Goal: Task Accomplishment & Management: Use online tool/utility

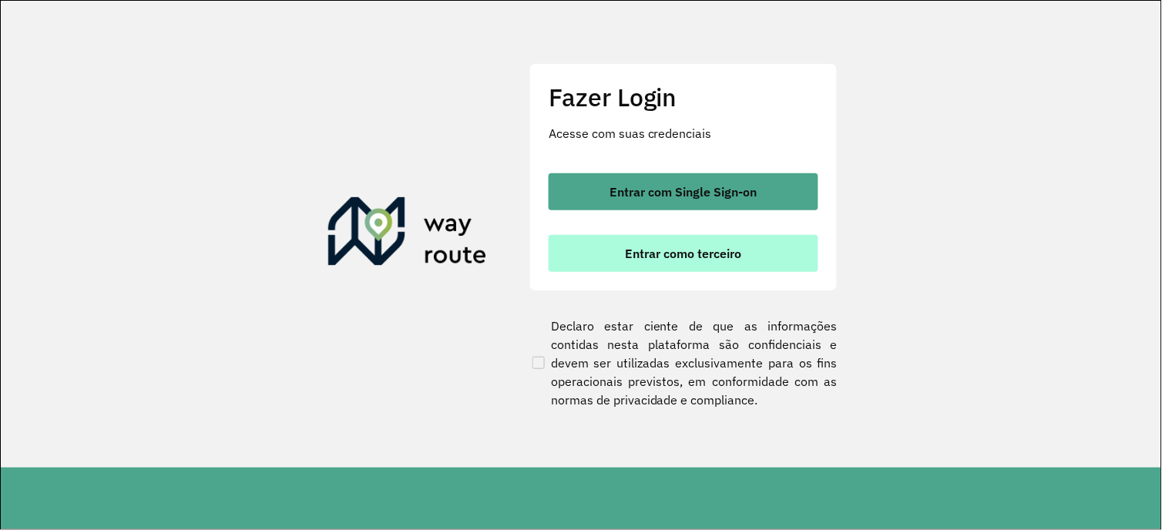
click at [671, 260] on button "Entrar como terceiro" at bounding box center [683, 253] width 270 height 37
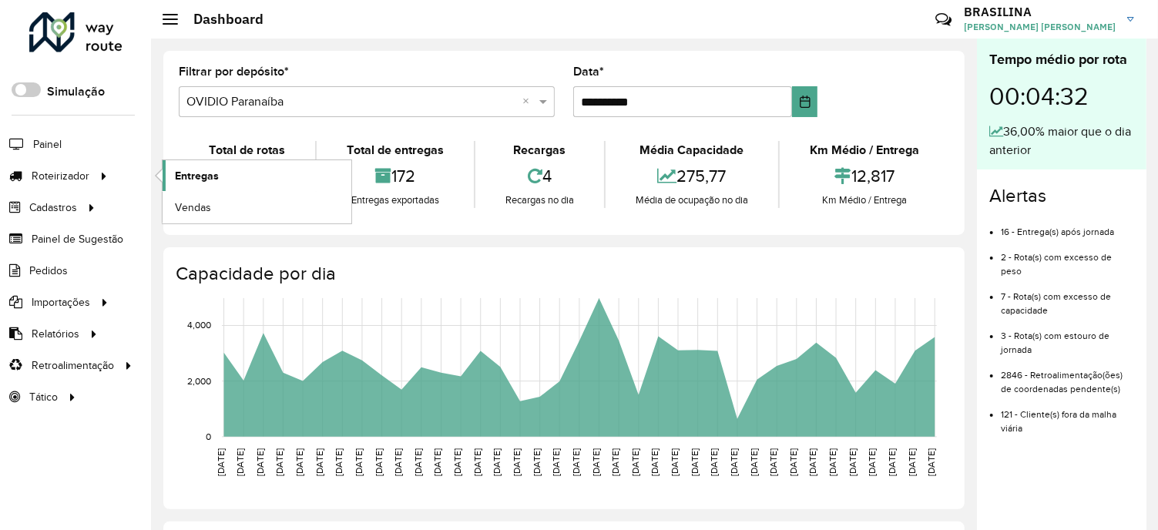
click at [202, 175] on span "Entregas" at bounding box center [197, 176] width 44 height 16
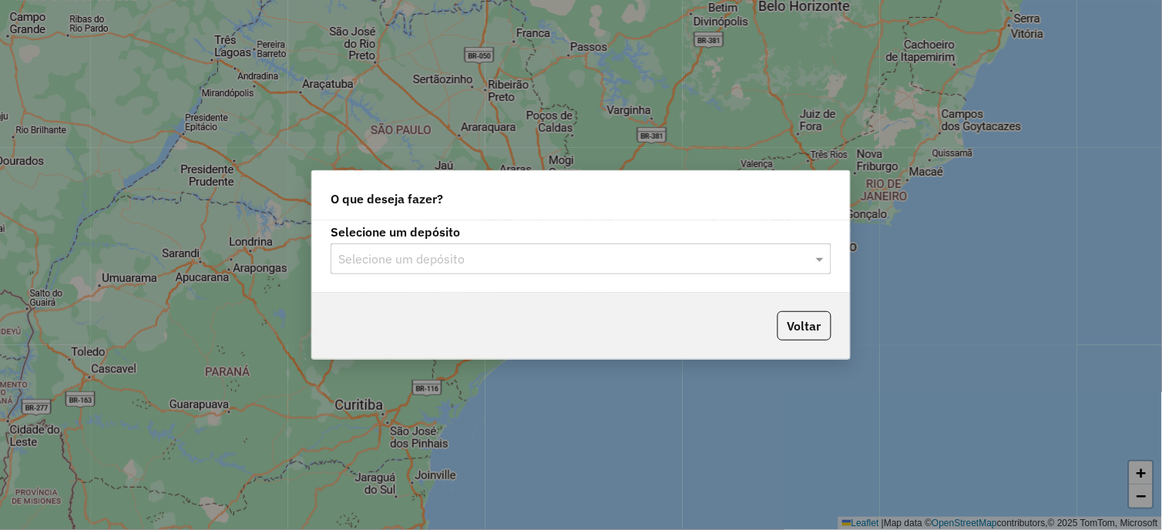
click at [421, 267] on input "text" at bounding box center [565, 259] width 454 height 18
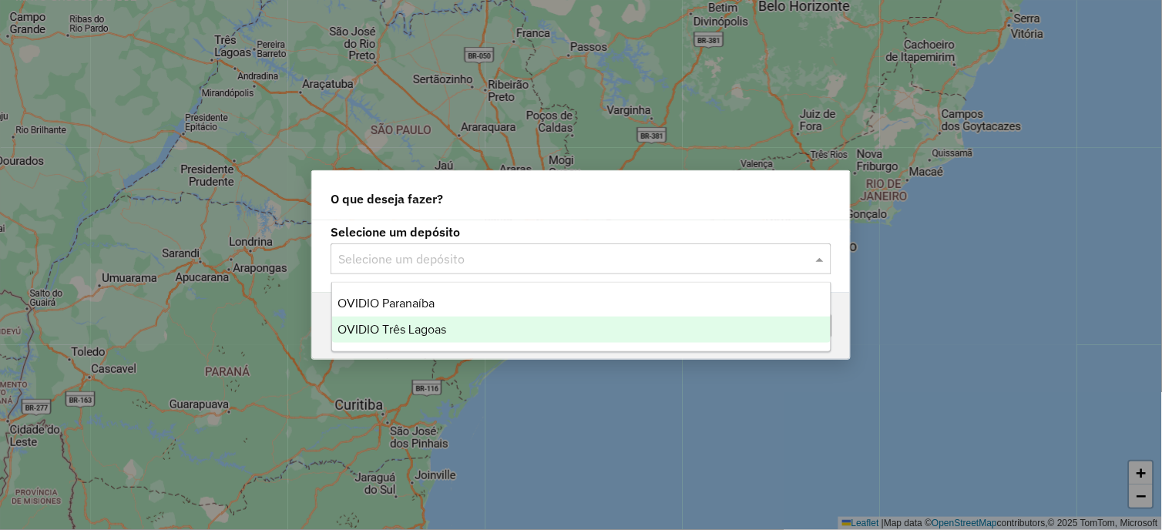
click at [436, 331] on span "OVIDIO Três Lagoas" at bounding box center [392, 329] width 109 height 13
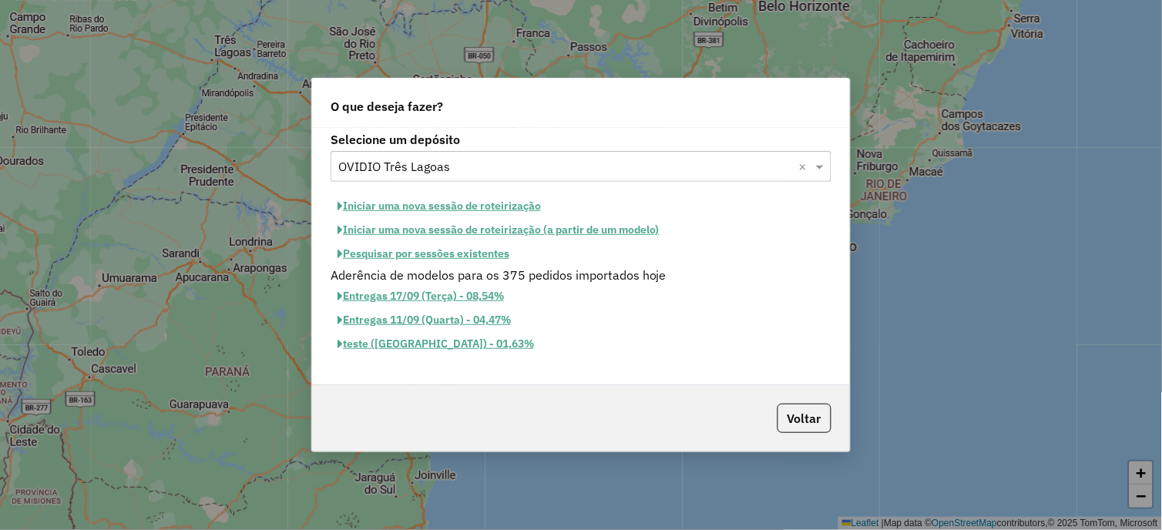
click at [501, 200] on button "Iniciar uma nova sessão de roteirização" at bounding box center [438, 206] width 217 height 24
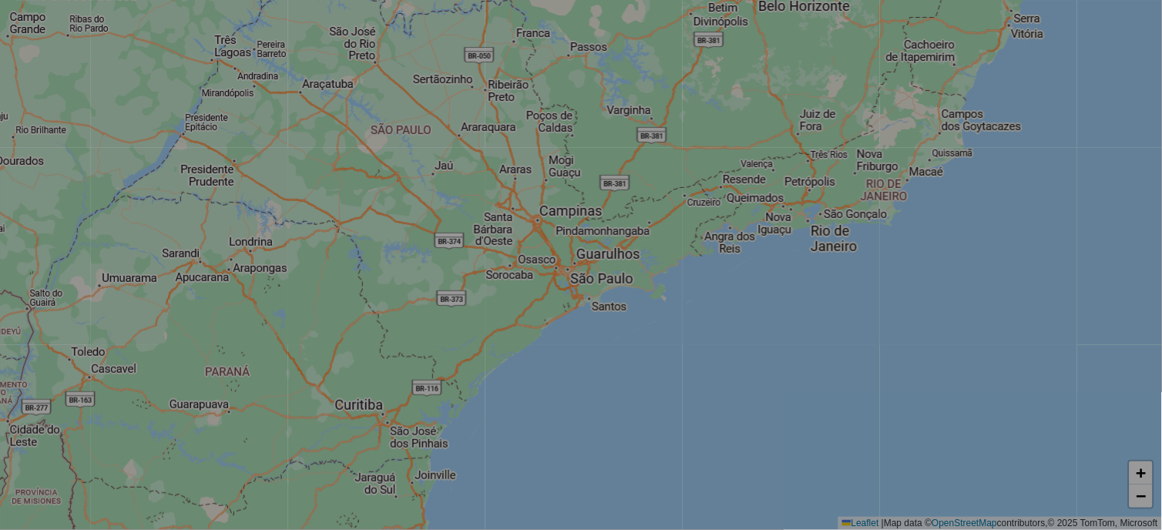
select select "*"
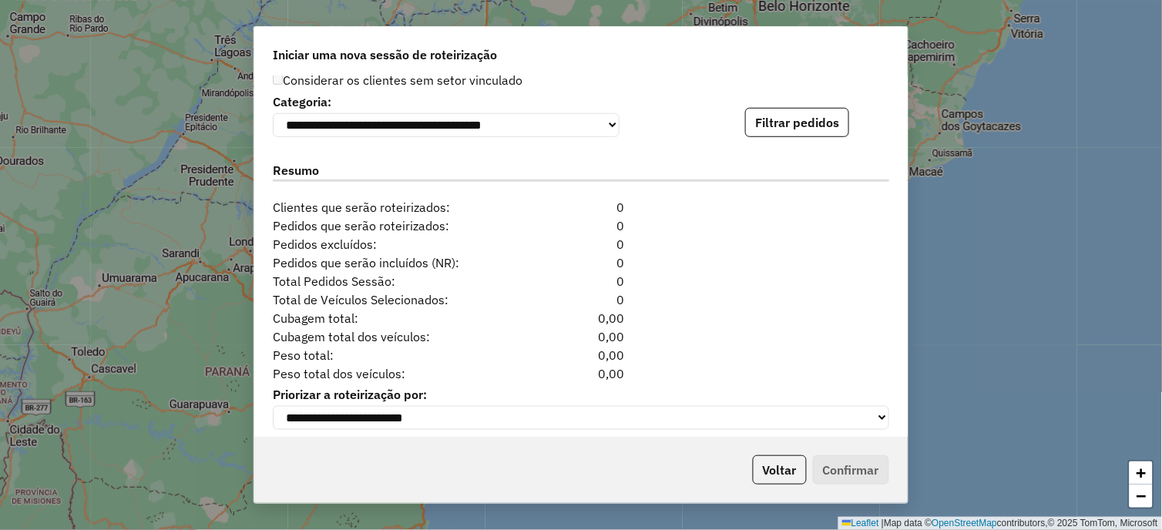
scroll to position [1590, 0]
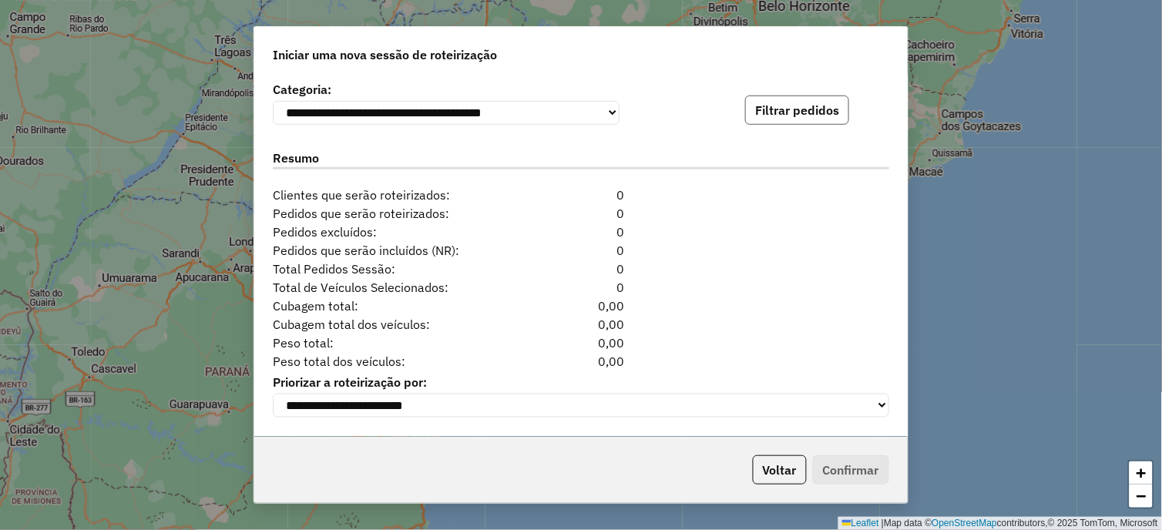
click at [784, 109] on button "Filtrar pedidos" at bounding box center [797, 110] width 104 height 29
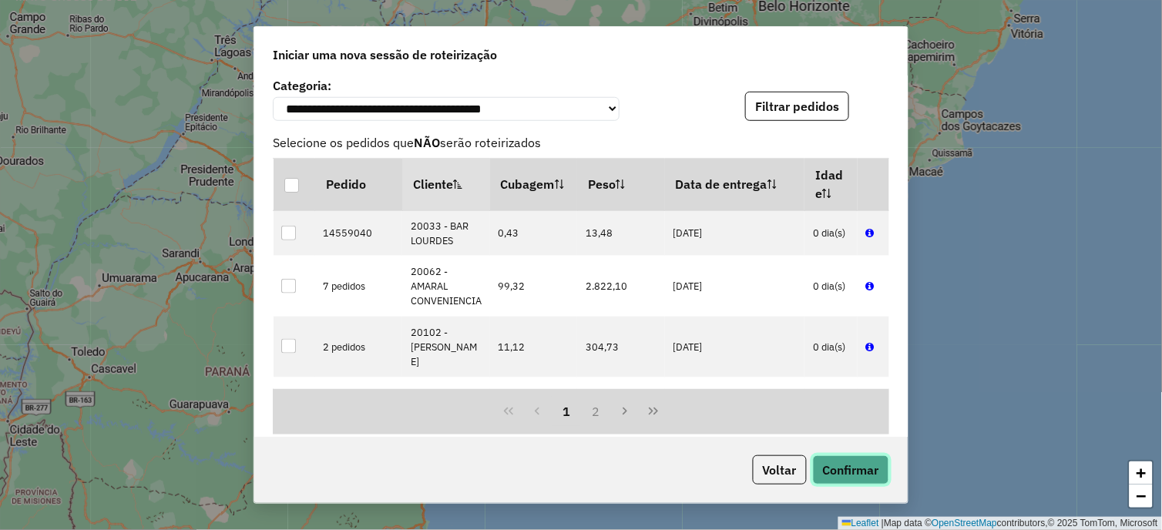
click at [857, 468] on button "Confirmar" at bounding box center [851, 469] width 76 height 29
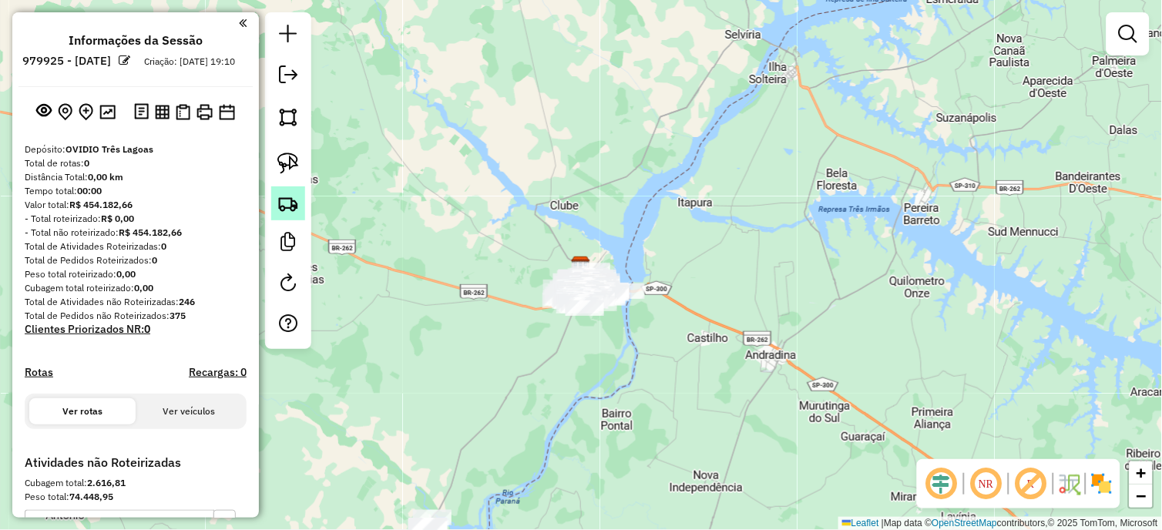
click at [279, 205] on img at bounding box center [288, 204] width 22 height 22
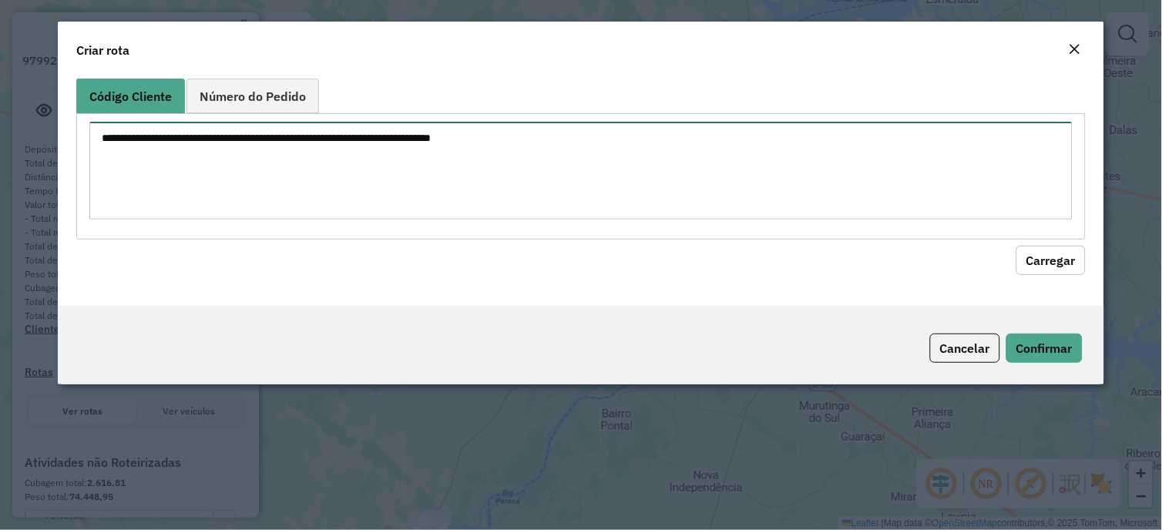
click at [279, 205] on textarea at bounding box center [580, 171] width 982 height 98
paste textarea "***** ***** ***** ***** ***** *****"
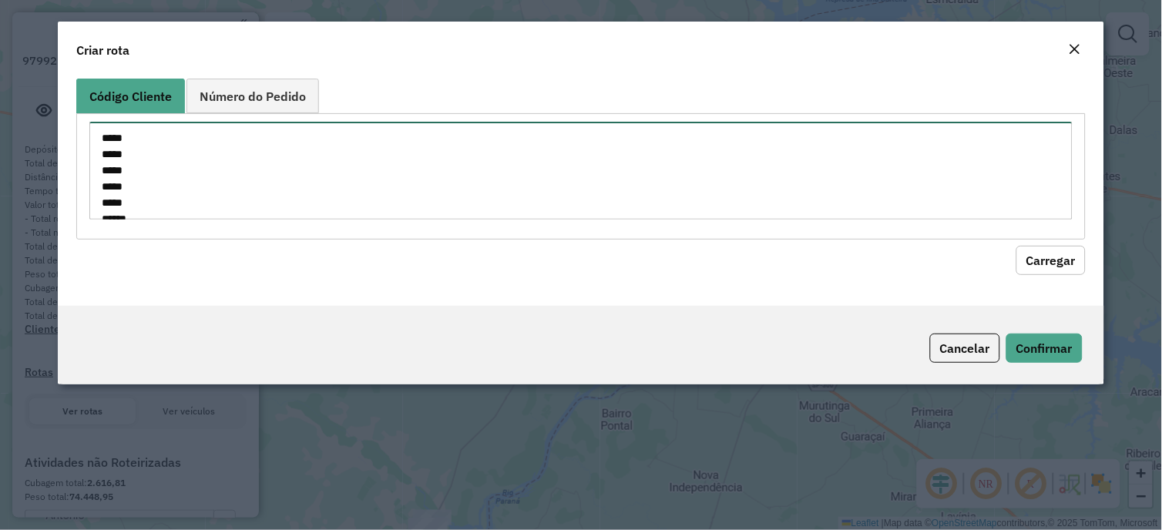
scroll to position [23, 0]
type textarea "***** ***** ***** ***** ***** *****"
click at [1058, 262] on button "Carregar" at bounding box center [1050, 260] width 69 height 29
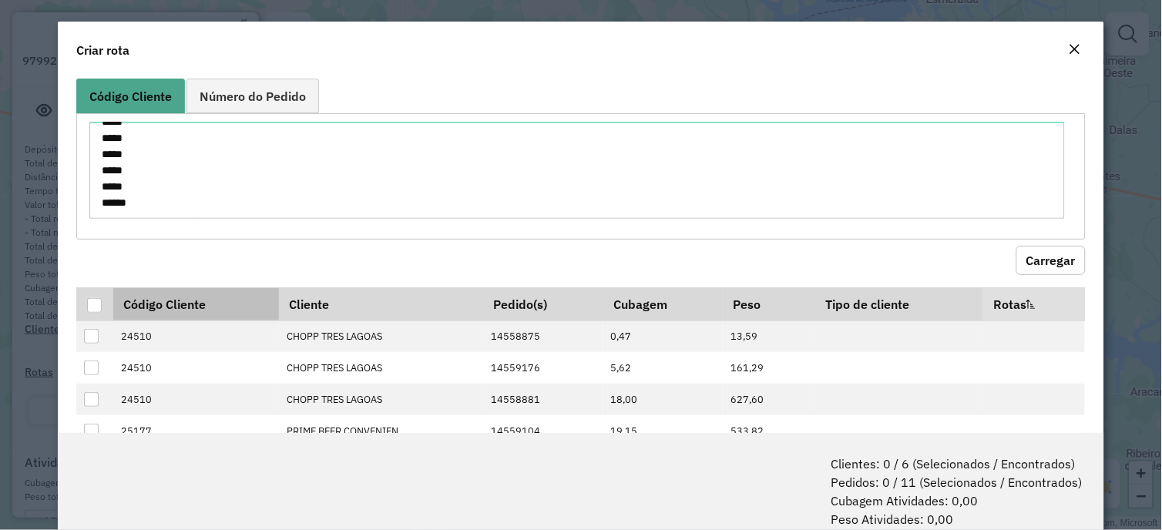
drag, startPoint x: 94, startPoint y: 309, endPoint x: 158, endPoint y: 304, distance: 64.1
click at [99, 309] on div at bounding box center [94, 305] width 15 height 15
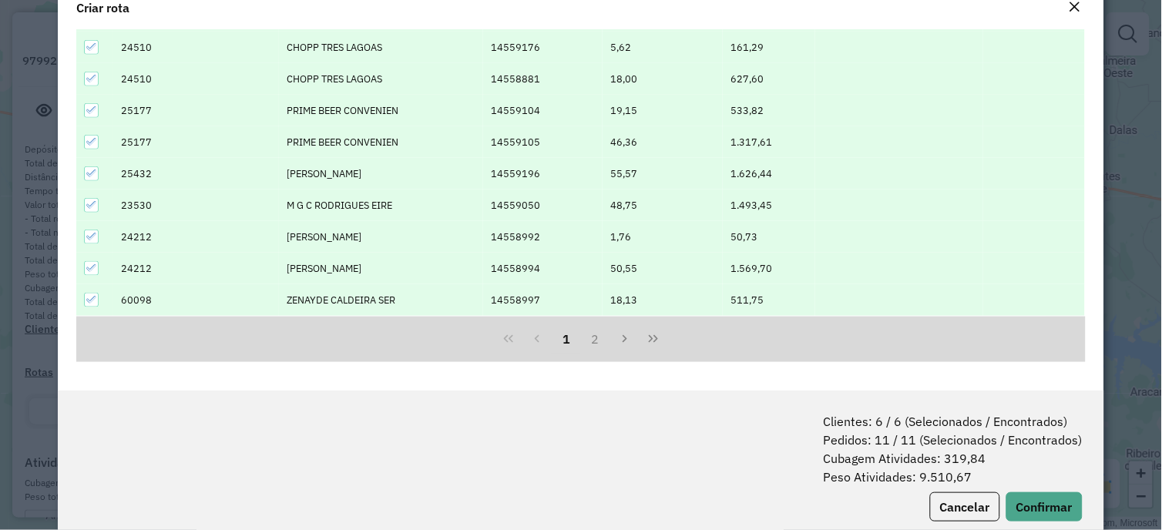
scroll to position [77, 0]
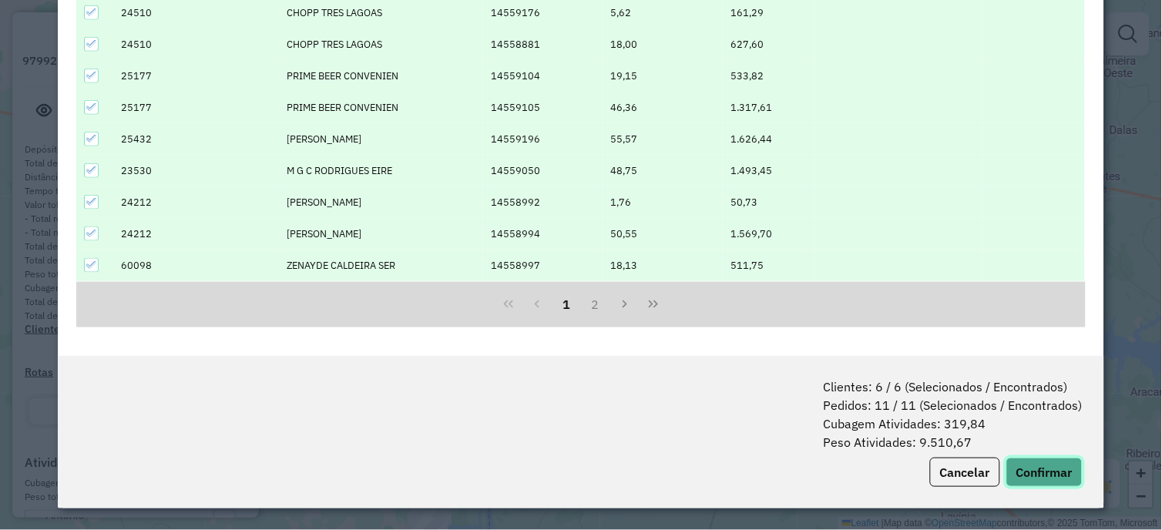
click at [1045, 470] on button "Confirmar" at bounding box center [1044, 472] width 76 height 29
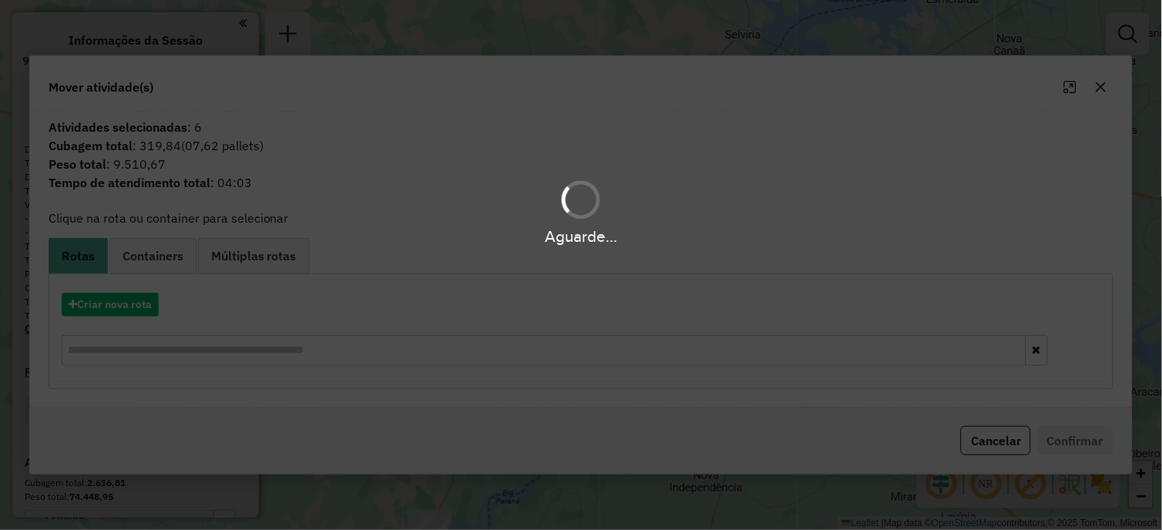
click at [106, 304] on div "Aguarde..." at bounding box center [581, 265] width 1162 height 530
click at [106, 304] on button "Criar nova rota" at bounding box center [110, 305] width 97 height 24
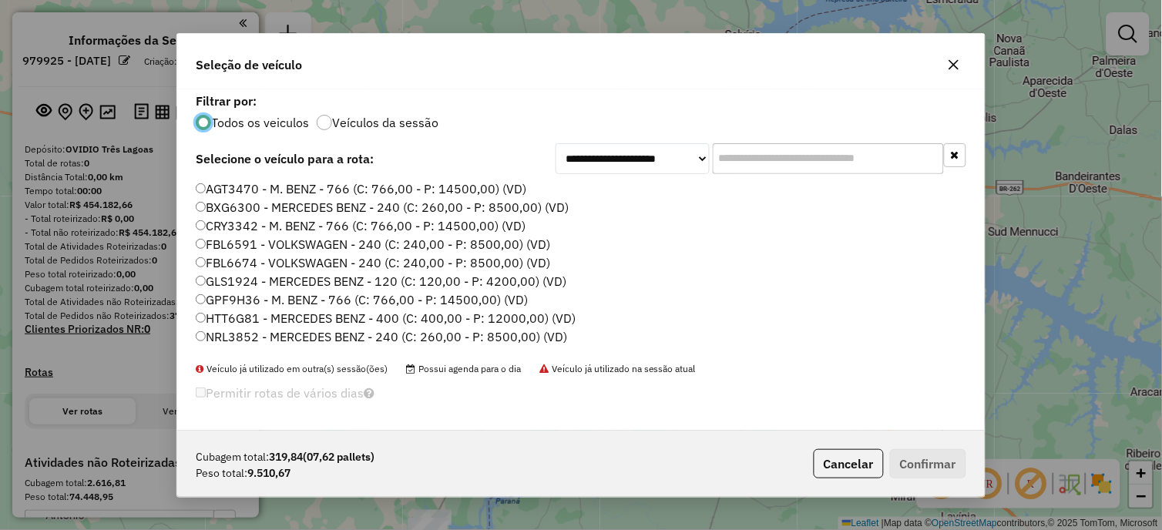
scroll to position [200, 0]
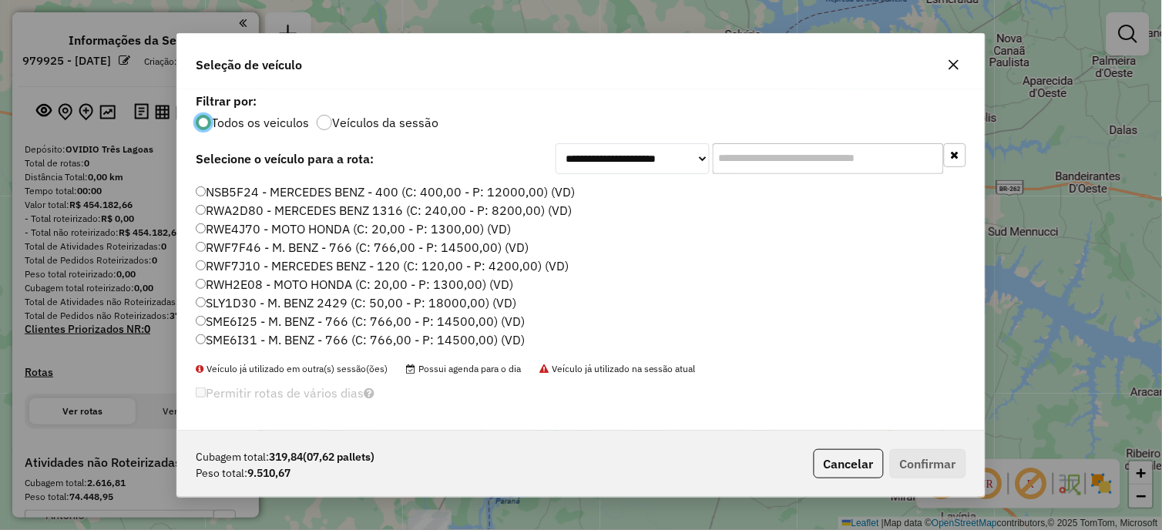
click at [250, 257] on label "RWF7J10 - MERCEDES BENZ - 120 (C: 120,00 - P: 4200,00) (VD)" at bounding box center [382, 266] width 373 height 18
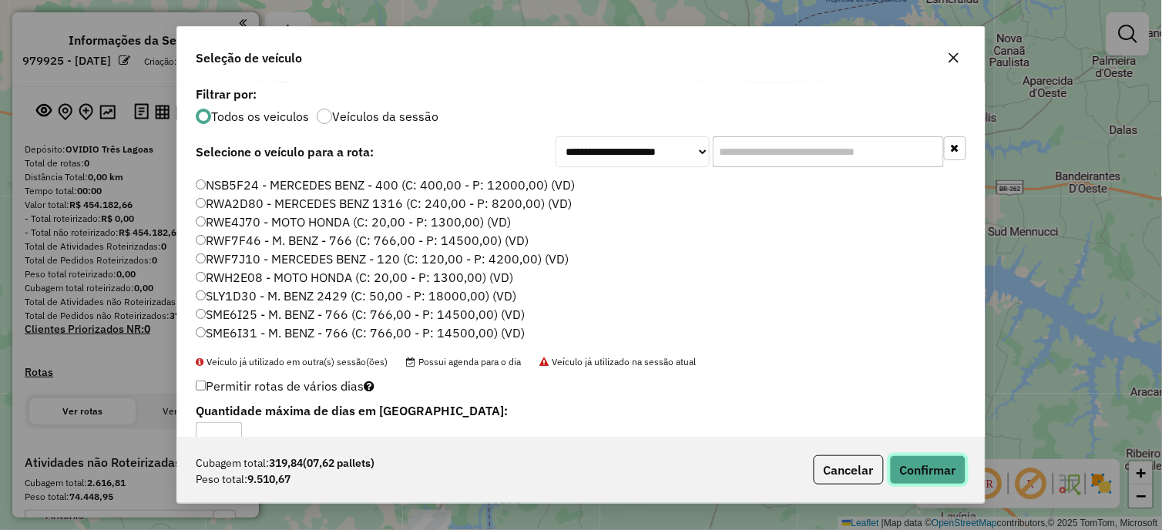
click at [942, 464] on button "Confirmar" at bounding box center [928, 469] width 76 height 29
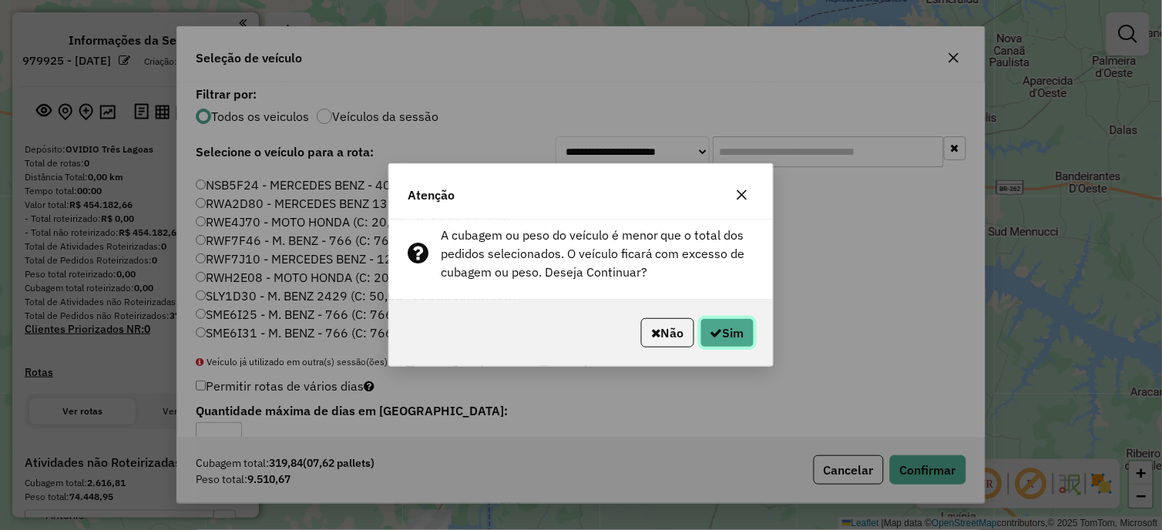
click at [719, 339] on icon "button" at bounding box center [716, 333] width 12 height 12
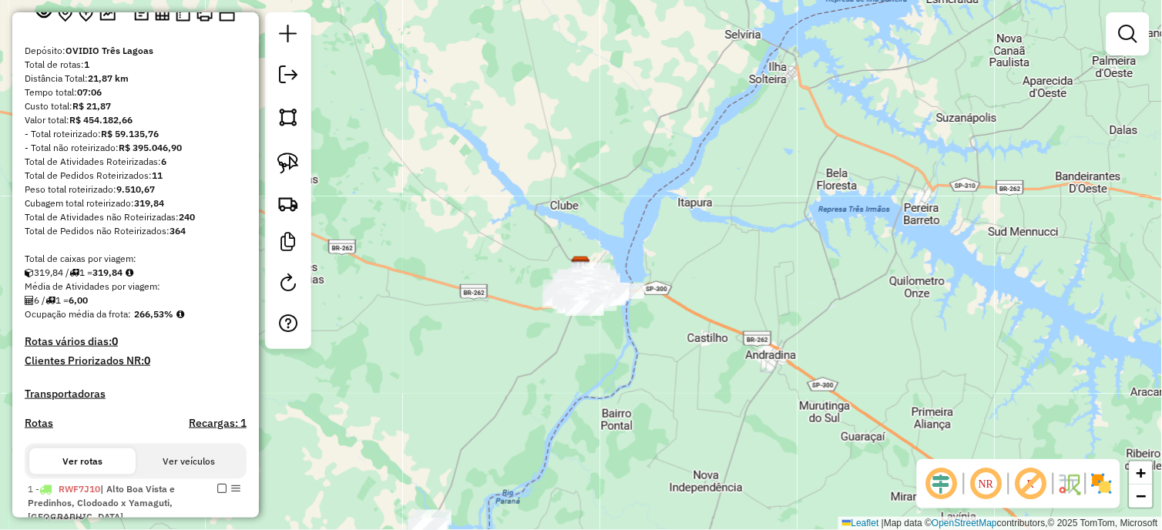
scroll to position [257, 0]
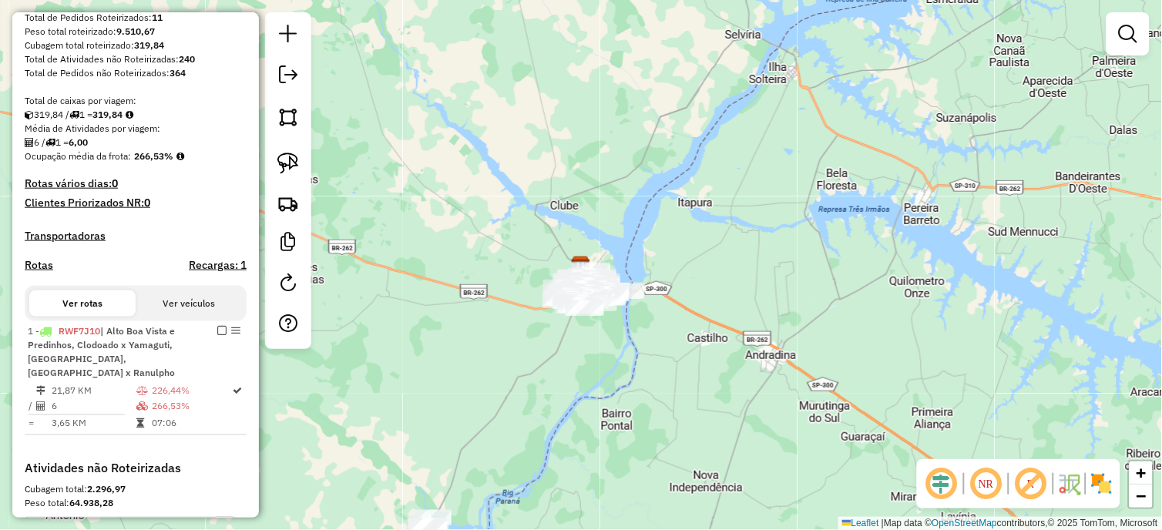
click at [988, 482] on em at bounding box center [985, 483] width 37 height 37
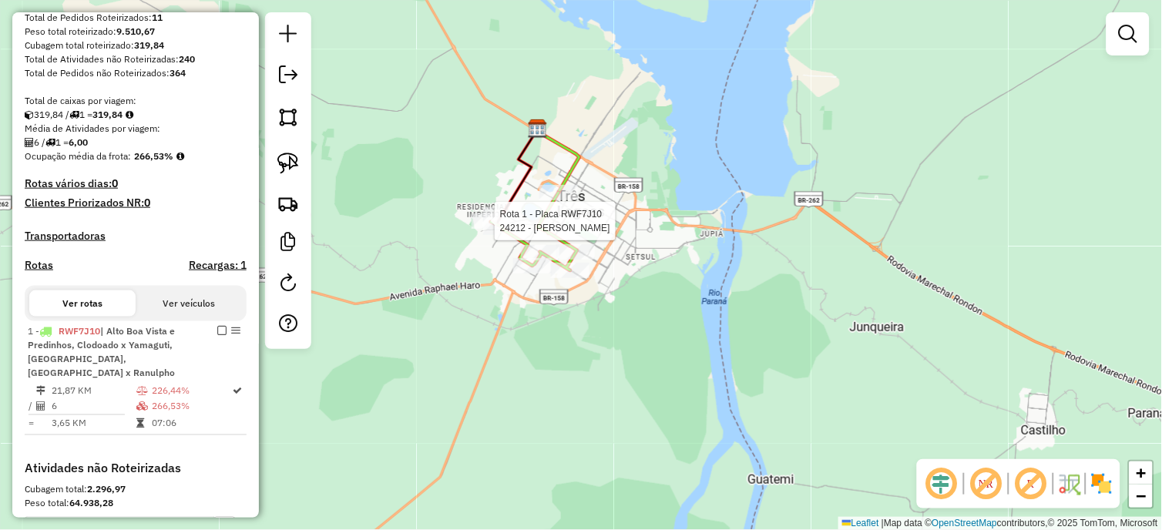
select select "**********"
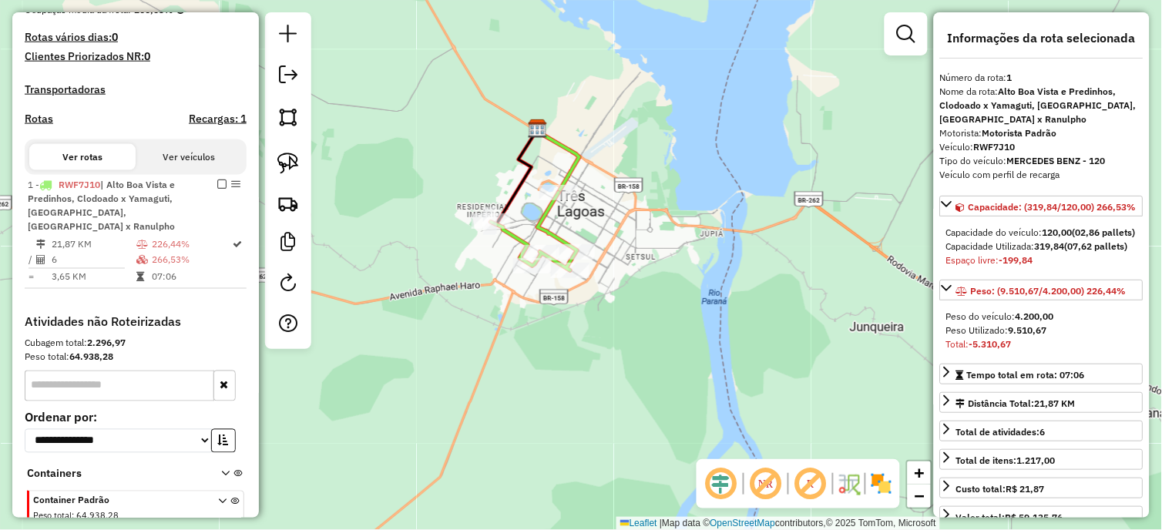
scroll to position [476, 0]
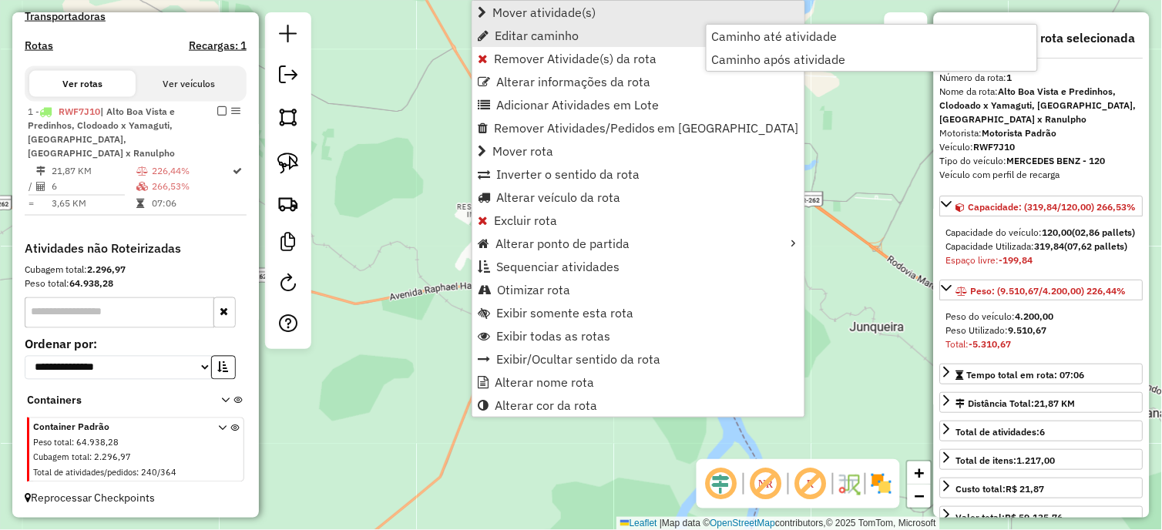
click at [539, 12] on span "Mover atividade(s)" at bounding box center [543, 12] width 103 height 12
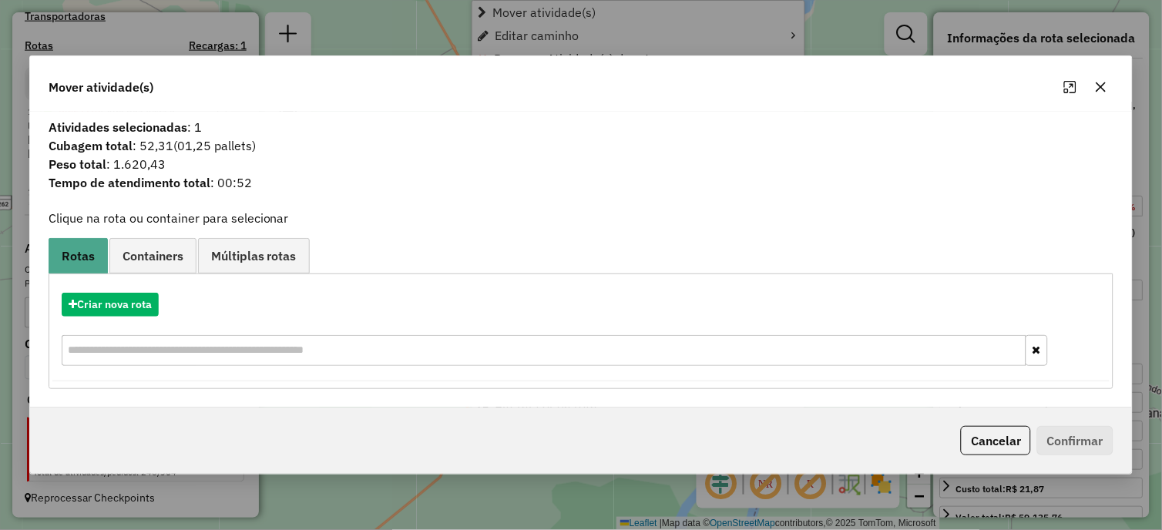
click at [0, 0] on div "Aguarde..." at bounding box center [0, 0] width 0 height 0
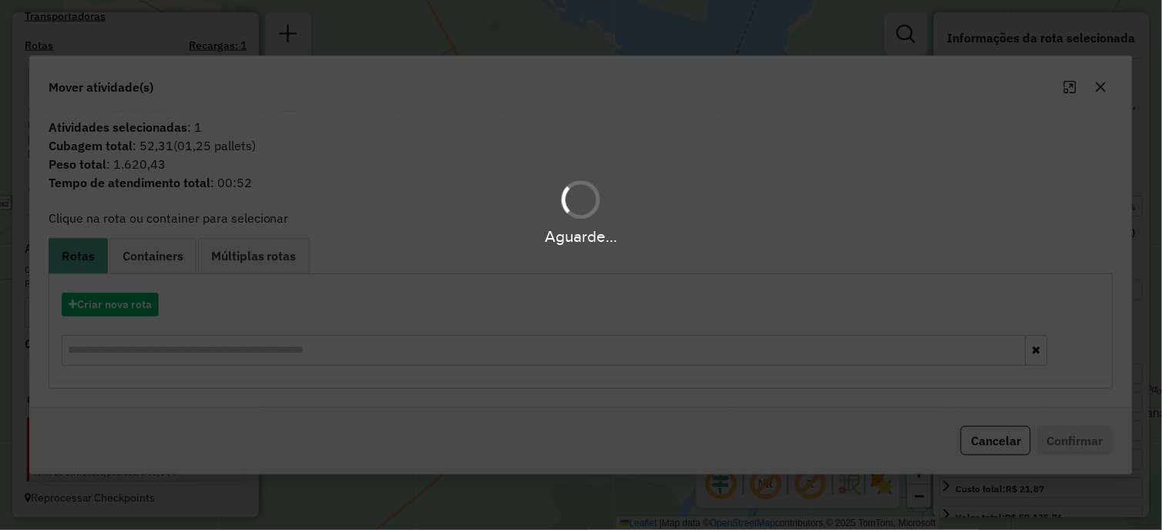
click at [102, 294] on div "Aguarde..." at bounding box center [581, 265] width 1162 height 530
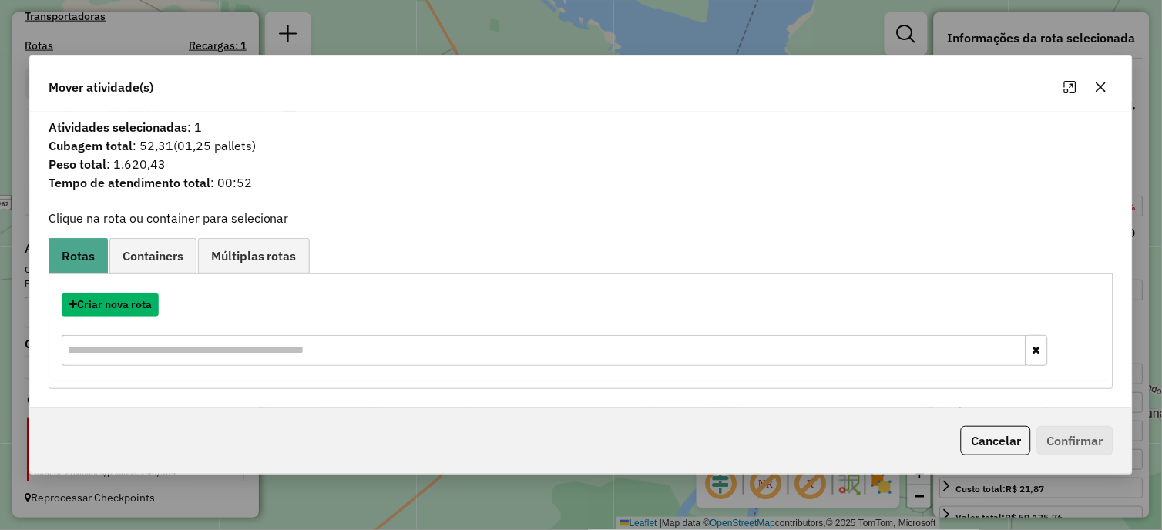
click at [117, 305] on button "Criar nova rota" at bounding box center [110, 305] width 97 height 24
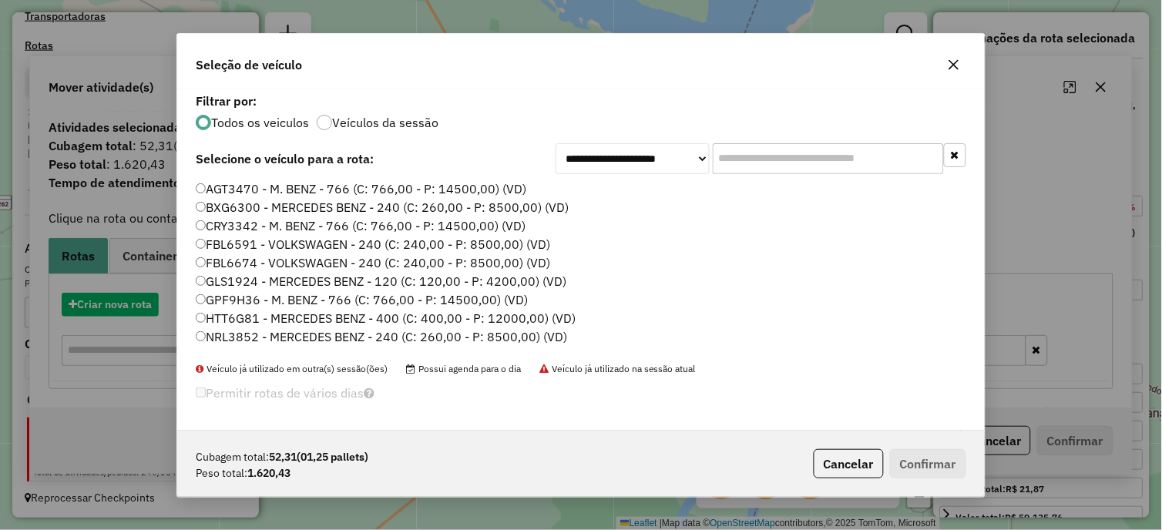
click at [117, 305] on div "**********" at bounding box center [581, 265] width 1162 height 530
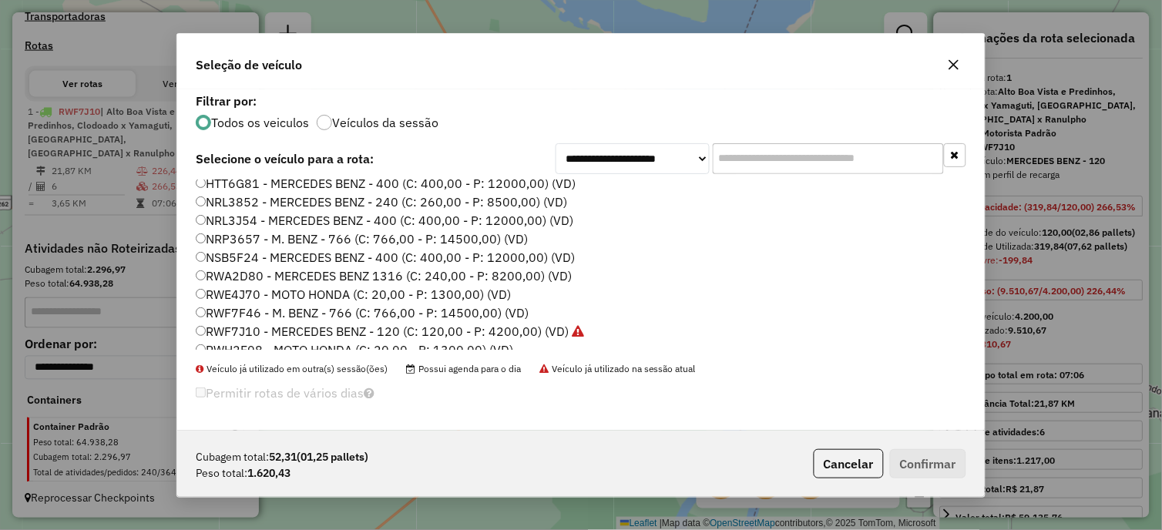
scroll to position [200, 0]
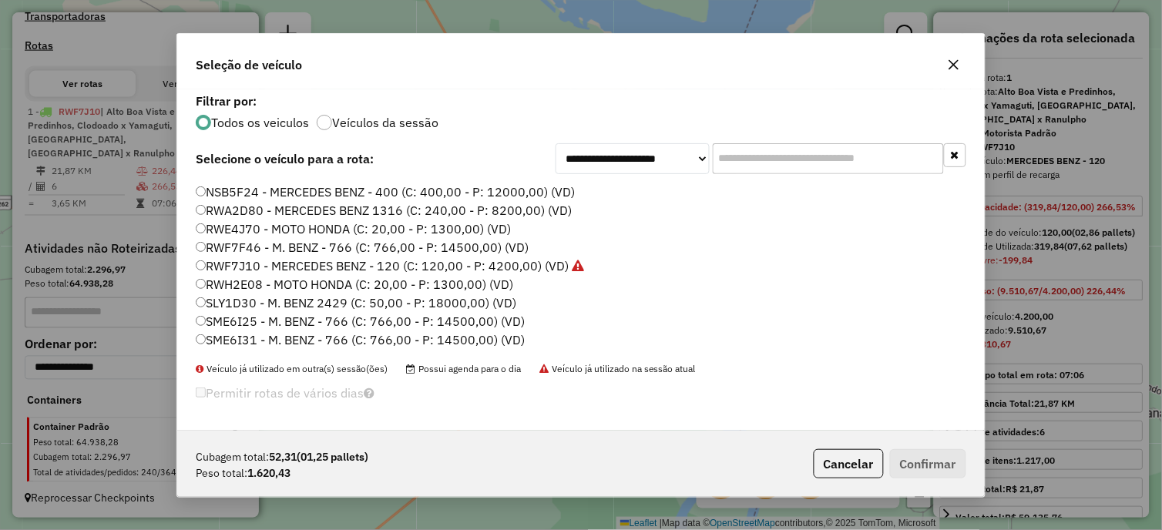
click at [253, 257] on label "RWF7J10 - MERCEDES BENZ - 120 (C: 120,00 - P: 4200,00) (VD)" at bounding box center [390, 266] width 388 height 18
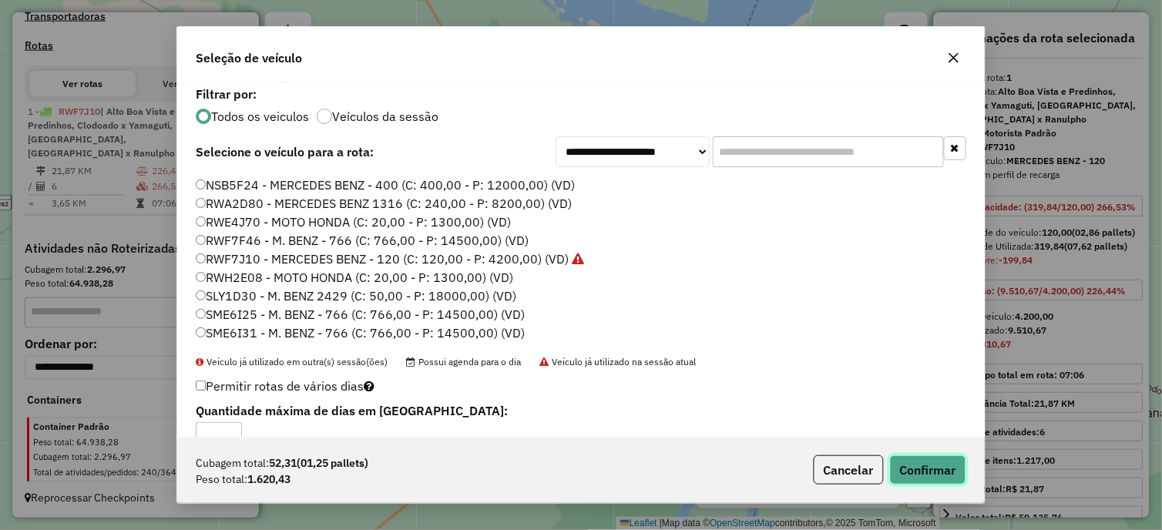
drag, startPoint x: 917, startPoint y: 480, endPoint x: 593, endPoint y: 173, distance: 445.7
click at [917, 480] on button "Confirmar" at bounding box center [928, 469] width 76 height 29
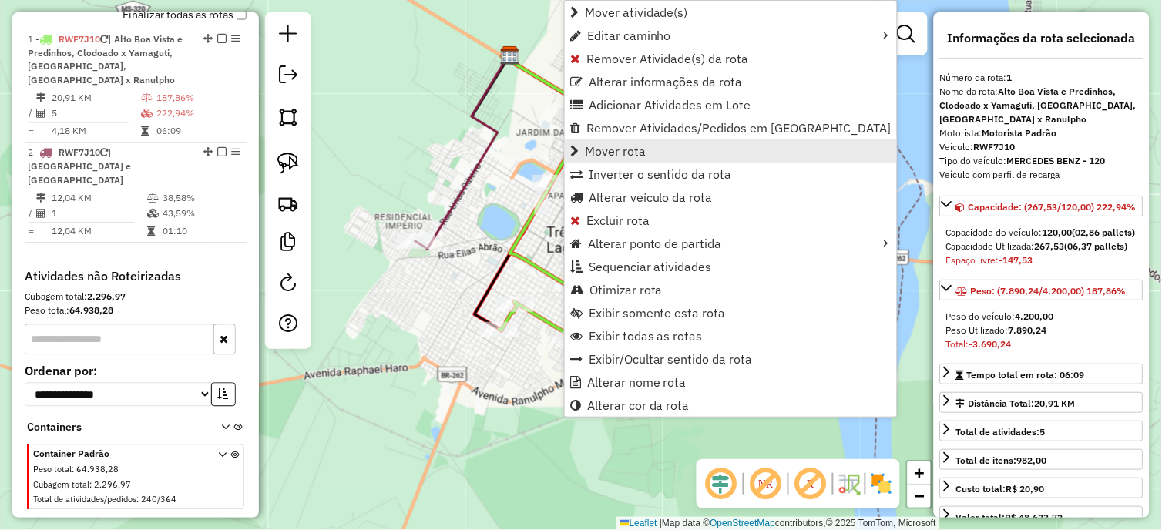
scroll to position [612, 0]
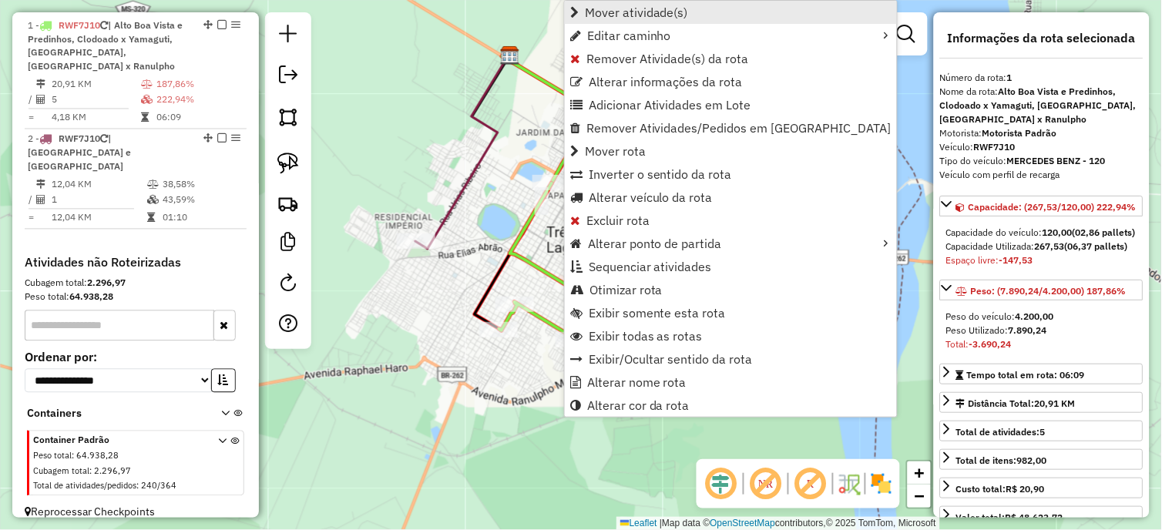
click at [641, 11] on span "Mover atividade(s)" at bounding box center [636, 12] width 103 height 12
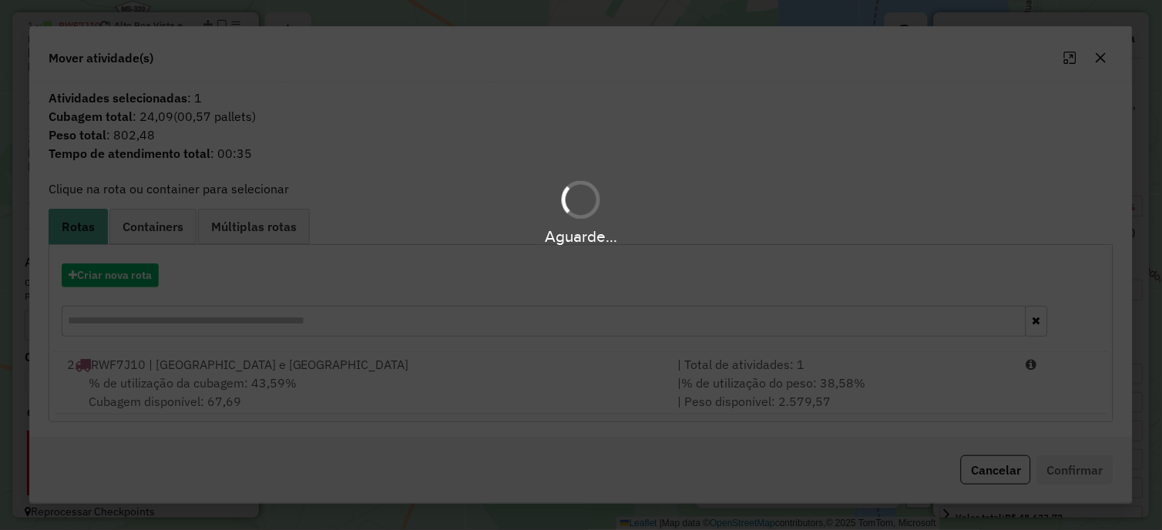
click at [142, 277] on div "Aguarde..." at bounding box center [581, 265] width 1162 height 530
click at [142, 277] on button "Criar nova rota" at bounding box center [110, 275] width 97 height 24
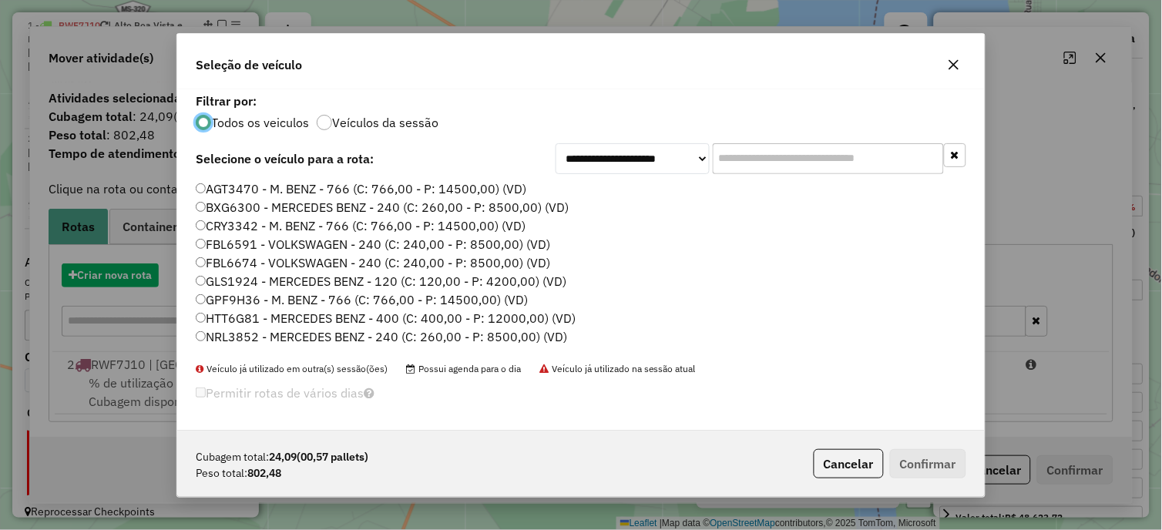
click at [142, 277] on div "**********" at bounding box center [581, 265] width 1162 height 530
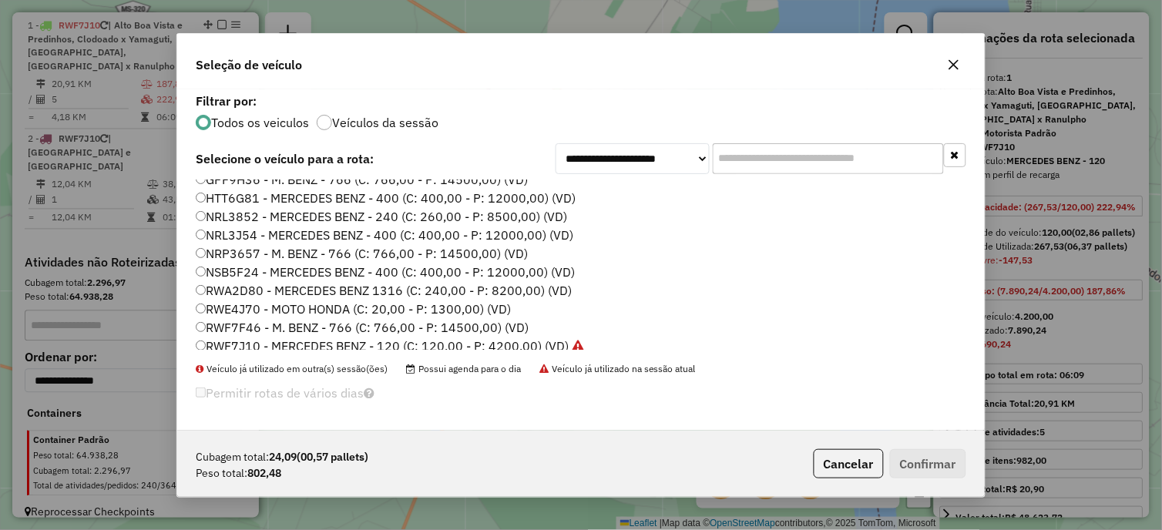
scroll to position [200, 0]
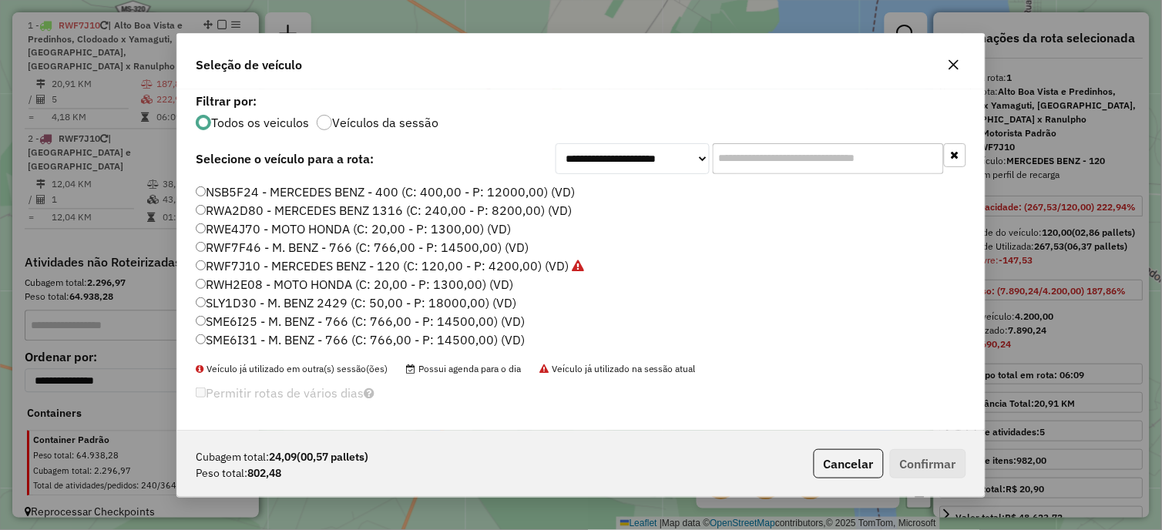
click at [249, 266] on label "RWF7J10 - MERCEDES BENZ - 120 (C: 120,00 - P: 4200,00) (VD)" at bounding box center [390, 266] width 388 height 18
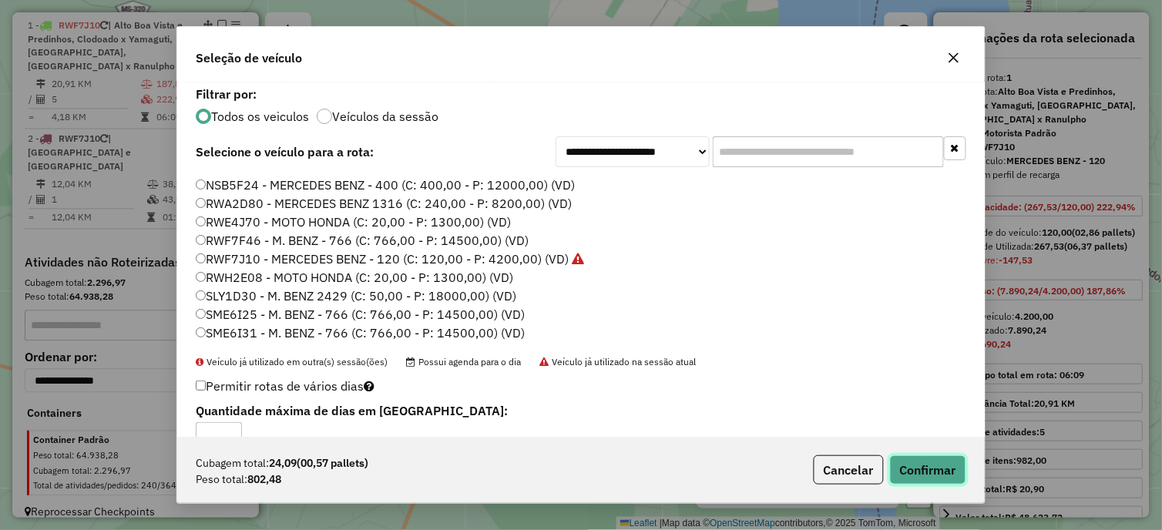
click at [913, 466] on button "Confirmar" at bounding box center [928, 469] width 76 height 29
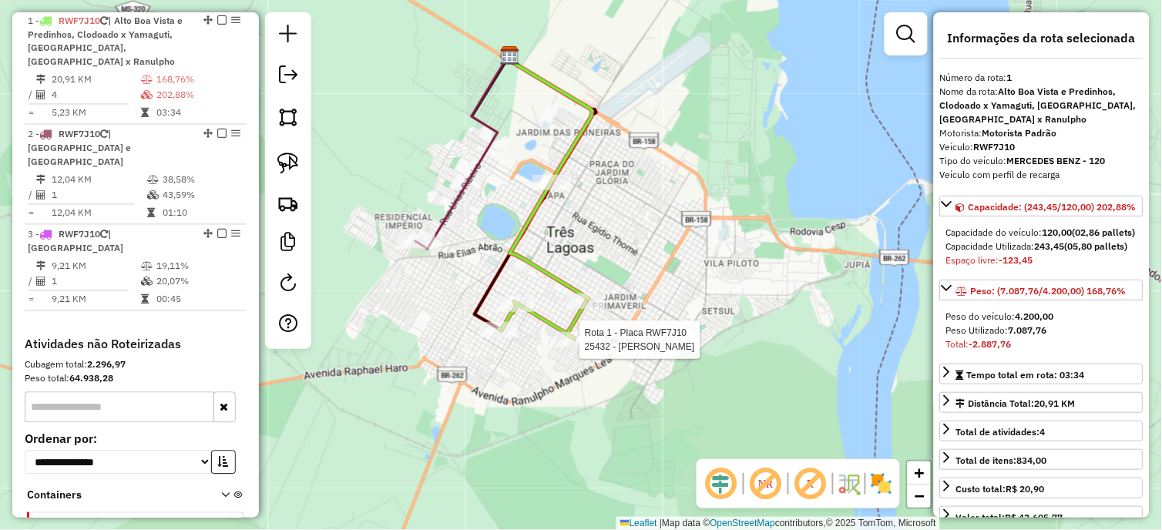
scroll to position [628, 0]
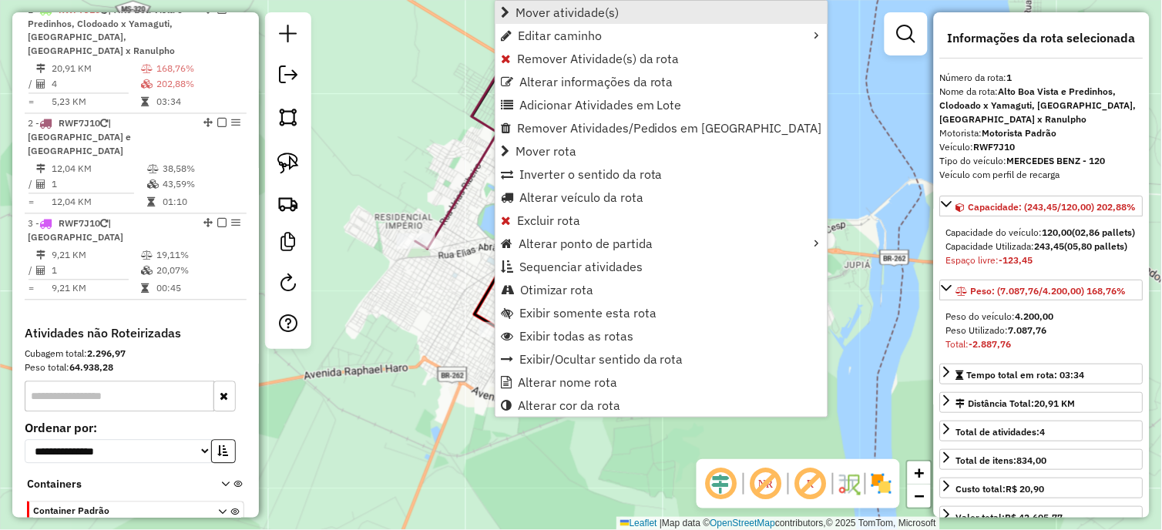
click at [550, 14] on span "Mover atividade(s)" at bounding box center [566, 12] width 103 height 12
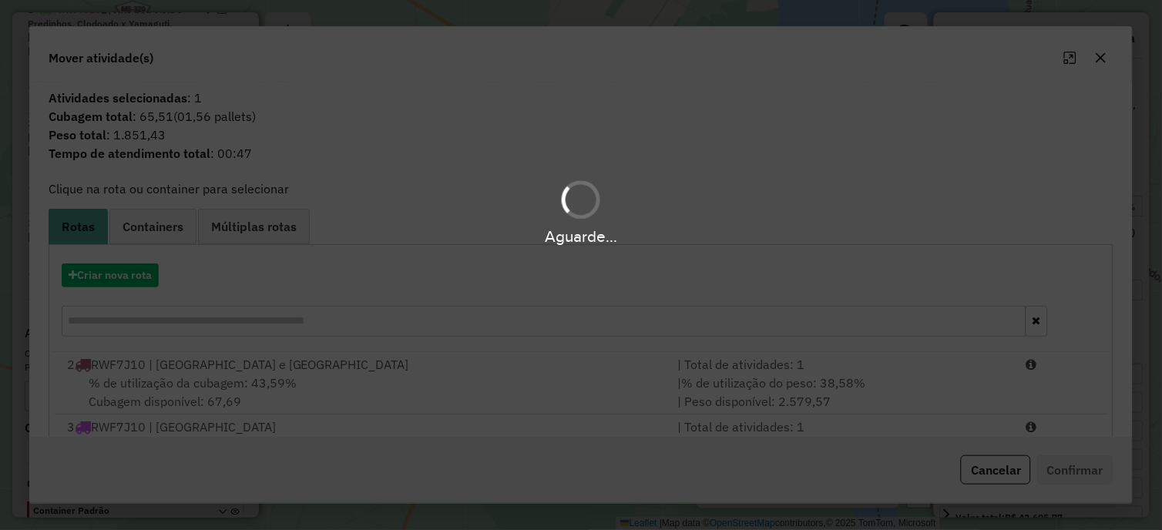
click at [123, 271] on div "Aguarde..." at bounding box center [581, 265] width 1162 height 530
click at [123, 271] on button "Criar nova rota" at bounding box center [110, 275] width 97 height 24
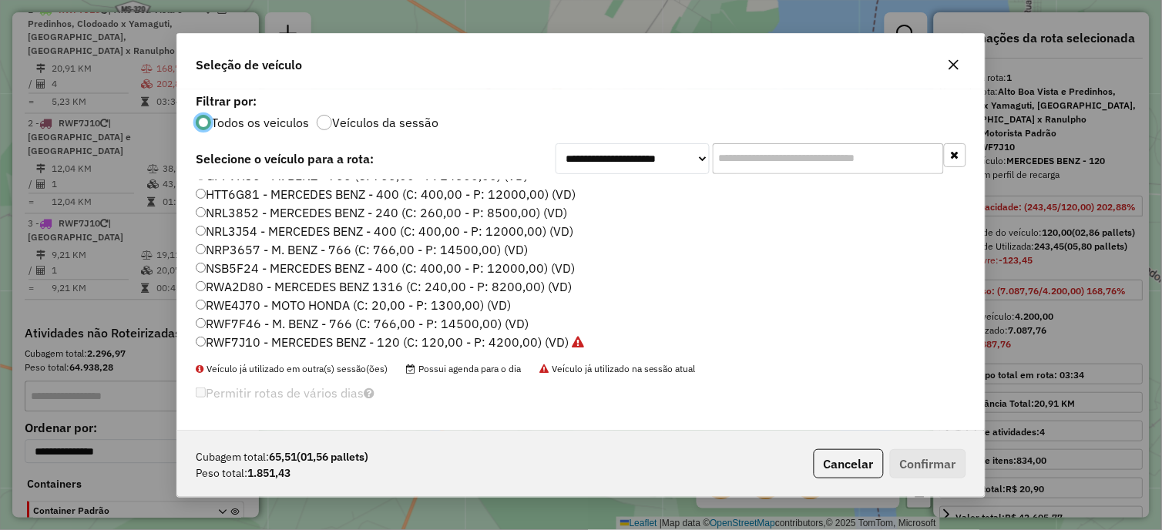
scroll to position [200, 0]
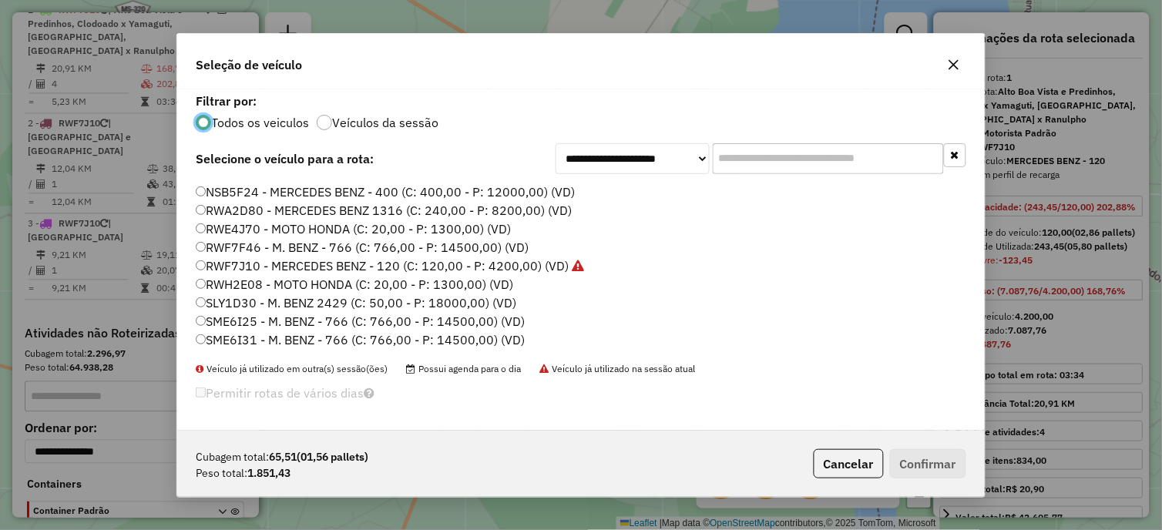
click at [270, 271] on label "RWF7J10 - MERCEDES BENZ - 120 (C: 120,00 - P: 4200,00) (VD)" at bounding box center [390, 266] width 388 height 18
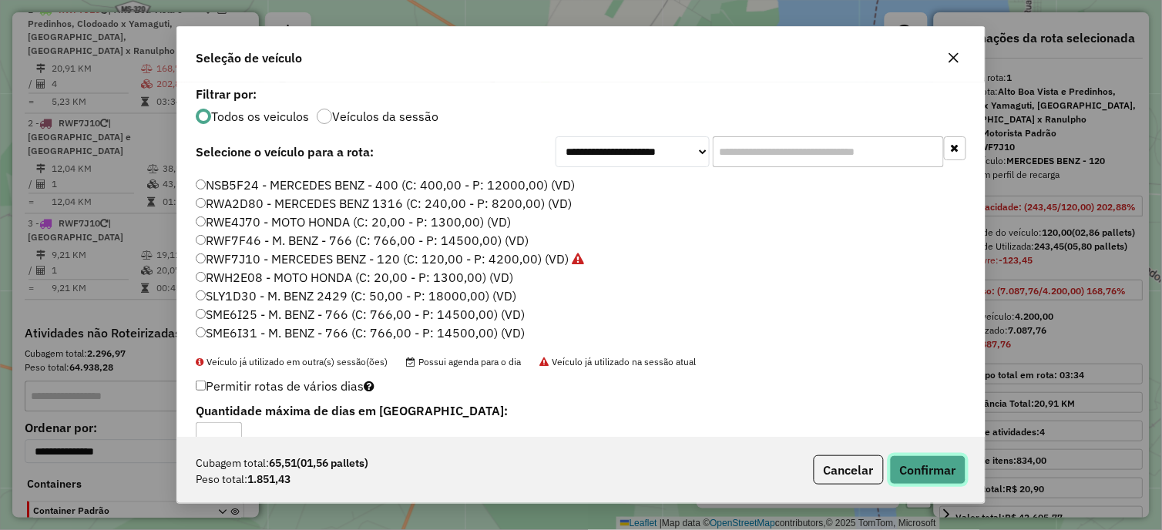
click at [915, 456] on button "Confirmar" at bounding box center [928, 469] width 76 height 29
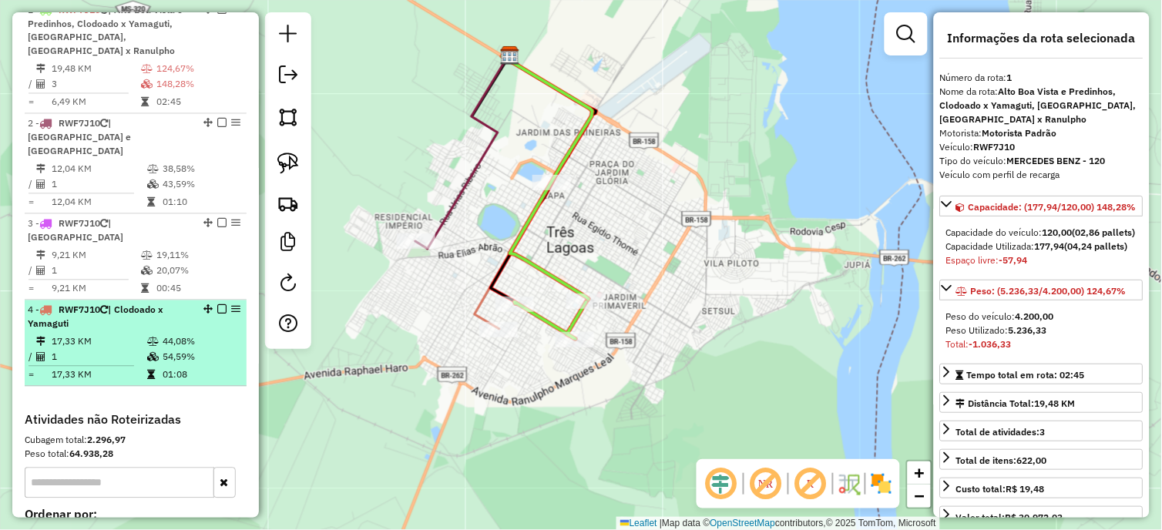
click at [218, 305] on em at bounding box center [221, 309] width 9 height 9
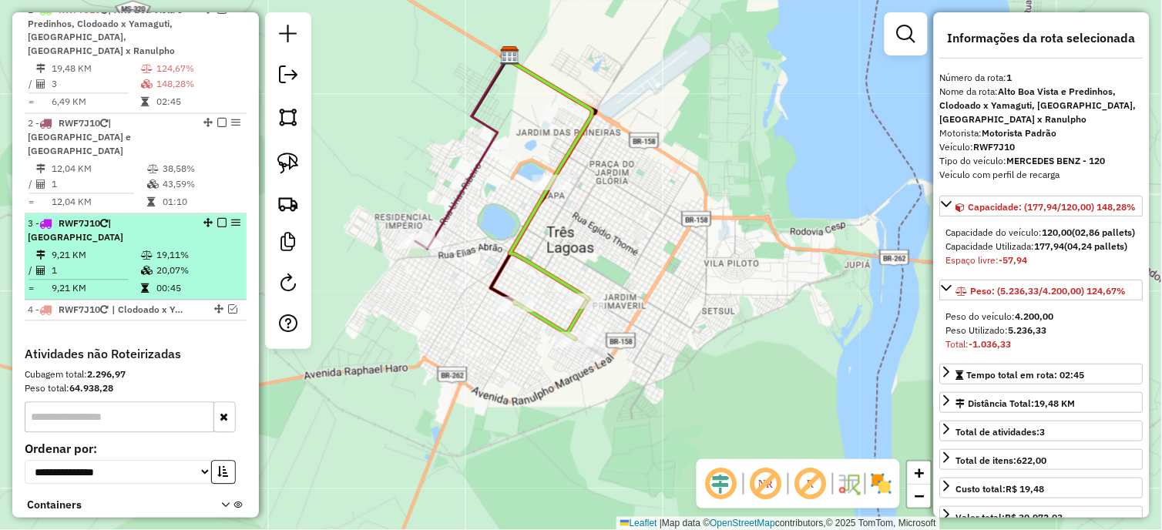
click at [217, 219] on em at bounding box center [221, 223] width 9 height 9
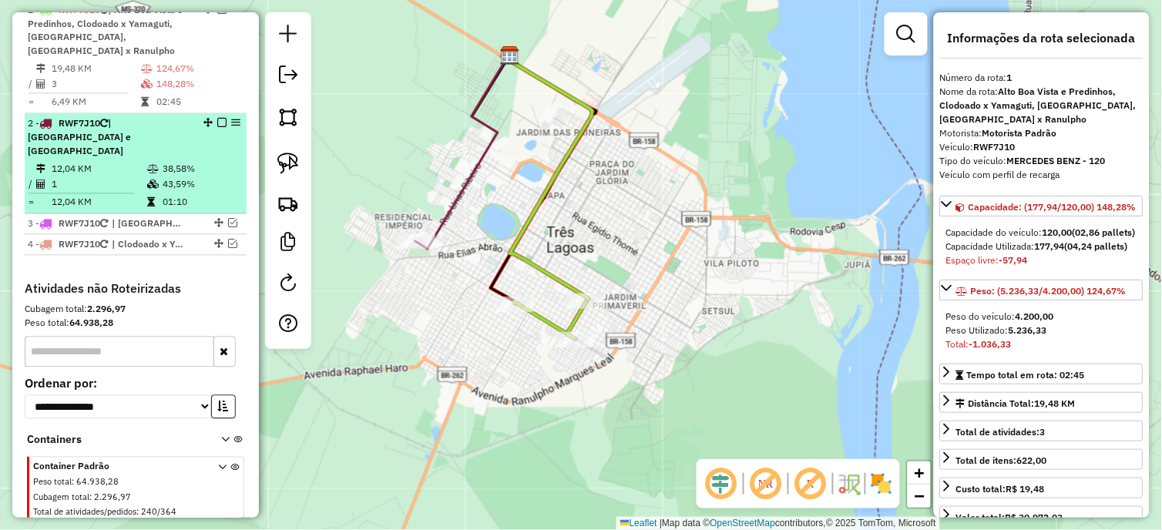
click at [217, 119] on em at bounding box center [221, 123] width 9 height 9
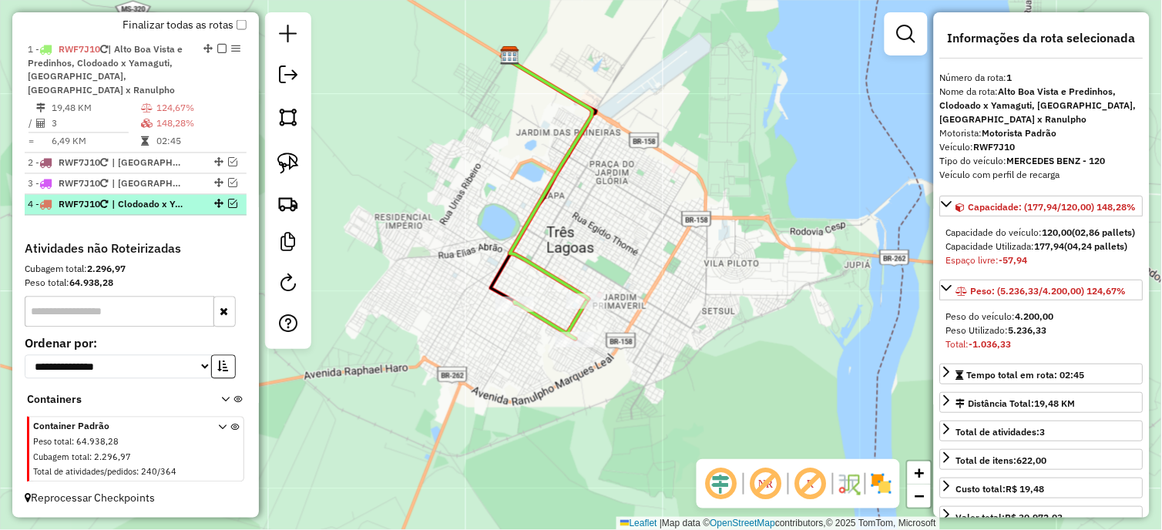
click at [228, 203] on em at bounding box center [232, 204] width 9 height 9
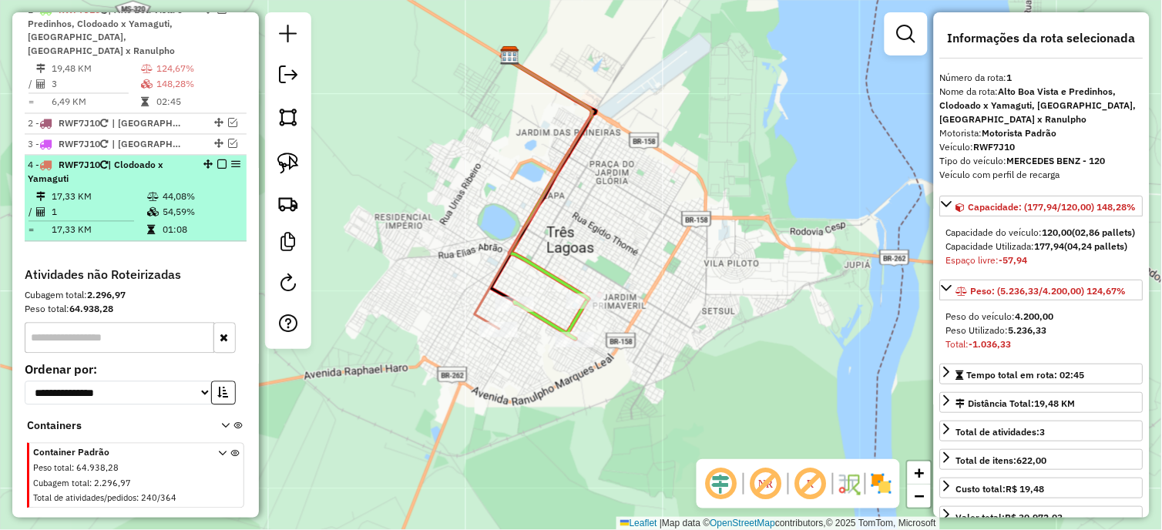
click at [152, 228] on td at bounding box center [153, 230] width 15 height 15
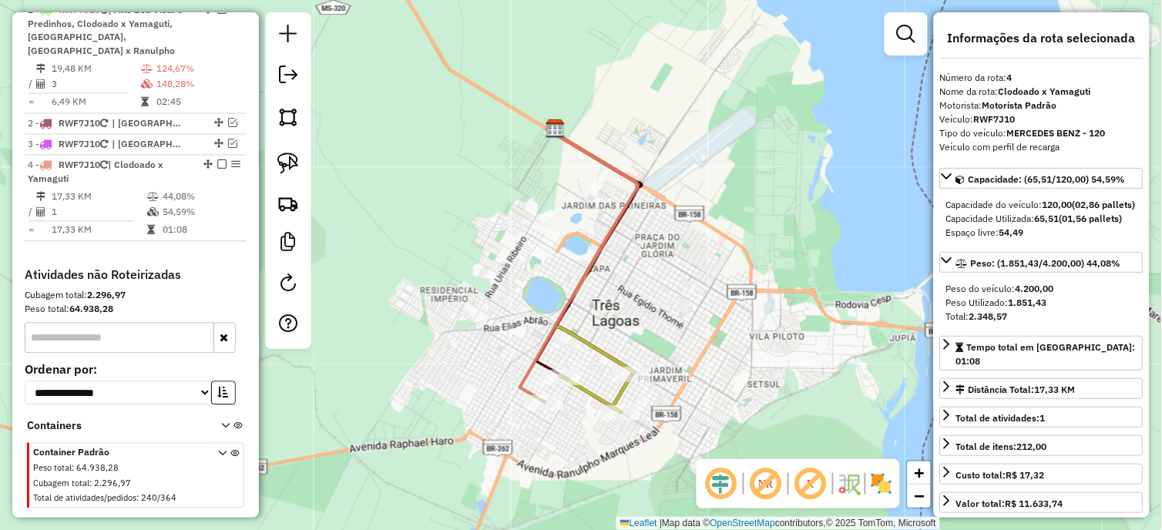
scroll to position [342, 0]
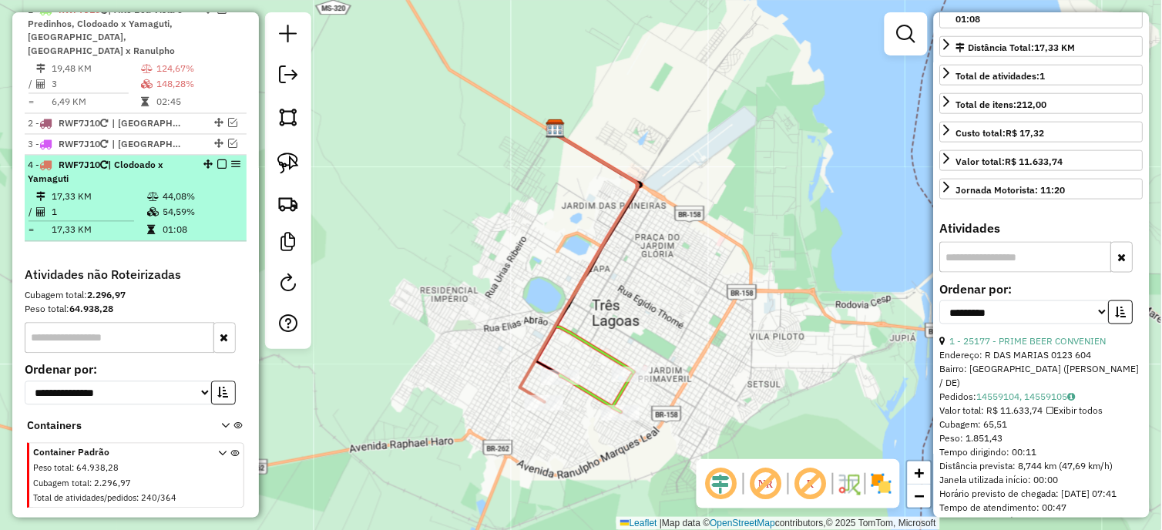
click at [220, 160] on em at bounding box center [221, 164] width 9 height 9
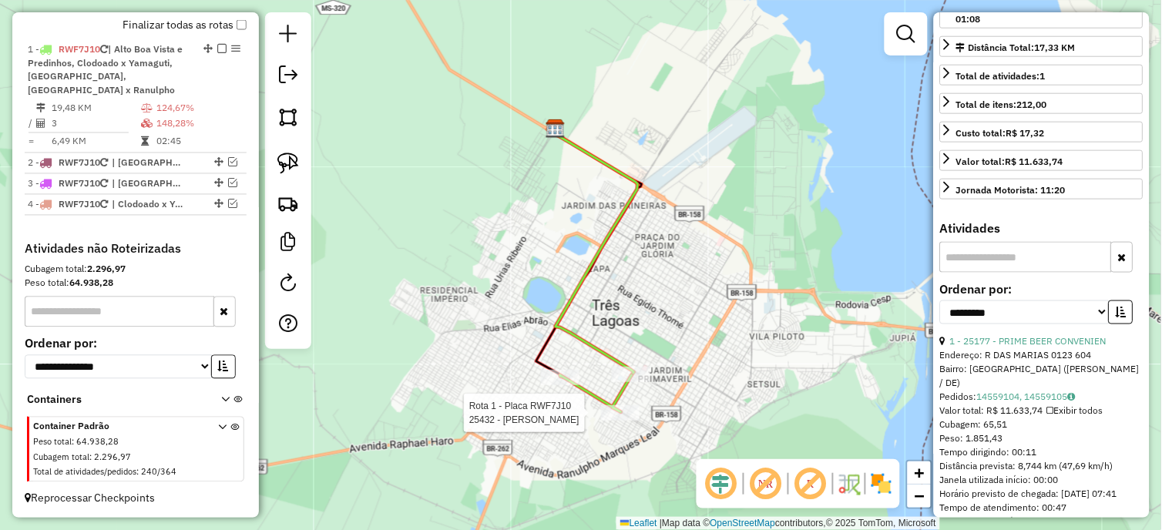
scroll to position [397, 0]
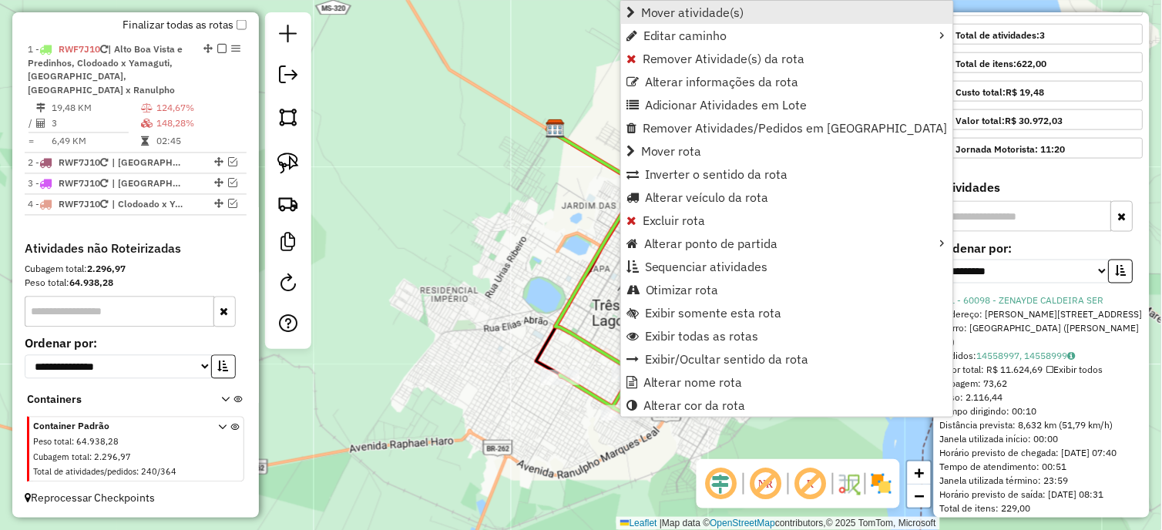
click at [689, 9] on span "Mover atividade(s)" at bounding box center [692, 12] width 103 height 12
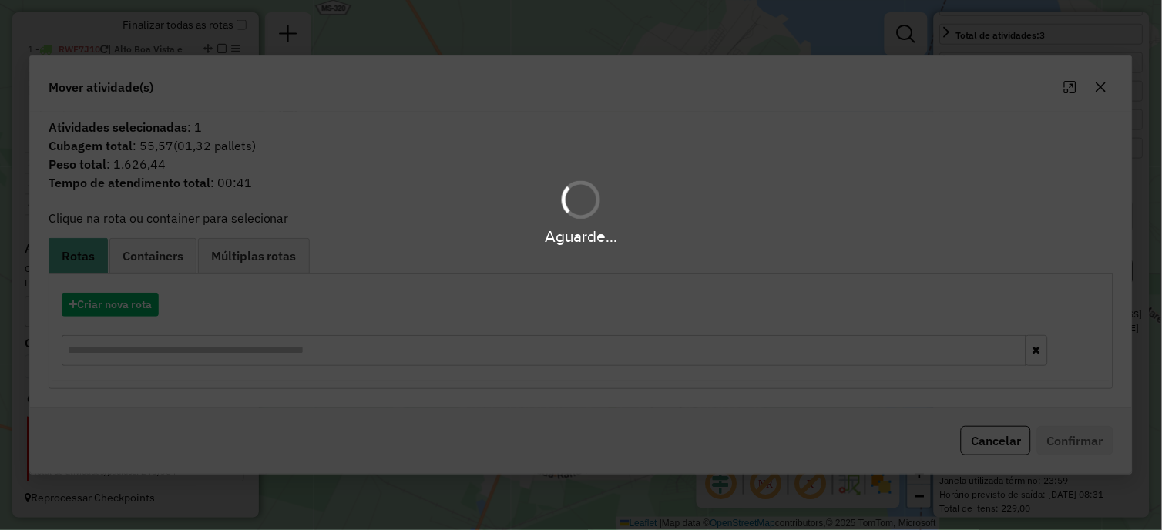
click at [132, 299] on div "Aguarde..." at bounding box center [581, 265] width 1162 height 530
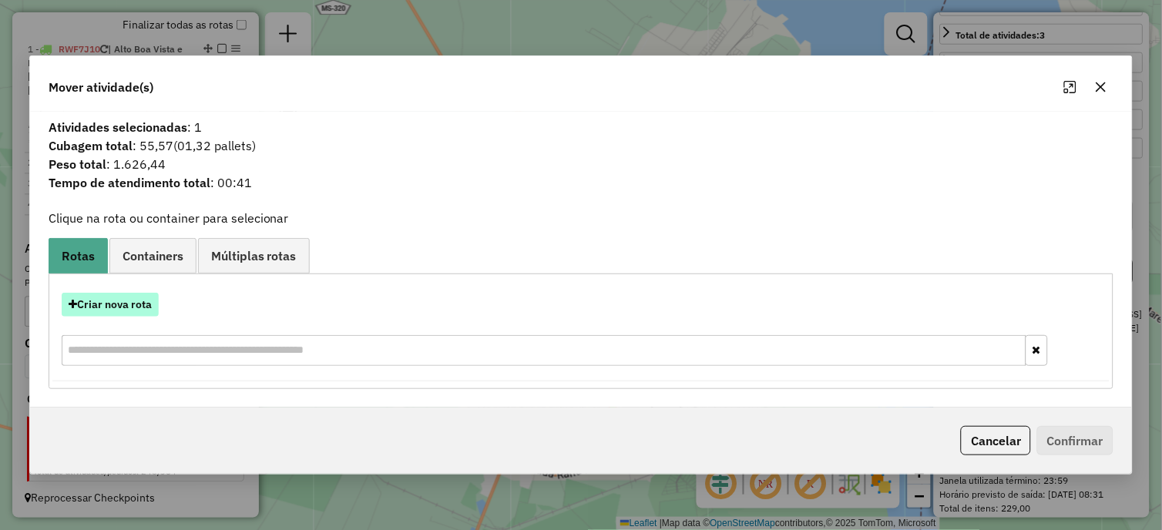
click at [150, 310] on button "Criar nova rota" at bounding box center [110, 305] width 97 height 24
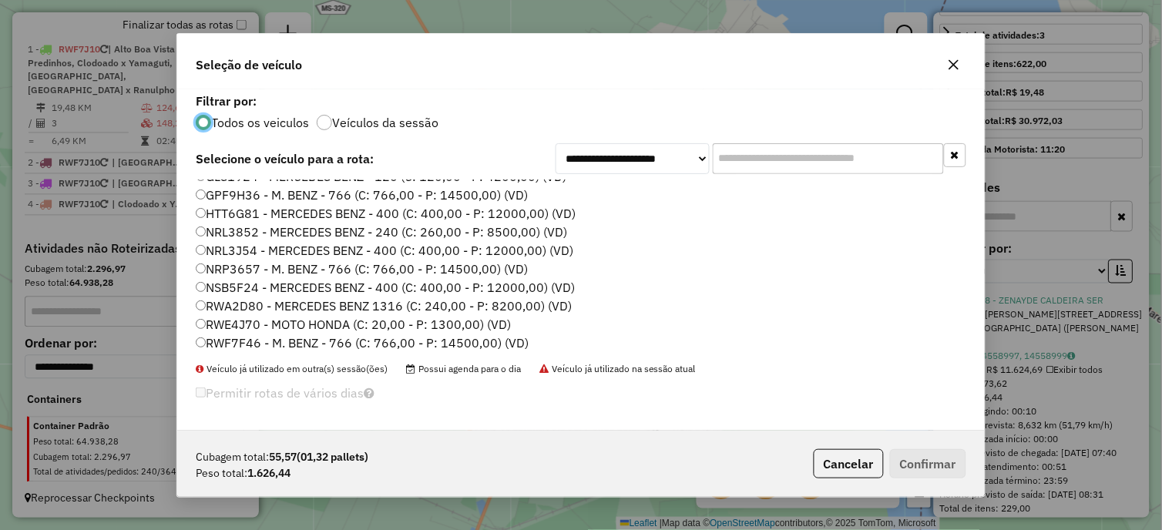
scroll to position [200, 0]
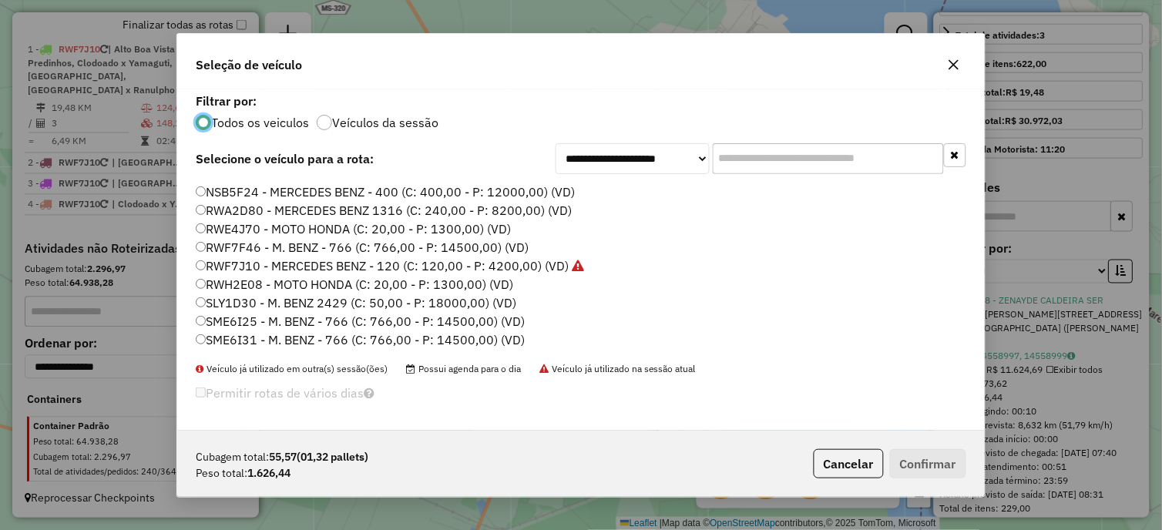
click at [270, 263] on label "RWF7J10 - MERCEDES BENZ - 120 (C: 120,00 - P: 4200,00) (VD)" at bounding box center [390, 266] width 388 height 18
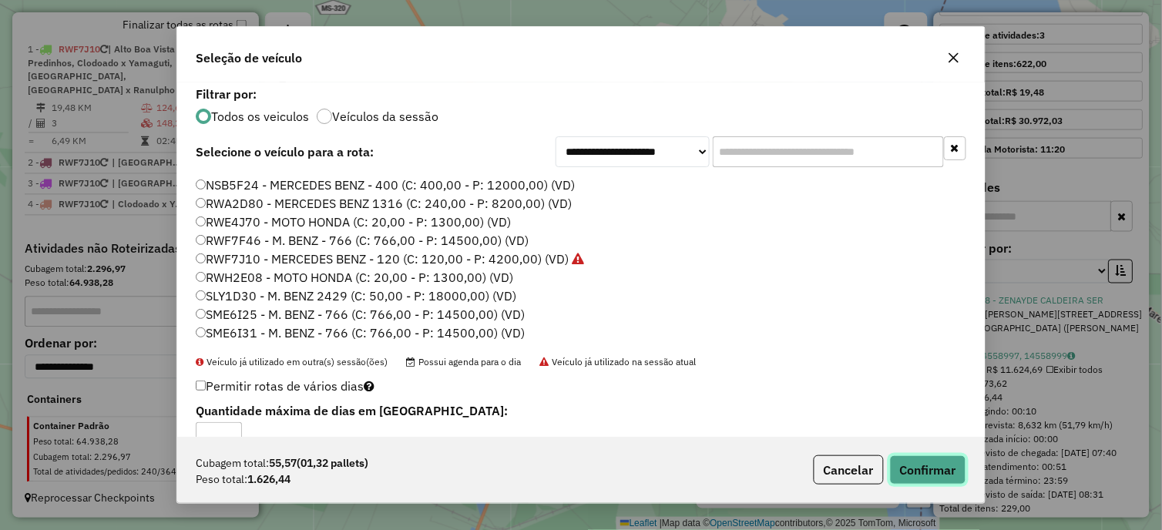
click at [952, 464] on button "Confirmar" at bounding box center [928, 469] width 76 height 29
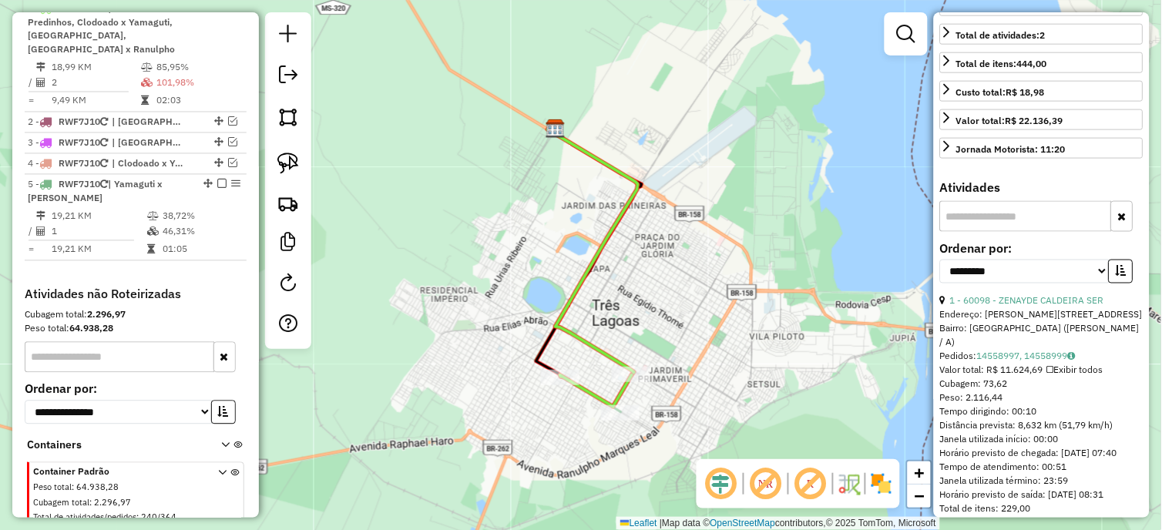
scroll to position [628, 0]
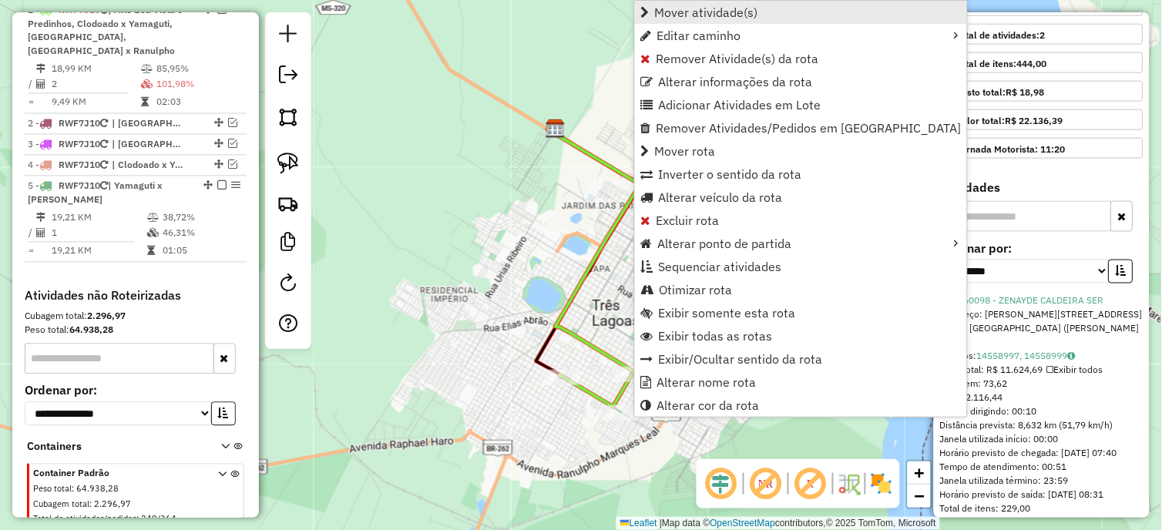
click at [691, 18] on span "Mover atividade(s)" at bounding box center [706, 12] width 103 height 12
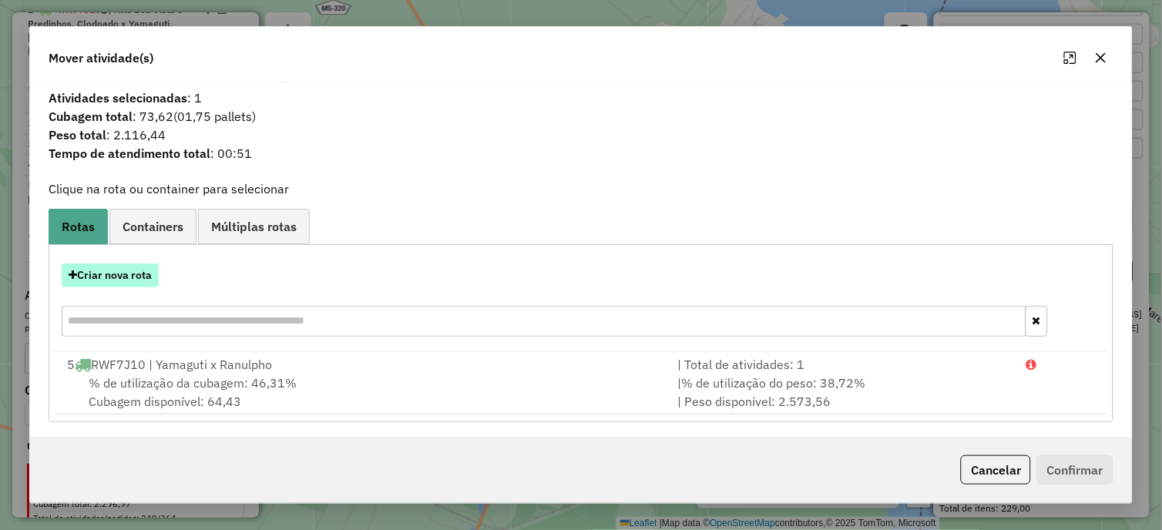
click at [149, 278] on button "Criar nova rota" at bounding box center [110, 275] width 97 height 24
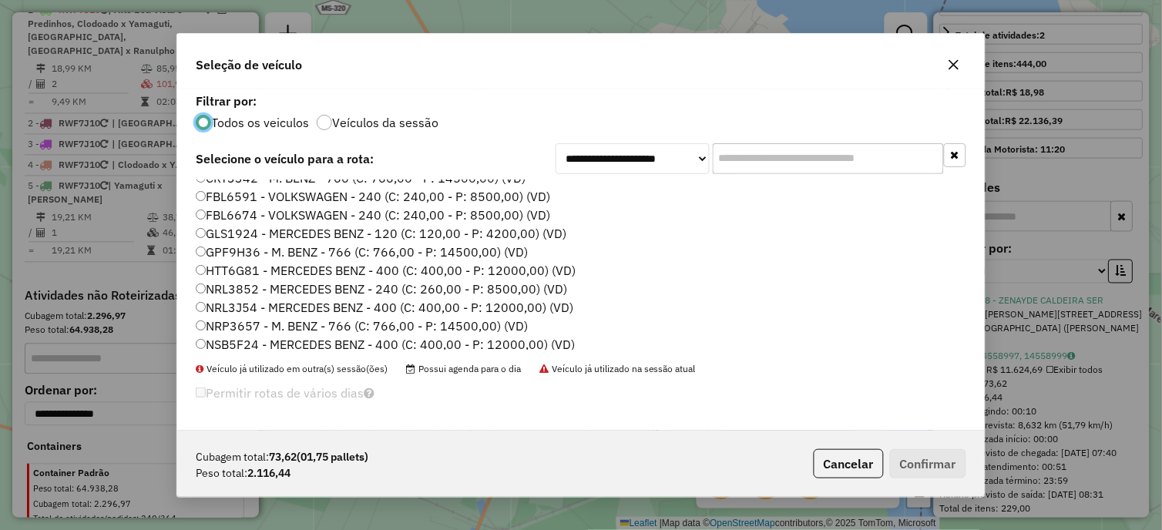
scroll to position [200, 0]
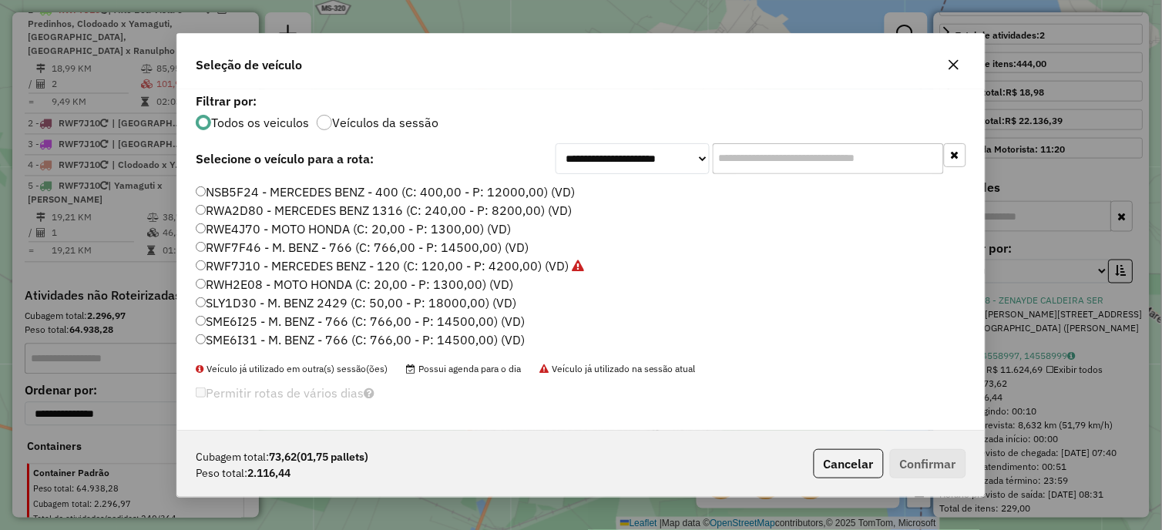
click at [257, 267] on label "RWF7J10 - MERCEDES BENZ - 120 (C: 120,00 - P: 4200,00) (VD)" at bounding box center [390, 266] width 388 height 18
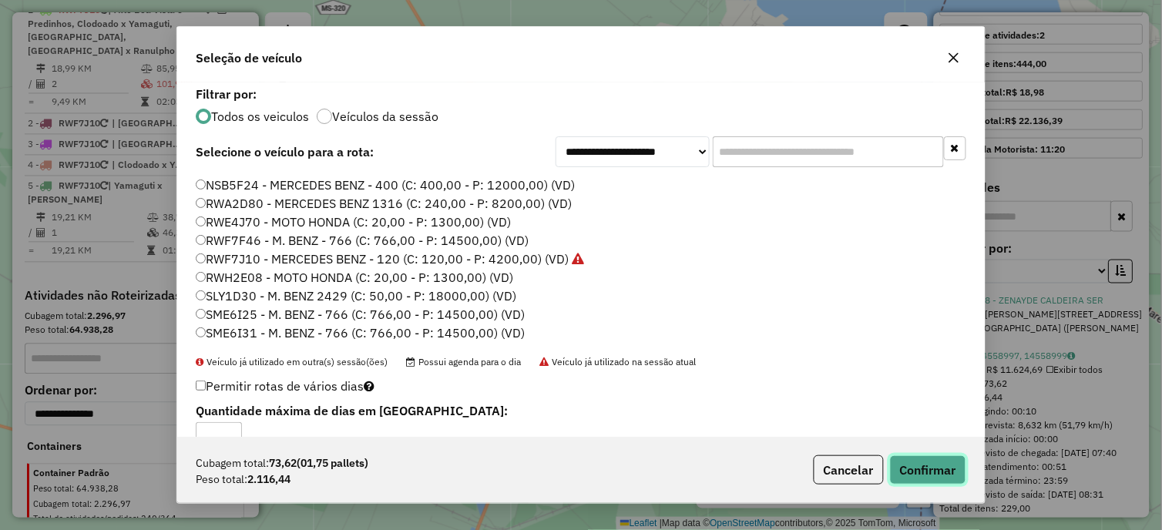
click at [920, 476] on button "Confirmar" at bounding box center [928, 469] width 76 height 29
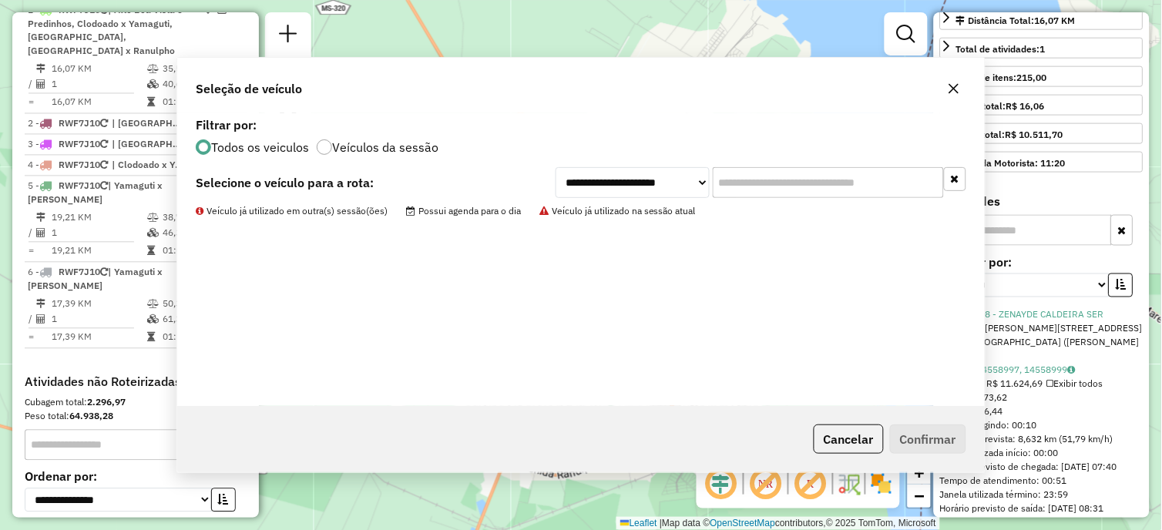
scroll to position [370, 0]
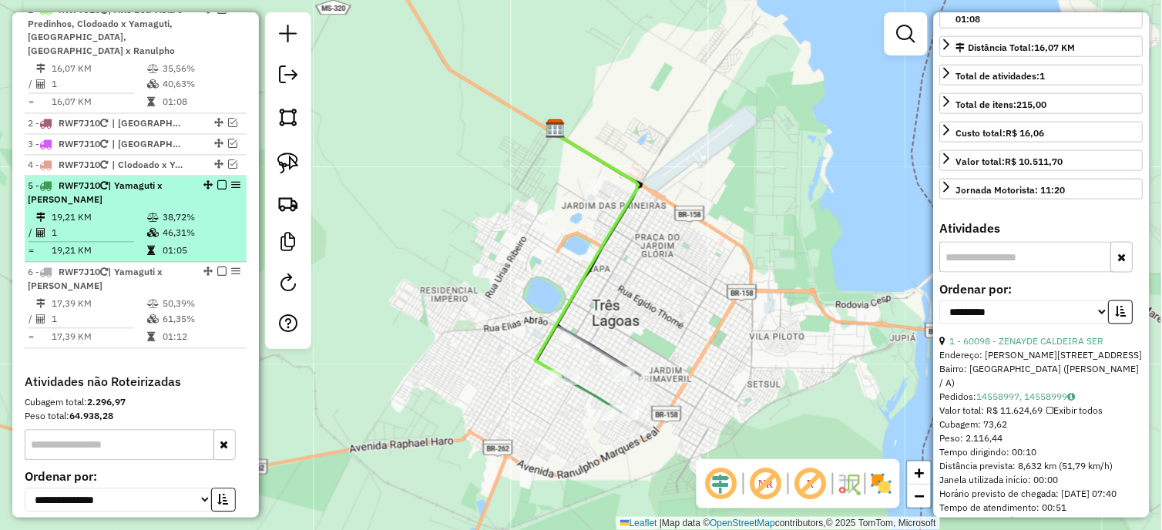
click at [217, 181] on em at bounding box center [221, 185] width 9 height 9
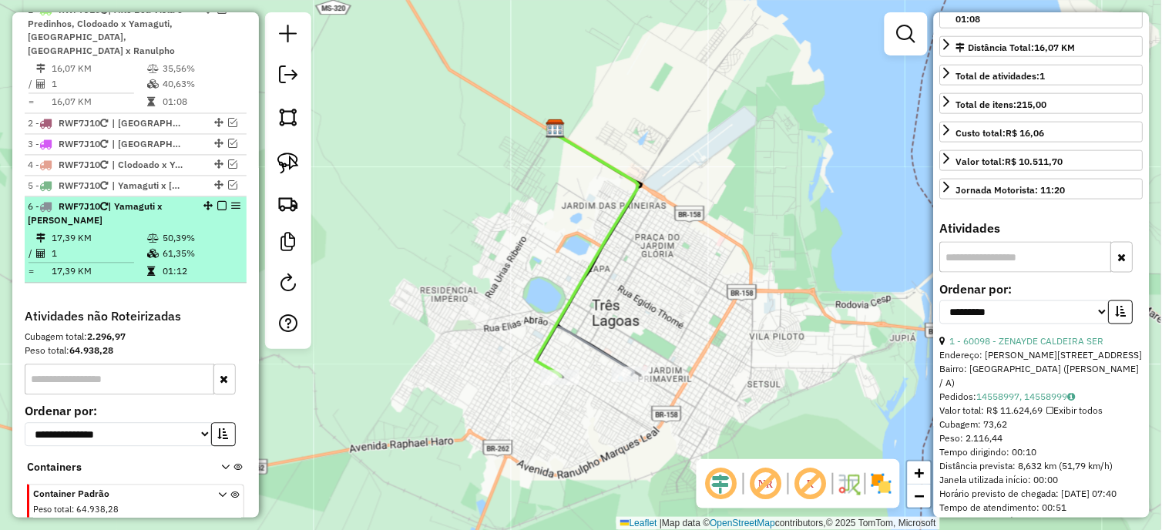
click at [217, 204] on em at bounding box center [221, 206] width 9 height 9
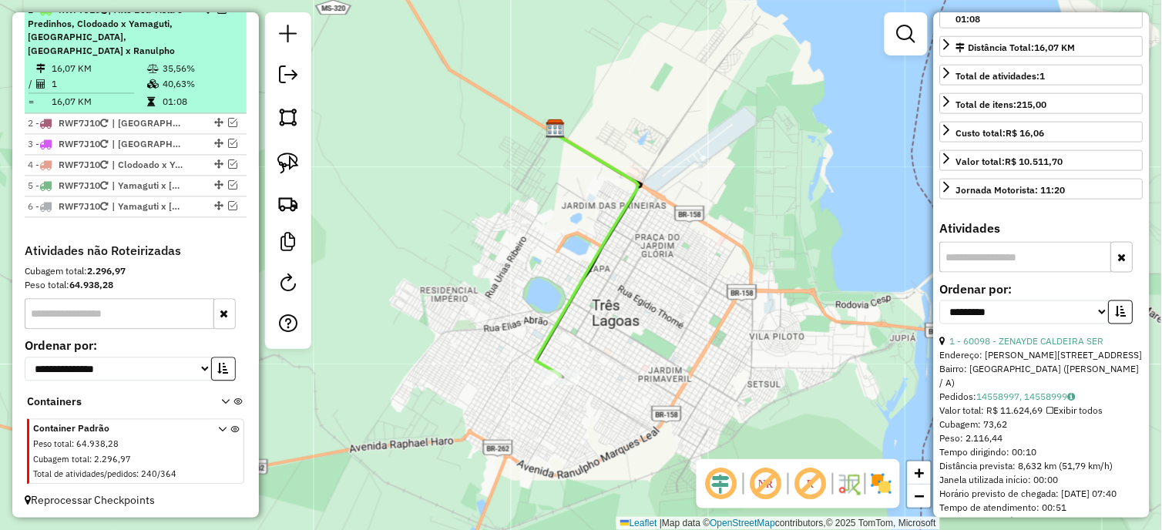
click at [219, 14] on em at bounding box center [221, 9] width 9 height 9
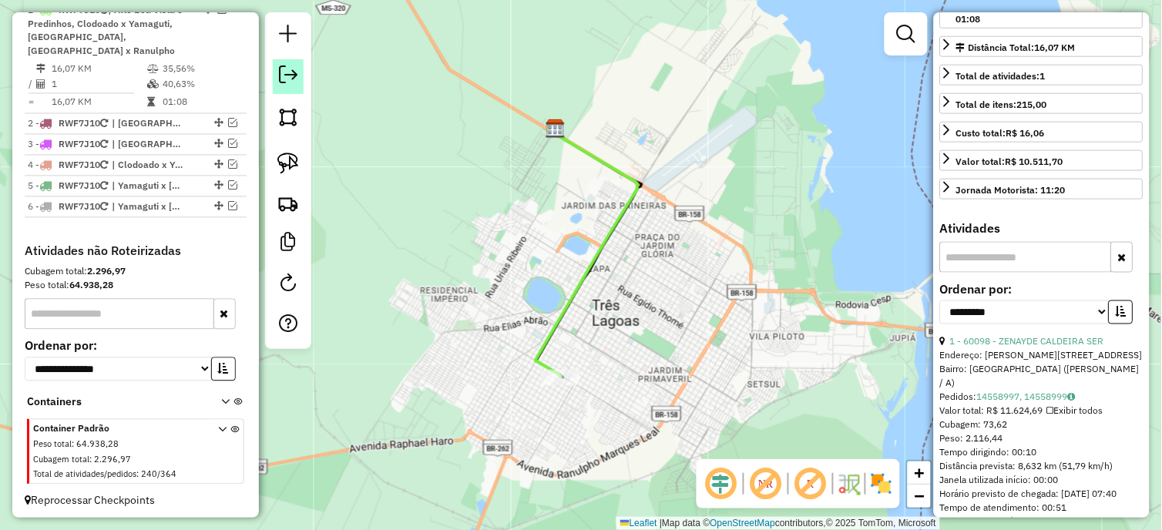
scroll to position [551, 0]
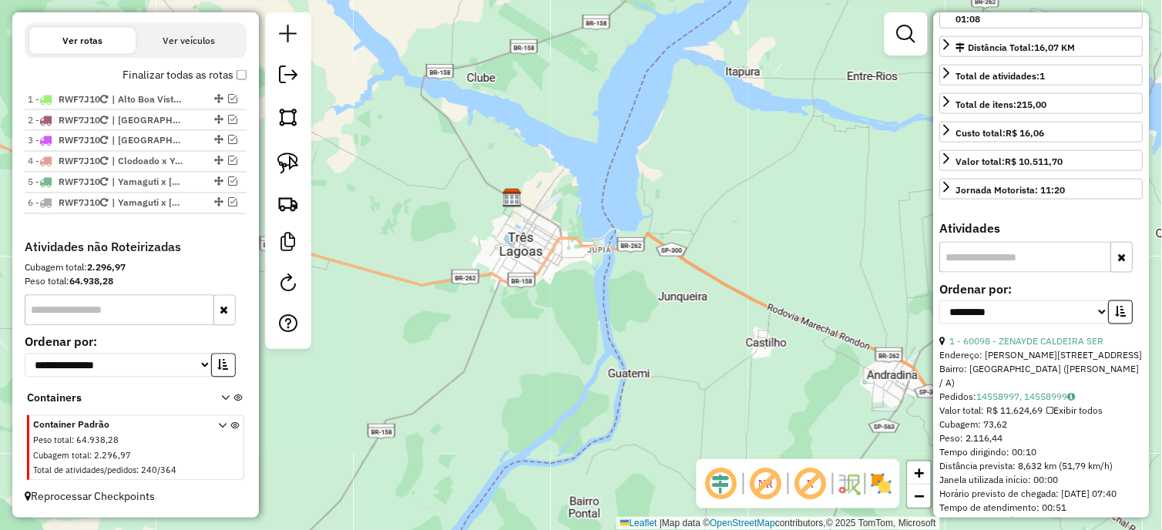
click at [759, 478] on em at bounding box center [765, 483] width 37 height 37
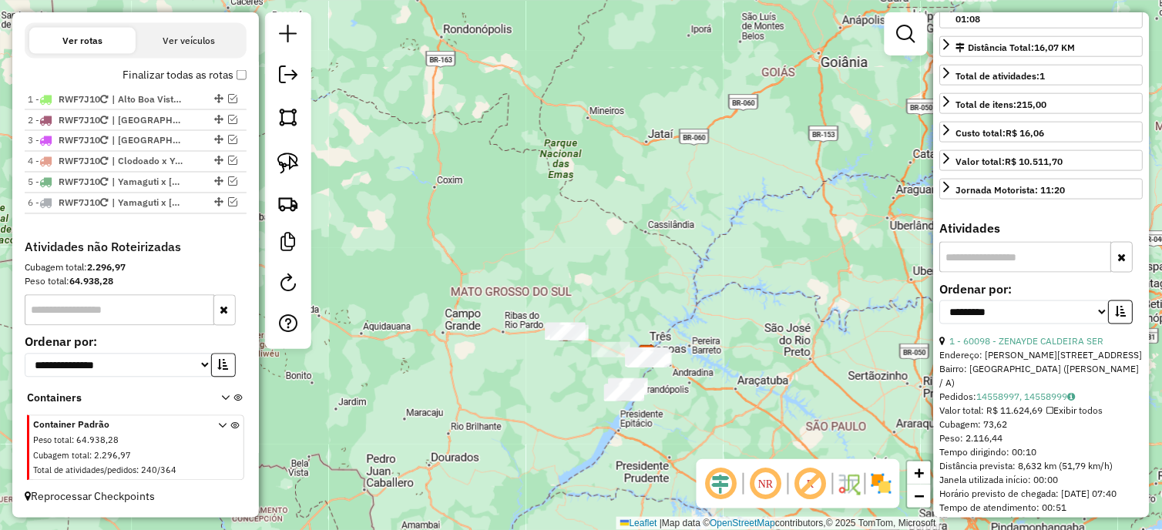
drag, startPoint x: 539, startPoint y: 426, endPoint x: 518, endPoint y: 312, distance: 115.9
click at [479, 290] on div "Janela de atendimento Grade de atendimento Capacidade Transportadoras Veículos …" at bounding box center [581, 265] width 1162 height 530
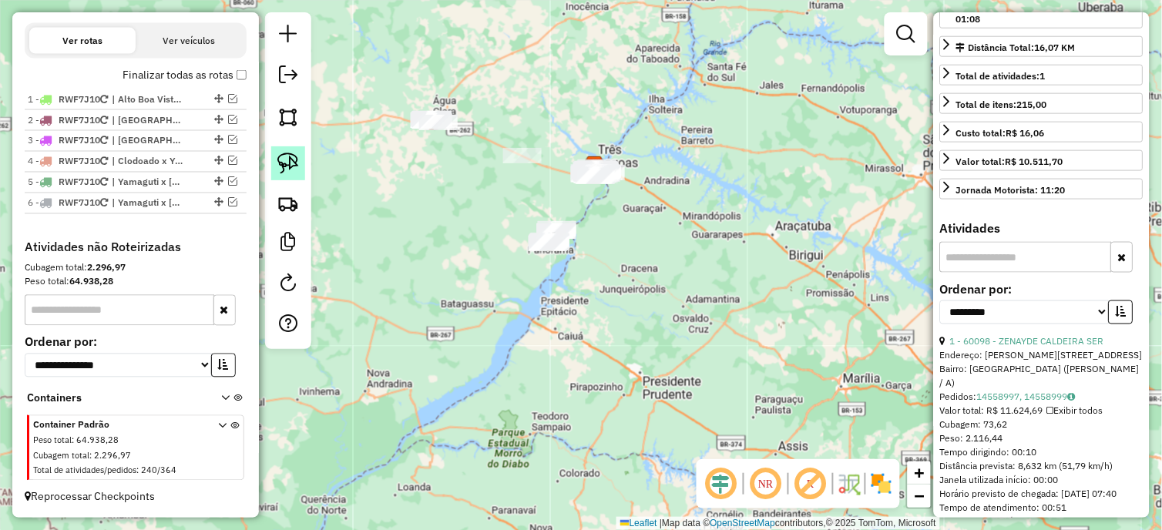
click at [296, 164] on img at bounding box center [288, 164] width 22 height 22
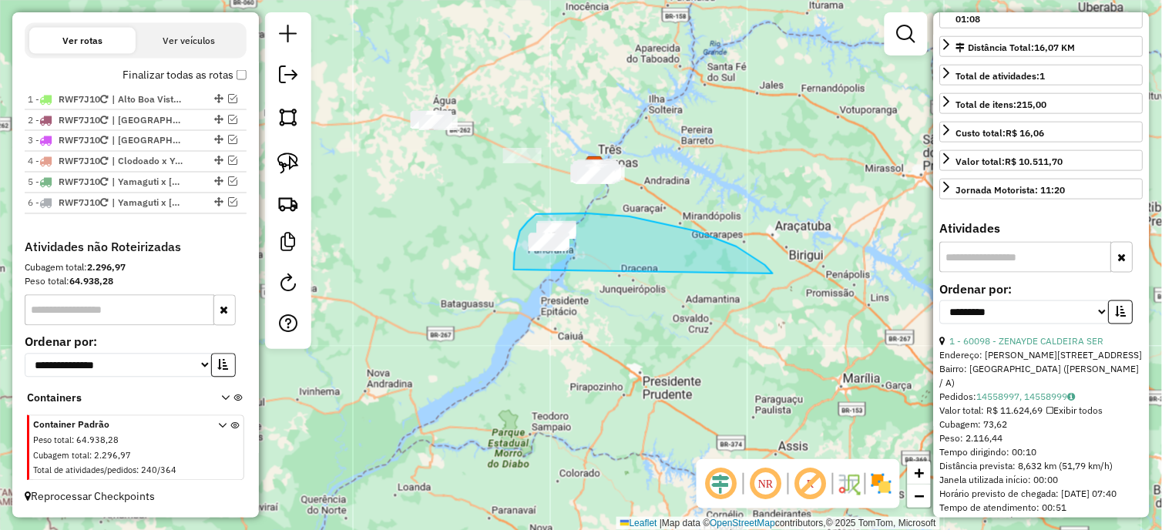
drag, startPoint x: 773, startPoint y: 273, endPoint x: 520, endPoint y: 328, distance: 258.5
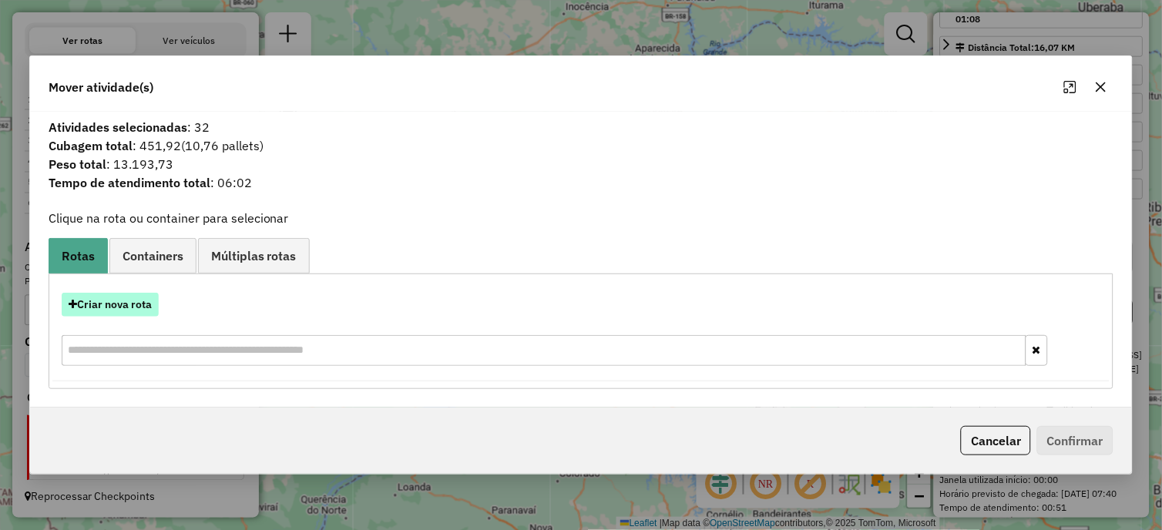
click at [116, 307] on button "Criar nova rota" at bounding box center [110, 305] width 97 height 24
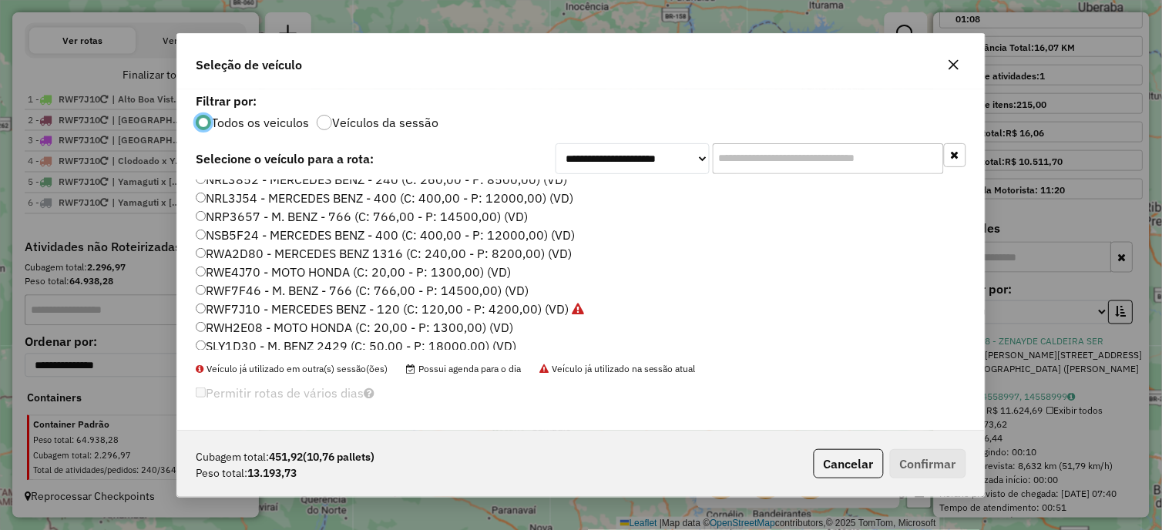
scroll to position [200, 0]
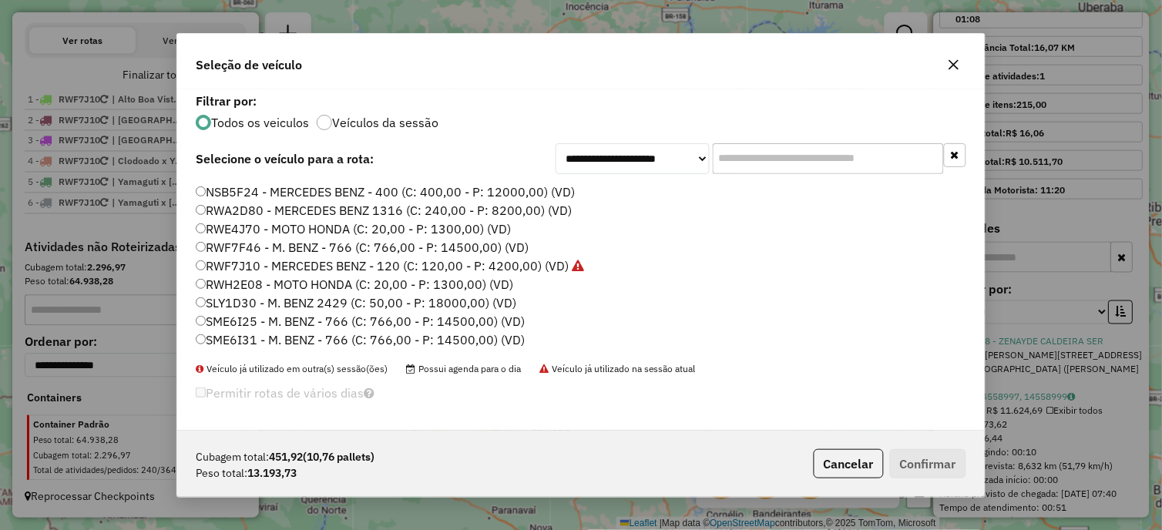
click at [270, 335] on label "SME6I31 - M. BENZ - 766 (C: 766,00 - P: 14500,00) (VD)" at bounding box center [360, 339] width 329 height 18
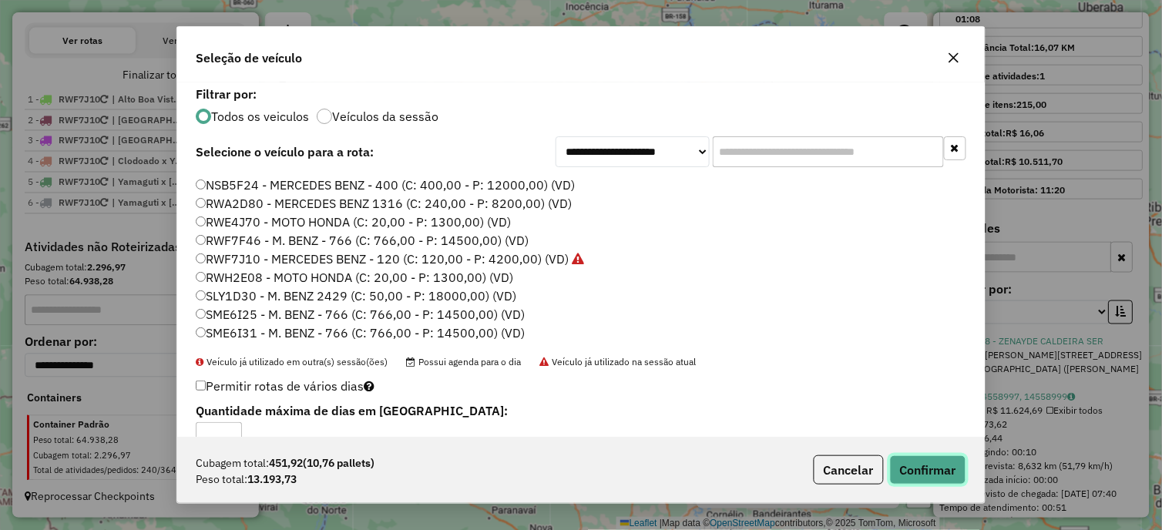
click at [899, 468] on button "Confirmar" at bounding box center [928, 469] width 76 height 29
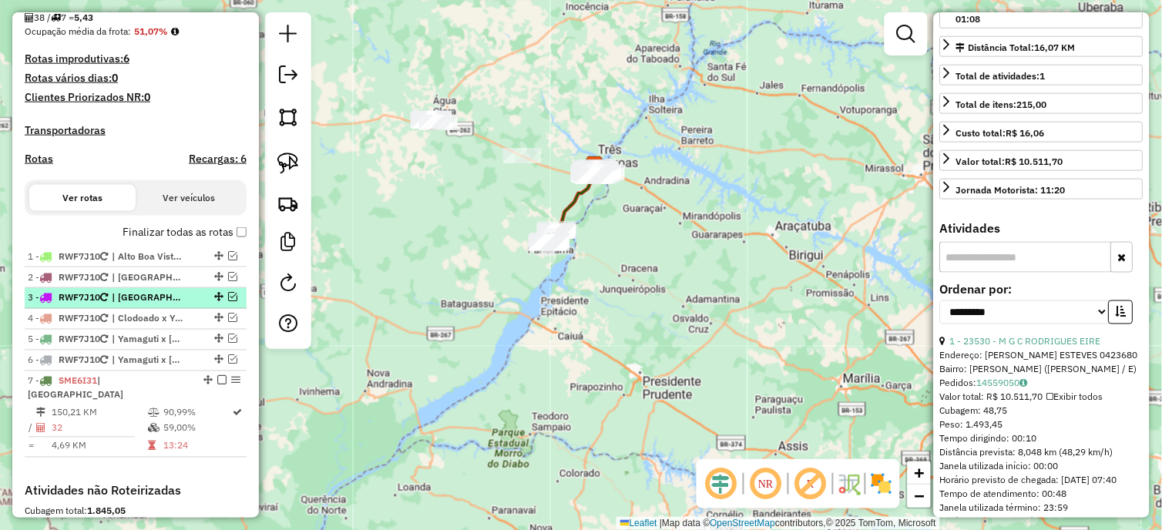
scroll to position [367, 0]
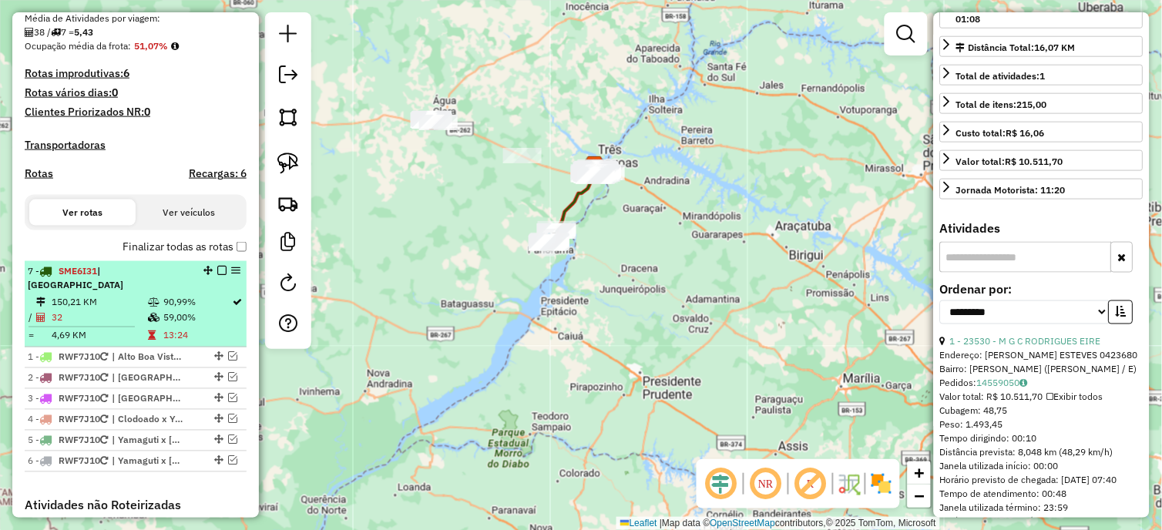
drag, startPoint x: 199, startPoint y: 409, endPoint x: 182, endPoint y: 273, distance: 136.6
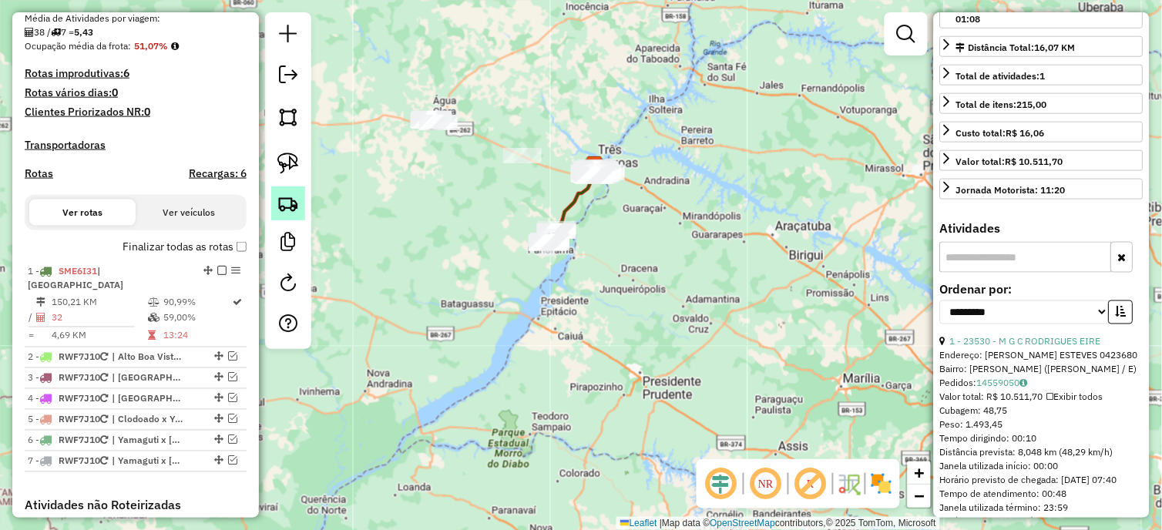
click at [296, 204] on img at bounding box center [288, 204] width 22 height 22
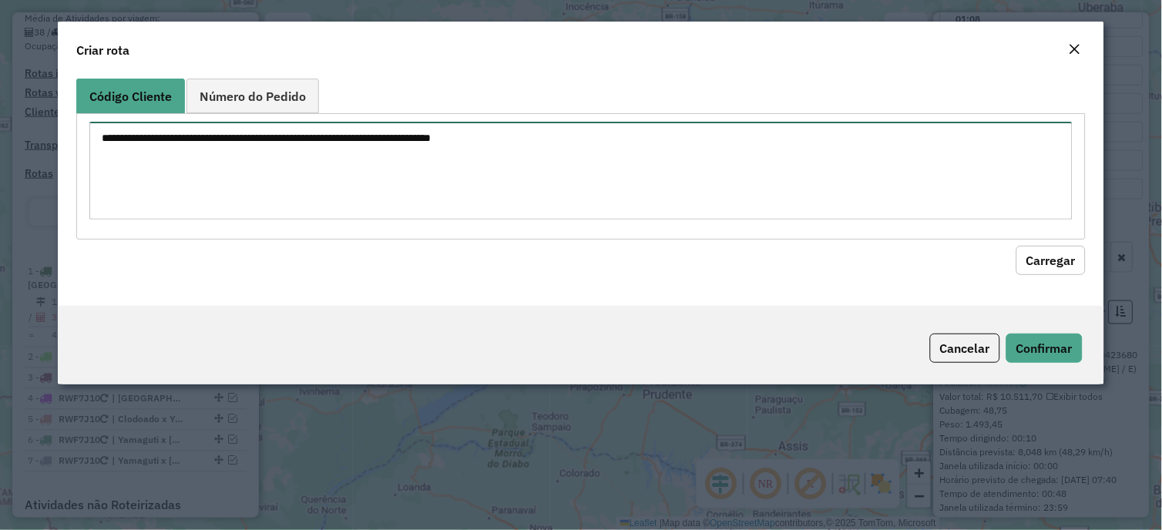
click at [425, 166] on textarea at bounding box center [580, 171] width 982 height 98
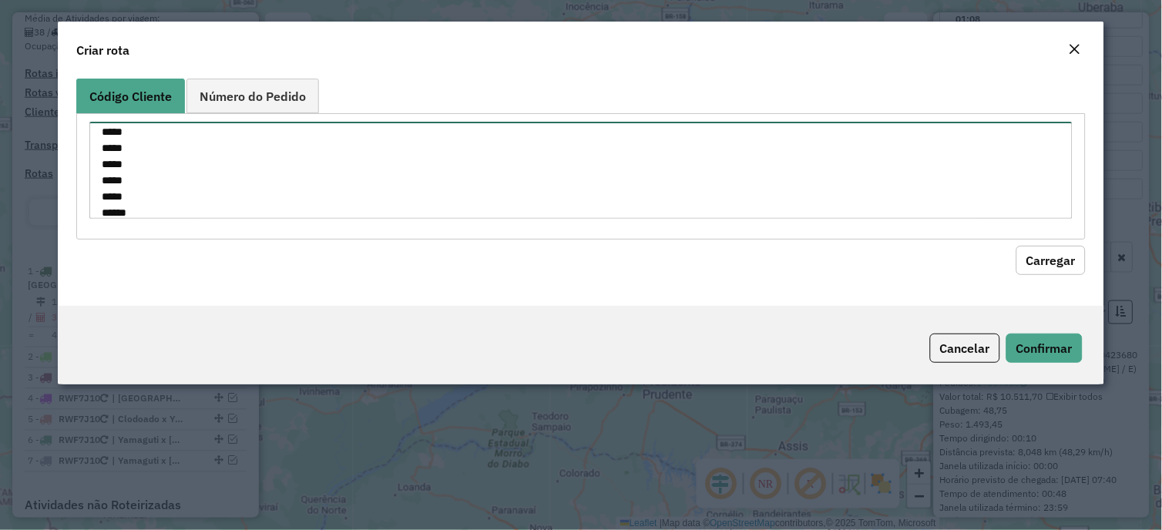
scroll to position [23, 0]
type textarea "***** ***** ***** ***** ***** *****"
click at [1048, 258] on button "Carregar" at bounding box center [1050, 260] width 69 height 29
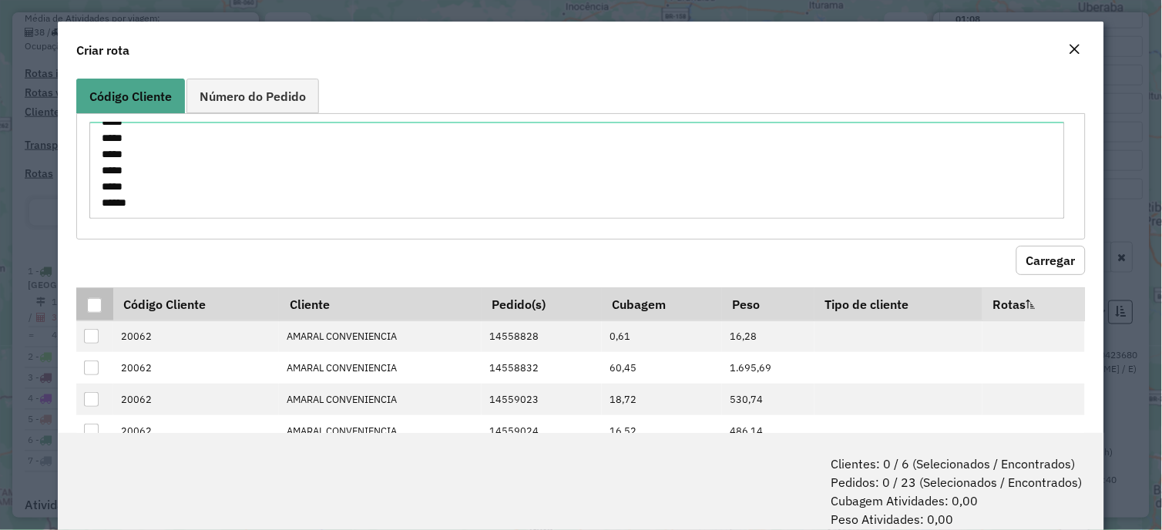
click at [89, 306] on div at bounding box center [94, 305] width 15 height 15
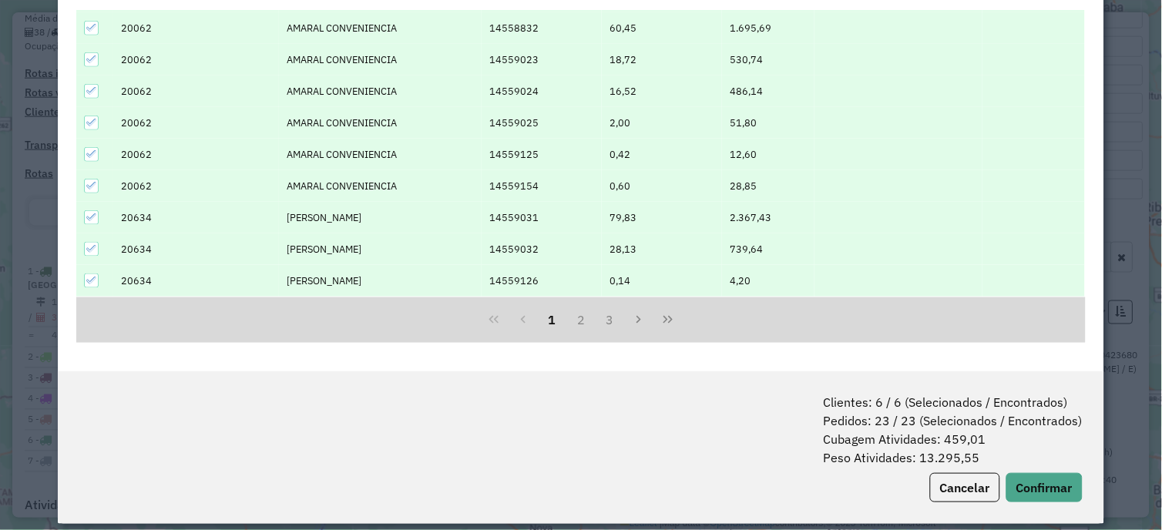
scroll to position [77, 0]
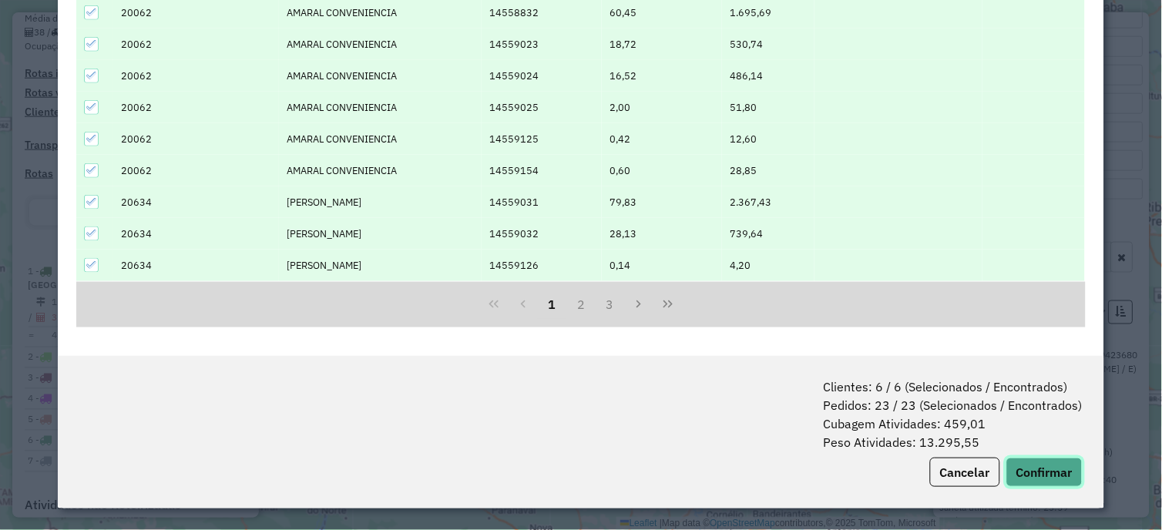
click at [1032, 471] on button "Confirmar" at bounding box center [1044, 472] width 76 height 29
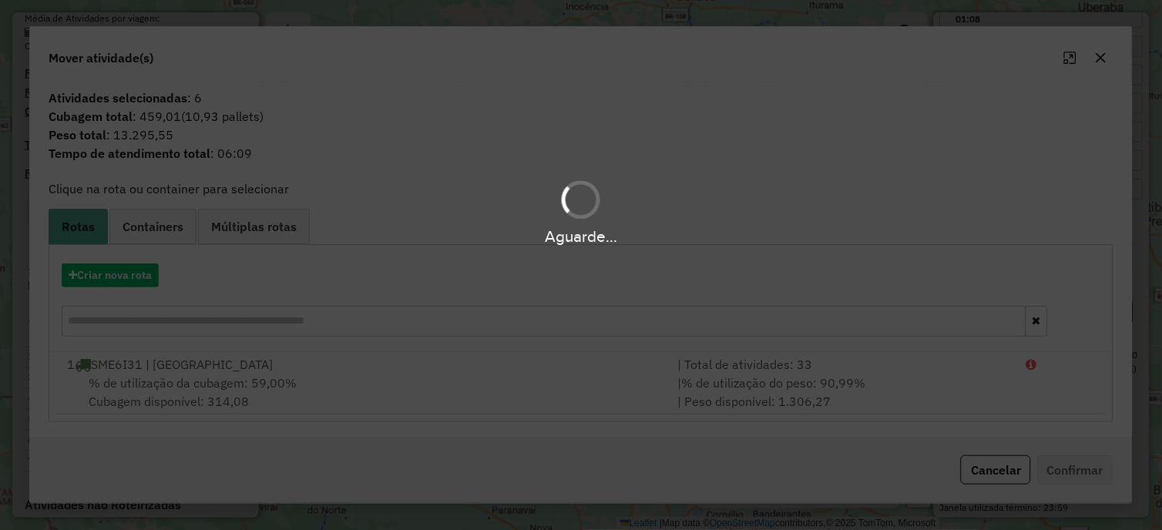
click at [100, 280] on div "Aguarde..." at bounding box center [581, 265] width 1162 height 530
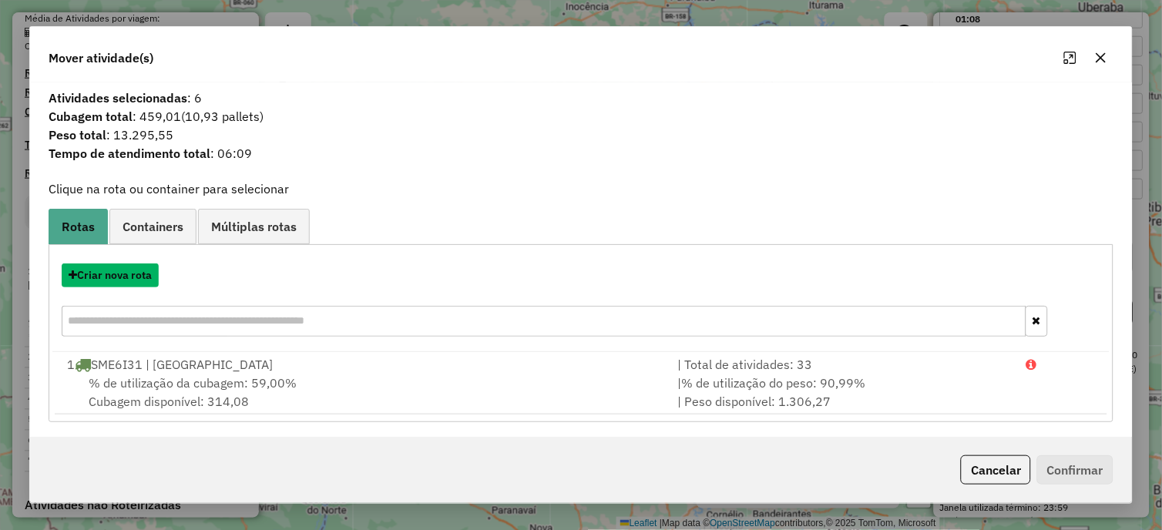
click at [100, 280] on button "Criar nova rota" at bounding box center [110, 275] width 97 height 24
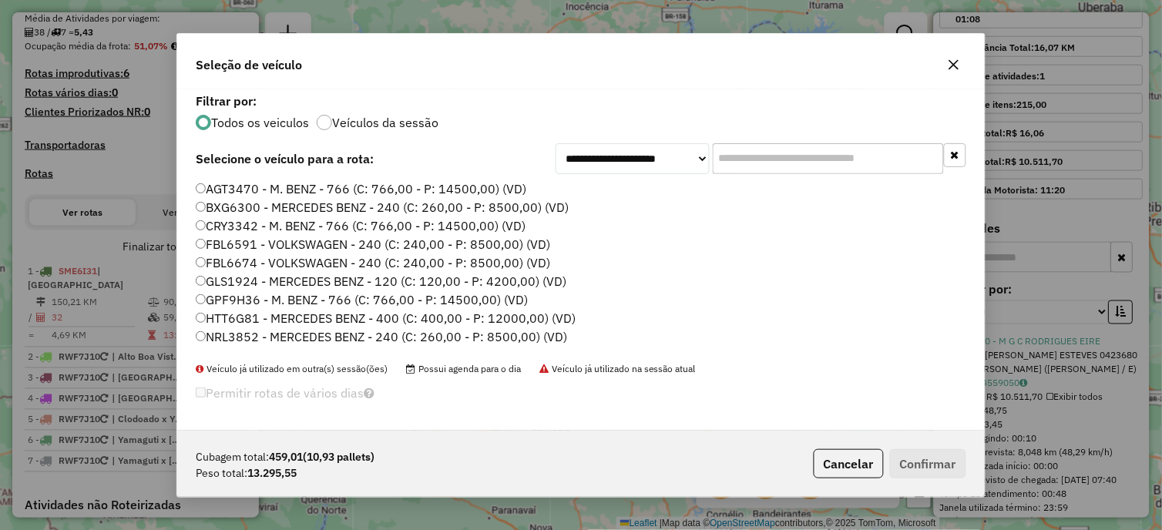
scroll to position [200, 0]
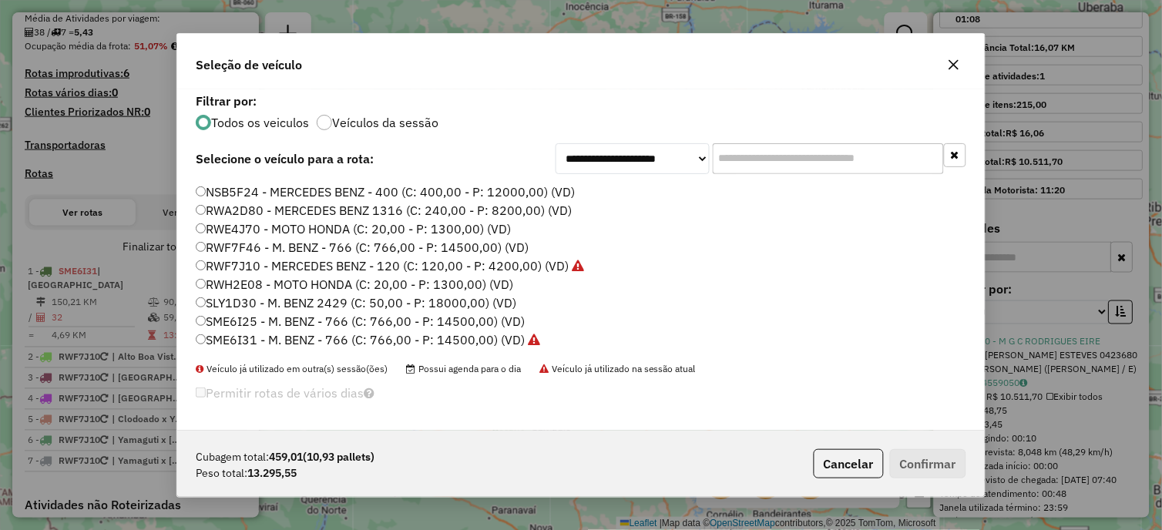
click at [239, 300] on label "SLY1D30 - M. BENZ 2429 (C: 50,00 - P: 18000,00) (VD)" at bounding box center [356, 302] width 320 height 18
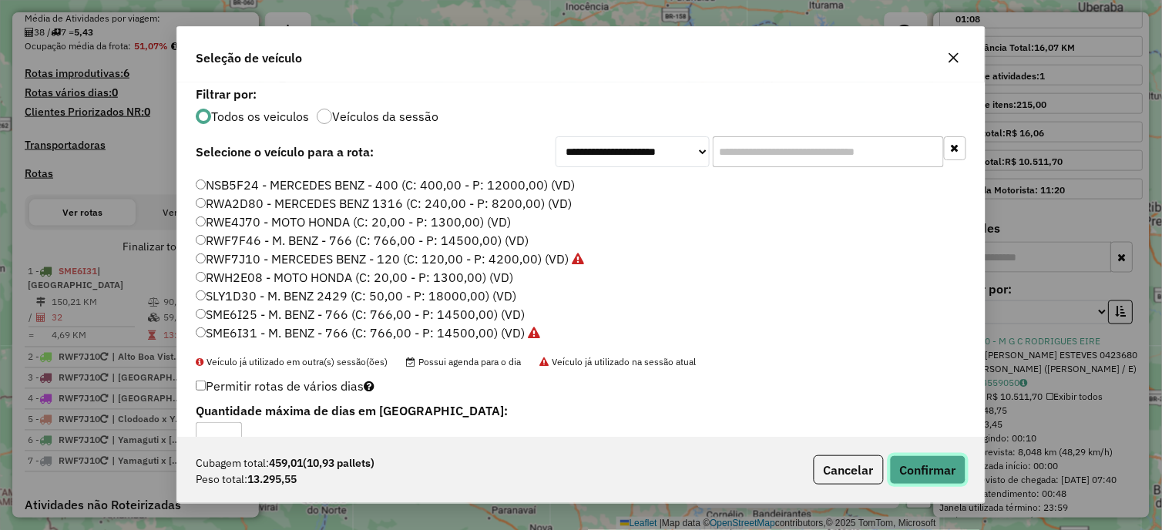
click at [907, 476] on button "Confirmar" at bounding box center [928, 469] width 76 height 29
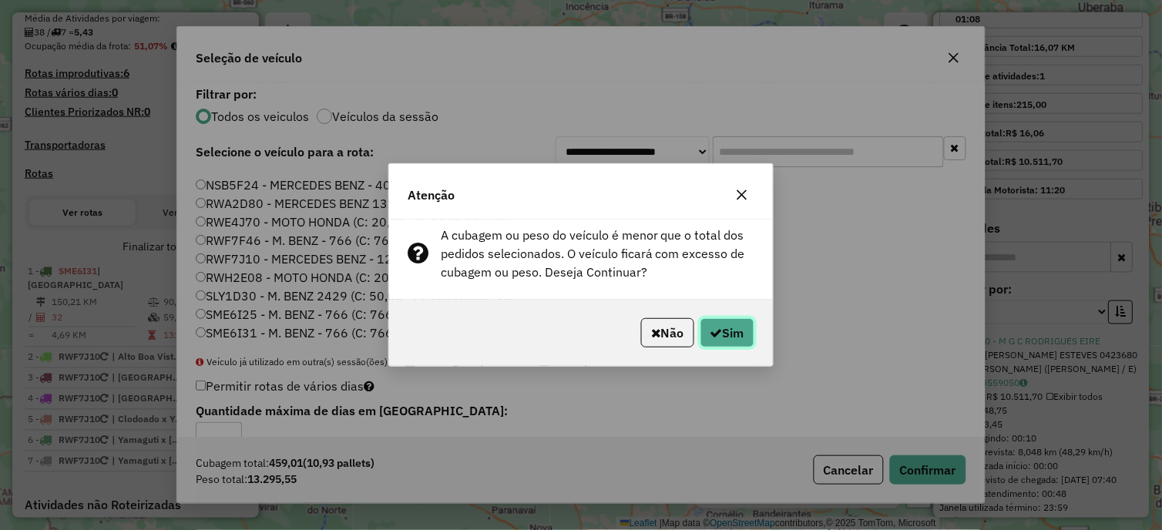
click at [712, 339] on icon "button" at bounding box center [716, 333] width 12 height 12
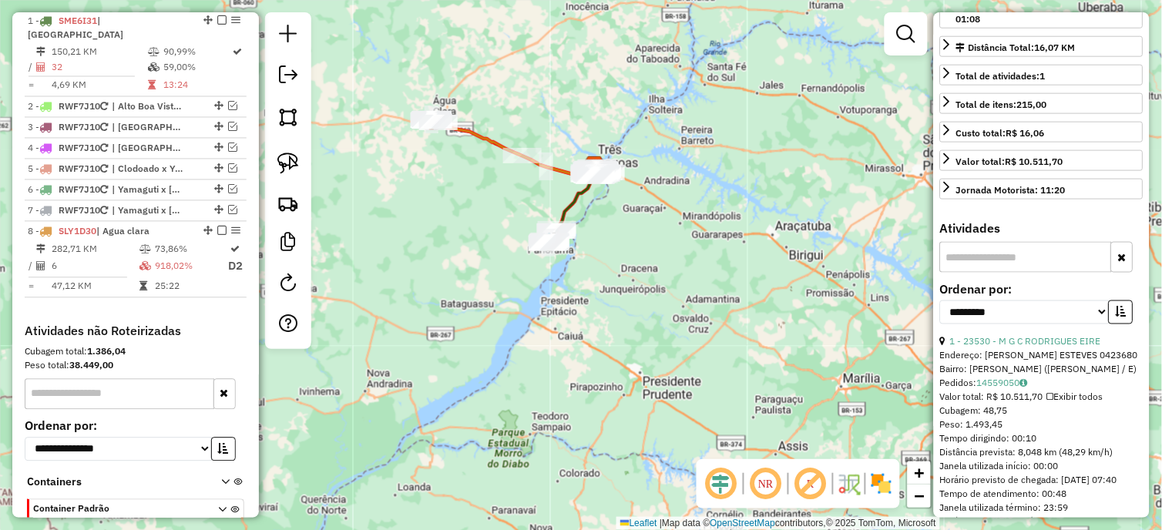
scroll to position [528, 0]
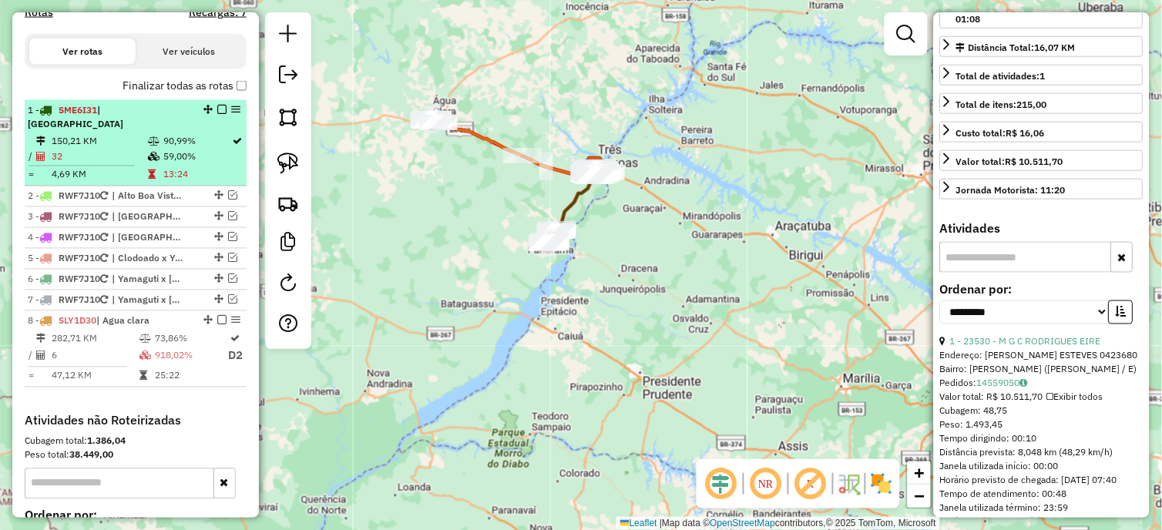
click at [217, 114] on em at bounding box center [221, 109] width 9 height 9
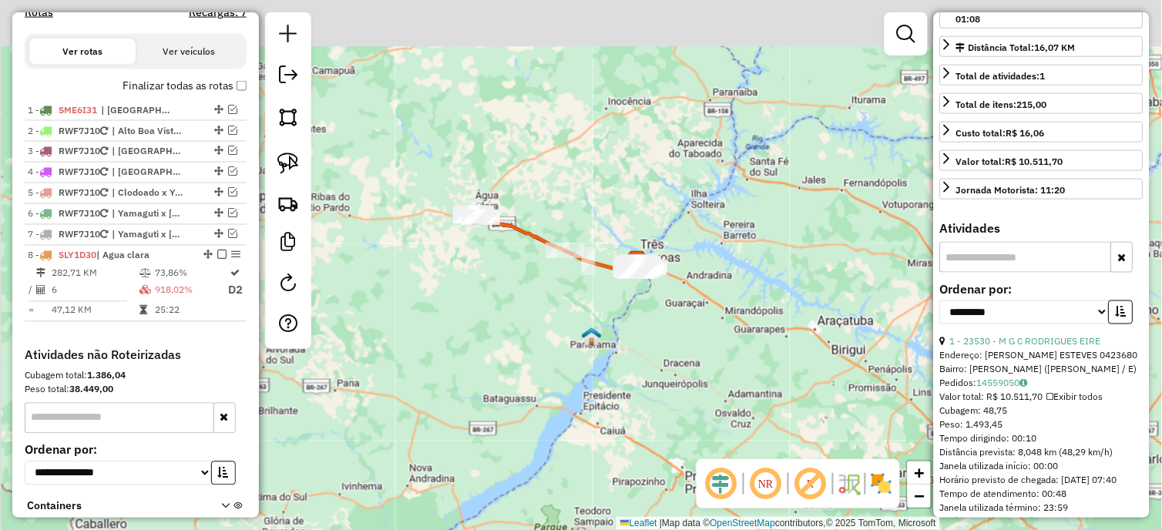
drag, startPoint x: 437, startPoint y: 225, endPoint x: 479, endPoint y: 320, distance: 104.5
click at [479, 320] on div "Janela de atendimento Grade de atendimento Capacidade Transportadoras Veículos …" at bounding box center [581, 265] width 1162 height 530
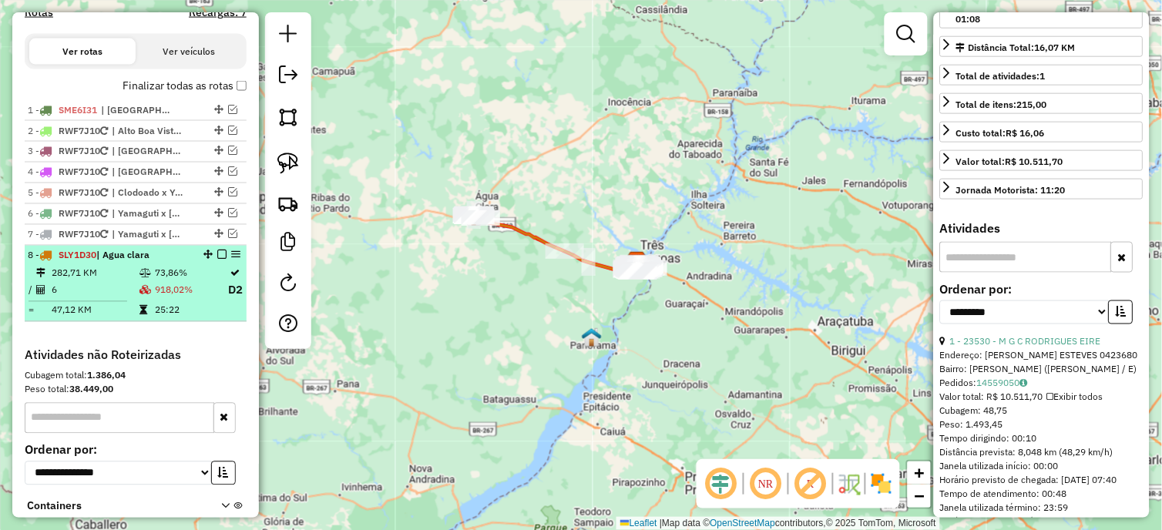
click at [217, 260] on em at bounding box center [221, 254] width 9 height 9
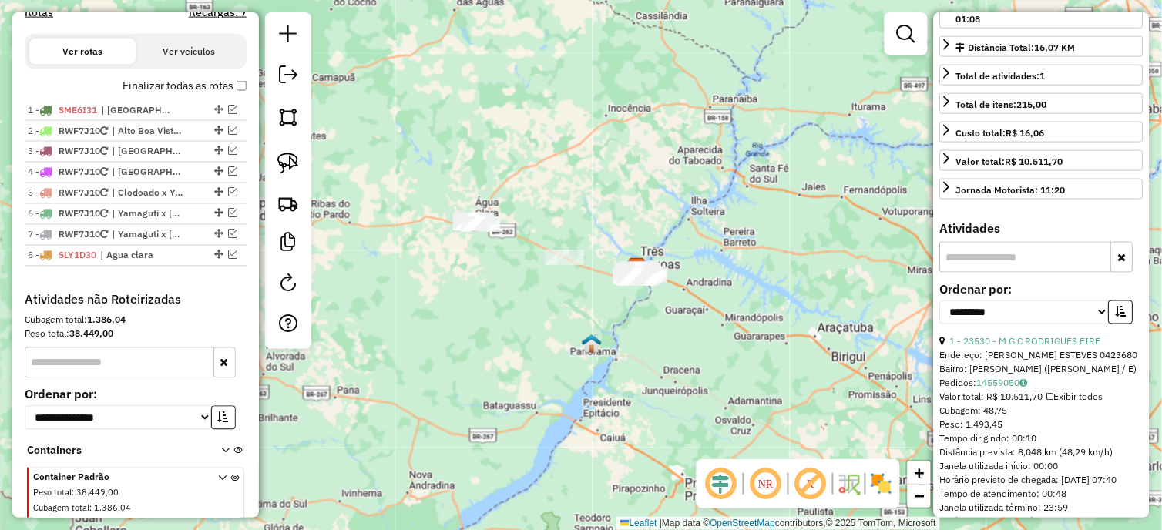
drag, startPoint x: 417, startPoint y: 272, endPoint x: 421, endPoint y: 301, distance: 29.5
click at [421, 301] on div "Janela de atendimento Grade de atendimento Capacidade Transportadoras Veículos …" at bounding box center [581, 265] width 1162 height 530
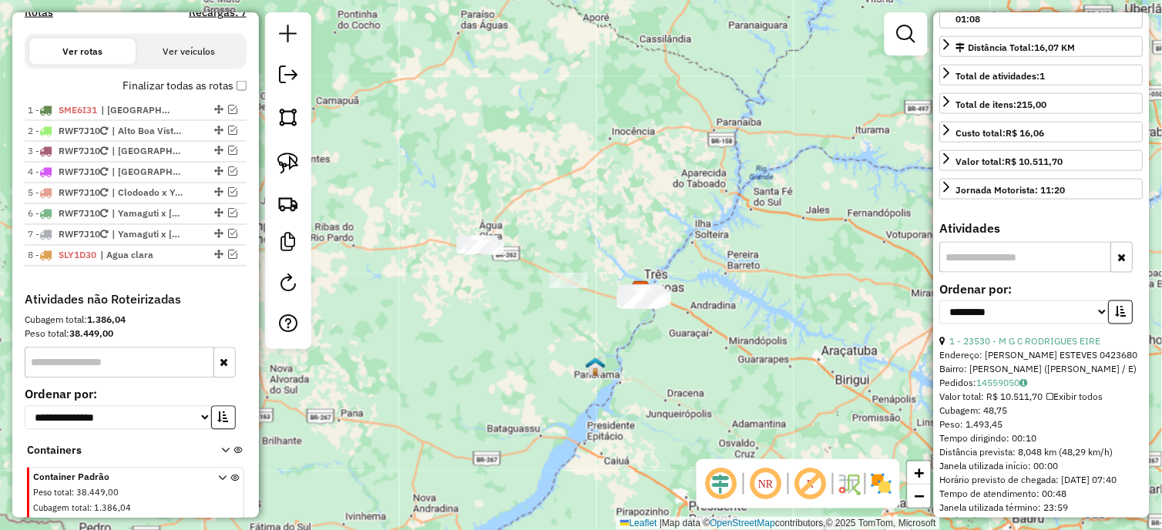
click at [290, 145] on div at bounding box center [288, 180] width 46 height 337
drag, startPoint x: 296, startPoint y: 154, endPoint x: 691, endPoint y: 180, distance: 396.0
click at [297, 155] on img at bounding box center [288, 164] width 22 height 22
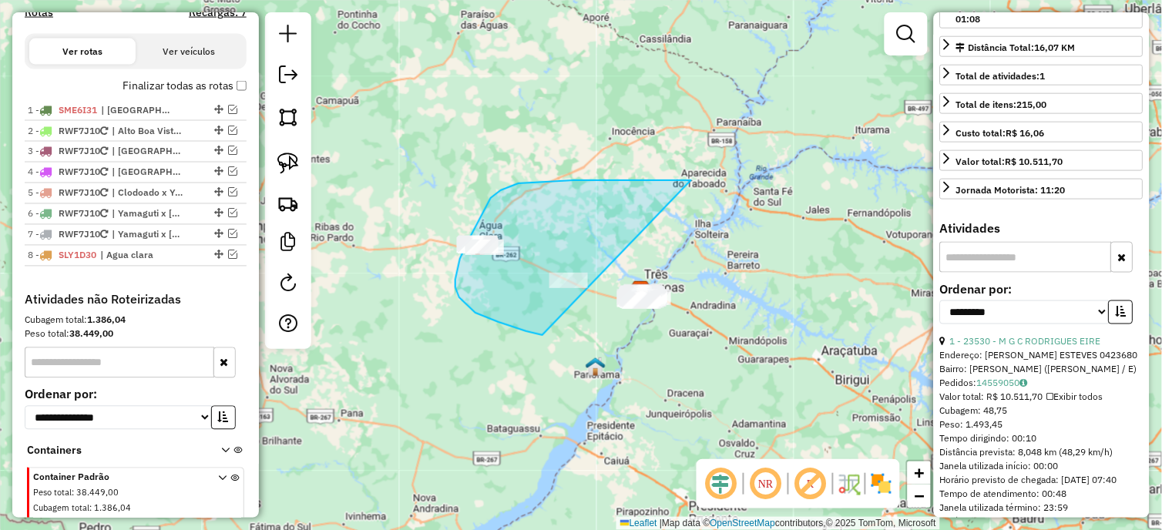
drag, startPoint x: 691, startPoint y: 180, endPoint x: 542, endPoint y: 335, distance: 214.6
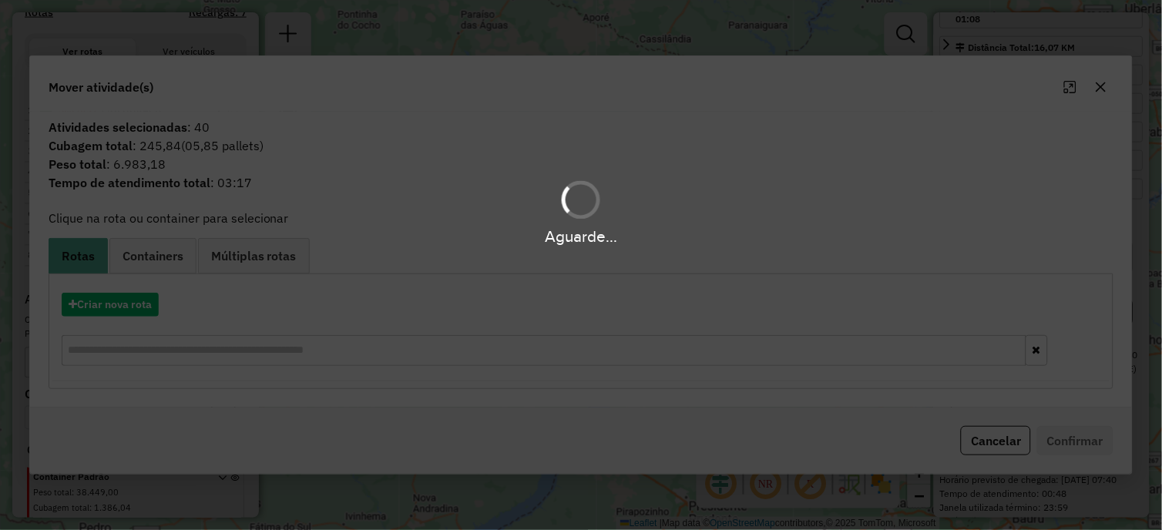
click at [131, 301] on div "Aguarde..." at bounding box center [581, 265] width 1162 height 530
click at [131, 301] on hb-app "Aguarde... Pop-up bloqueado! Seu navegador bloqueou automáticamente a abertura …" at bounding box center [581, 265] width 1162 height 530
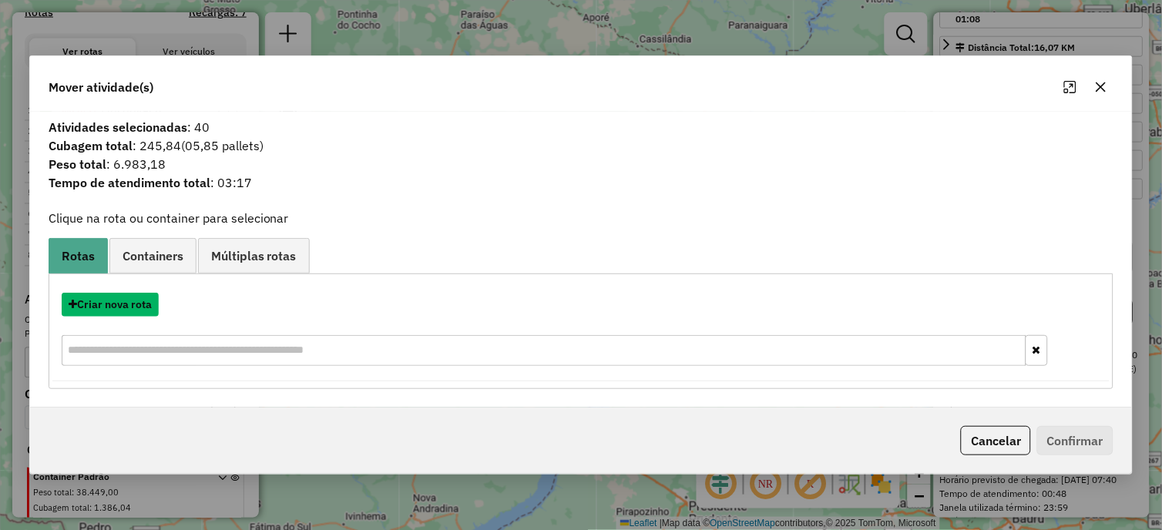
click at [131, 301] on button "Criar nova rota" at bounding box center [110, 305] width 97 height 24
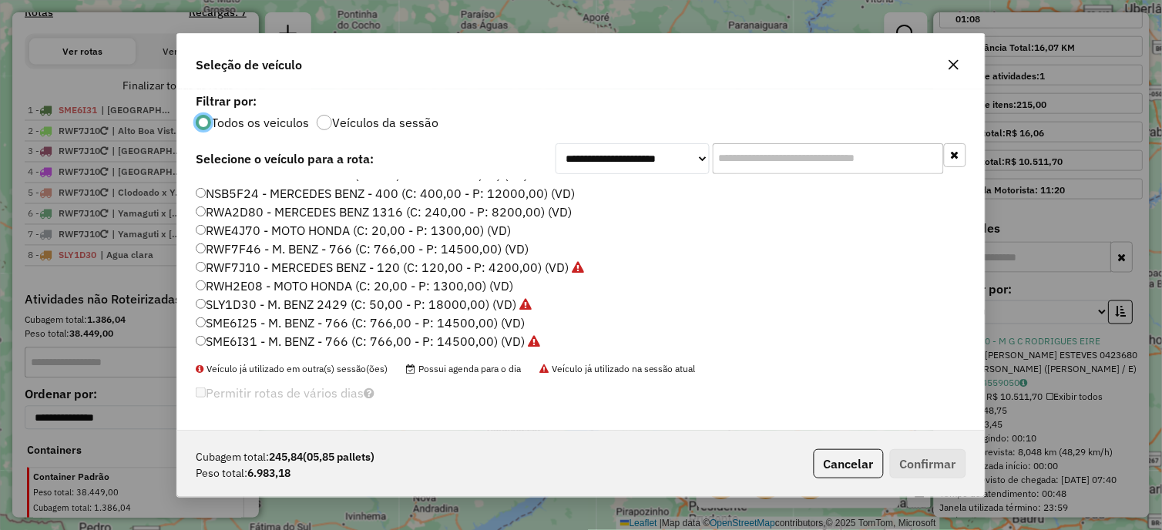
scroll to position [200, 0]
click at [273, 193] on label "NSB5F24 - MERCEDES BENZ - 400 (C: 400,00 - P: 12000,00) (VD)" at bounding box center [385, 192] width 379 height 18
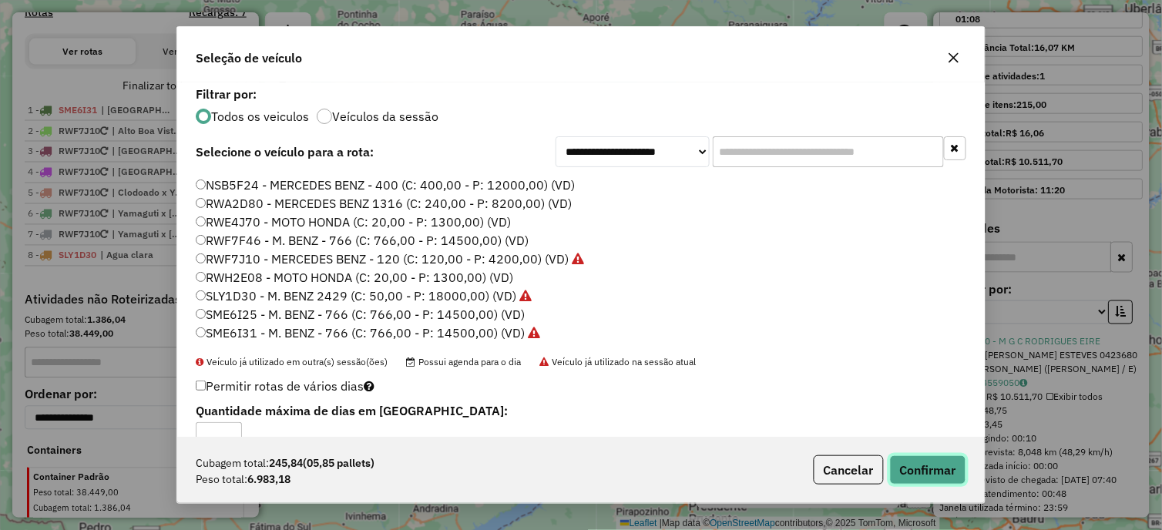
click at [897, 472] on button "Confirmar" at bounding box center [928, 469] width 76 height 29
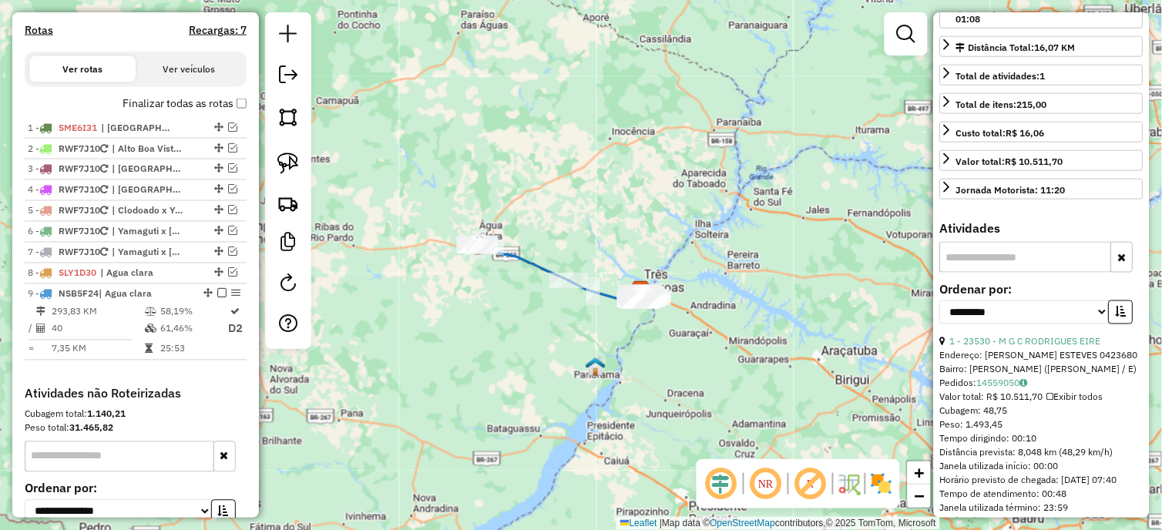
scroll to position [478, 0]
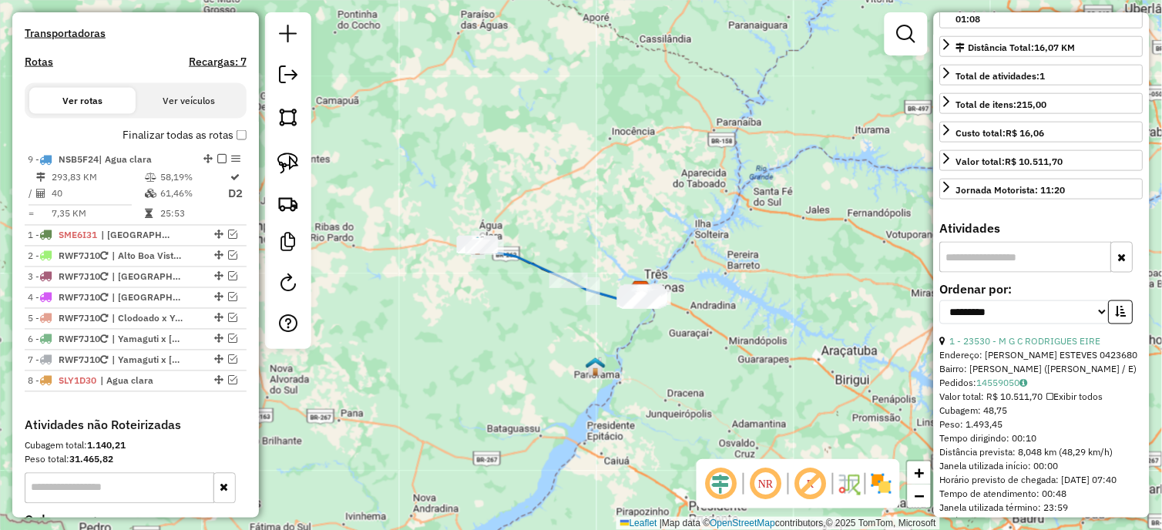
drag, startPoint x: 203, startPoint y: 337, endPoint x: 205, endPoint y: 164, distance: 172.6
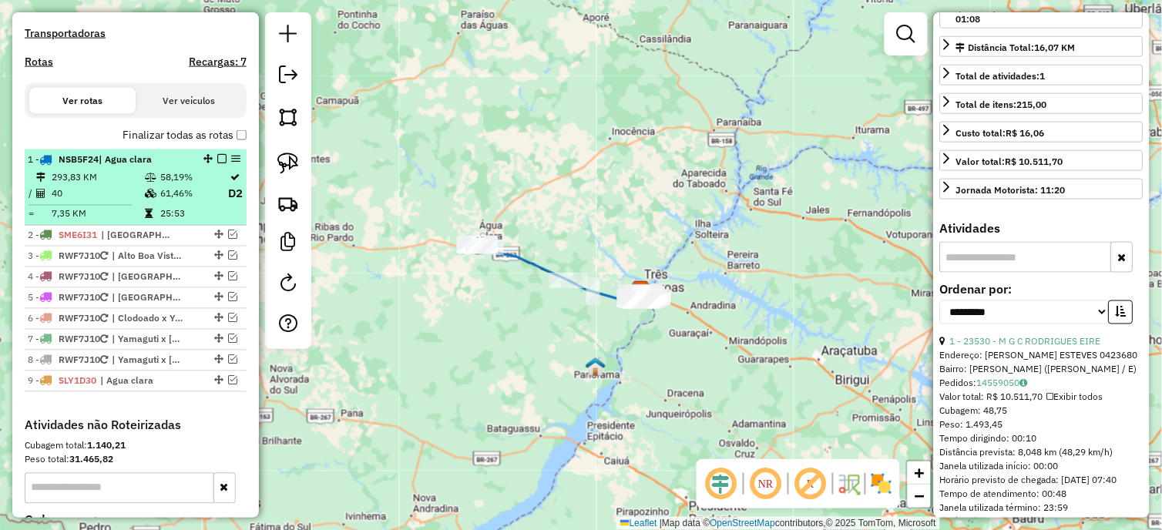
click at [131, 183] on td "293,83 KM" at bounding box center [97, 176] width 93 height 15
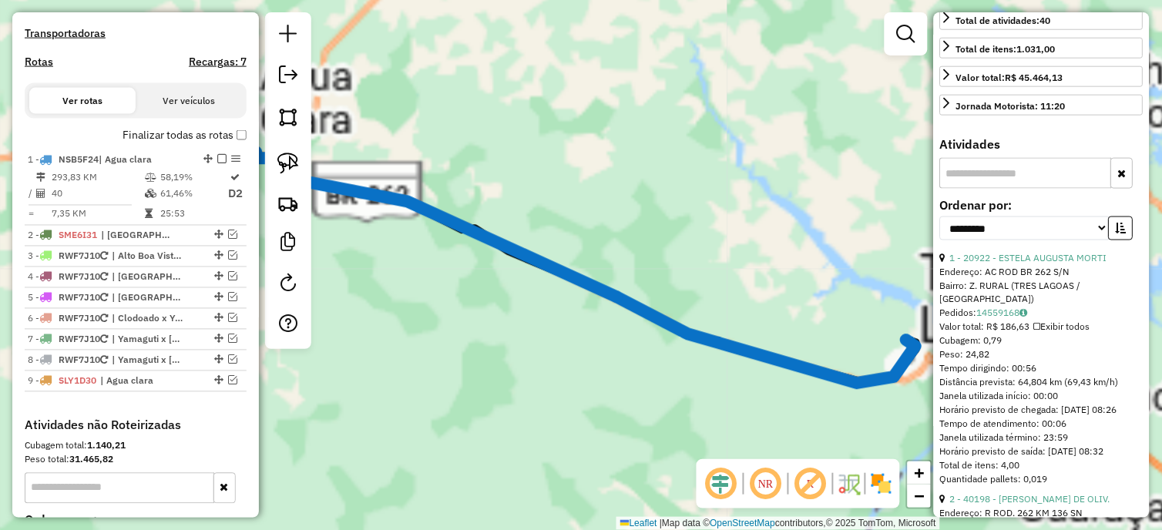
scroll to position [342, 0]
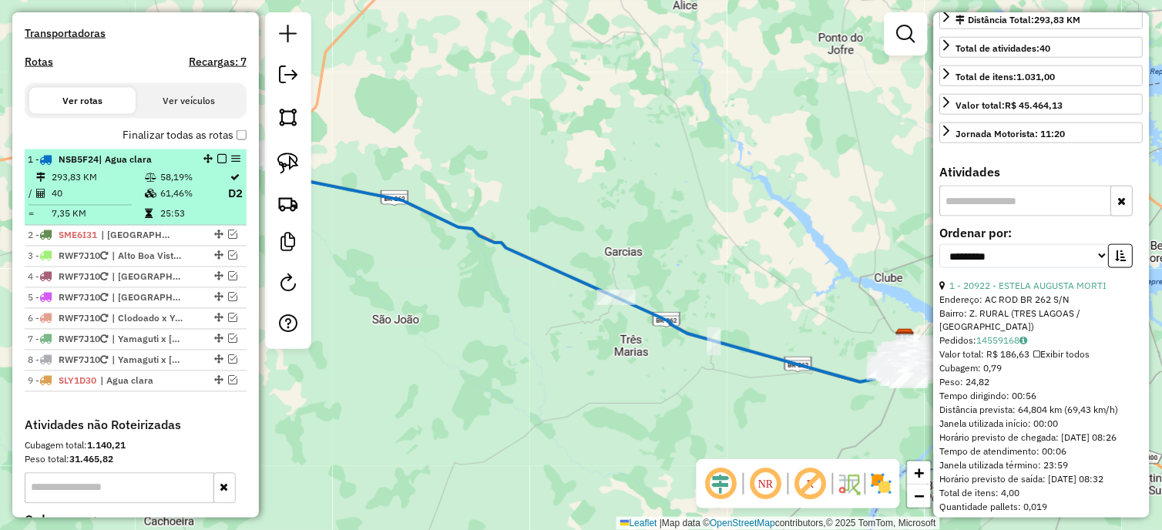
click at [217, 163] on em at bounding box center [221, 158] width 9 height 9
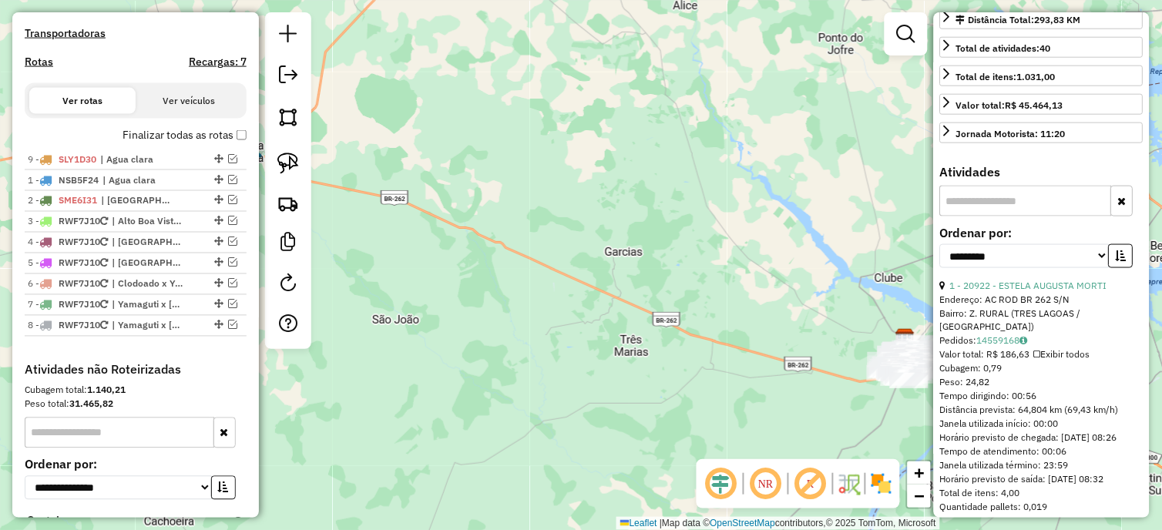
drag, startPoint x: 212, startPoint y: 337, endPoint x: 182, endPoint y: 156, distance: 183.5
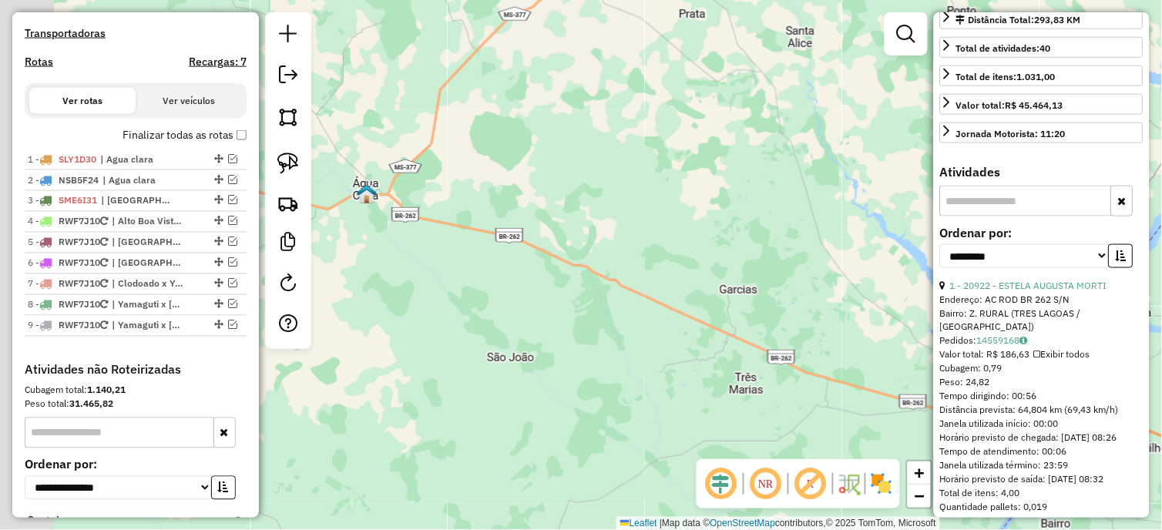
drag, startPoint x: 440, startPoint y: 263, endPoint x: 605, endPoint y: 337, distance: 180.7
click at [596, 332] on div "Janela de atendimento Grade de atendimento Capacidade Transportadoras Veículos …" at bounding box center [581, 265] width 1162 height 530
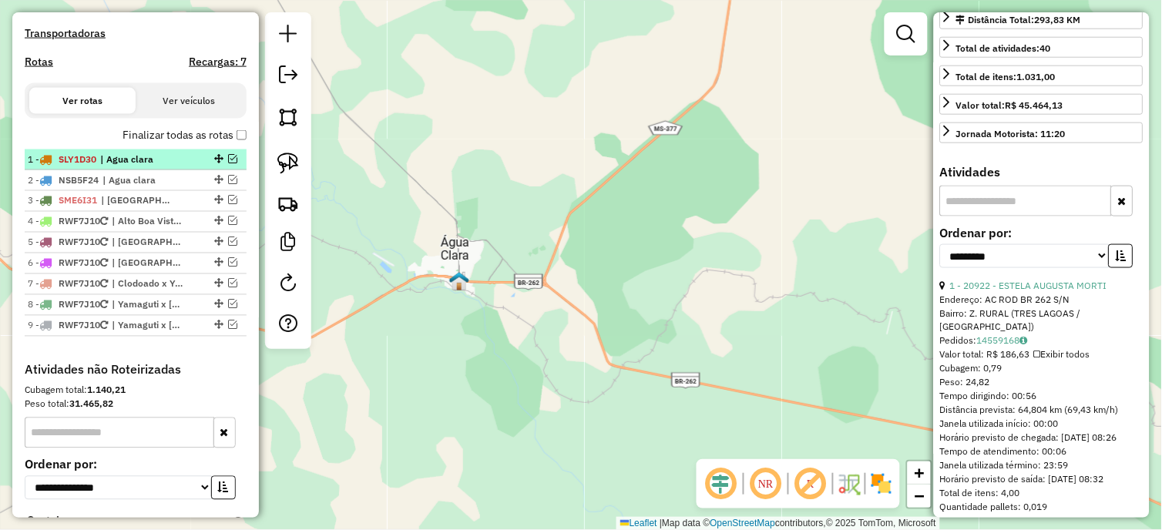
click at [228, 163] on em at bounding box center [232, 158] width 9 height 9
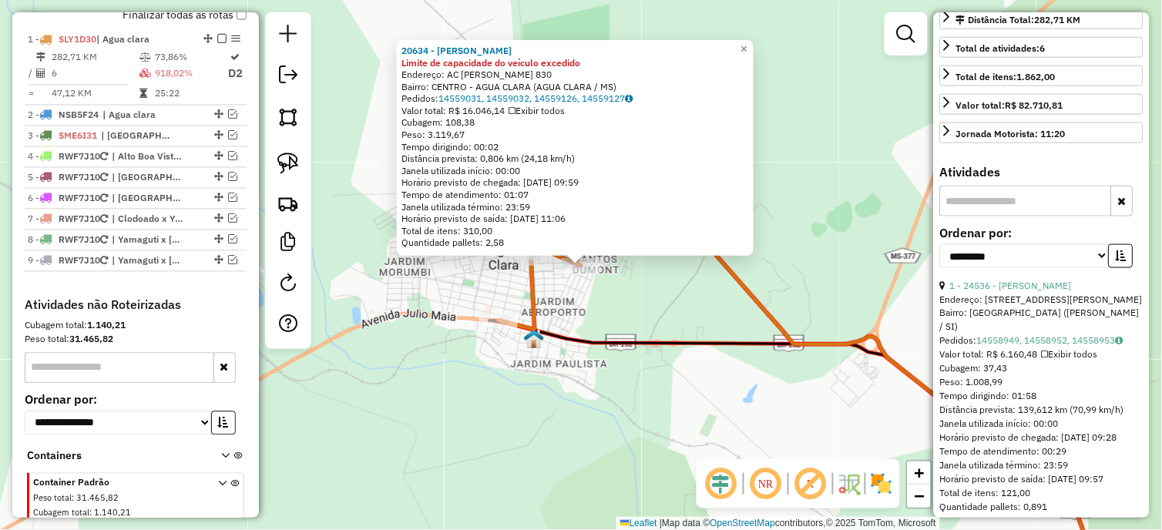
scroll to position [628, 0]
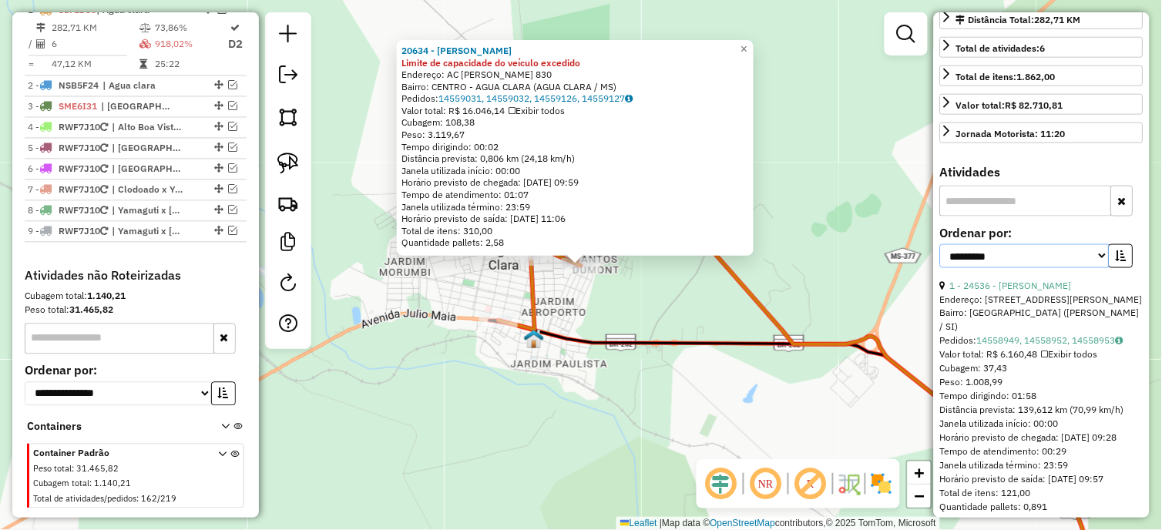
click at [1031, 268] on select "**********" at bounding box center [1024, 256] width 169 height 24
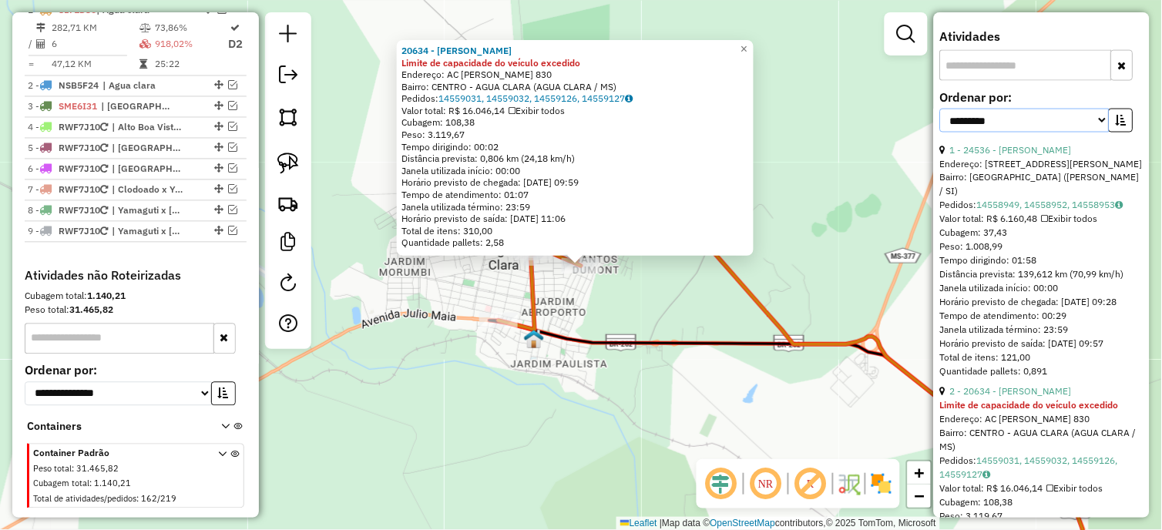
scroll to position [491, 0]
click at [652, 337] on icon at bounding box center [795, 451] width 613 height 263
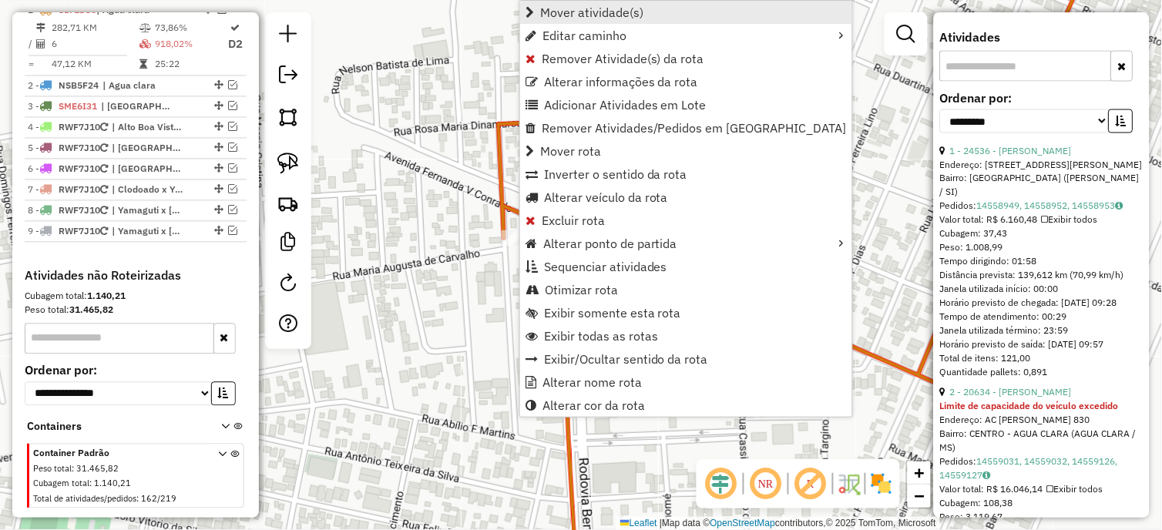
click at [567, 9] on span "Mover atividade(s)" at bounding box center [591, 12] width 103 height 12
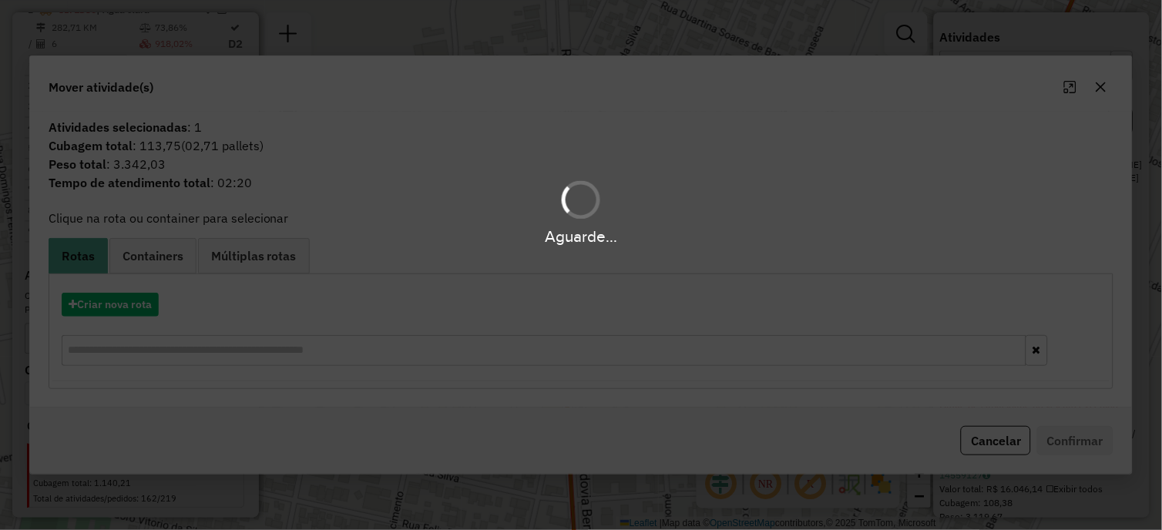
click at [139, 298] on div "Aguarde..." at bounding box center [581, 265] width 1162 height 530
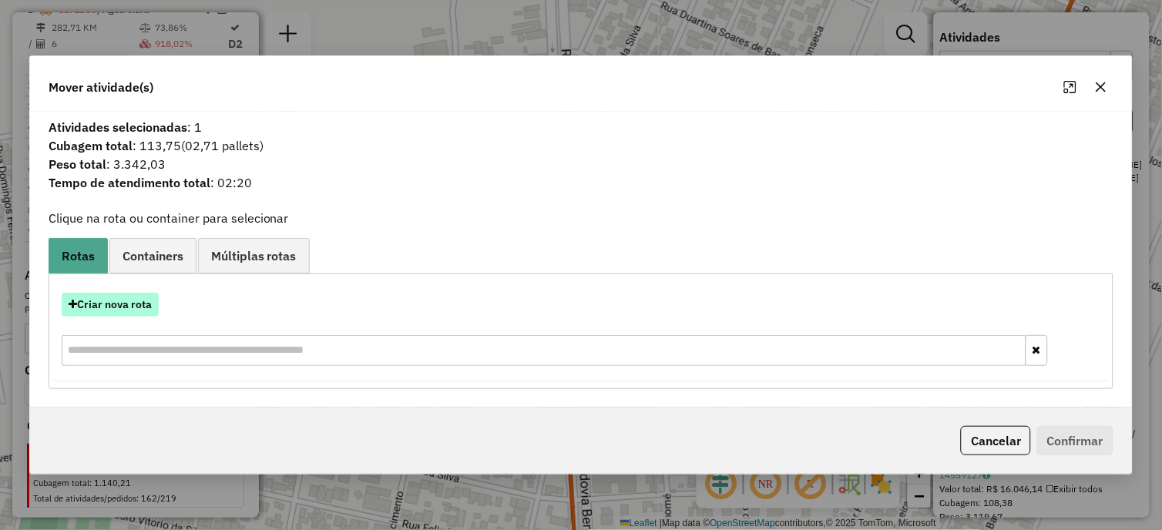
click at [151, 304] on button "Criar nova rota" at bounding box center [110, 305] width 97 height 24
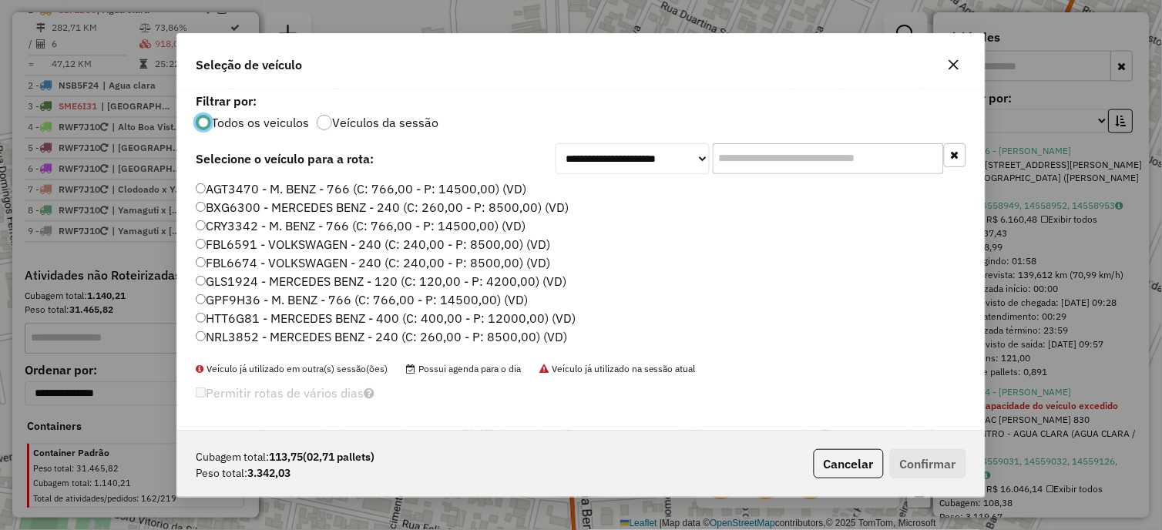
scroll to position [200, 0]
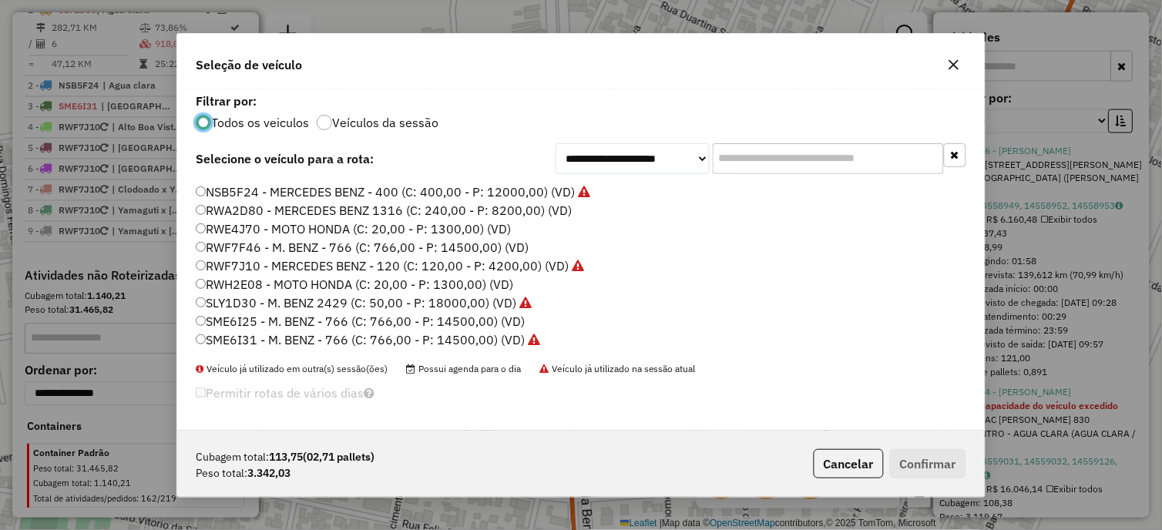
click at [297, 265] on label "RWF7J10 - MERCEDES BENZ - 120 (C: 120,00 - P: 4200,00) (VD)" at bounding box center [390, 266] width 388 height 18
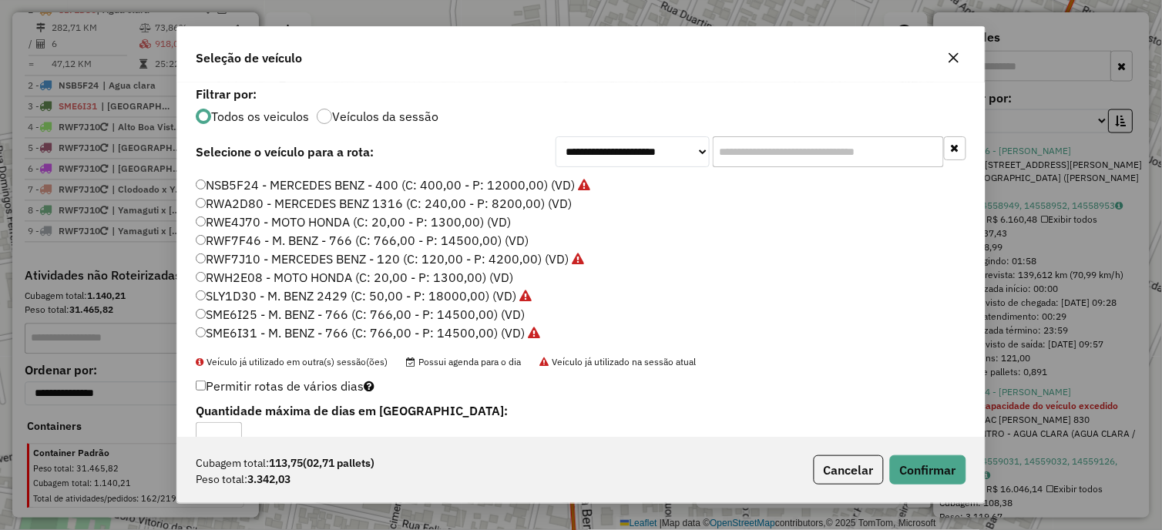
click at [270, 294] on label "SLY1D30 - M. BENZ 2429 (C: 50,00 - P: 18000,00) (VD)" at bounding box center [364, 296] width 336 height 18
click at [914, 464] on button "Confirmar" at bounding box center [928, 469] width 76 height 29
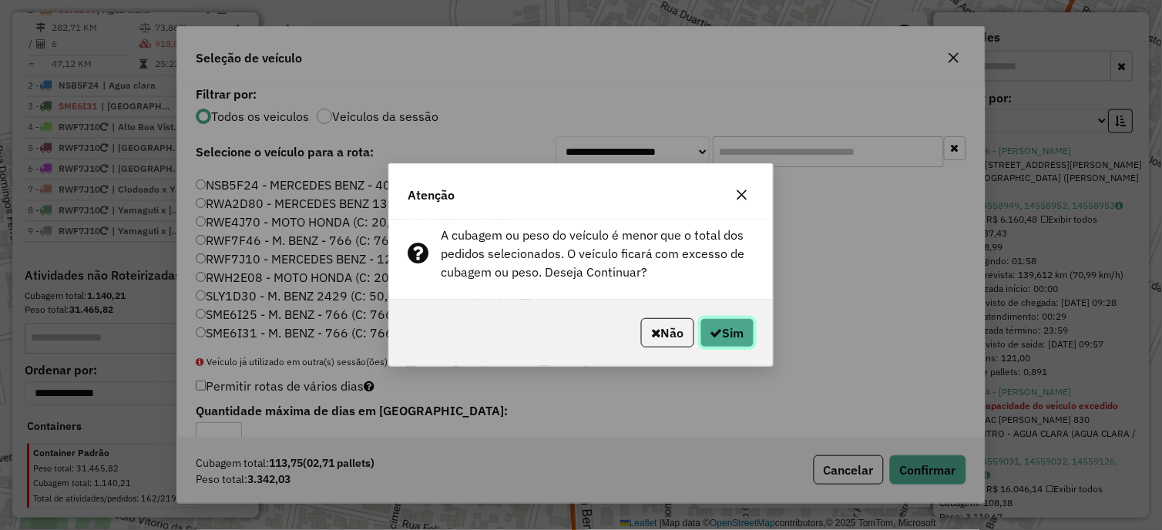
click at [747, 333] on button "Sim" at bounding box center [727, 332] width 54 height 29
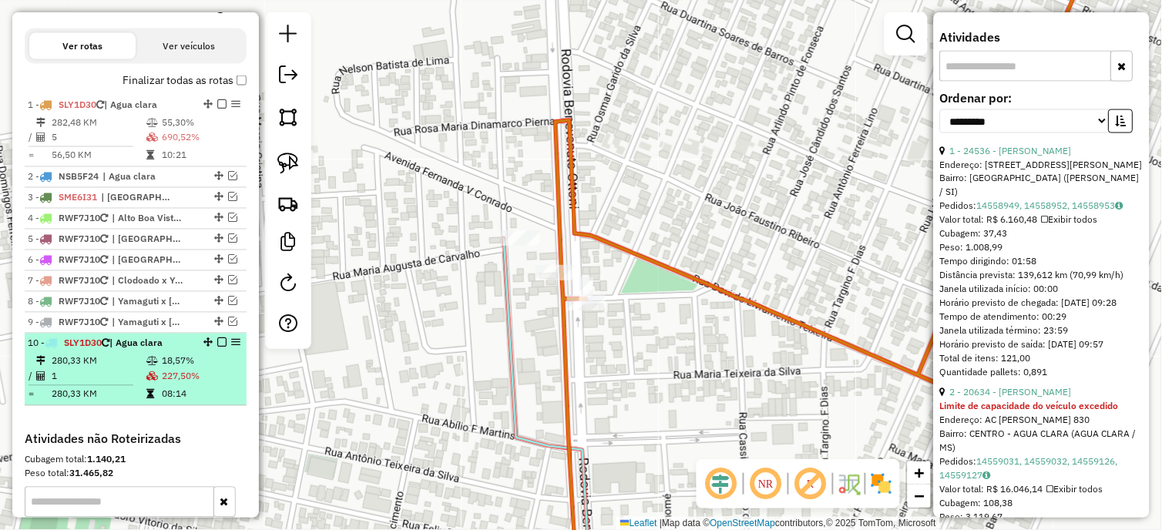
scroll to position [542, 0]
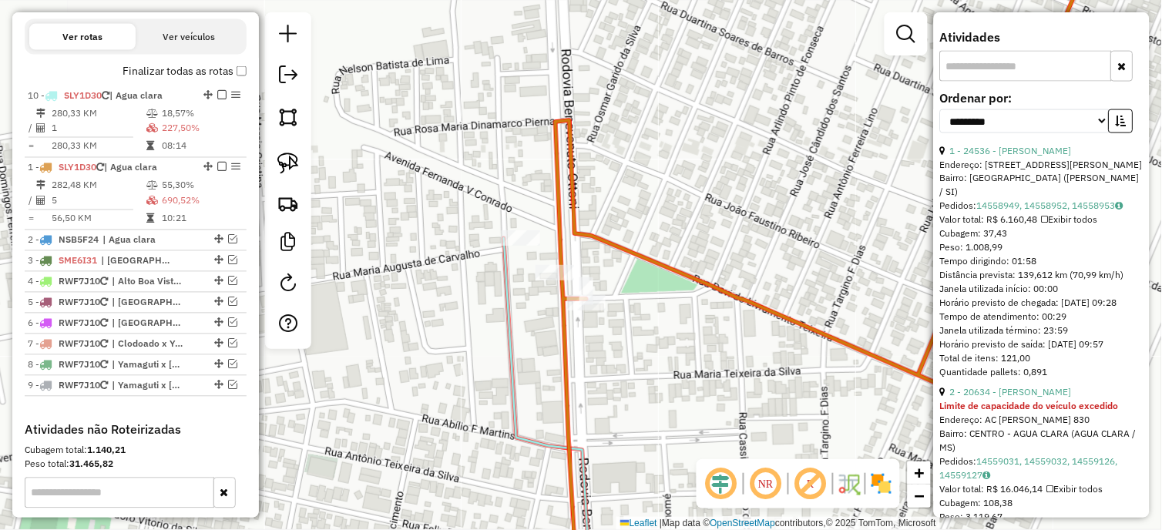
drag, startPoint x: 206, startPoint y: 347, endPoint x: 180, endPoint y: 96, distance: 252.4
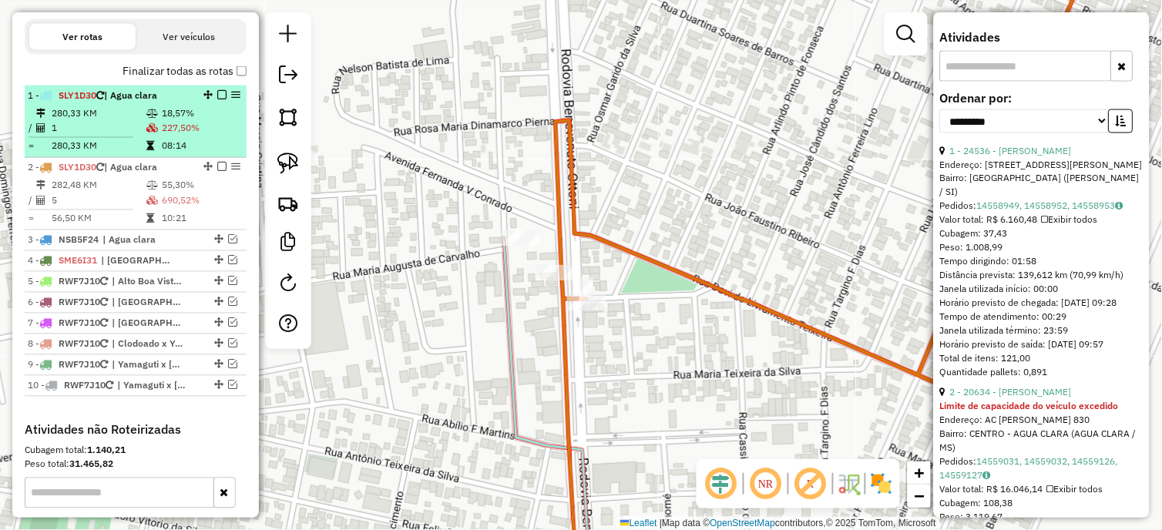
click at [200, 135] on td "227,50%" at bounding box center [200, 128] width 79 height 15
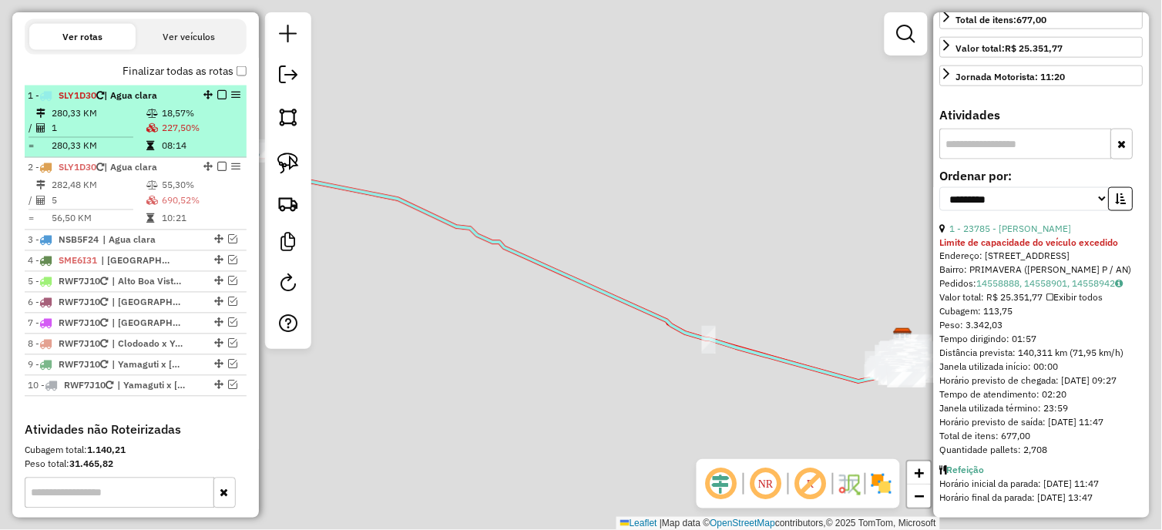
scroll to position [452, 0]
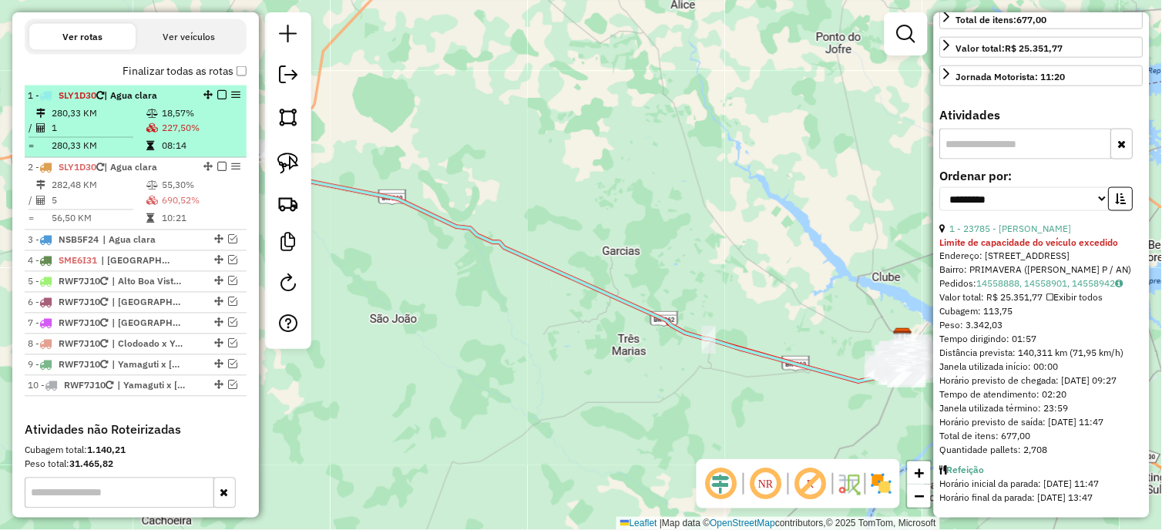
click at [220, 99] on em at bounding box center [221, 94] width 9 height 9
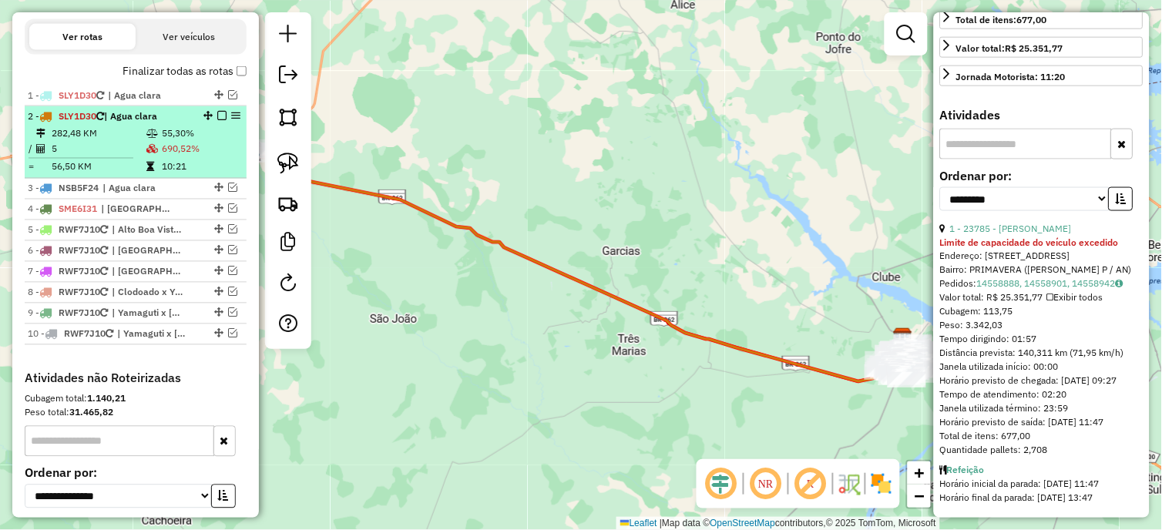
click at [185, 157] on td "690,52%" at bounding box center [200, 149] width 79 height 15
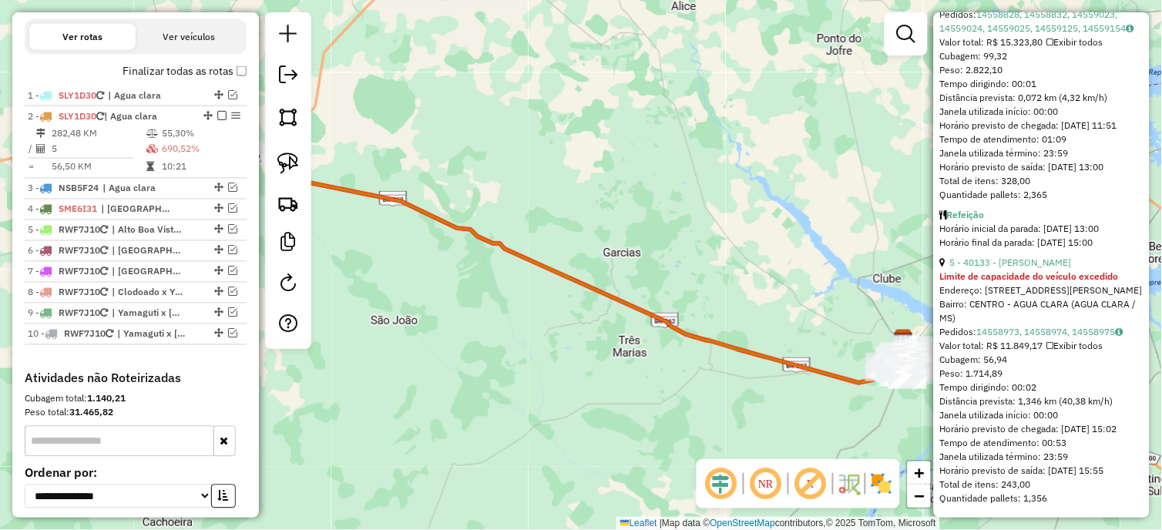
scroll to position [1558, 0]
click at [1017, 257] on link "5 - 40133 - [PERSON_NAME]" at bounding box center [1011, 263] width 122 height 12
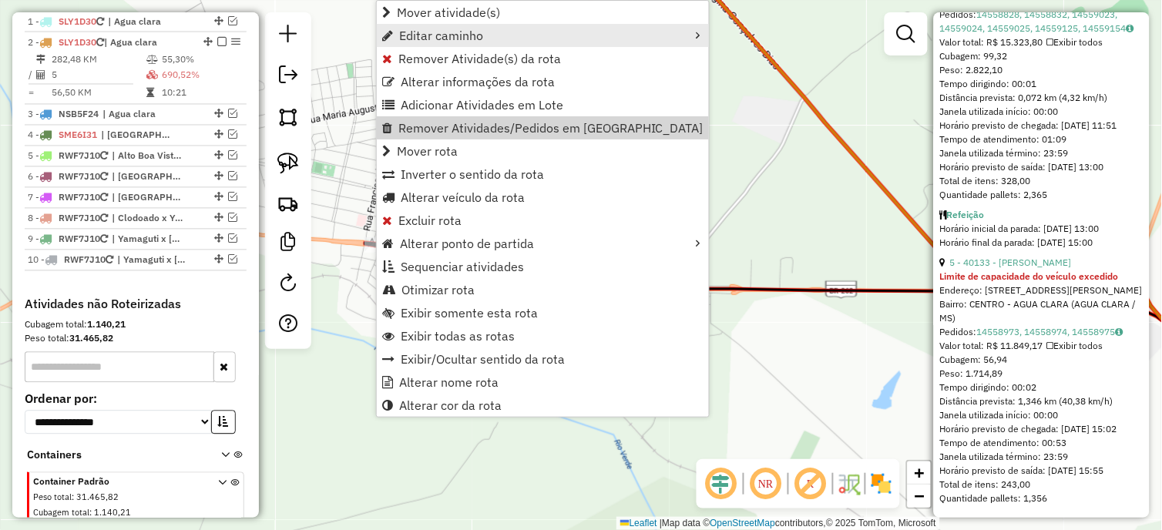
scroll to position [649, 0]
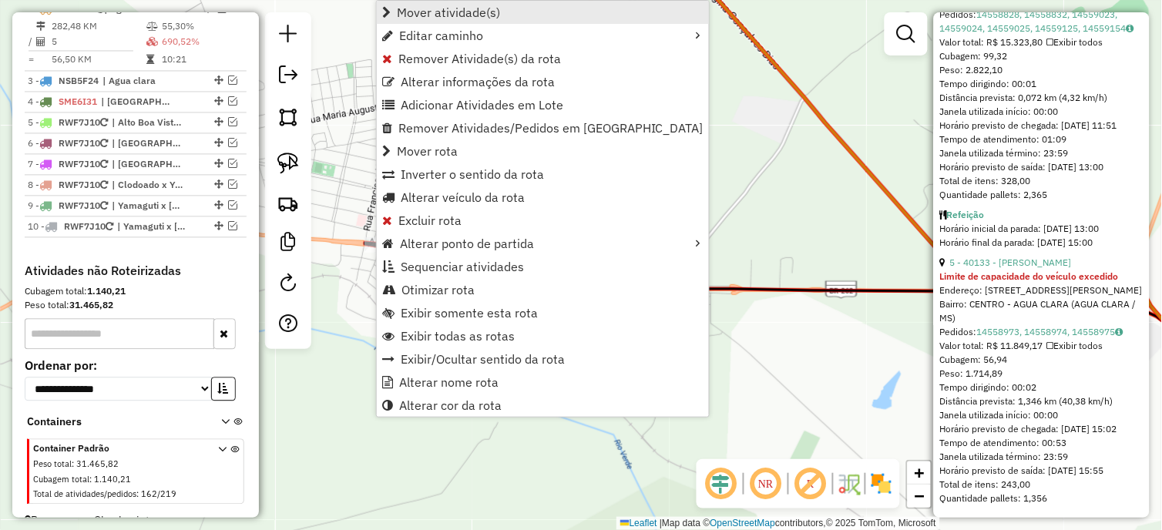
click at [480, 6] on span "Mover atividade(s)" at bounding box center [448, 12] width 103 height 12
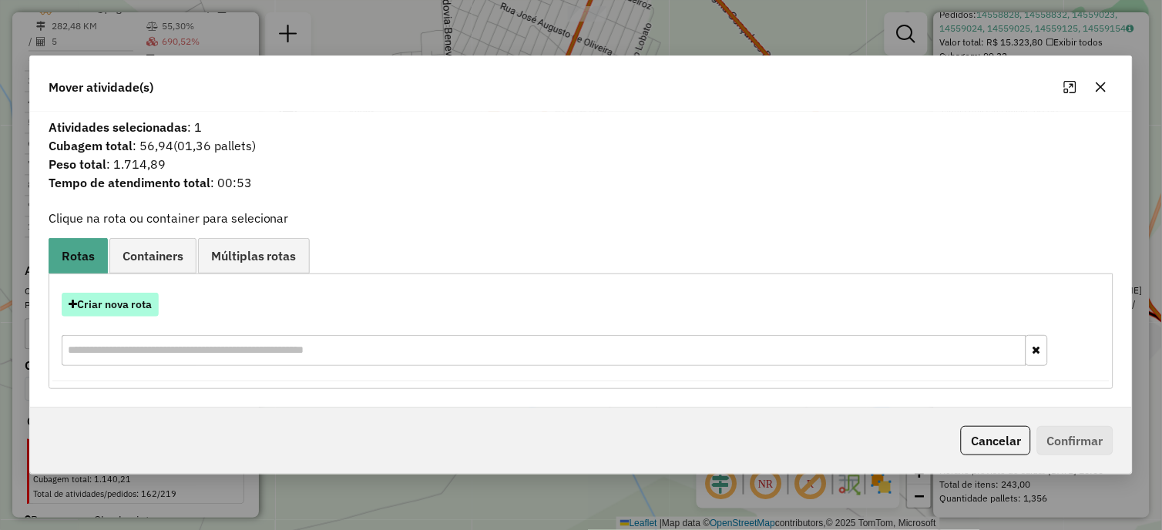
click at [86, 302] on button "Criar nova rota" at bounding box center [110, 305] width 97 height 24
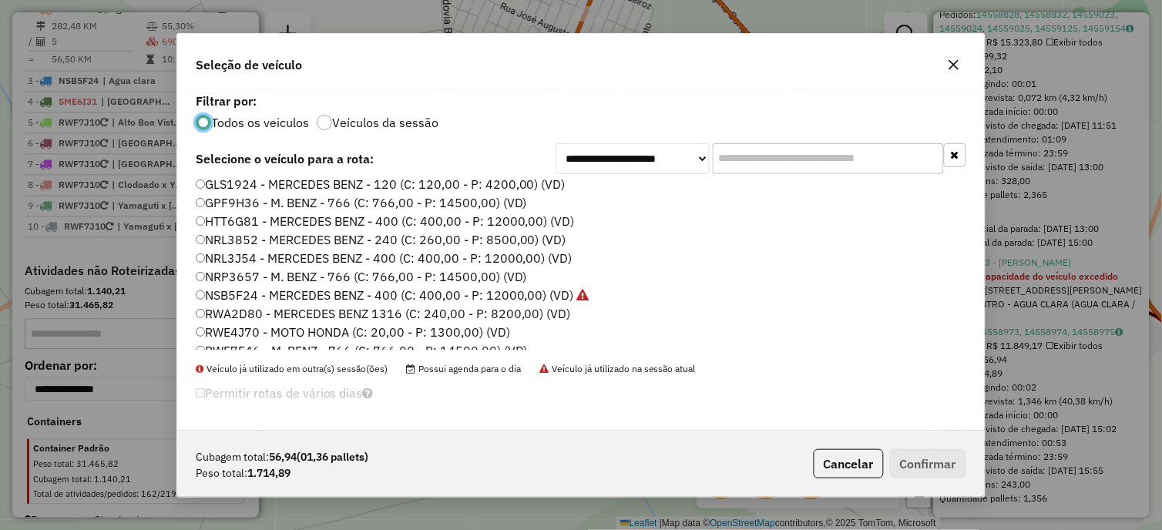
scroll to position [200, 0]
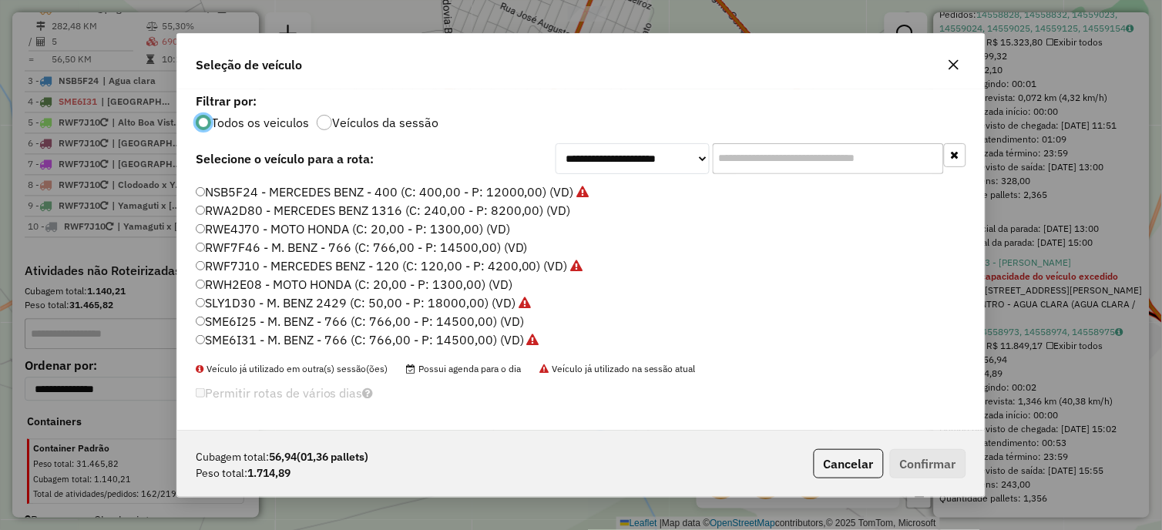
click at [247, 302] on label "SLY1D30 - M. BENZ 2429 (C: 50,00 - P: 18000,00) (VD)" at bounding box center [363, 302] width 335 height 18
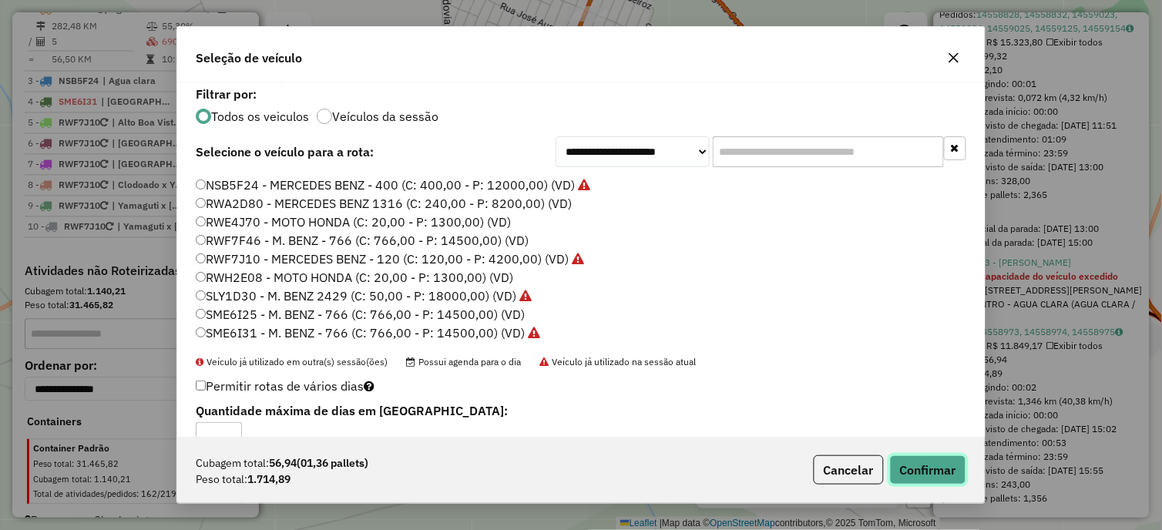
click at [932, 458] on button "Confirmar" at bounding box center [928, 469] width 76 height 29
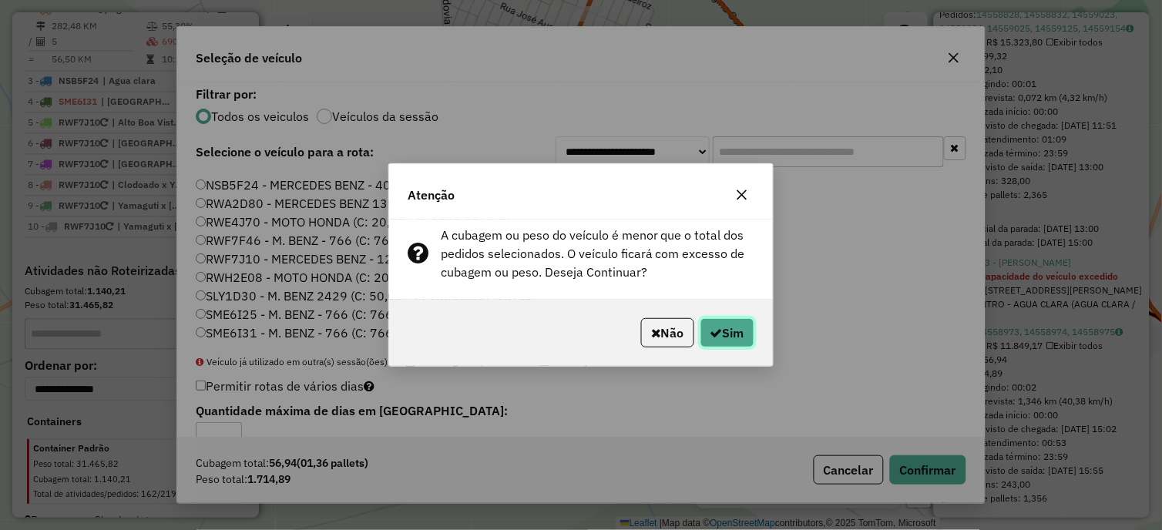
click at [725, 340] on button "Sim" at bounding box center [727, 332] width 54 height 29
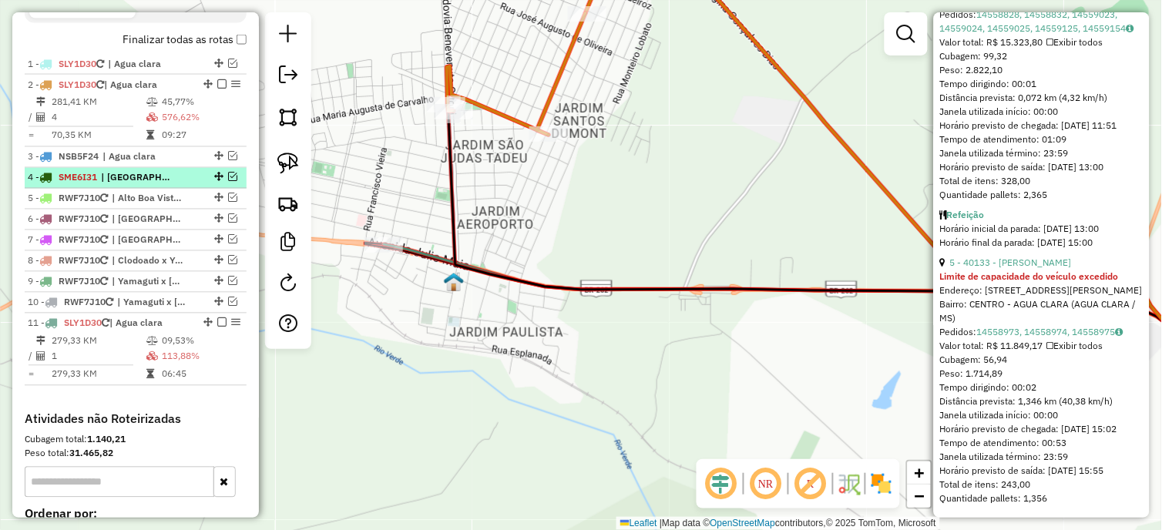
scroll to position [478, 0]
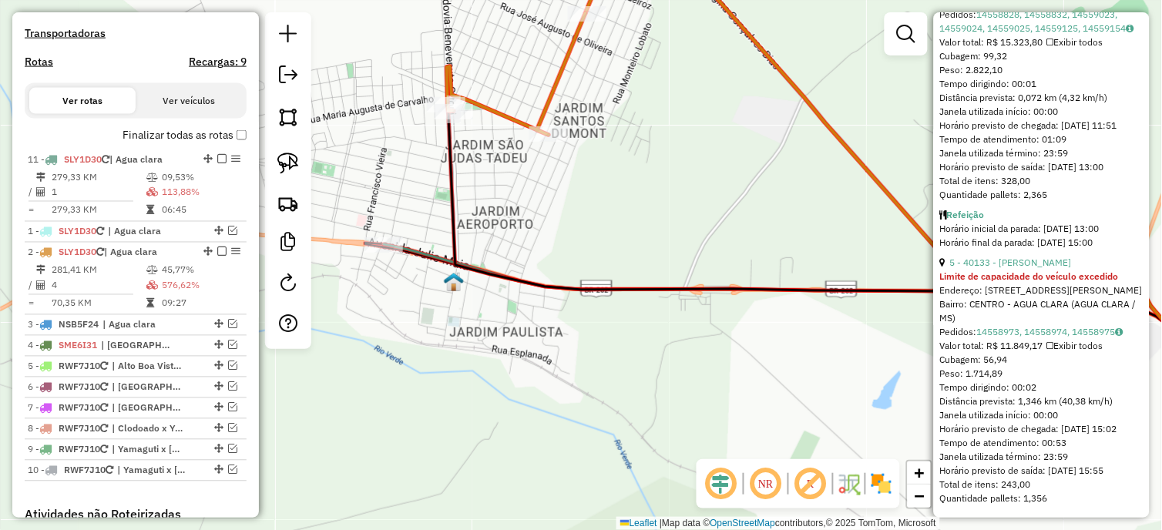
drag, startPoint x: 203, startPoint y: 427, endPoint x: 166, endPoint y: 160, distance: 269.1
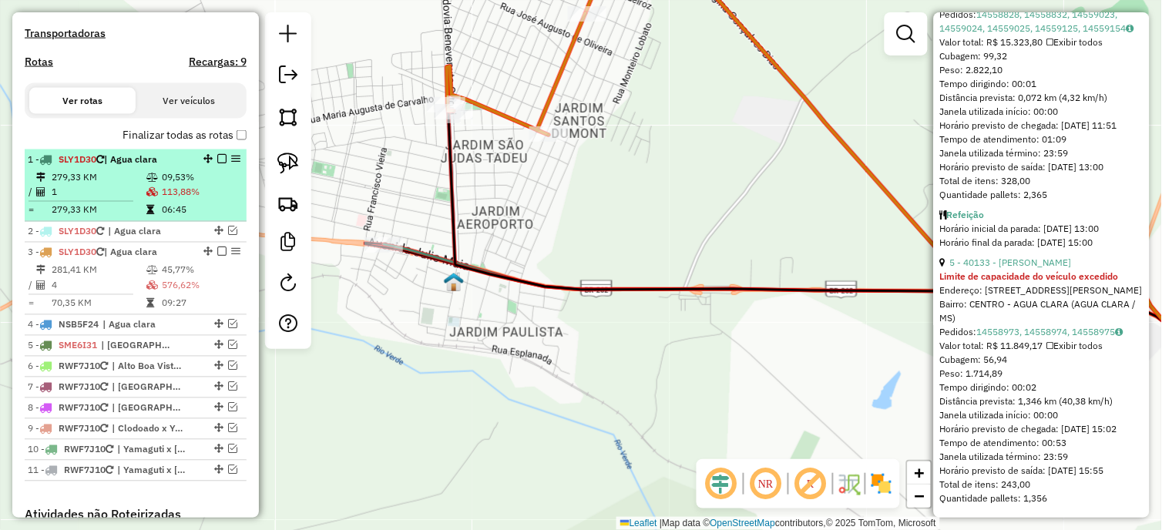
click at [219, 163] on em at bounding box center [221, 158] width 9 height 9
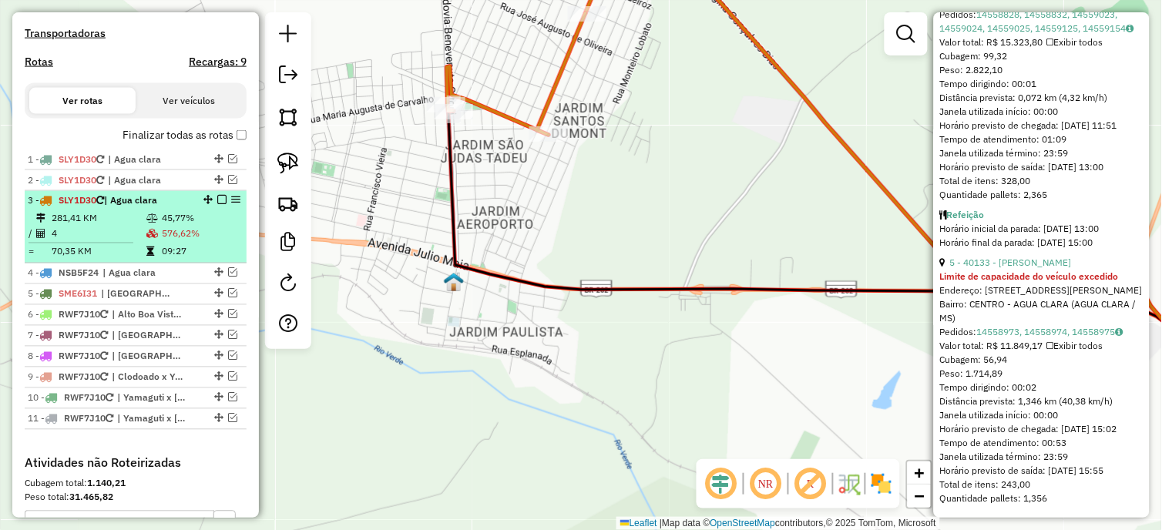
click at [150, 223] on icon at bounding box center [152, 218] width 12 height 9
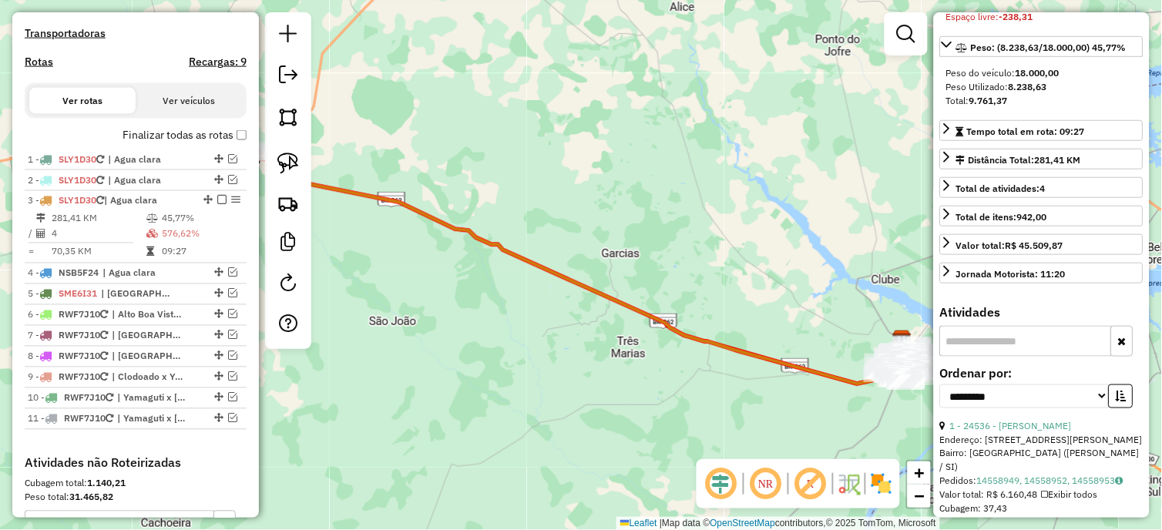
scroll to position [176, 0]
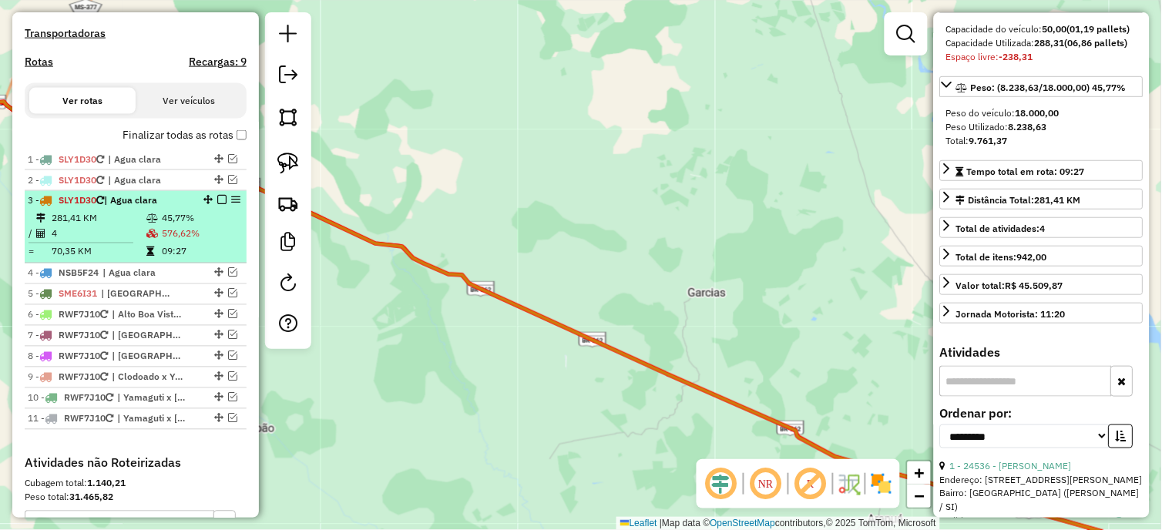
click at [217, 205] on em at bounding box center [221, 200] width 9 height 9
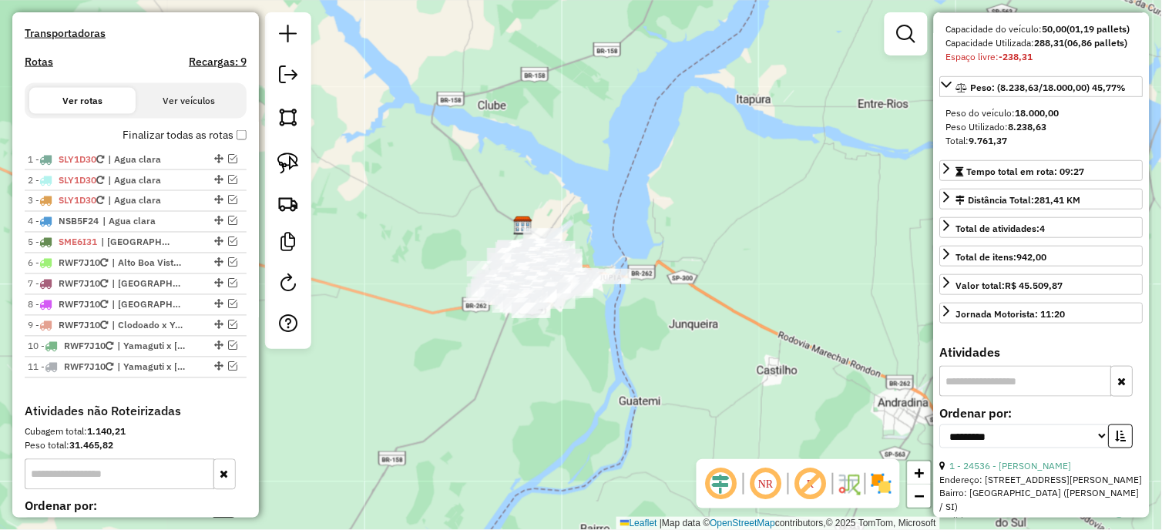
drag, startPoint x: 915, startPoint y: 31, endPoint x: 844, endPoint y: 62, distance: 77.3
click at [914, 31] on em at bounding box center [906, 34] width 18 height 18
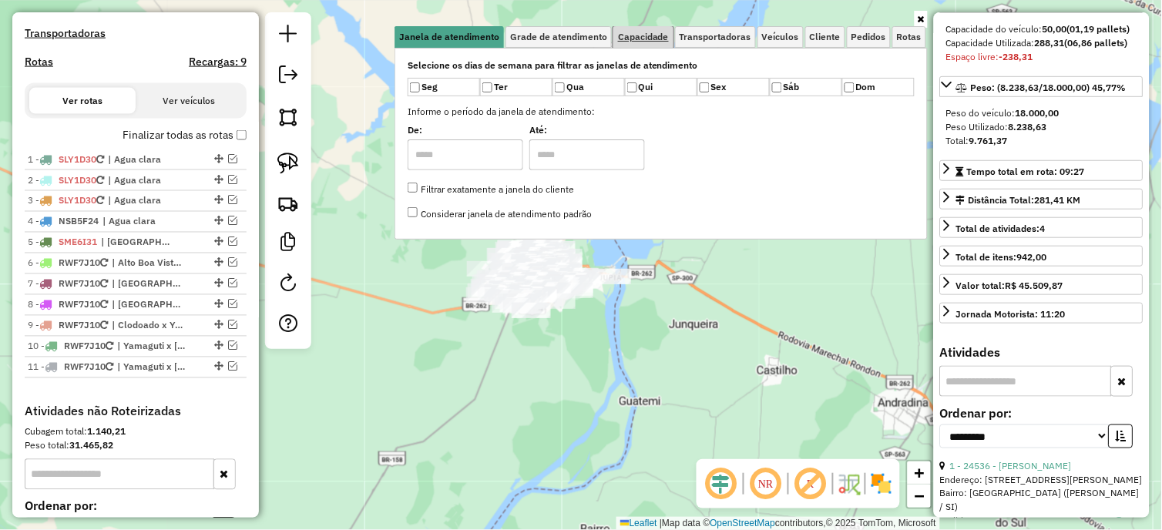
click at [641, 32] on span "Capacidade" at bounding box center [643, 36] width 51 height 9
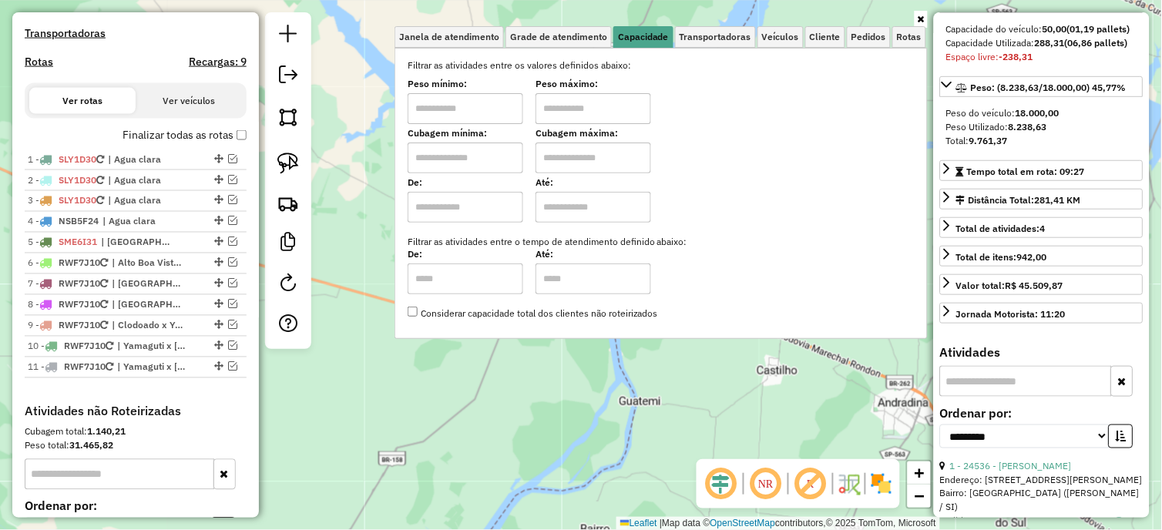
click at [468, 102] on input "text" at bounding box center [465, 108] width 116 height 31
type input "****"
type input "*****"
click at [638, 480] on div "Limpar filtros Janela de atendimento Grade de atendimento Capacidade Transporta…" at bounding box center [581, 265] width 1162 height 530
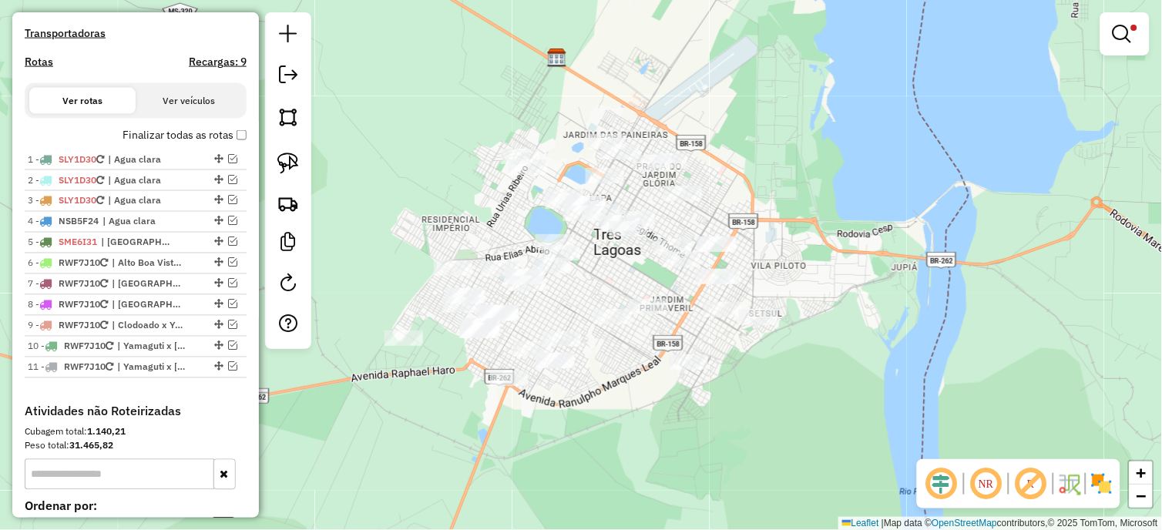
drag, startPoint x: 574, startPoint y: 393, endPoint x: 619, endPoint y: 401, distance: 45.3
click at [619, 401] on div "Limpar filtros Janela de atendimento Grade de atendimento Capacidade Transporta…" at bounding box center [581, 265] width 1162 height 530
click at [293, 173] on img at bounding box center [288, 164] width 22 height 22
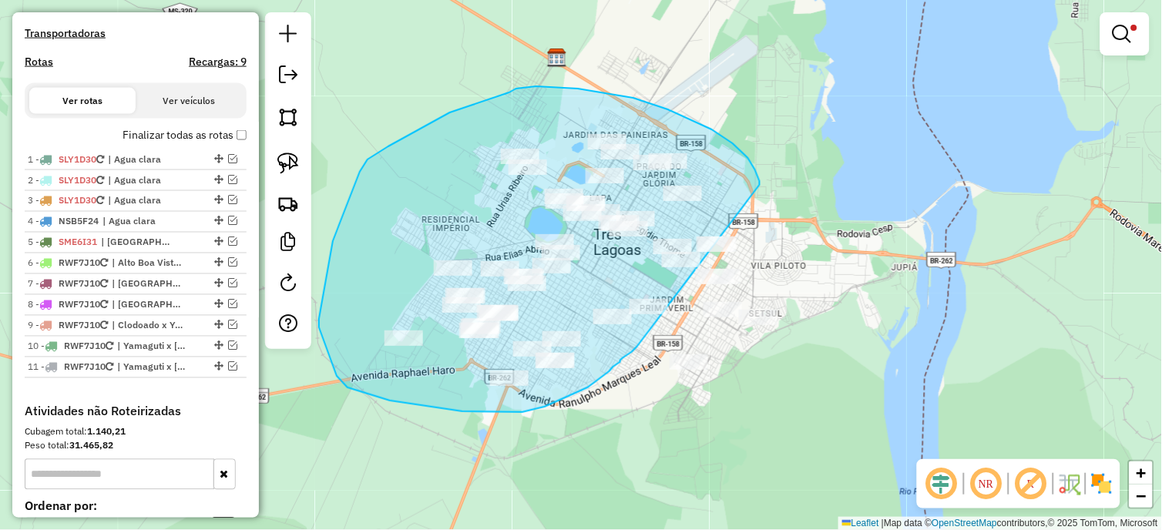
drag, startPoint x: 757, startPoint y: 175, endPoint x: 637, endPoint y: 347, distance: 209.6
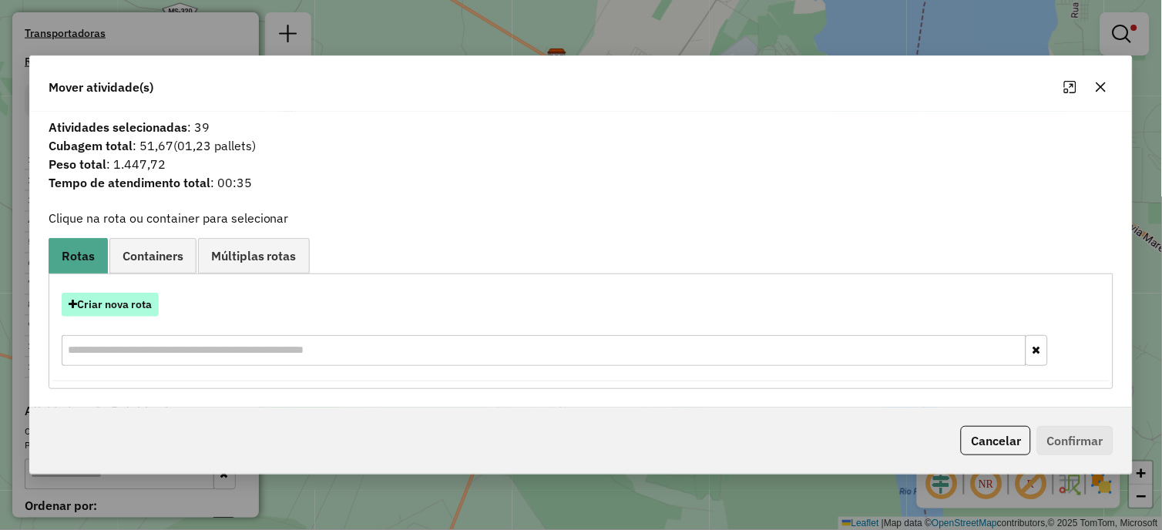
click at [94, 304] on button "Criar nova rota" at bounding box center [110, 305] width 97 height 24
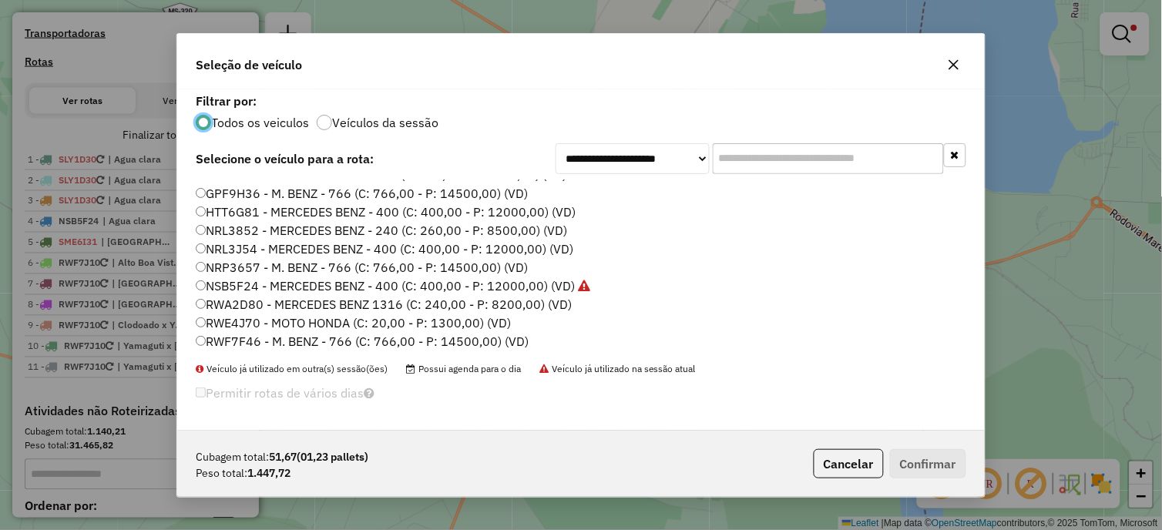
scroll to position [200, 0]
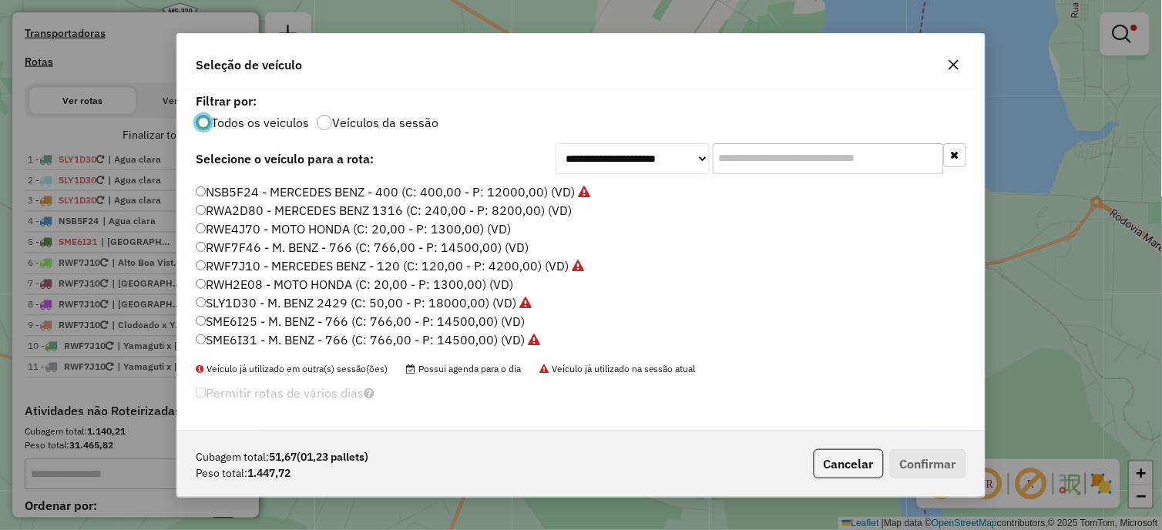
click at [287, 228] on label "RWE4J70 - MOTO HONDA (C: 20,00 - P: 1300,00) (VD)" at bounding box center [353, 229] width 315 height 18
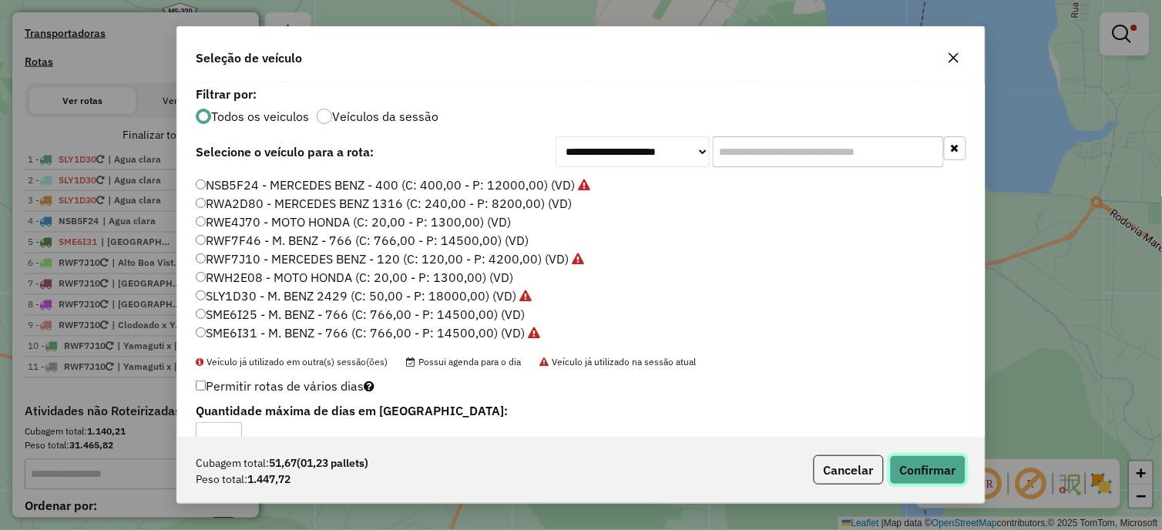
click at [914, 478] on button "Confirmar" at bounding box center [928, 469] width 76 height 29
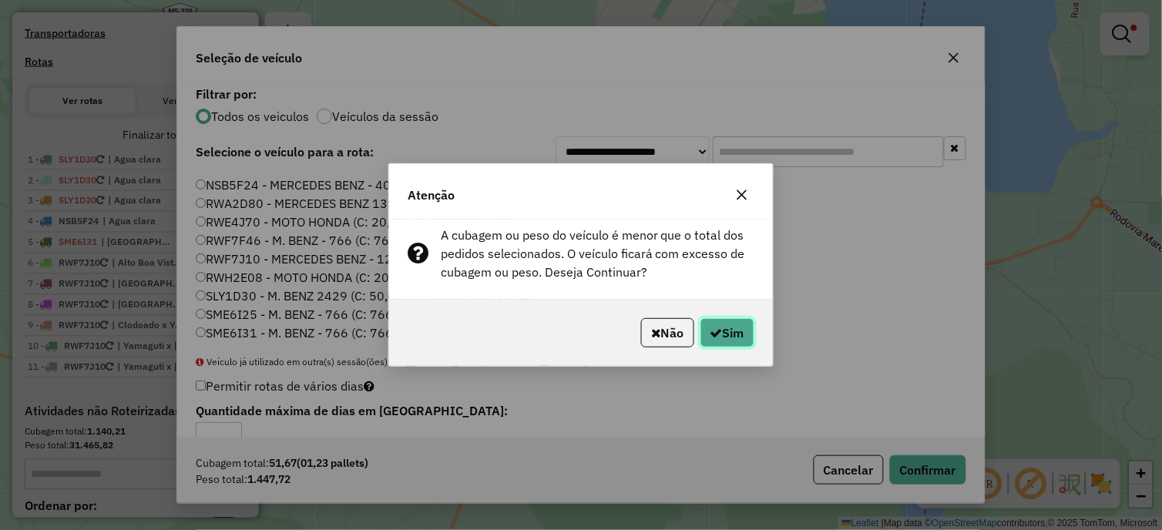
click at [729, 332] on button "Sim" at bounding box center [727, 332] width 54 height 29
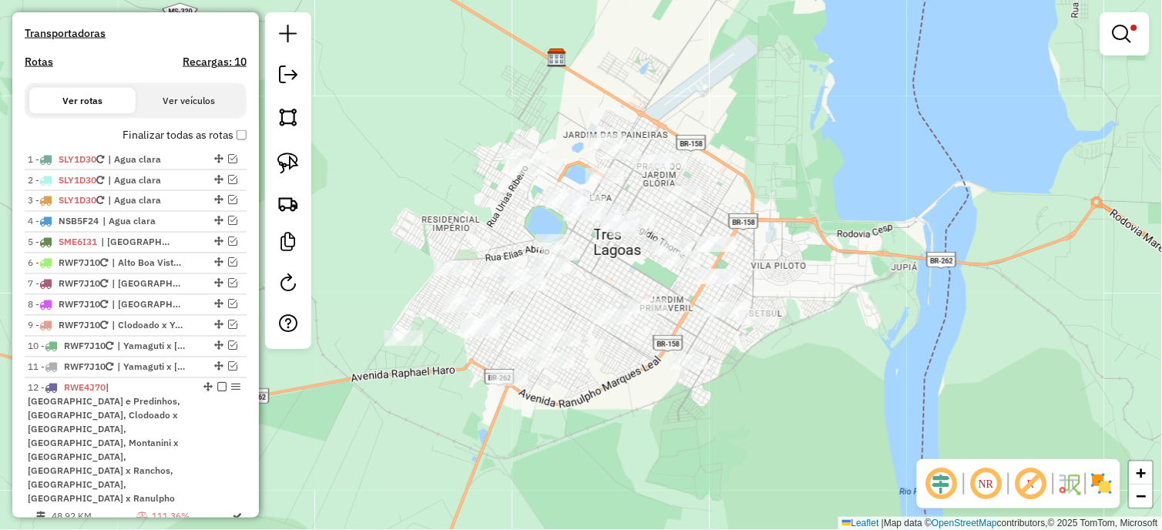
click at [988, 484] on em at bounding box center [985, 483] width 37 height 37
drag, startPoint x: 575, startPoint y: 451, endPoint x: 619, endPoint y: 436, distance: 47.0
click at [619, 436] on div "Limpar filtros Janela de atendimento Grade de atendimento Capacidade Transporta…" at bounding box center [581, 265] width 1162 height 530
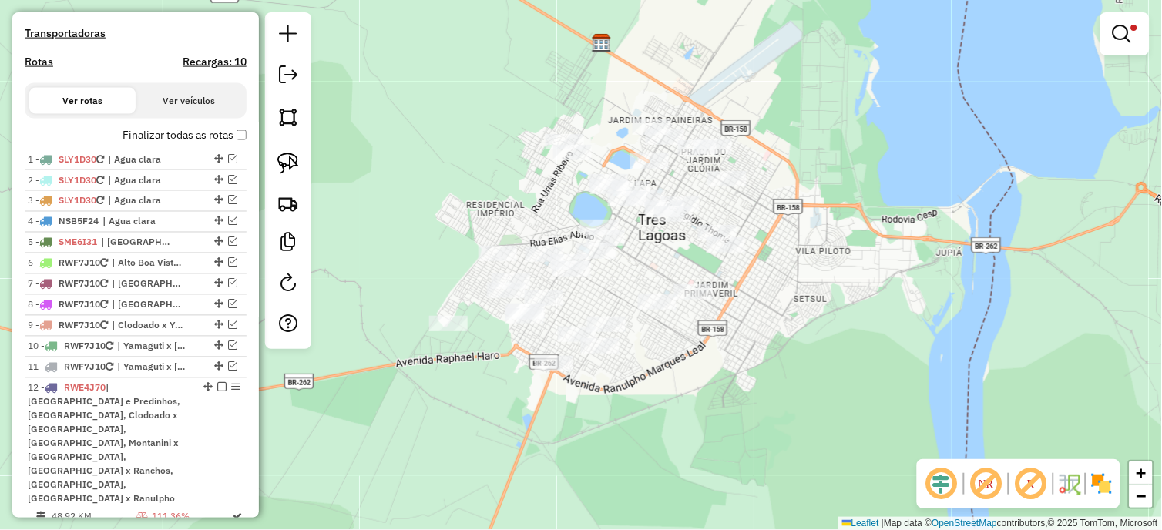
click at [357, 212] on div "Limpar filtros Janela de atendimento Grade de atendimento Capacidade Transporta…" at bounding box center [581, 265] width 1162 height 530
drag, startPoint x: 270, startPoint y: 162, endPoint x: 332, endPoint y: 185, distance: 65.8
click at [271, 160] on link at bounding box center [288, 163] width 34 height 34
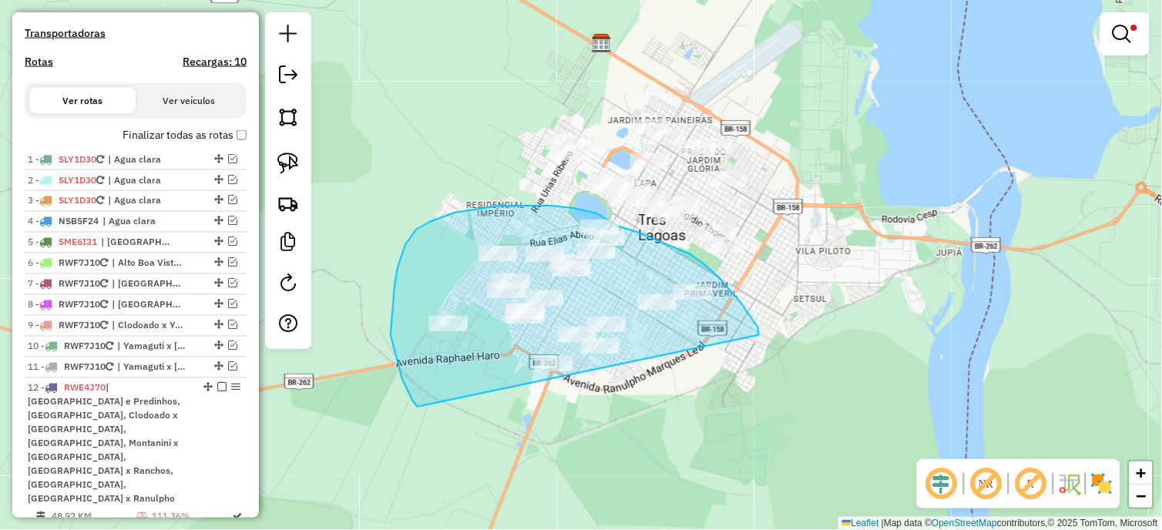
drag, startPoint x: 759, startPoint y: 335, endPoint x: 417, endPoint y: 407, distance: 348.7
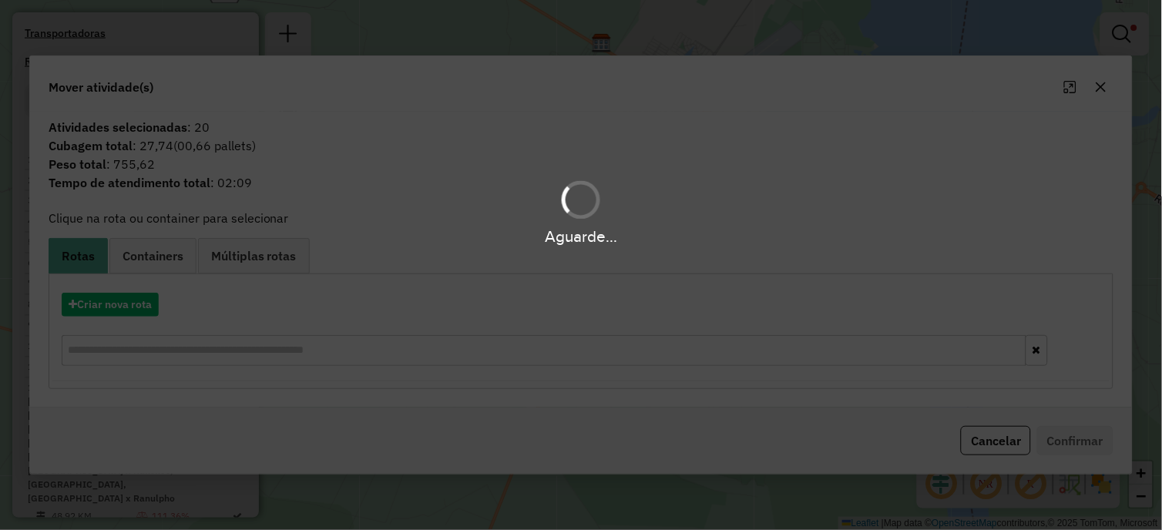
click at [120, 299] on div "Aguarde..." at bounding box center [581, 265] width 1162 height 530
click at [120, 300] on div "Aguarde..." at bounding box center [581, 265] width 1162 height 530
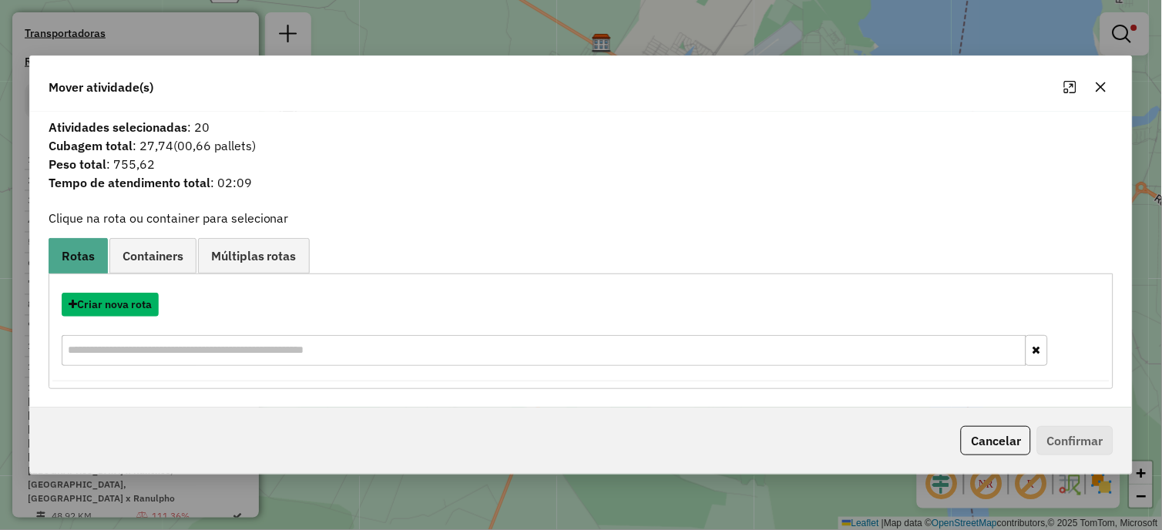
click at [120, 300] on button "Criar nova rota" at bounding box center [110, 305] width 97 height 24
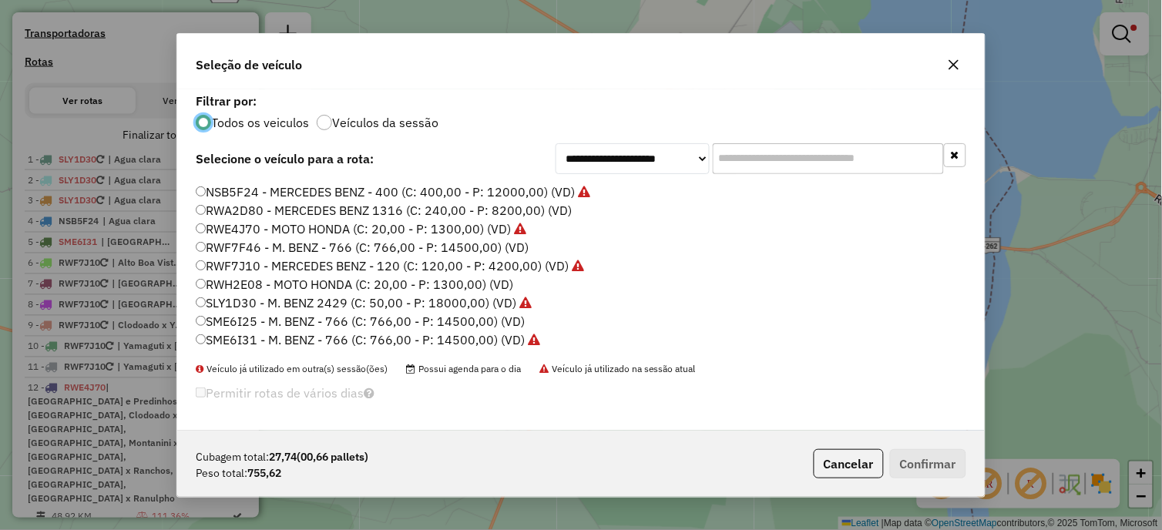
click at [267, 285] on label "RWH2E08 - MOTO HONDA (C: 20,00 - P: 1300,00) (VD)" at bounding box center [354, 284] width 317 height 18
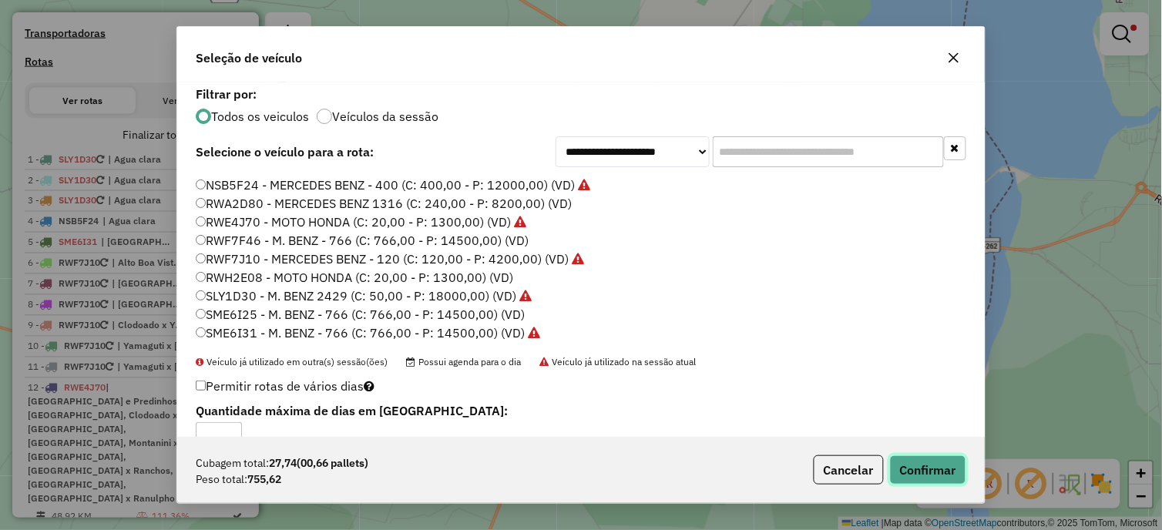
click at [917, 463] on button "Confirmar" at bounding box center [928, 469] width 76 height 29
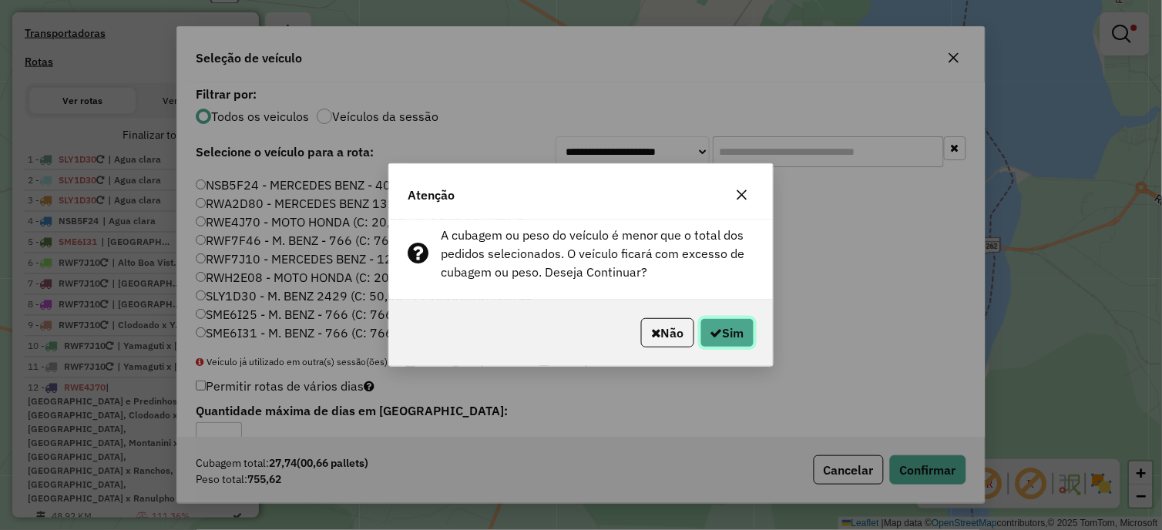
click at [714, 324] on button "Sim" at bounding box center [727, 332] width 54 height 29
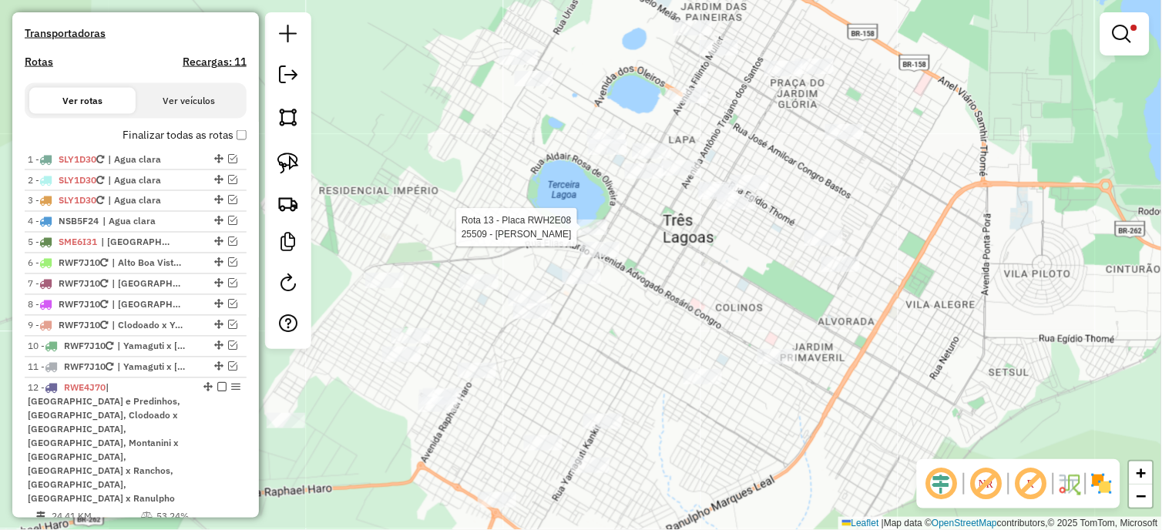
select select "**********"
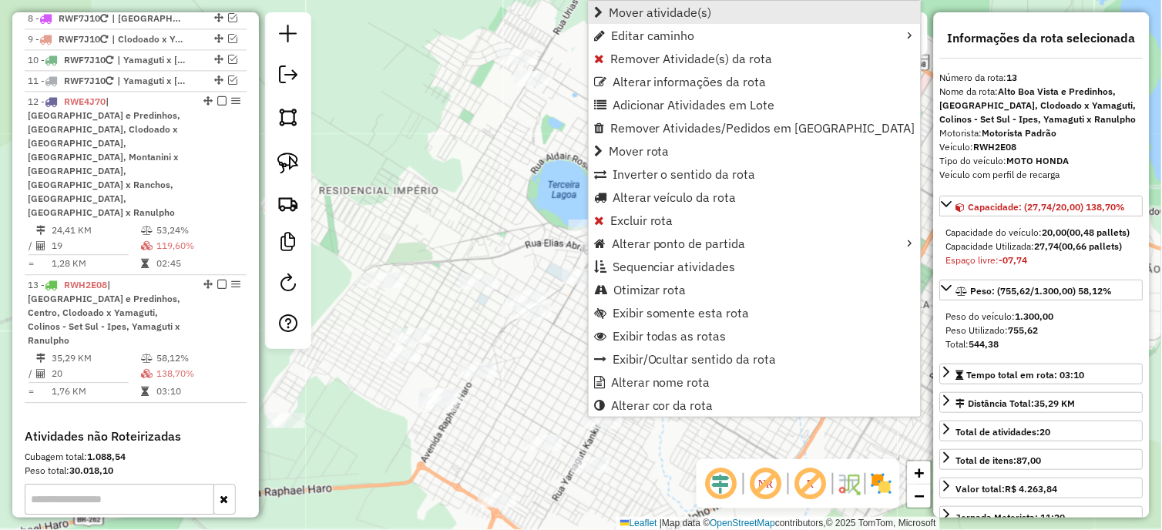
scroll to position [911, 0]
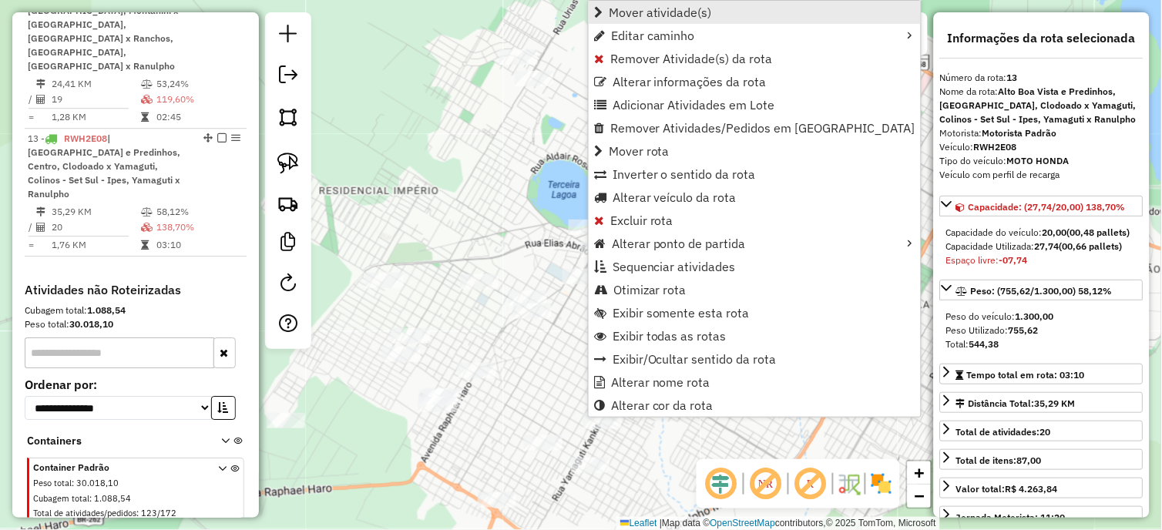
click at [661, 9] on span "Mover atividade(s)" at bounding box center [660, 12] width 103 height 12
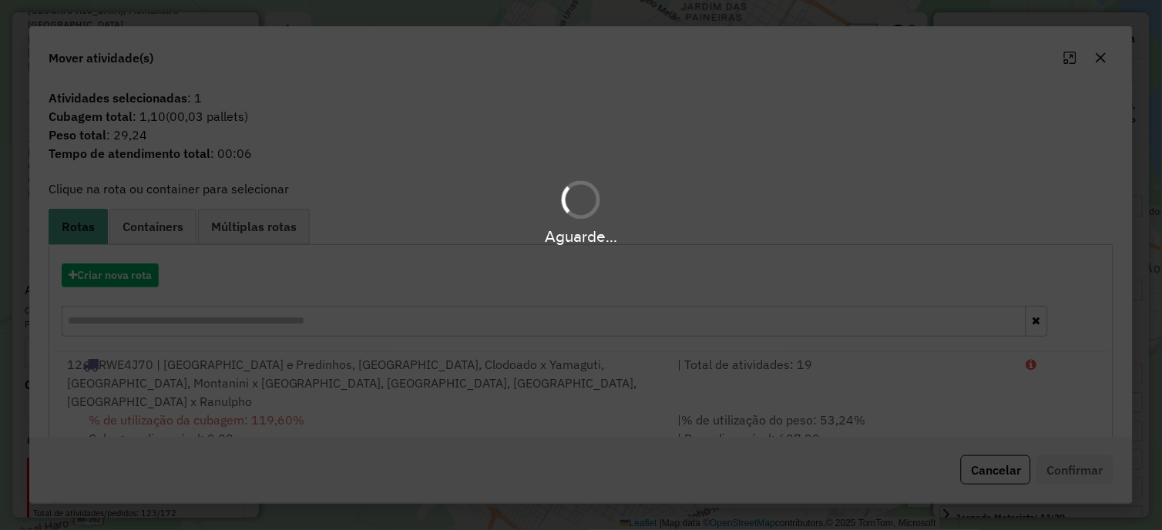
click at [139, 387] on div "Aguarde..." at bounding box center [581, 265] width 1162 height 530
click at [139, 387] on hb-app "Aguarde... Pop-up bloqueado! Seu navegador bloqueou automáticamente a abertura …" at bounding box center [581, 265] width 1162 height 530
click at [139, 387] on div "12 RWE4J70 | [GEOGRAPHIC_DATA] e [GEOGRAPHIC_DATA], [GEOGRAPHIC_DATA], Clodoado…" at bounding box center [363, 382] width 611 height 55
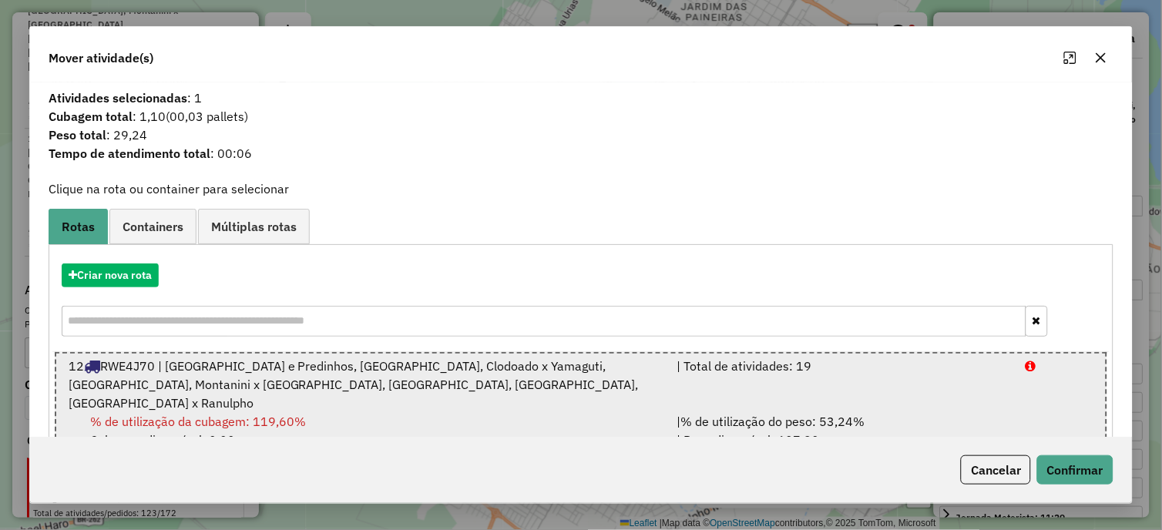
click at [139, 387] on div "12 RWE4J70 | [GEOGRAPHIC_DATA] e [GEOGRAPHIC_DATA], [GEOGRAPHIC_DATA], Clodoado…" at bounding box center [363, 384] width 609 height 55
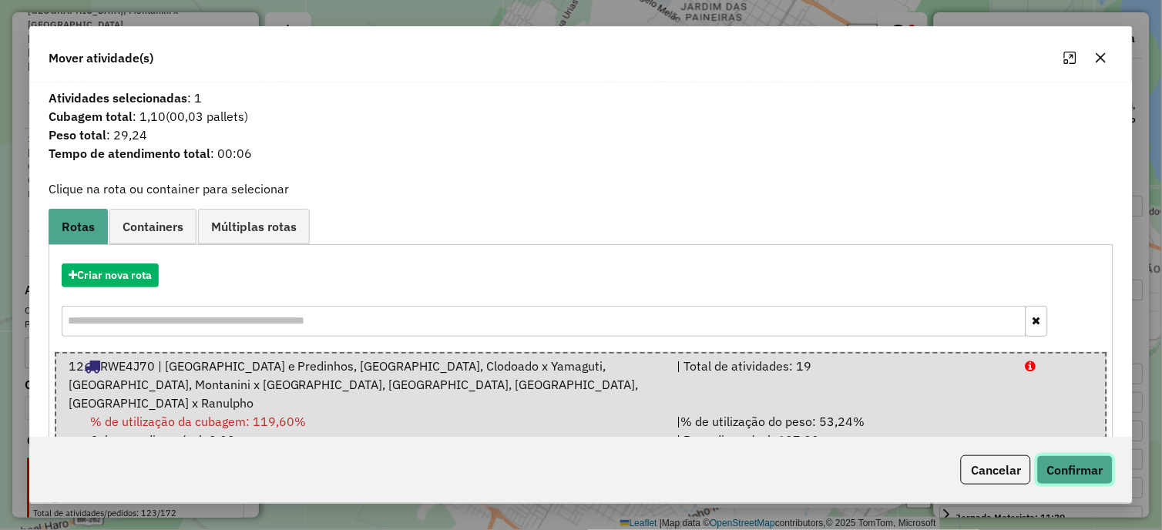
click at [1048, 462] on button "Confirmar" at bounding box center [1075, 469] width 76 height 29
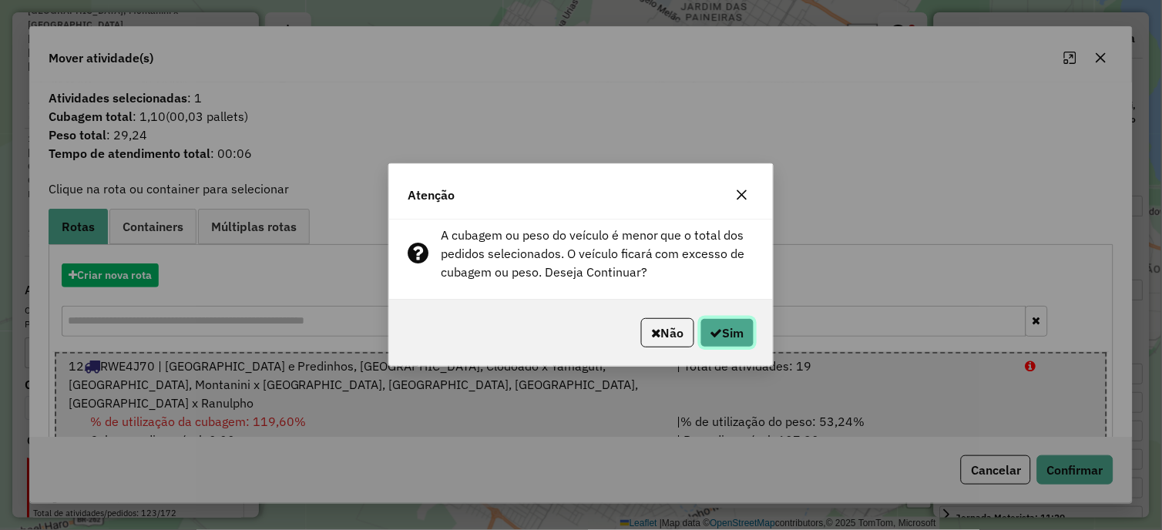
click at [726, 324] on button "Sim" at bounding box center [727, 332] width 54 height 29
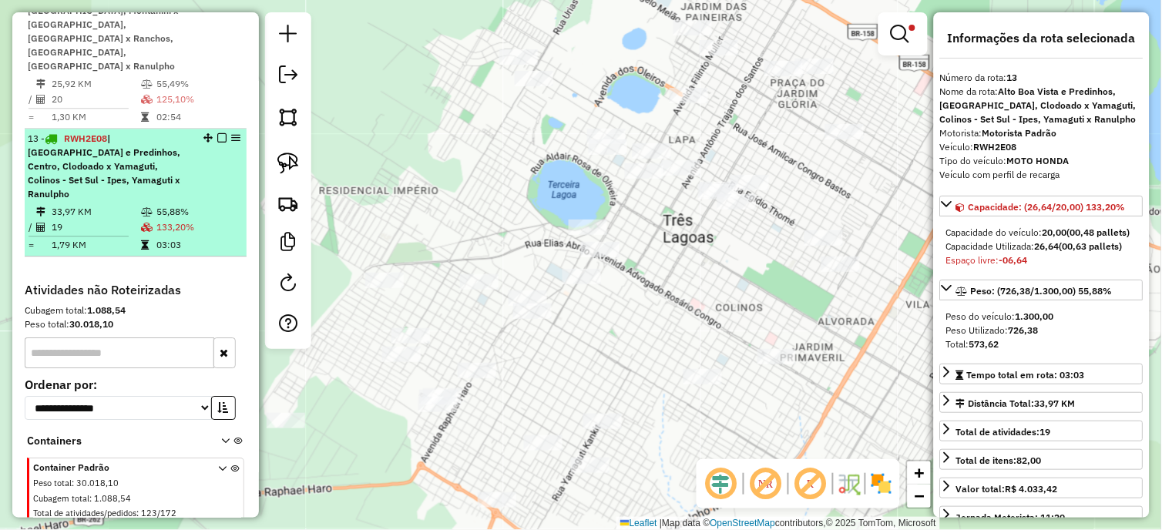
click at [149, 207] on icon at bounding box center [147, 211] width 12 height 9
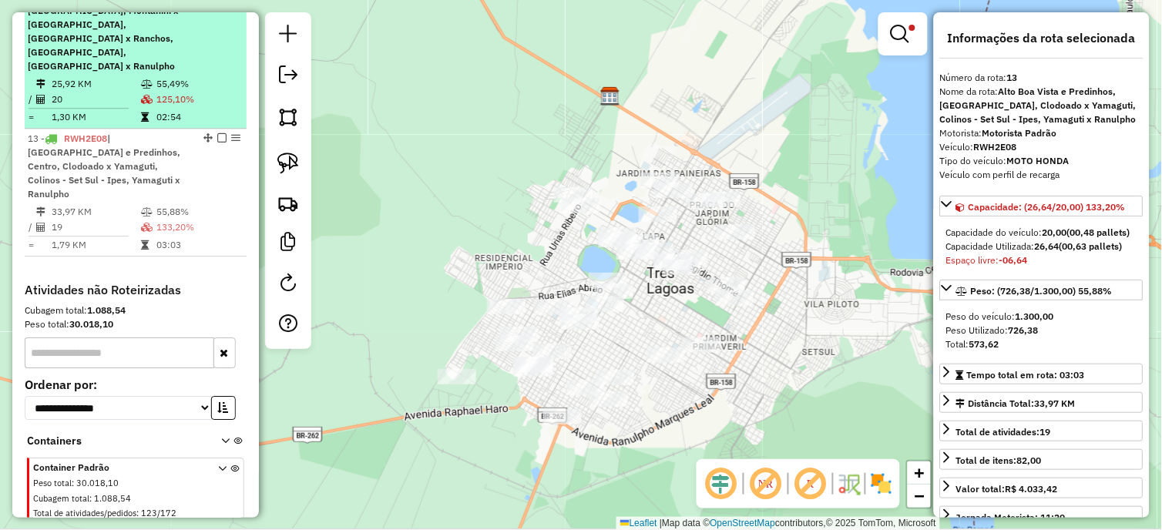
click at [74, 92] on td "20" at bounding box center [95, 99] width 89 height 15
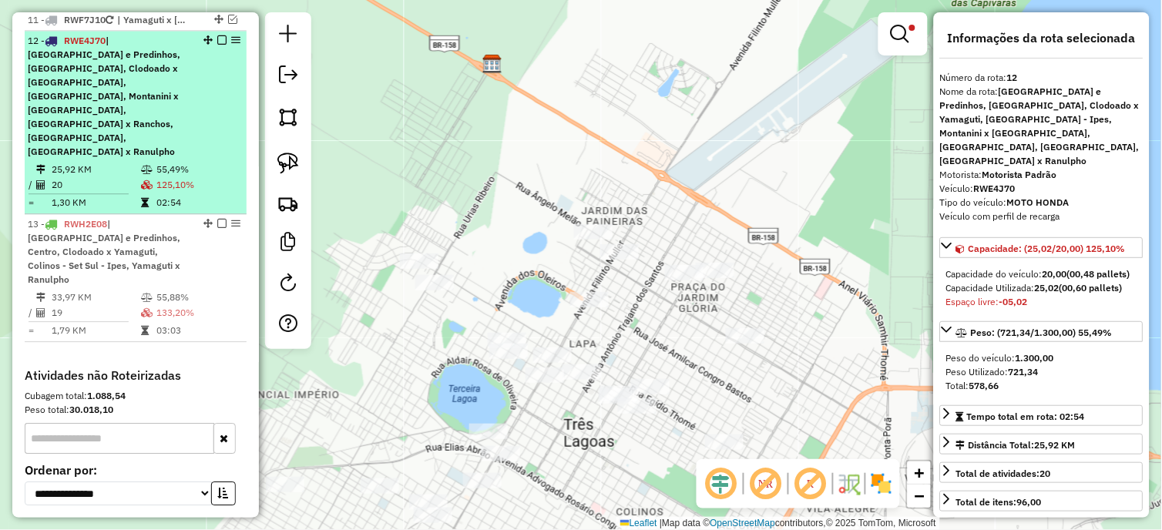
click at [218, 45] on em at bounding box center [221, 39] width 9 height 9
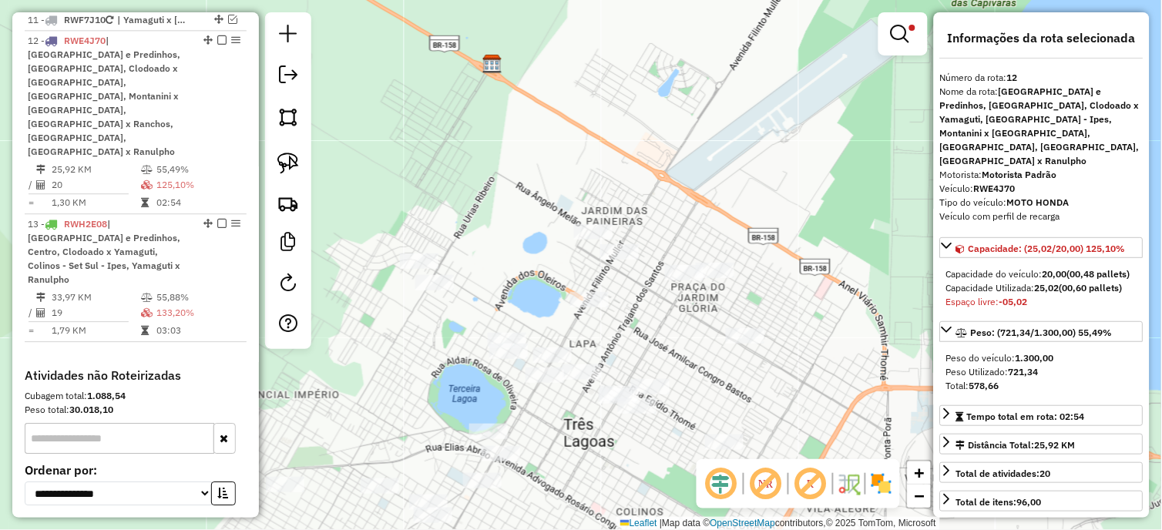
scroll to position [790, 0]
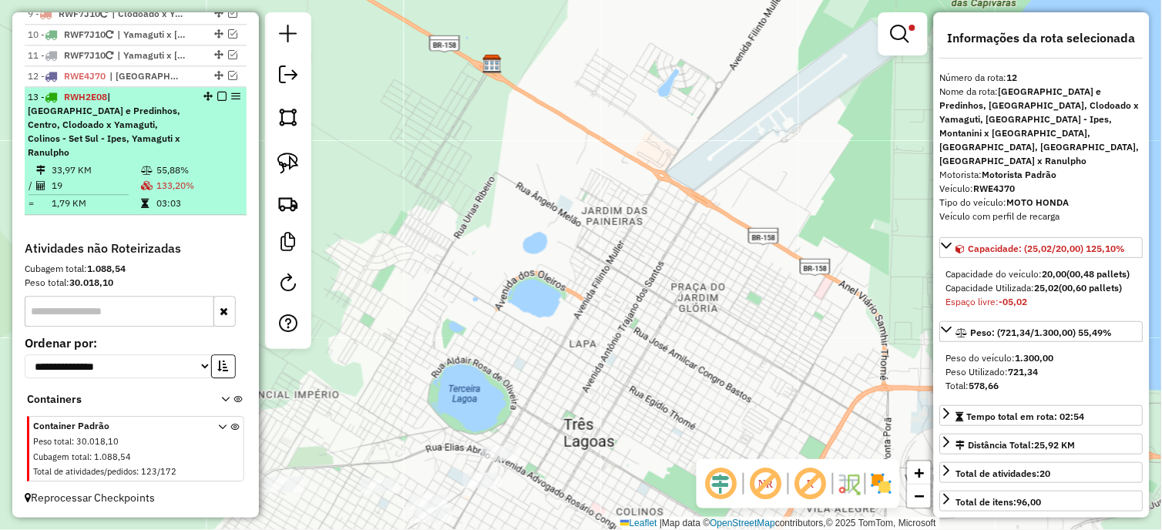
click at [220, 101] on em at bounding box center [221, 96] width 9 height 9
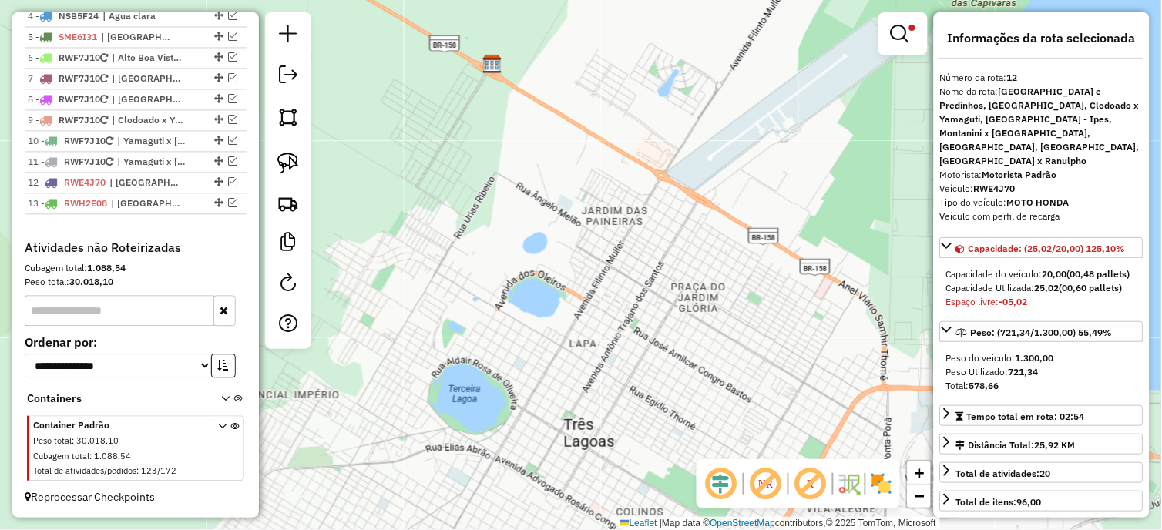
click at [771, 478] on em at bounding box center [765, 483] width 37 height 37
click at [902, 34] on em at bounding box center [899, 34] width 18 height 18
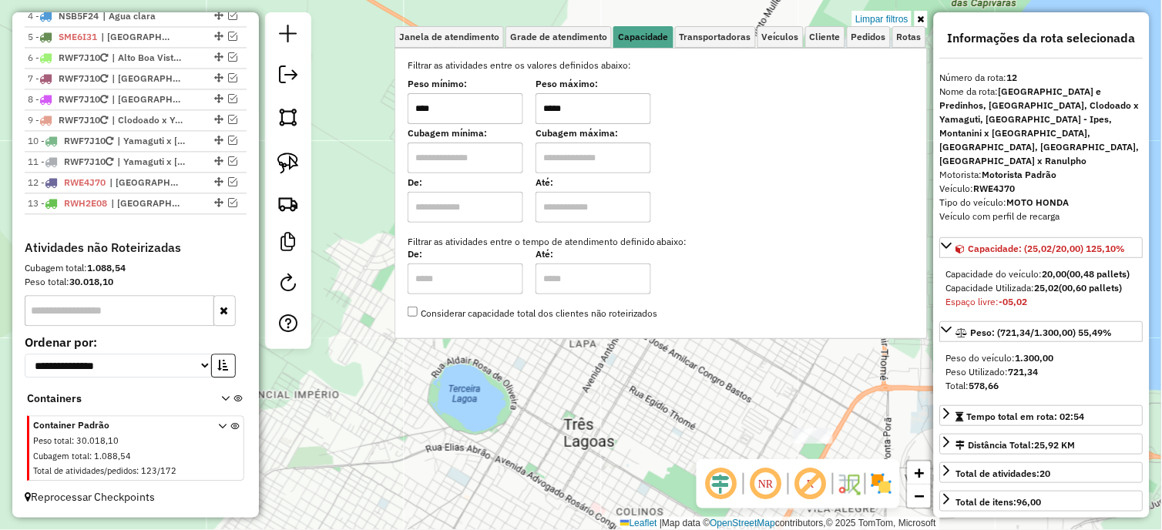
drag, startPoint x: 467, startPoint y: 111, endPoint x: 406, endPoint y: 111, distance: 60.9
click at [406, 111] on div "Selecione os dias de semana para filtrar as janelas de atendimento Seg Ter Qua …" at bounding box center [660, 193] width 533 height 291
type input "****"
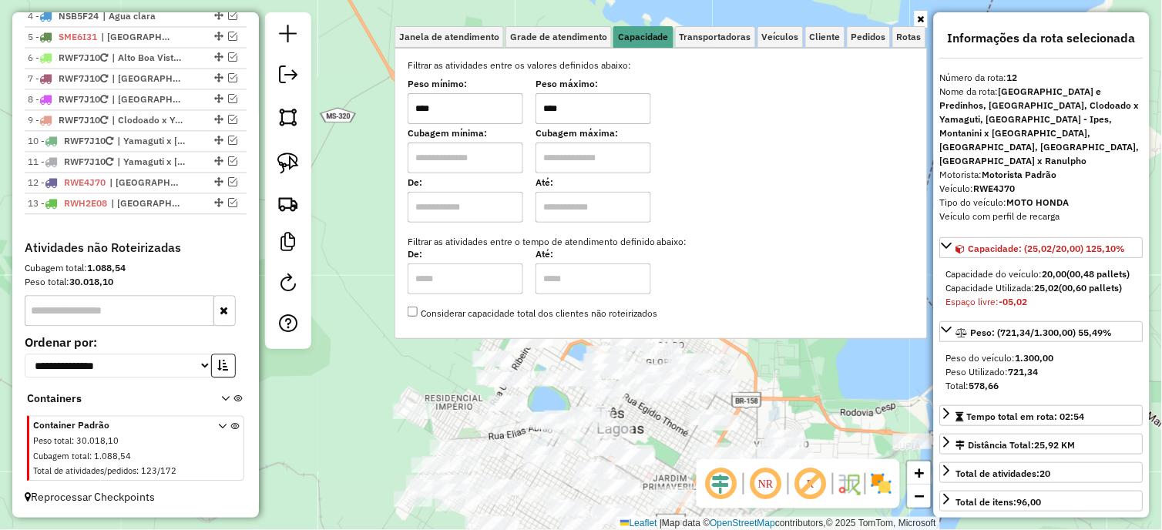
click at [652, 426] on div "Janela de atendimento Grade de atendimento Capacidade Transportadoras Veículos …" at bounding box center [581, 265] width 1162 height 530
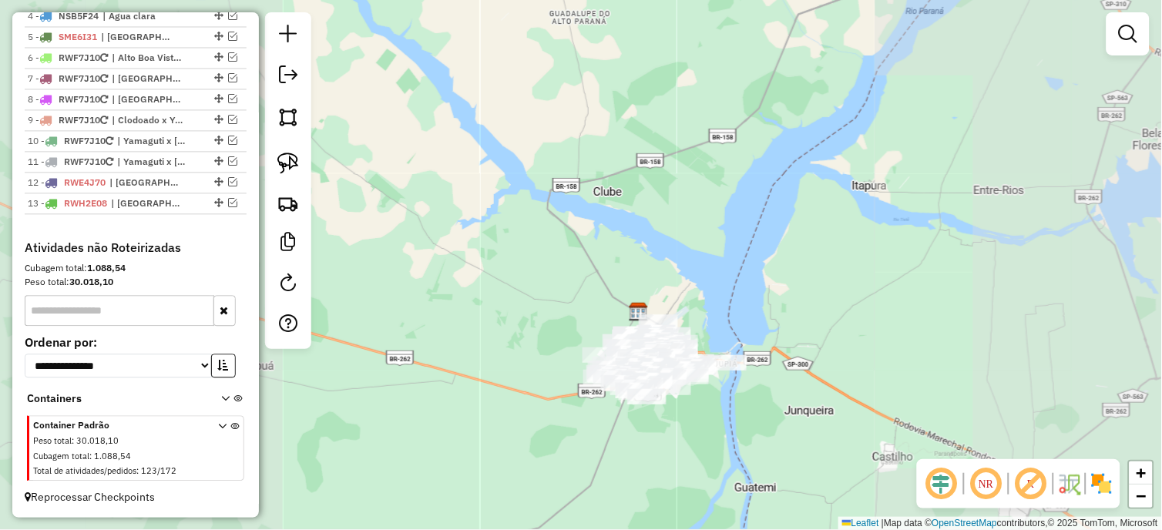
drag, startPoint x: 545, startPoint y: 327, endPoint x: 468, endPoint y: 185, distance: 161.3
click at [468, 185] on div "Janela de atendimento Grade de atendimento Capacidade Transportadoras Veículos …" at bounding box center [581, 265] width 1162 height 530
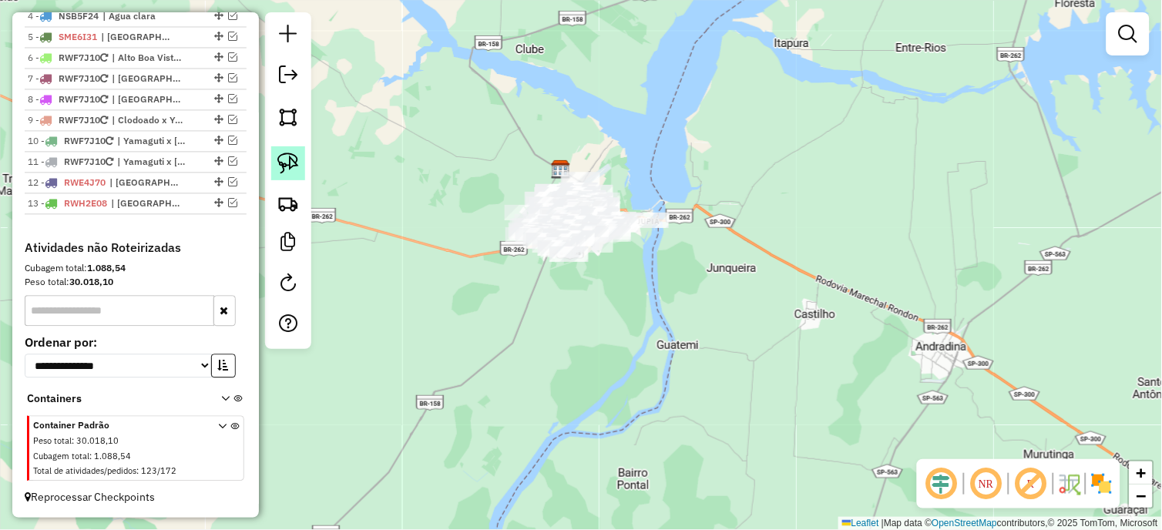
click at [294, 163] on img at bounding box center [288, 164] width 22 height 22
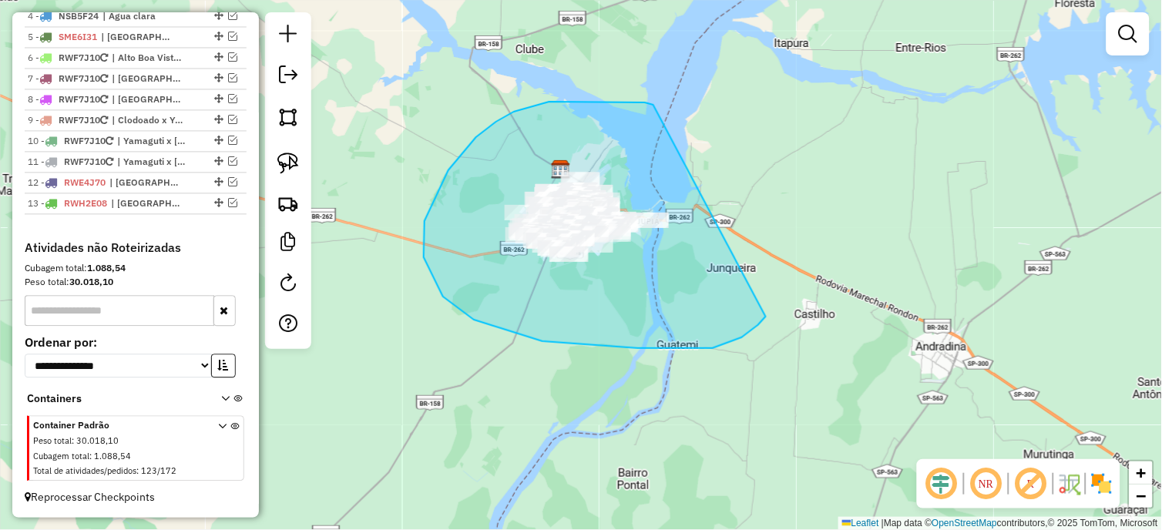
drag, startPoint x: 653, startPoint y: 105, endPoint x: 779, endPoint y: 303, distance: 235.1
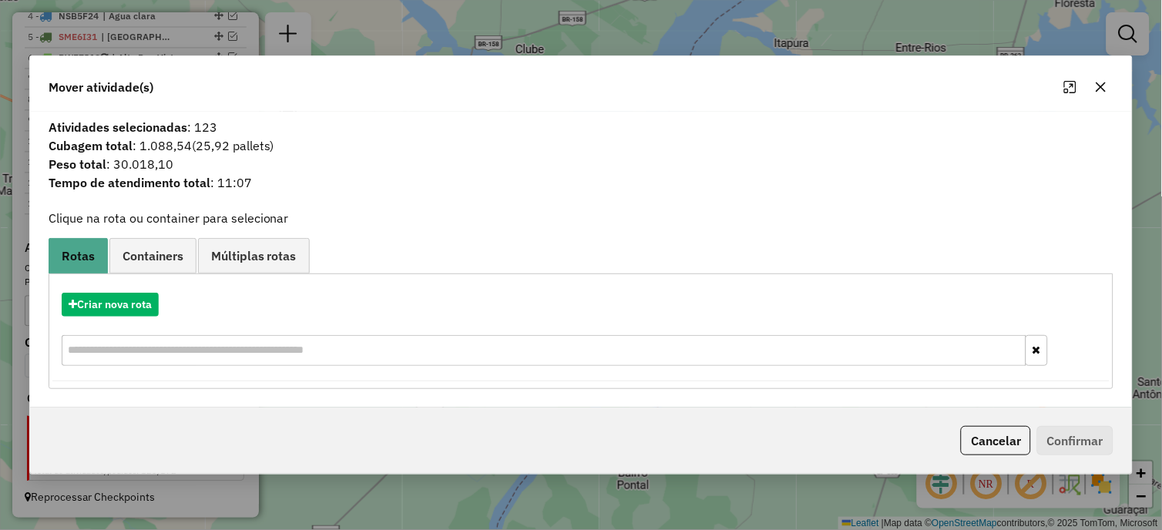
click at [1098, 81] on icon "button" at bounding box center [1101, 87] width 12 height 12
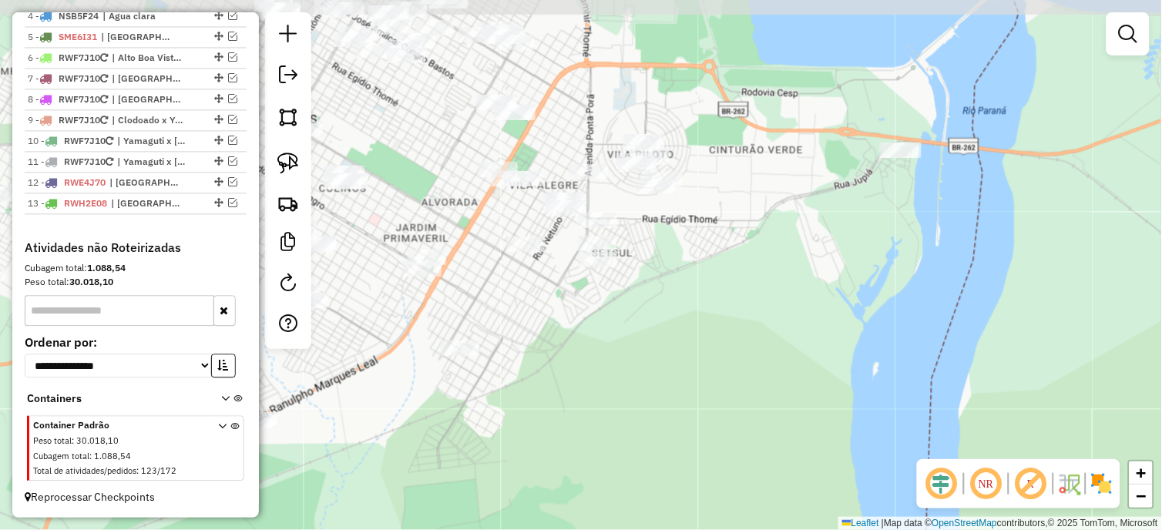
drag, startPoint x: 542, startPoint y: 282, endPoint x: 592, endPoint y: 314, distance: 59.2
click at [609, 314] on div "Janela de atendimento Grade de atendimento Capacidade Transportadoras Veículos …" at bounding box center [581, 265] width 1162 height 530
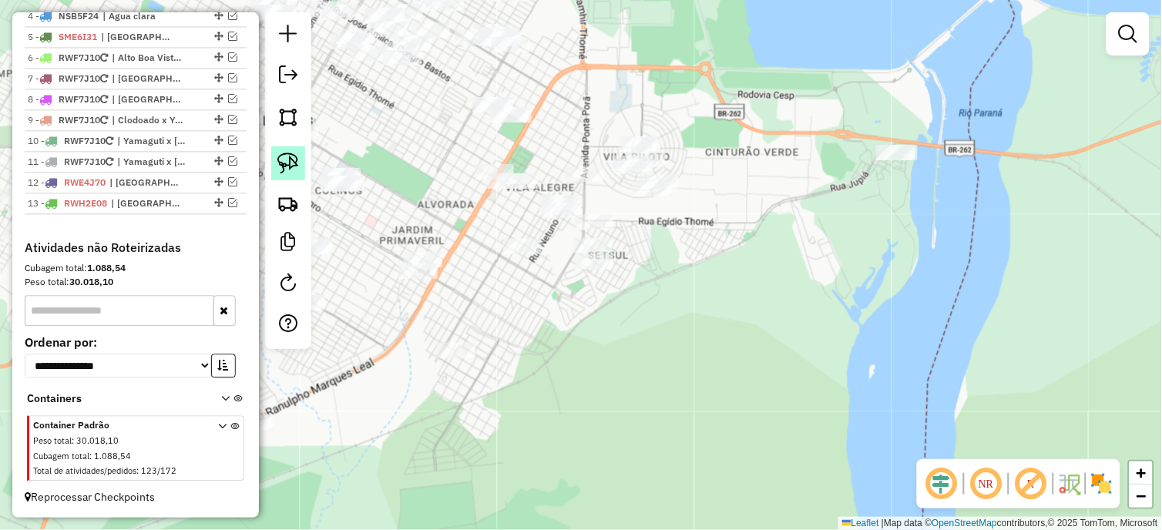
click at [289, 164] on img at bounding box center [288, 164] width 22 height 22
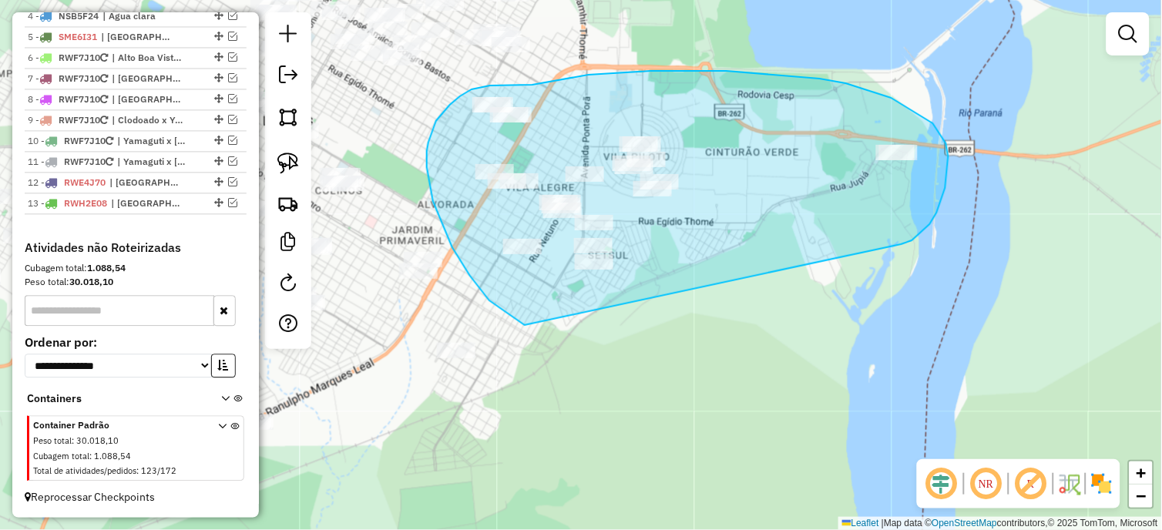
drag, startPoint x: 903, startPoint y: 244, endPoint x: 525, endPoint y: 325, distance: 386.8
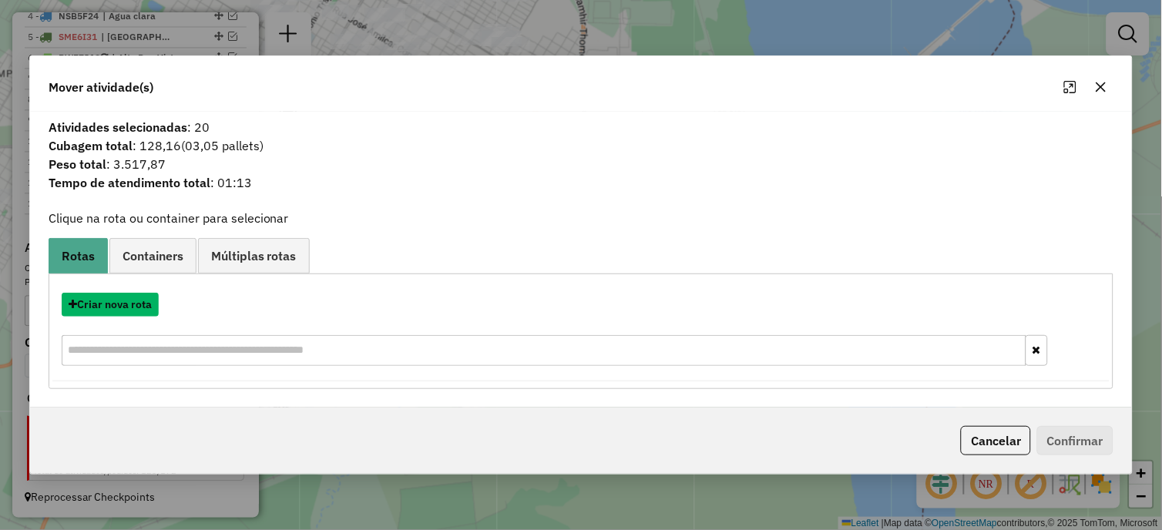
click at [118, 311] on button "Criar nova rota" at bounding box center [110, 305] width 97 height 24
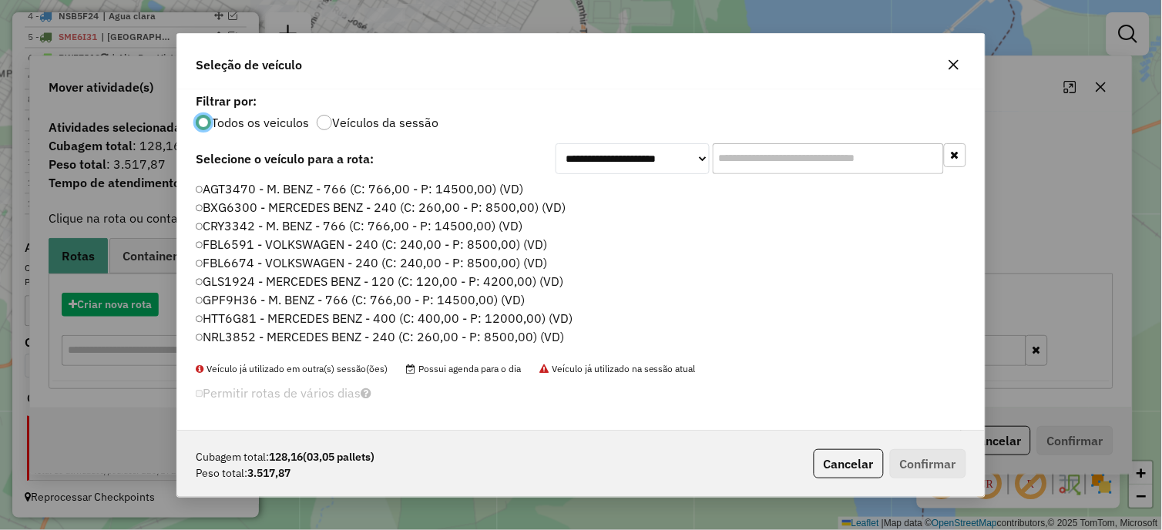
scroll to position [8, 4]
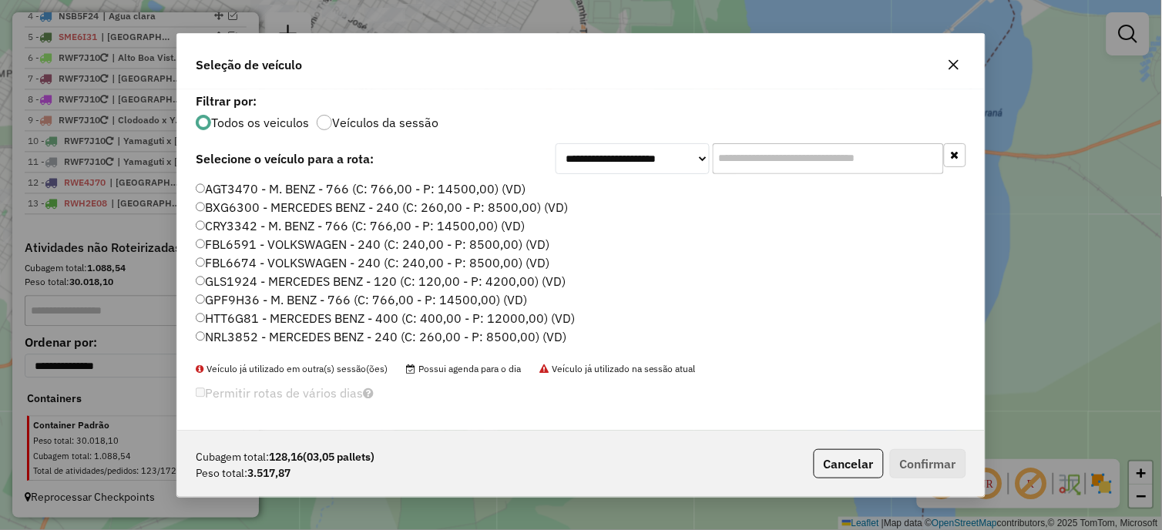
click at [257, 260] on label "FBL6674 - VOLKSWAGEN - 240 (C: 240,00 - P: 8500,00) (VD)" at bounding box center [373, 262] width 354 height 18
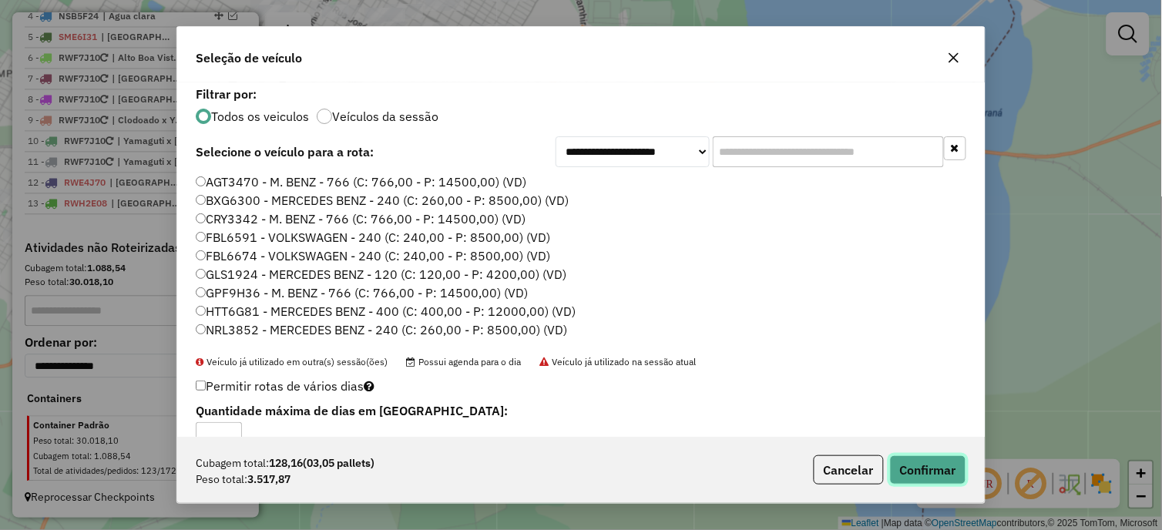
click at [915, 478] on button "Confirmar" at bounding box center [928, 469] width 76 height 29
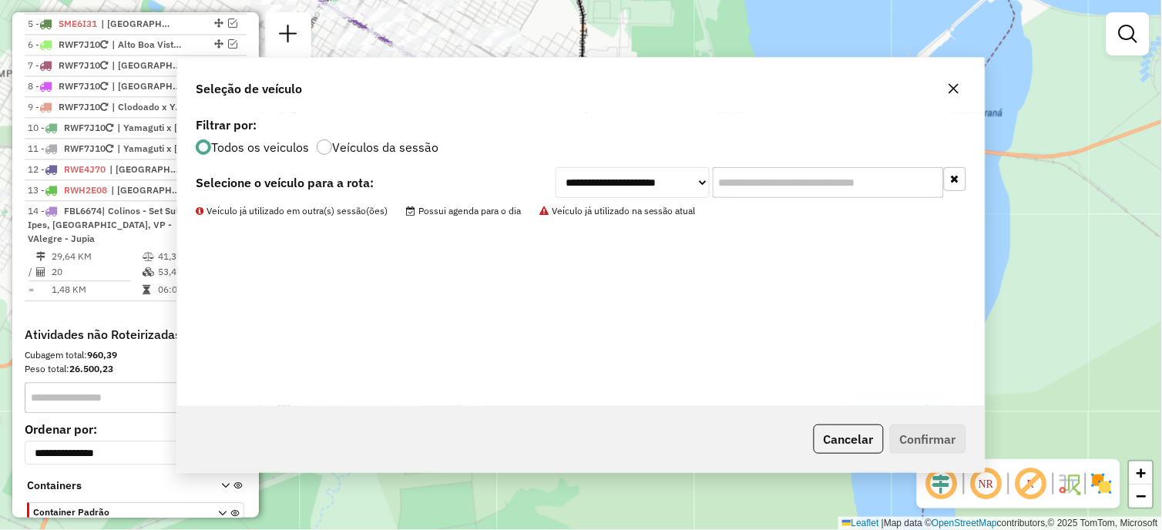
scroll to position [797, 0]
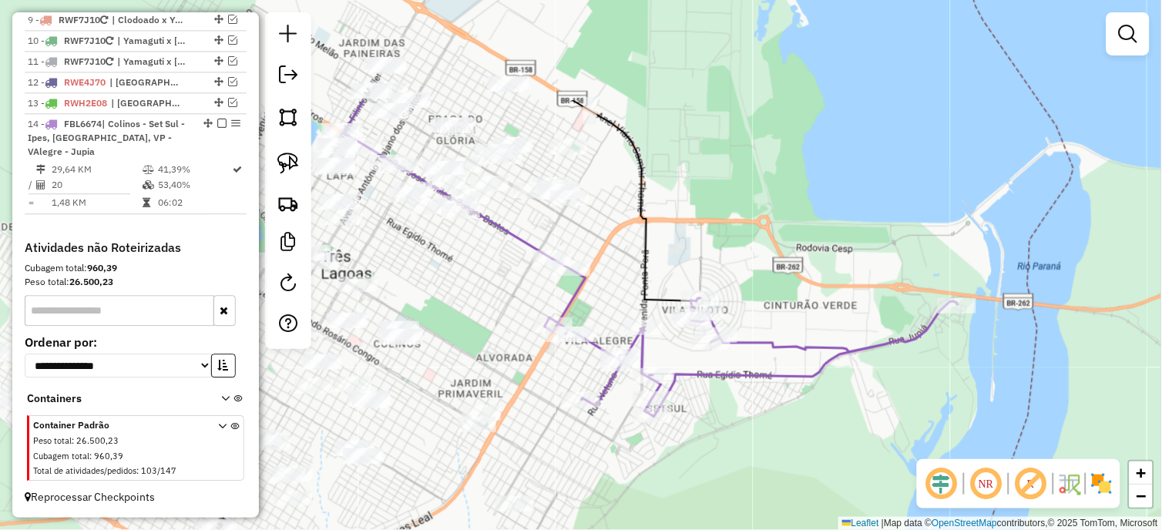
drag, startPoint x: 516, startPoint y: 314, endPoint x: 575, endPoint y: 467, distance: 163.4
click at [575, 467] on div "Janela de atendimento Grade de atendimento Capacidade Transportadoras Veículos …" at bounding box center [581, 265] width 1162 height 530
click at [287, 169] on img at bounding box center [288, 164] width 22 height 22
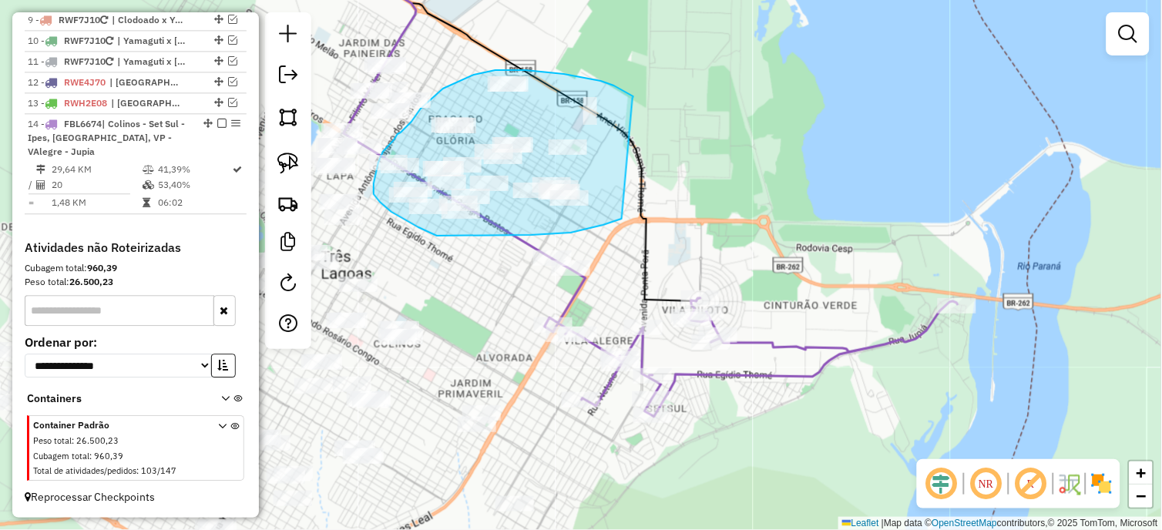
drag, startPoint x: 632, startPoint y: 99, endPoint x: 622, endPoint y: 219, distance: 120.6
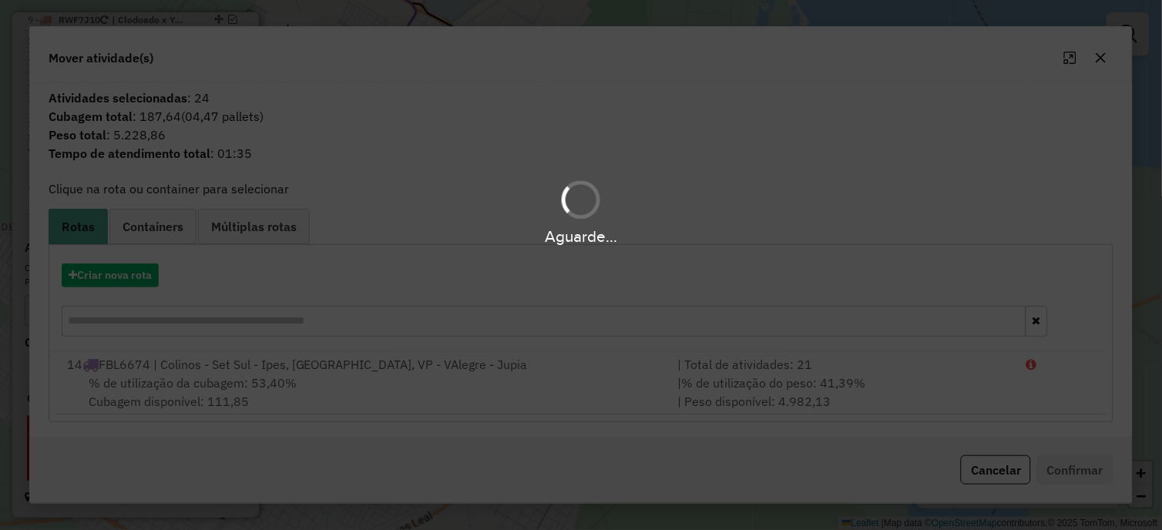
click at [120, 274] on div "Aguarde..." at bounding box center [581, 265] width 1162 height 530
click at [120, 274] on hb-app "Aguarde... Pop-up bloqueado! Seu navegador bloqueou automáticamente a abertura …" at bounding box center [581, 265] width 1162 height 530
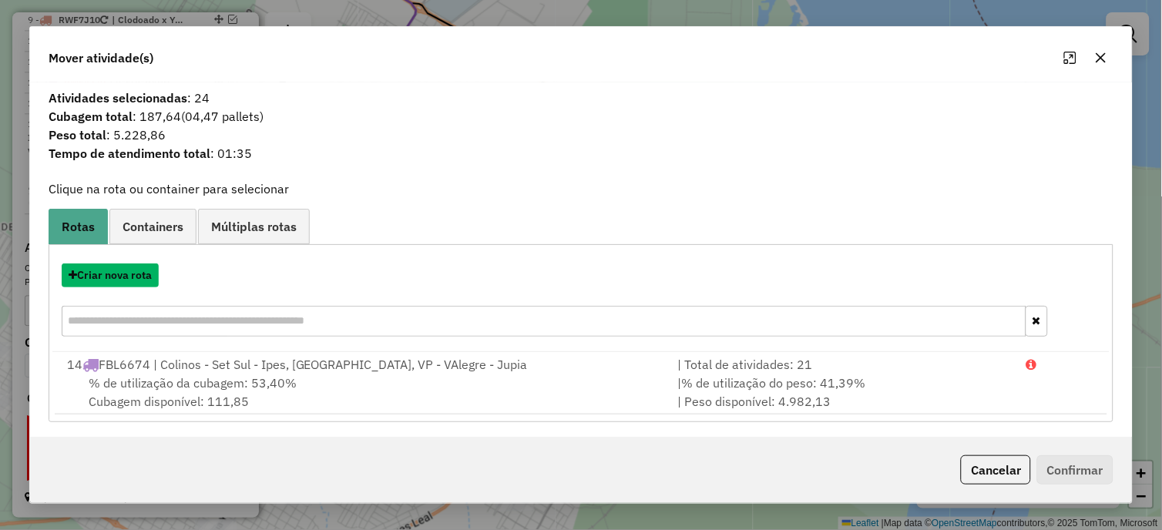
click at [120, 274] on button "Criar nova rota" at bounding box center [110, 275] width 97 height 24
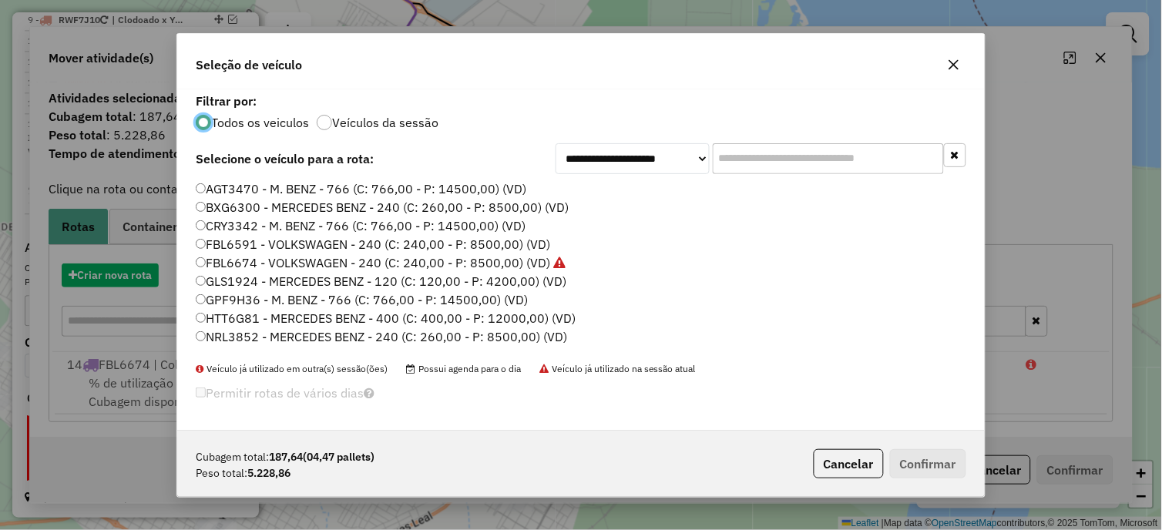
scroll to position [8, 4]
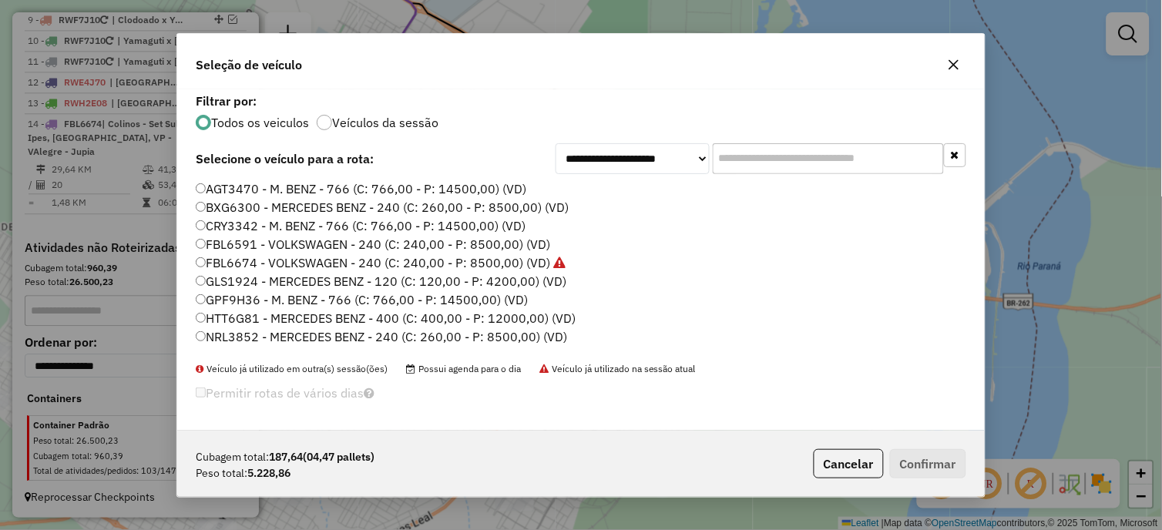
click at [273, 241] on label "FBL6591 - VOLKSWAGEN - 240 (C: 240,00 - P: 8500,00) (VD)" at bounding box center [373, 244] width 354 height 18
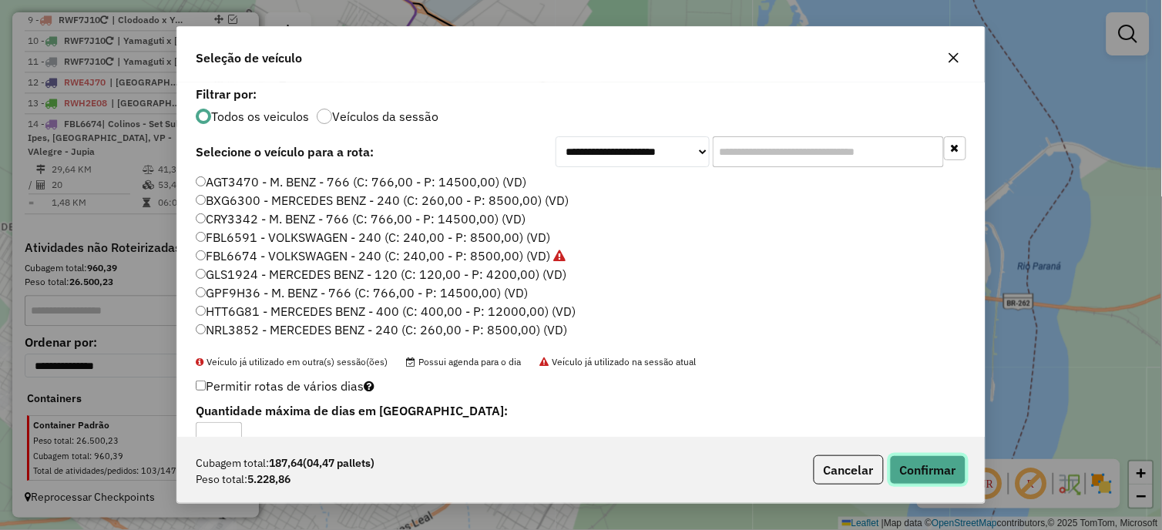
click at [921, 474] on button "Confirmar" at bounding box center [928, 469] width 76 height 29
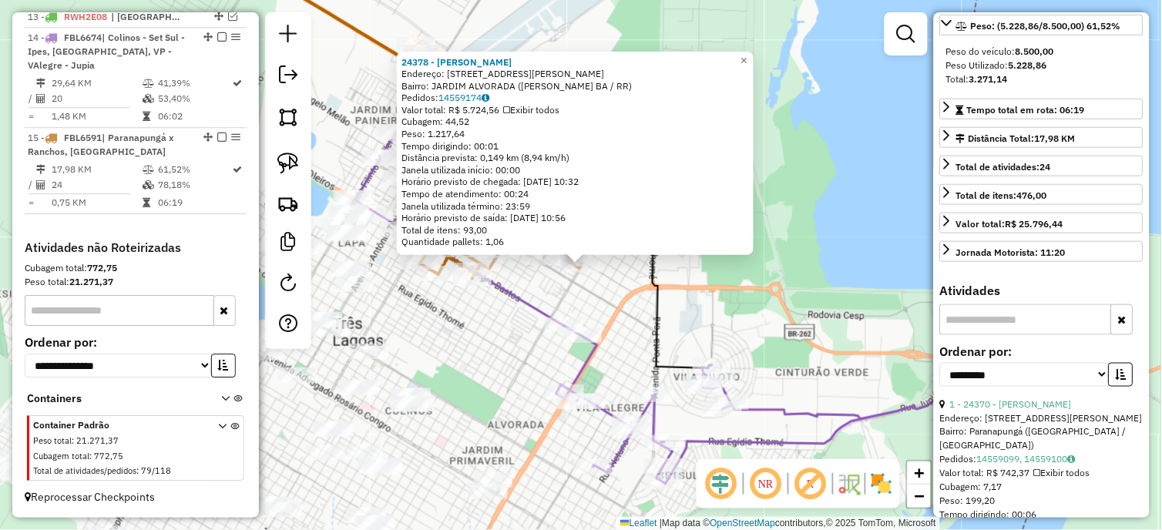
scroll to position [342, 0]
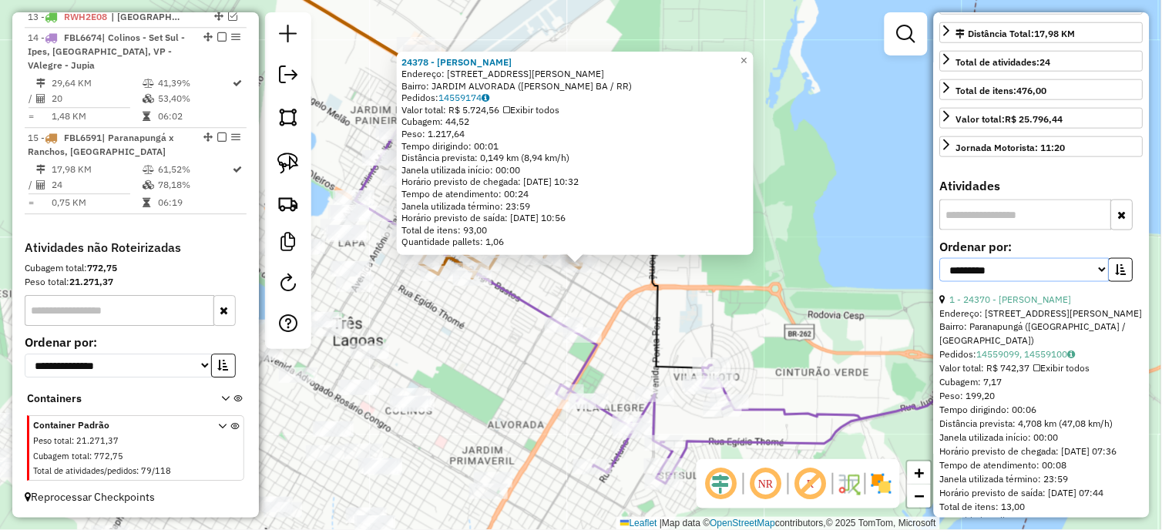
drag, startPoint x: 1038, startPoint y: 293, endPoint x: 1011, endPoint y: 311, distance: 32.7
click at [1038, 282] on select "**********" at bounding box center [1024, 270] width 169 height 24
select select "*********"
click at [940, 282] on select "**********" at bounding box center [1024, 270] width 169 height 24
click at [1122, 275] on icon "button" at bounding box center [1120, 269] width 11 height 11
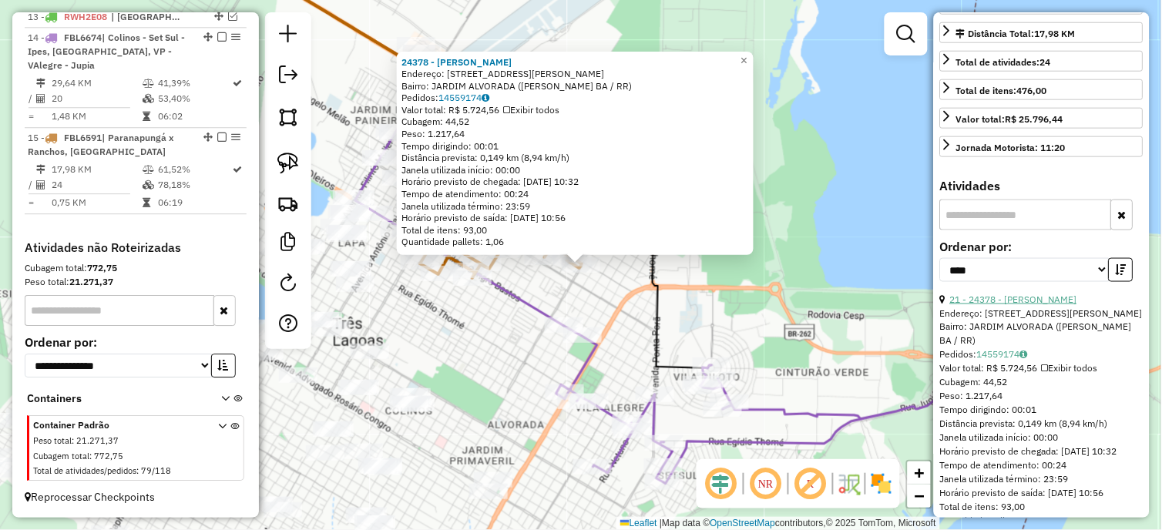
click at [1018, 305] on link "21 - 24378 - [PERSON_NAME]" at bounding box center [1013, 299] width 127 height 12
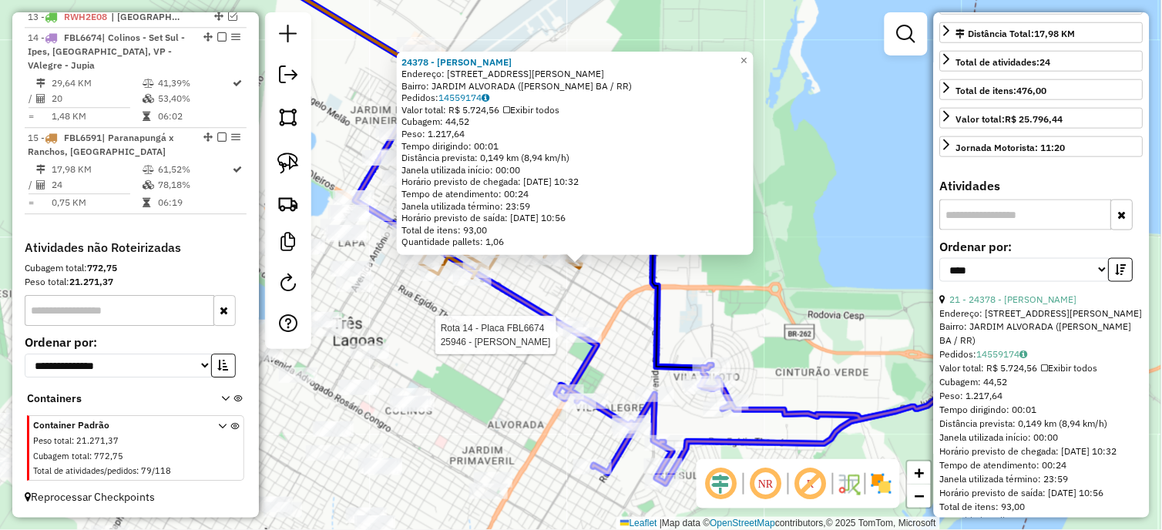
click at [187, 113] on div at bounding box center [187, 113] width 0 height 0
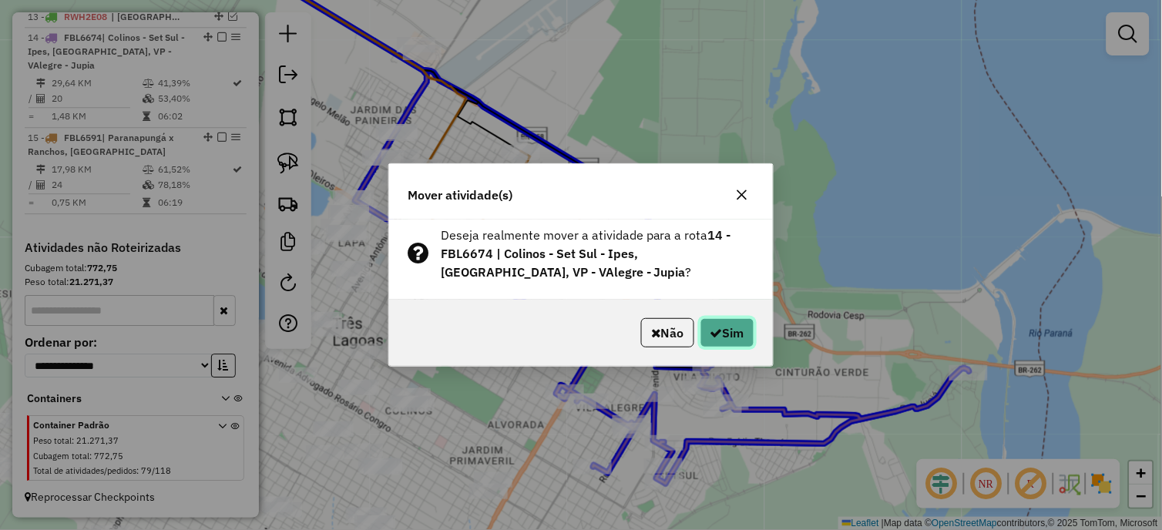
click at [713, 327] on icon "button" at bounding box center [716, 333] width 12 height 12
click at [0, 0] on div "Aguarde..." at bounding box center [0, 0] width 0 height 0
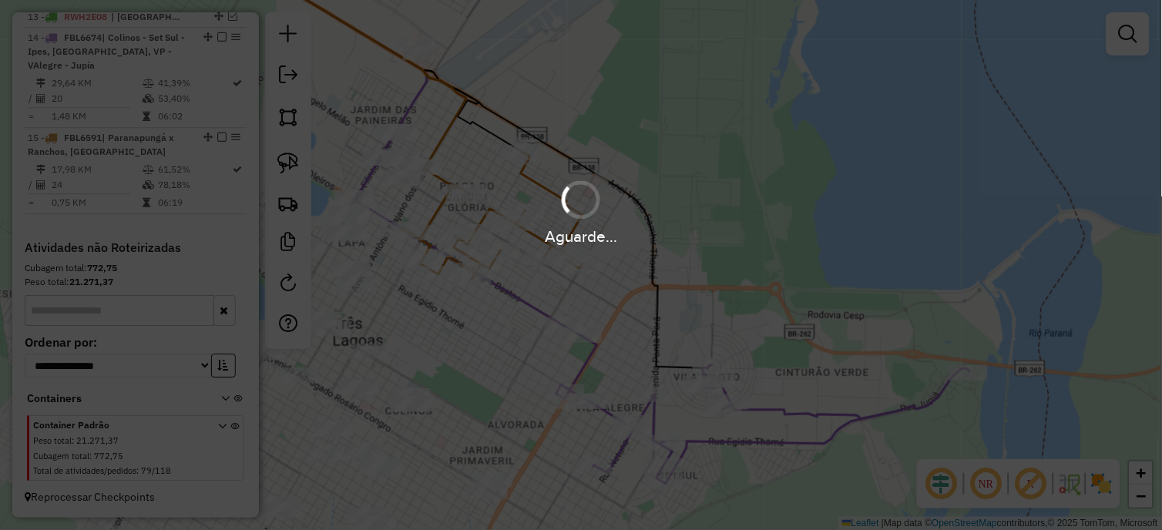
click at [713, 327] on div "Aguarde..." at bounding box center [581, 265] width 1162 height 530
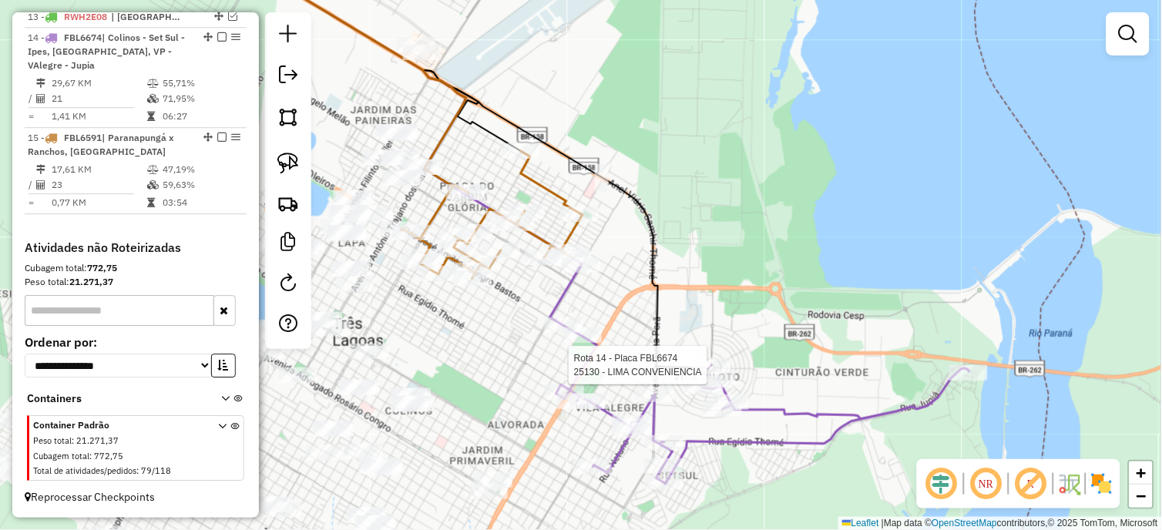
select select "*********"
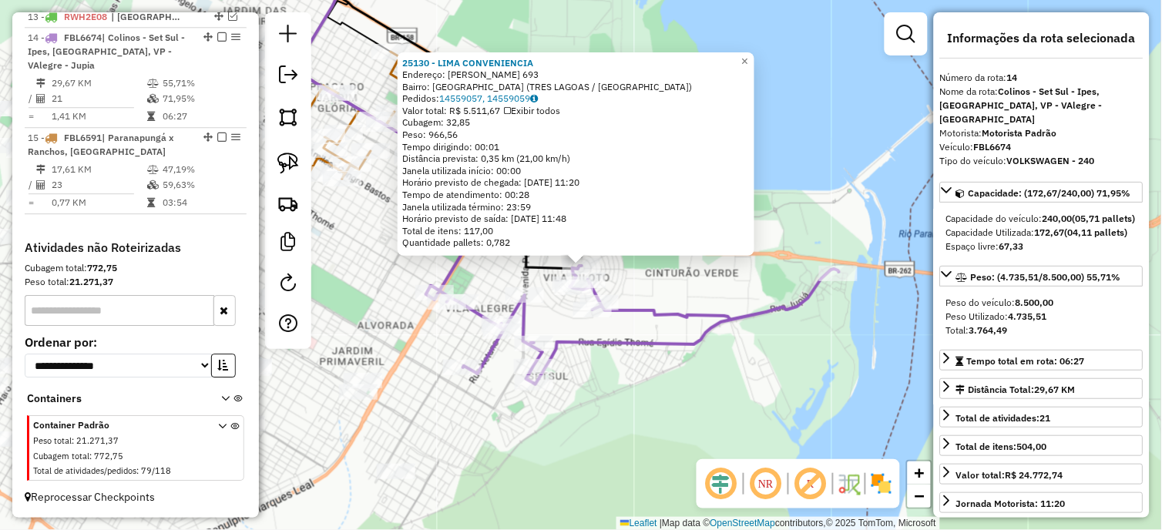
click at [709, 381] on div "25130 - [GEOGRAPHIC_DATA] CONVENIENCIA Endereço: [PERSON_NAME] 693 Bairro: [GEO…" at bounding box center [581, 265] width 1162 height 530
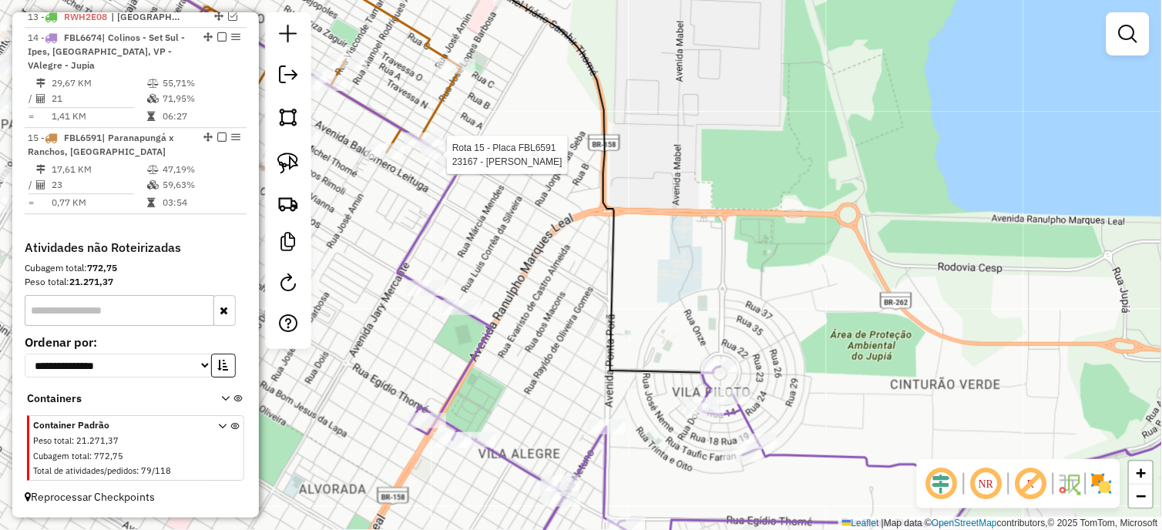
select select "*********"
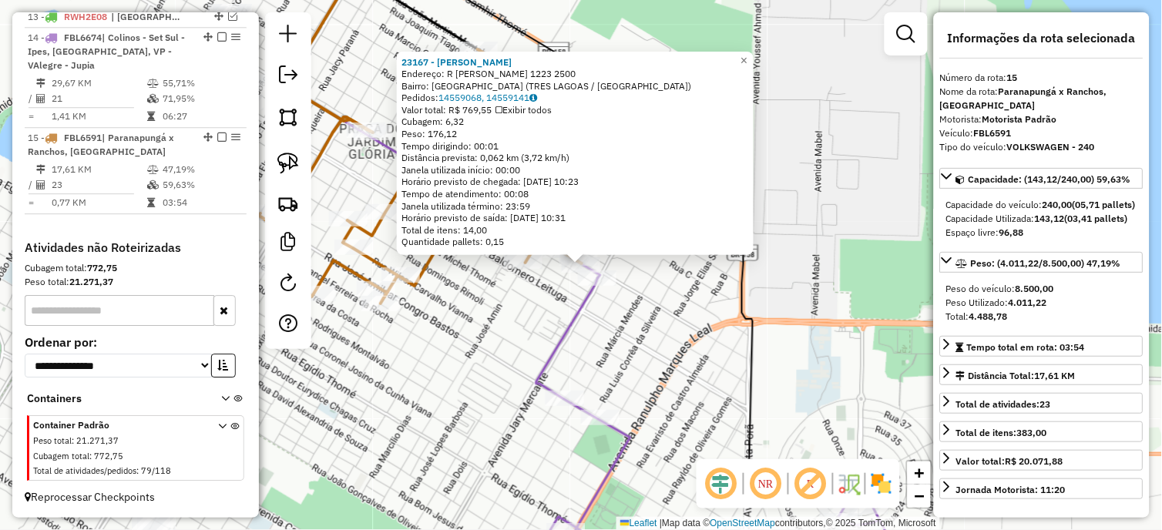
click at [516, 302] on div "23167 - [PERSON_NAME]: R [PERSON_NAME] 1223 2500 Bairro: [GEOGRAPHIC_DATA] ([GE…" at bounding box center [581, 265] width 1162 height 530
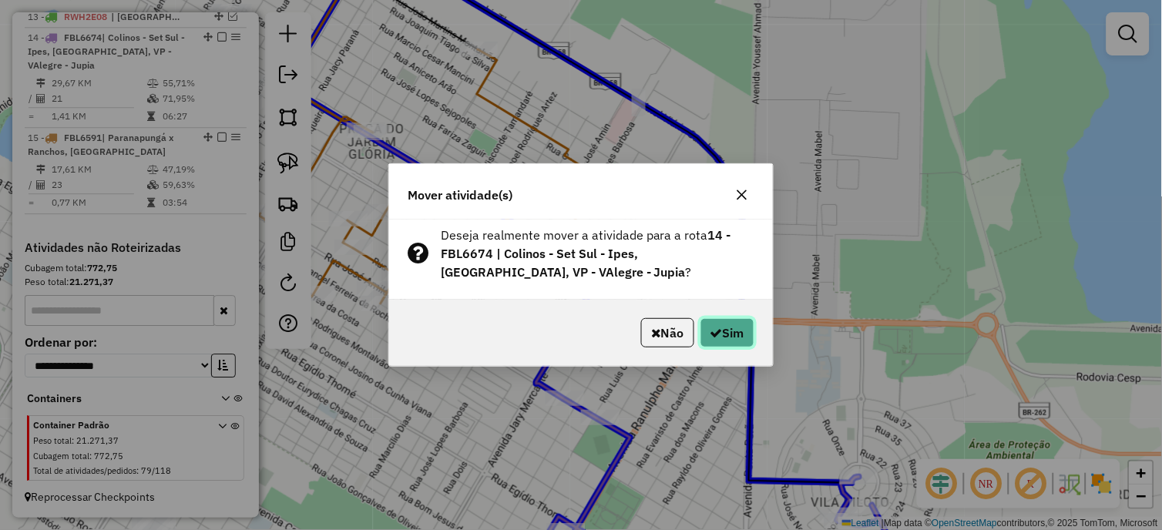
click at [729, 330] on button "Sim" at bounding box center [727, 332] width 54 height 29
click at [0, 0] on div "Aguarde..." at bounding box center [0, 0] width 0 height 0
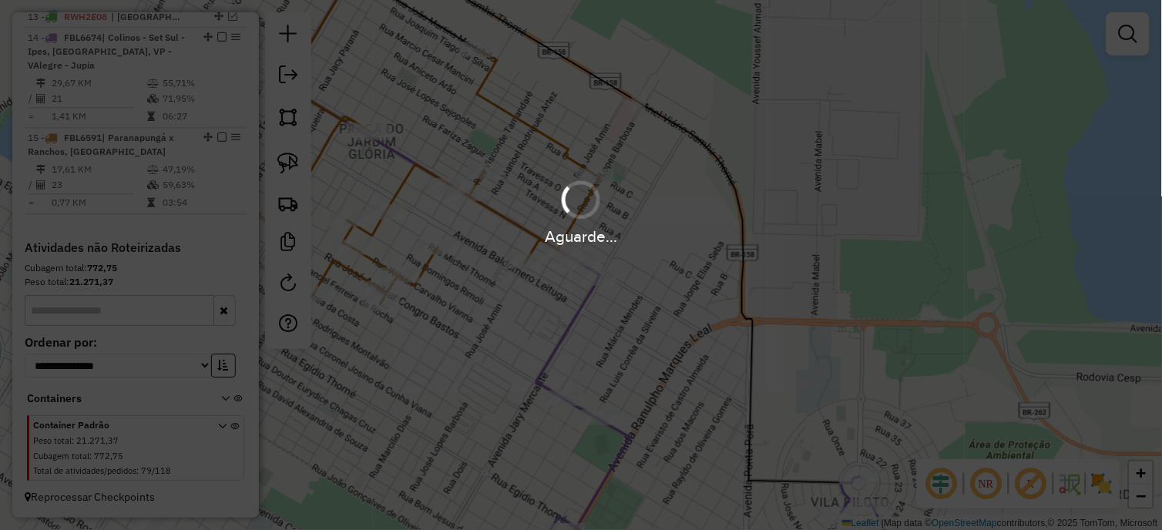
click at [729, 330] on div "Aguarde..." at bounding box center [581, 265] width 1162 height 530
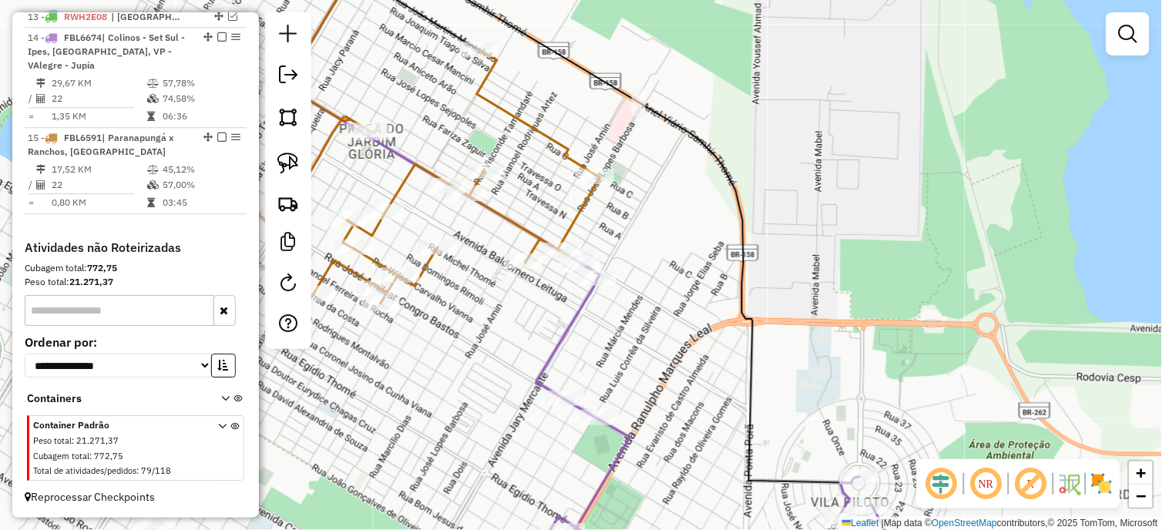
click at [155, 77] on td at bounding box center [153, 82] width 15 height 15
select select "*********"
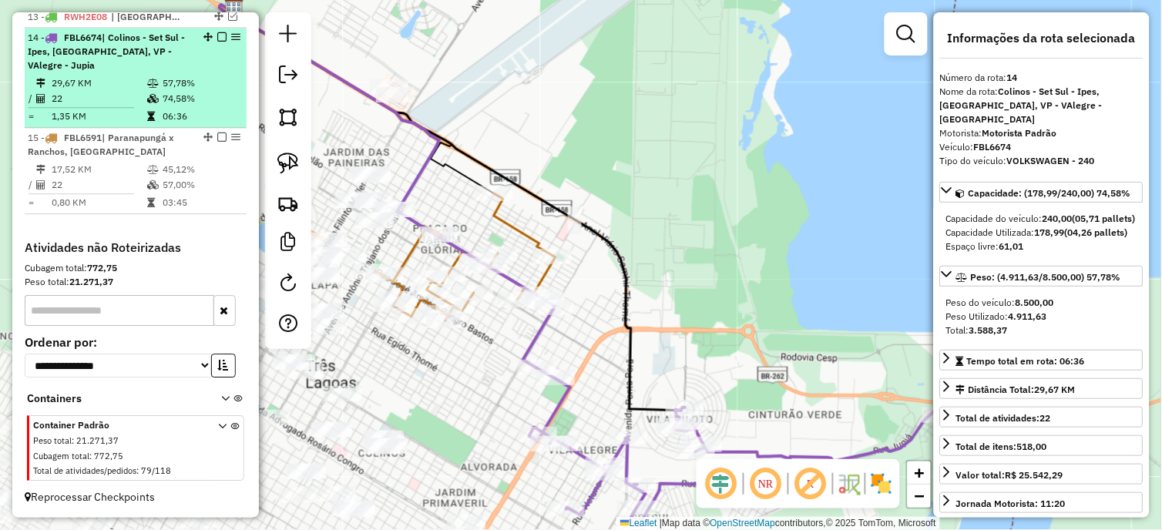
click at [219, 36] on em at bounding box center [221, 36] width 9 height 9
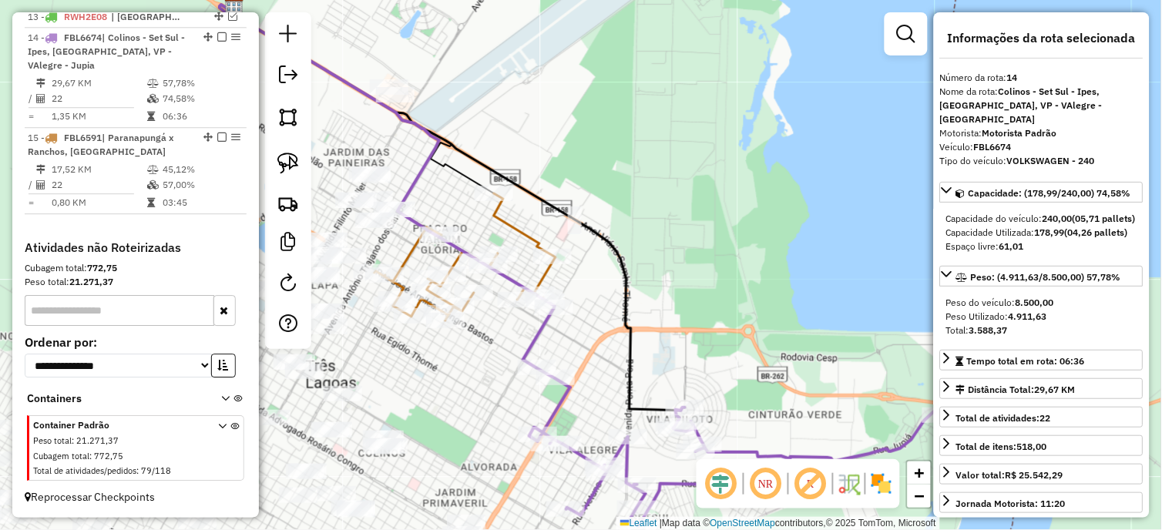
scroll to position [804, 0]
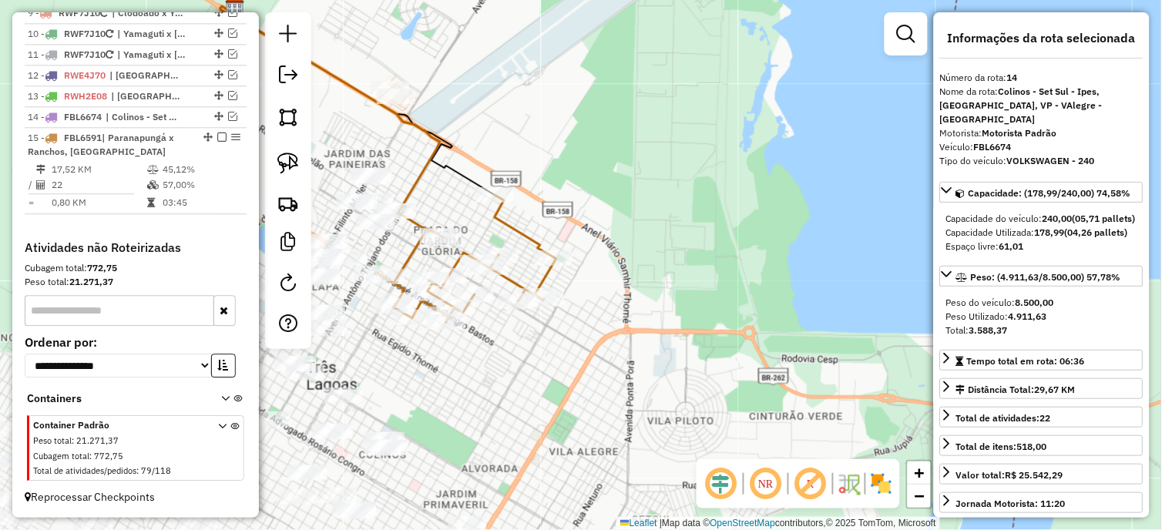
drag, startPoint x: 473, startPoint y: 353, endPoint x: 578, endPoint y: 334, distance: 106.5
click at [578, 334] on div "Rota 15 - Placa FBL6591 25796 - [PERSON_NAME] de atendimento Grade de atendimen…" at bounding box center [581, 265] width 1162 height 530
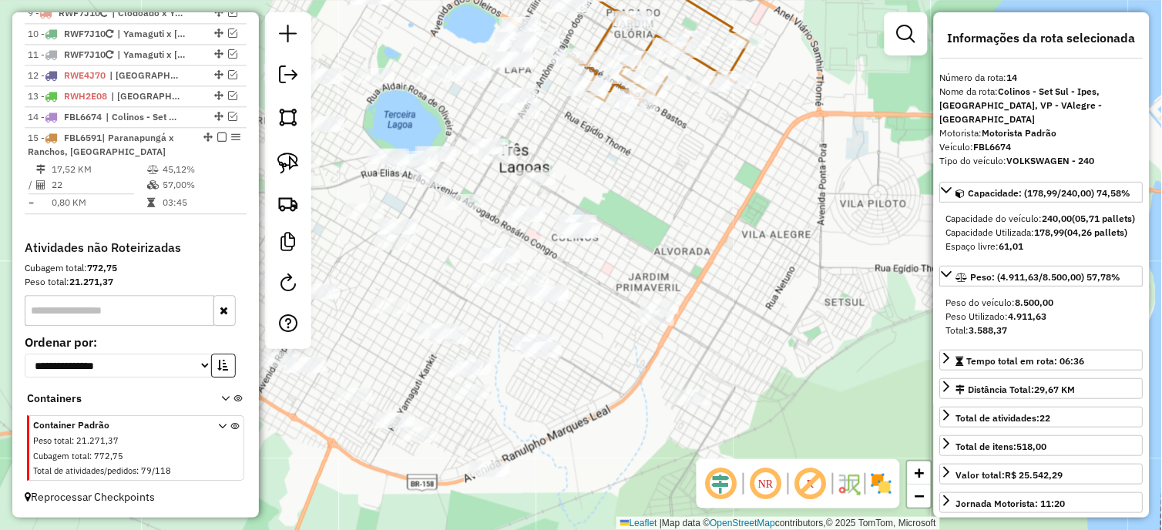
drag, startPoint x: 538, startPoint y: 333, endPoint x: 625, endPoint y: 136, distance: 215.2
click at [625, 136] on div "Janela de atendimento Grade de atendimento Capacidade Transportadoras Veículos …" at bounding box center [581, 265] width 1162 height 530
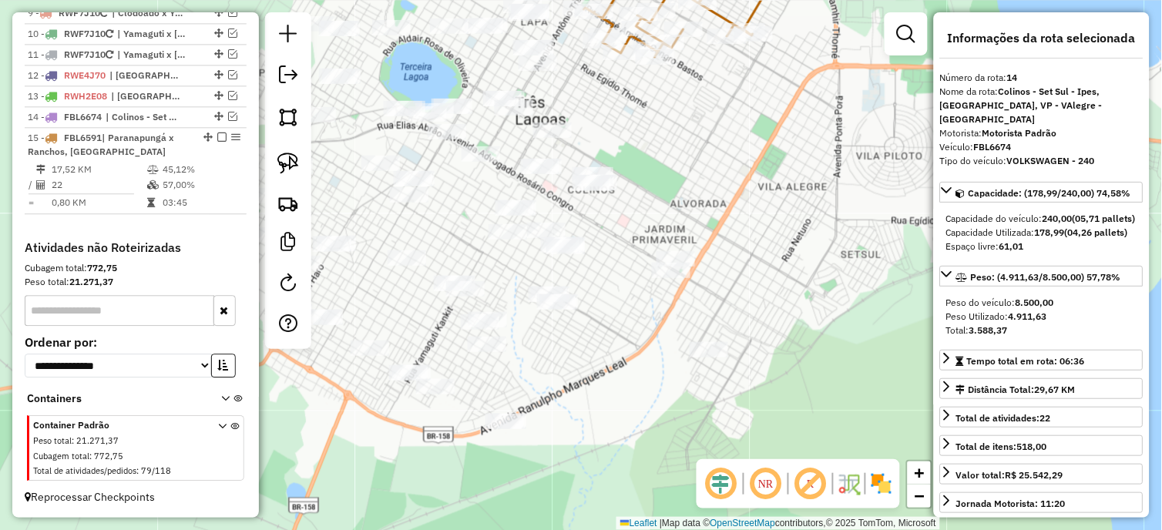
drag, startPoint x: 629, startPoint y: 273, endPoint x: 604, endPoint y: 170, distance: 105.4
click at [668, 162] on div "Janela de atendimento Grade de atendimento Capacidade Transportadoras Veículos …" at bounding box center [581, 265] width 1162 height 530
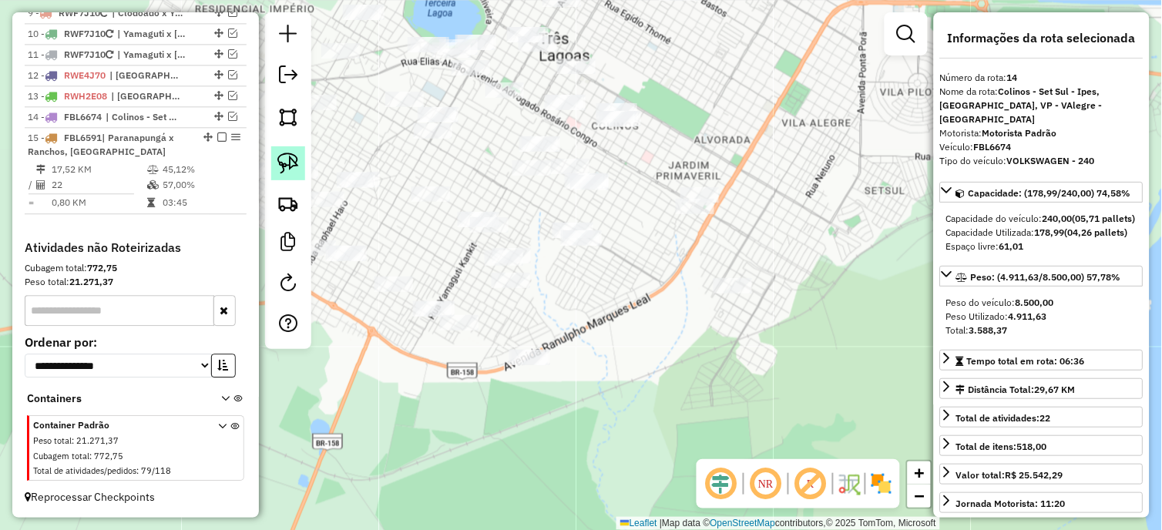
click at [294, 147] on link at bounding box center [288, 163] width 34 height 34
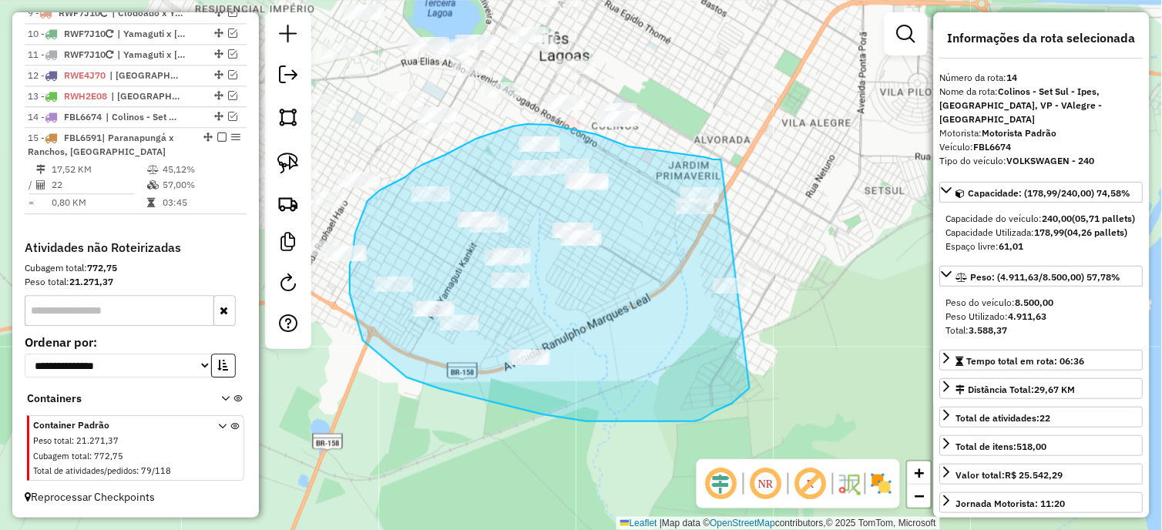
drag, startPoint x: 721, startPoint y: 159, endPoint x: 776, endPoint y: 367, distance: 214.3
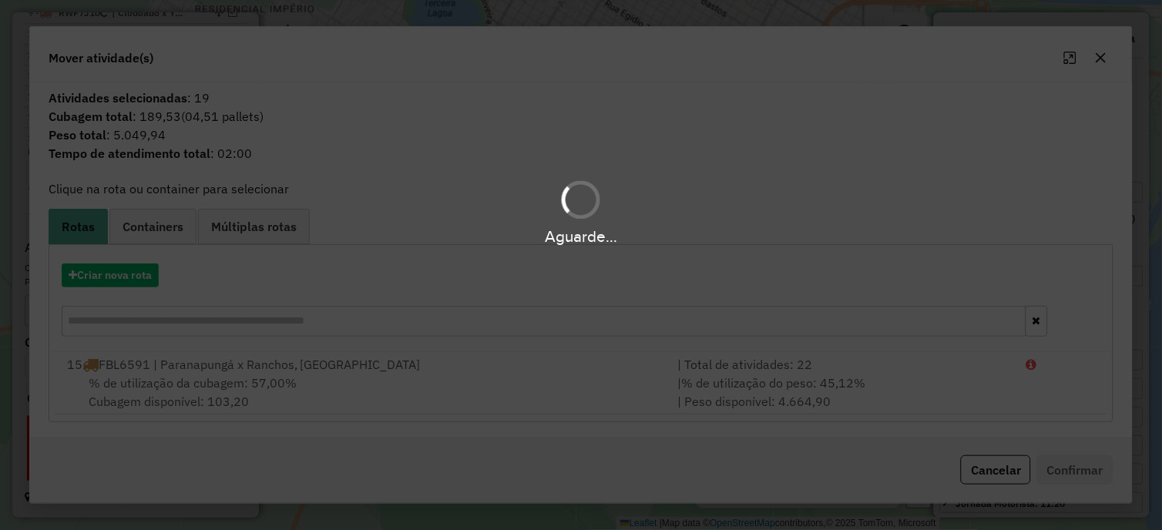
click at [134, 280] on div "Aguarde..." at bounding box center [581, 265] width 1162 height 530
click at [134, 280] on hb-app "Aguarde... Pop-up bloqueado! Seu navegador bloqueou automáticamente a abertura …" at bounding box center [581, 265] width 1162 height 530
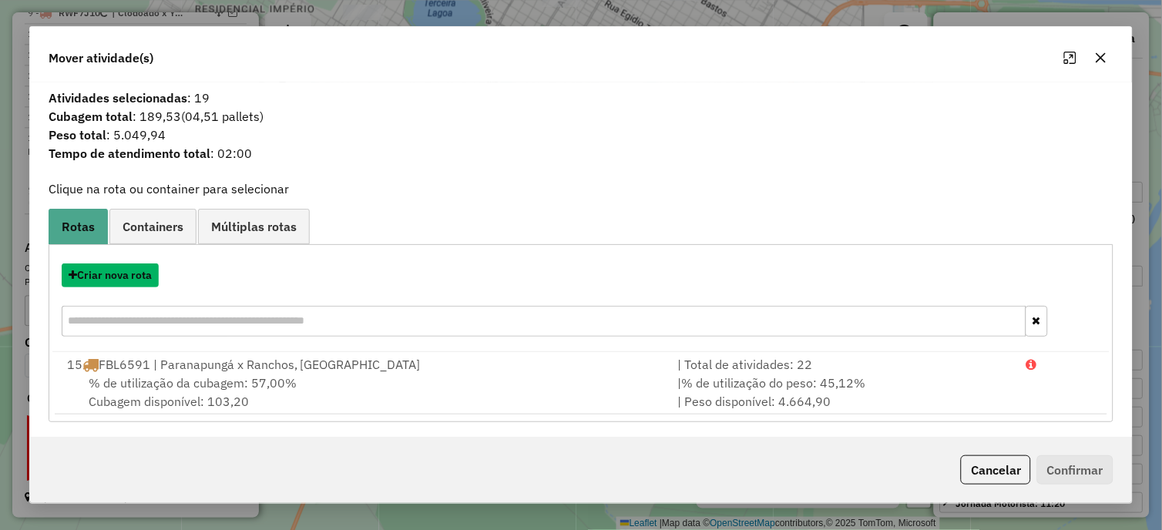
click at [134, 280] on button "Criar nova rota" at bounding box center [110, 275] width 97 height 24
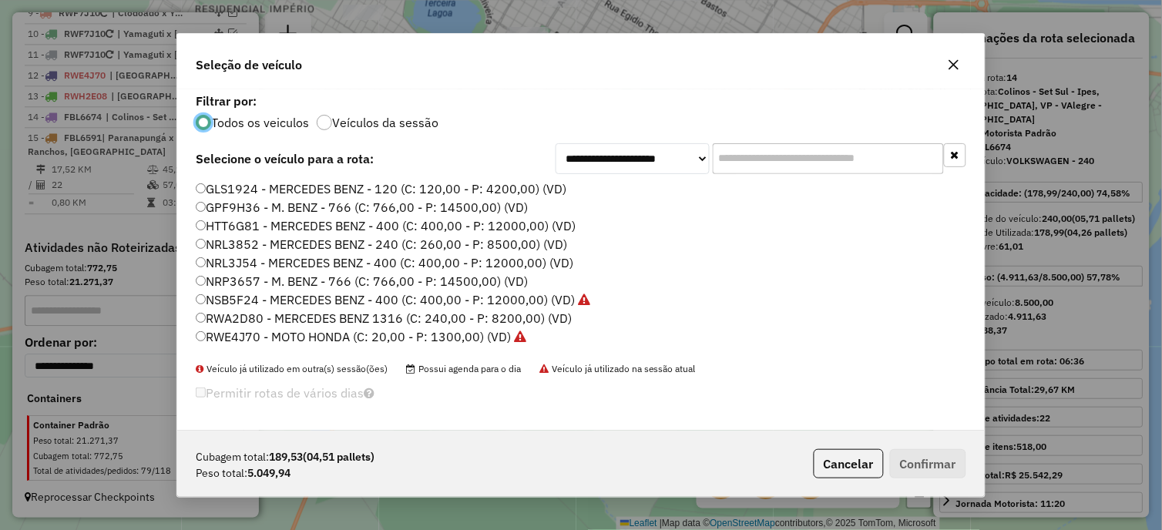
scroll to position [171, 0]
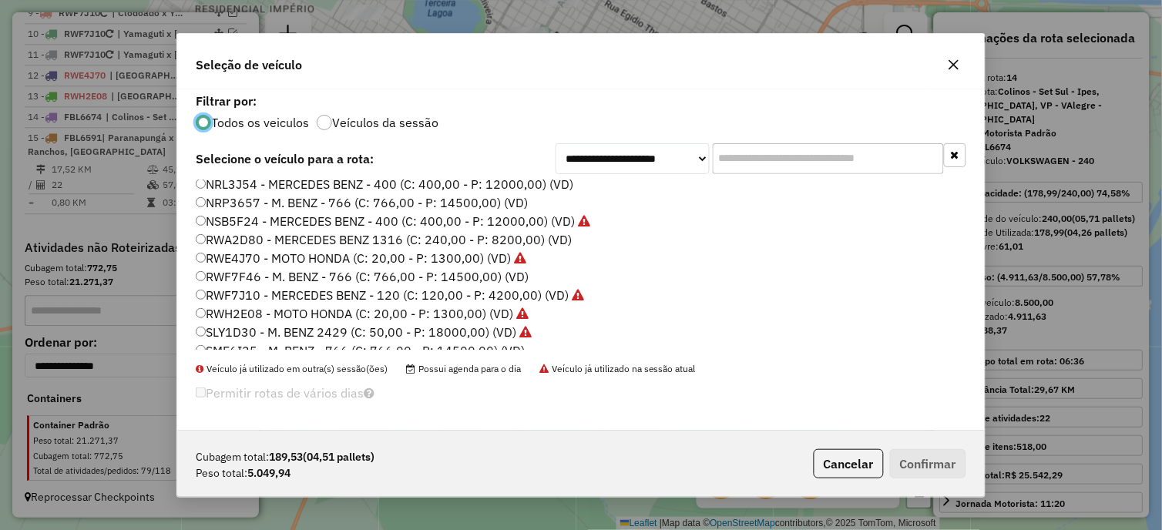
click at [283, 183] on label "NRL3J54 - MERCEDES BENZ - 400 (C: 400,00 - P: 12000,00) (VD)" at bounding box center [384, 184] width 377 height 18
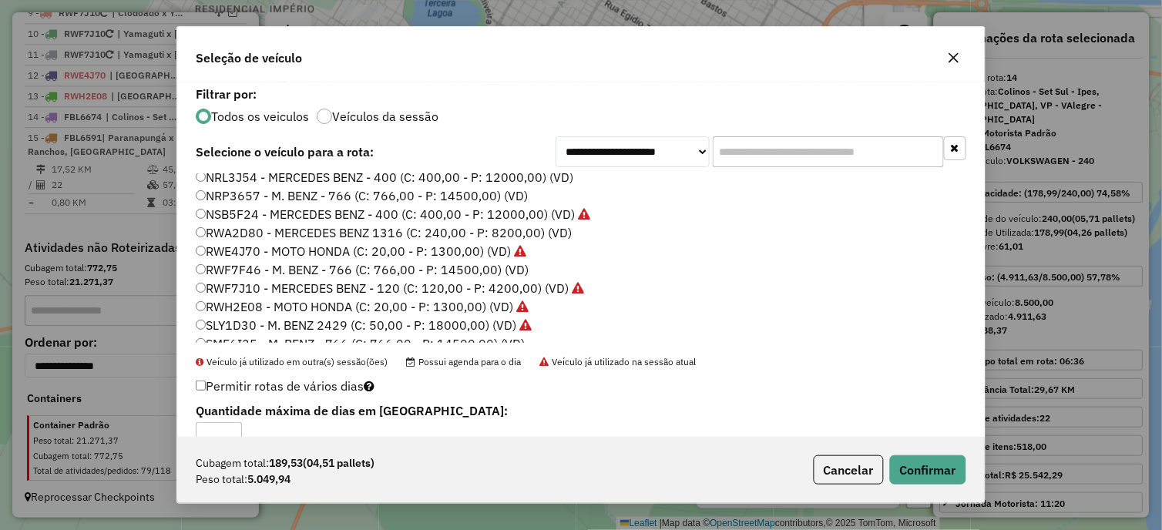
scroll to position [169, 0]
click at [959, 468] on button "Confirmar" at bounding box center [928, 469] width 76 height 29
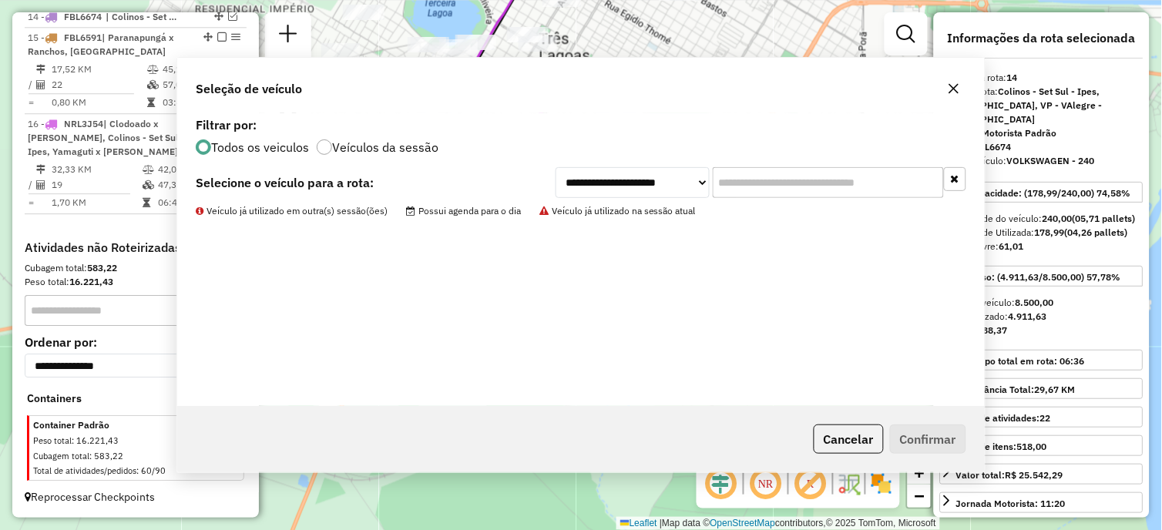
scroll to position [899, 0]
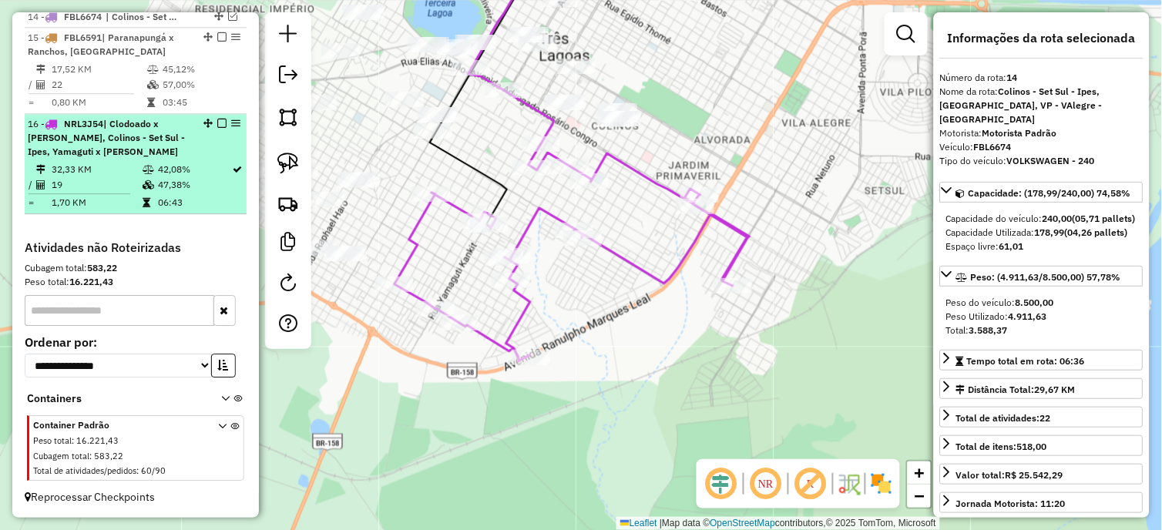
click at [219, 128] on em at bounding box center [221, 123] width 9 height 9
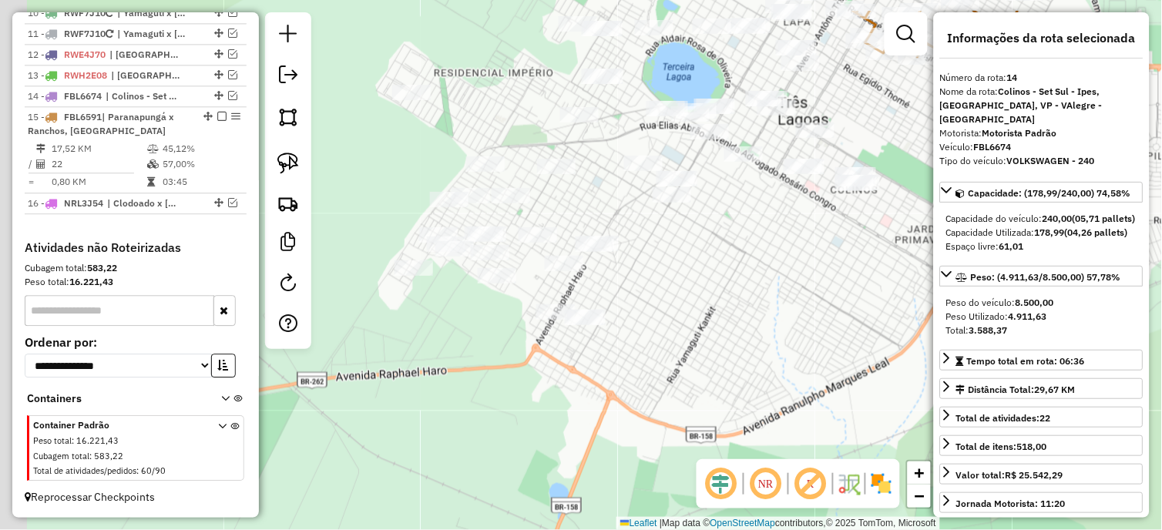
drag, startPoint x: 501, startPoint y: 252, endPoint x: 739, endPoint y: 316, distance: 247.2
click at [739, 316] on div "Janela de atendimento Grade de atendimento Capacidade Transportadoras Veículos …" at bounding box center [581, 265] width 1162 height 530
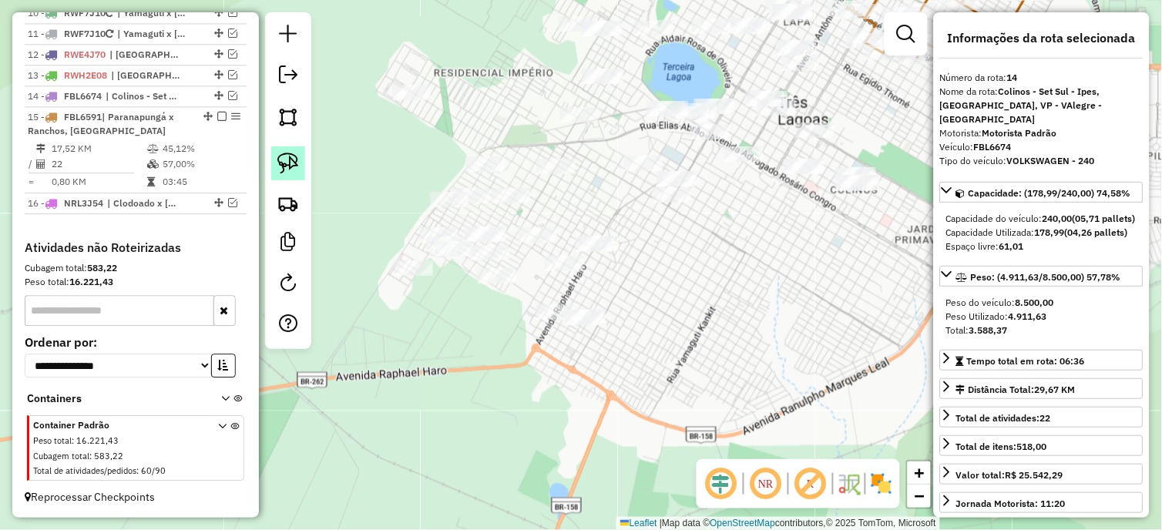
click at [287, 159] on img at bounding box center [288, 164] width 22 height 22
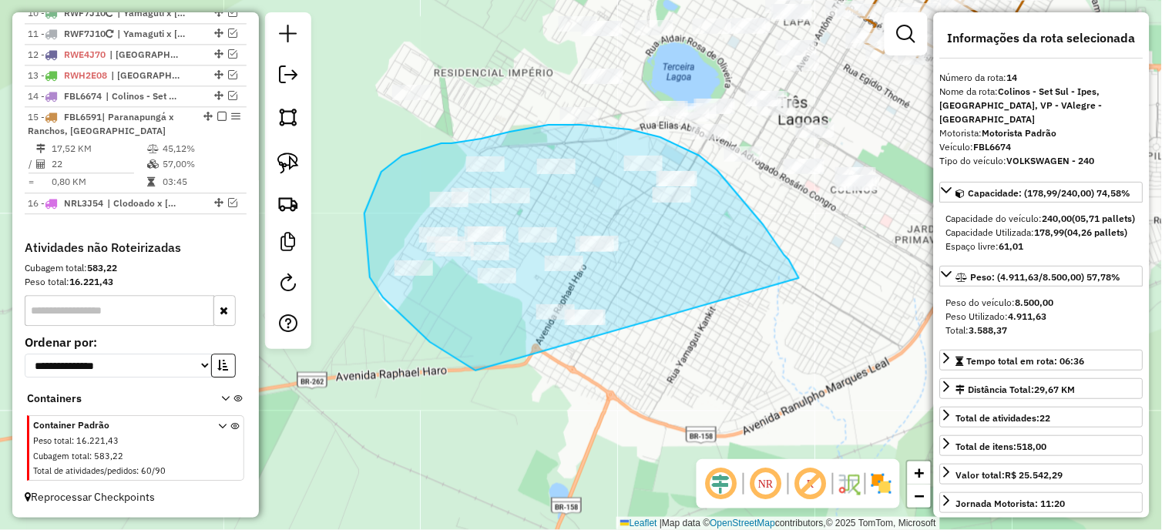
drag, startPoint x: 799, startPoint y: 278, endPoint x: 485, endPoint y: 379, distance: 329.3
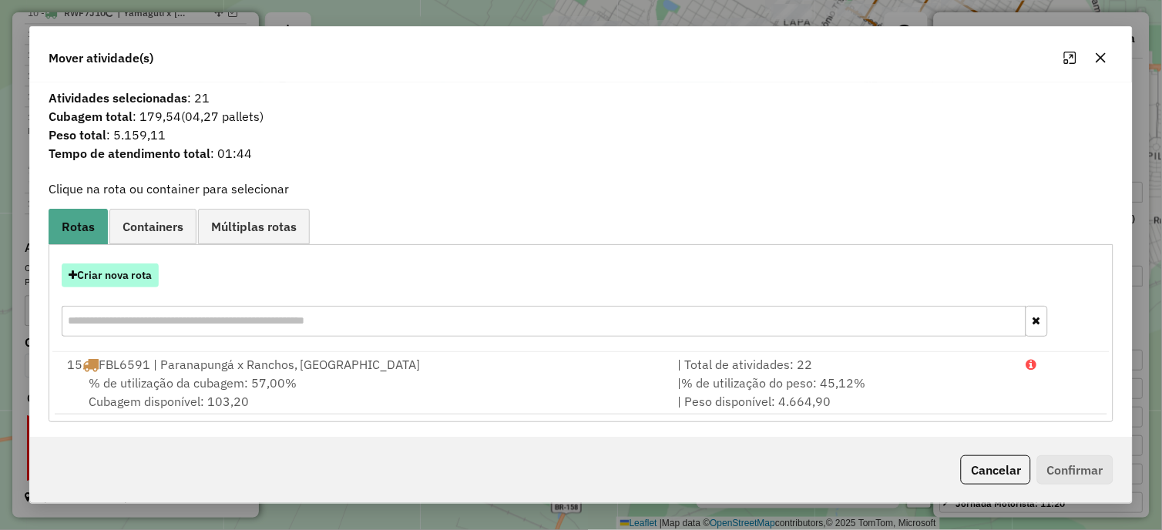
click at [121, 270] on button "Criar nova rota" at bounding box center [110, 275] width 97 height 24
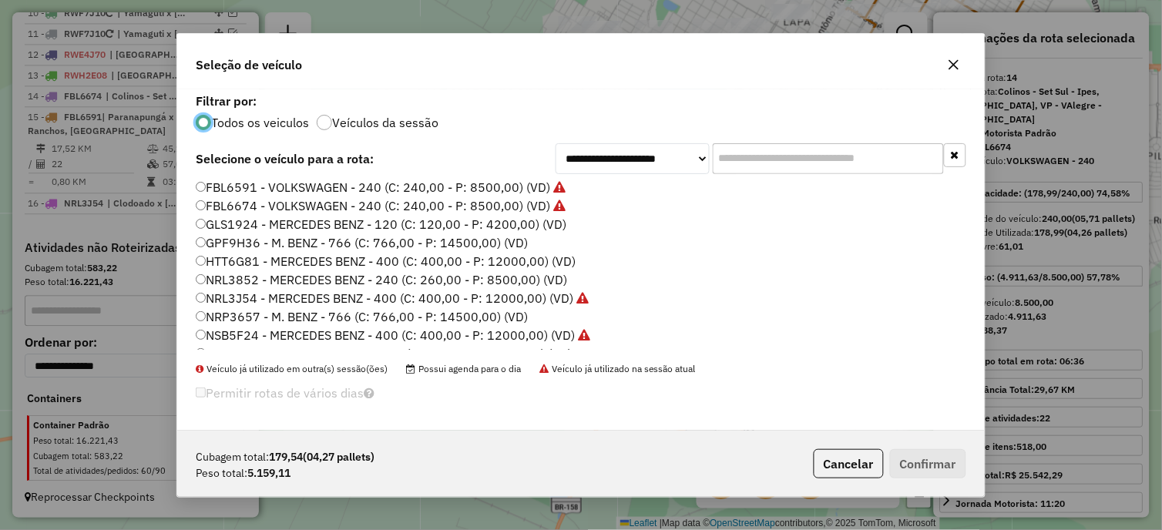
scroll to position [86, 0]
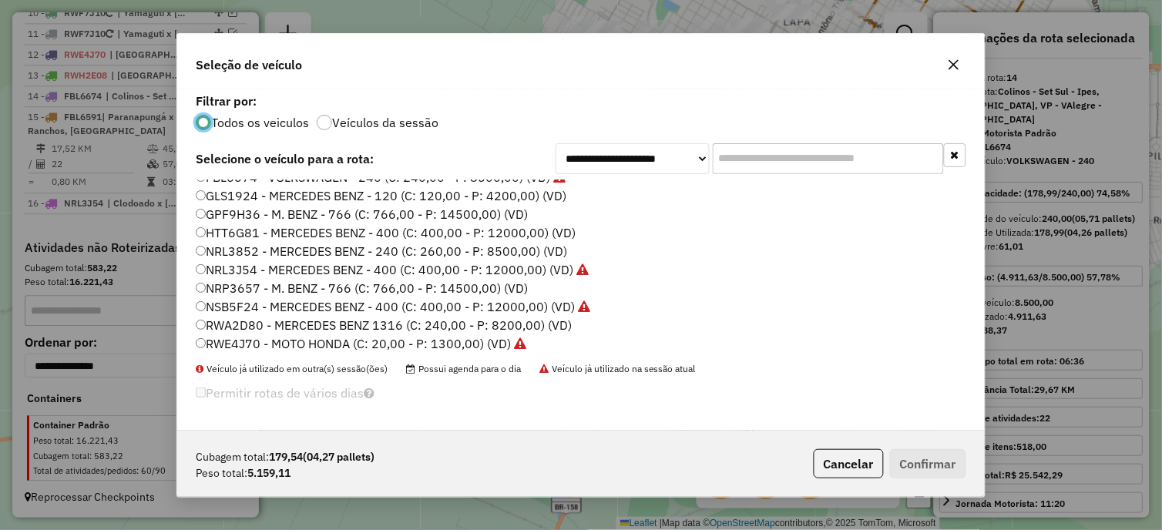
click at [277, 252] on label "NRL3852 - MERCEDES BENZ - 240 (C: 260,00 - P: 8500,00) (VD)" at bounding box center [381, 251] width 371 height 18
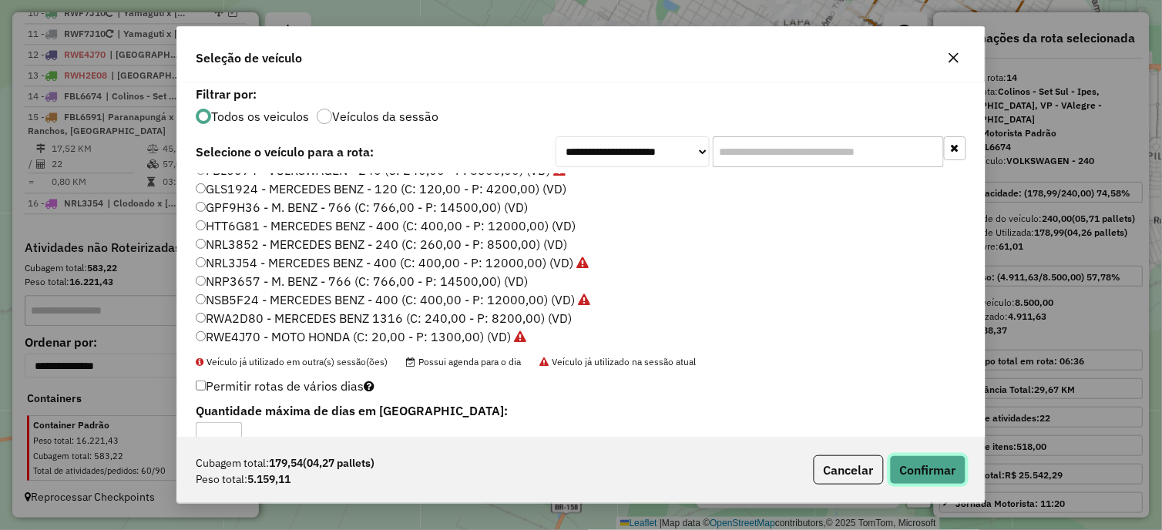
click at [938, 474] on button "Confirmar" at bounding box center [928, 469] width 76 height 29
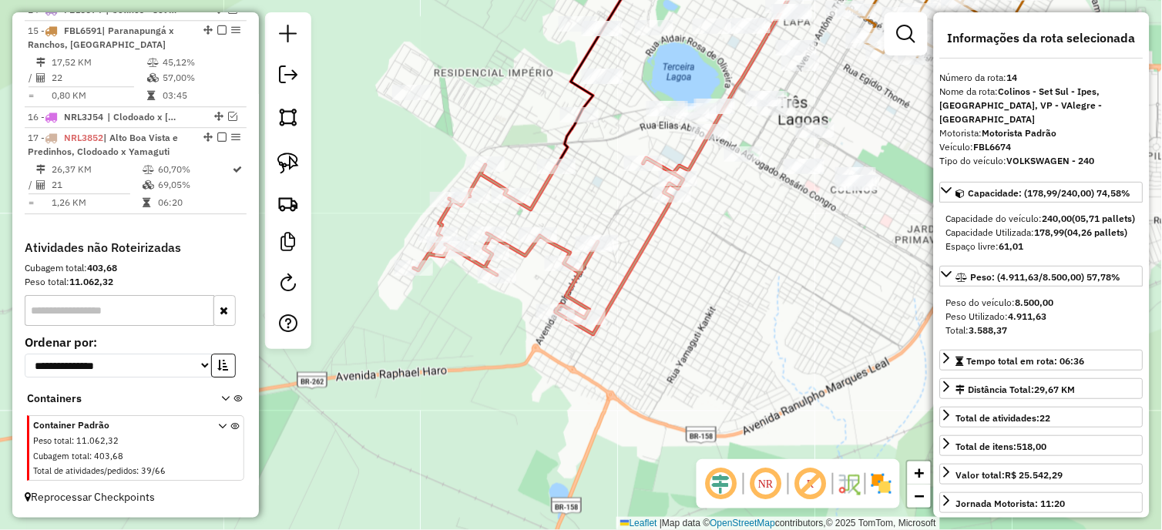
scroll to position [899, 0]
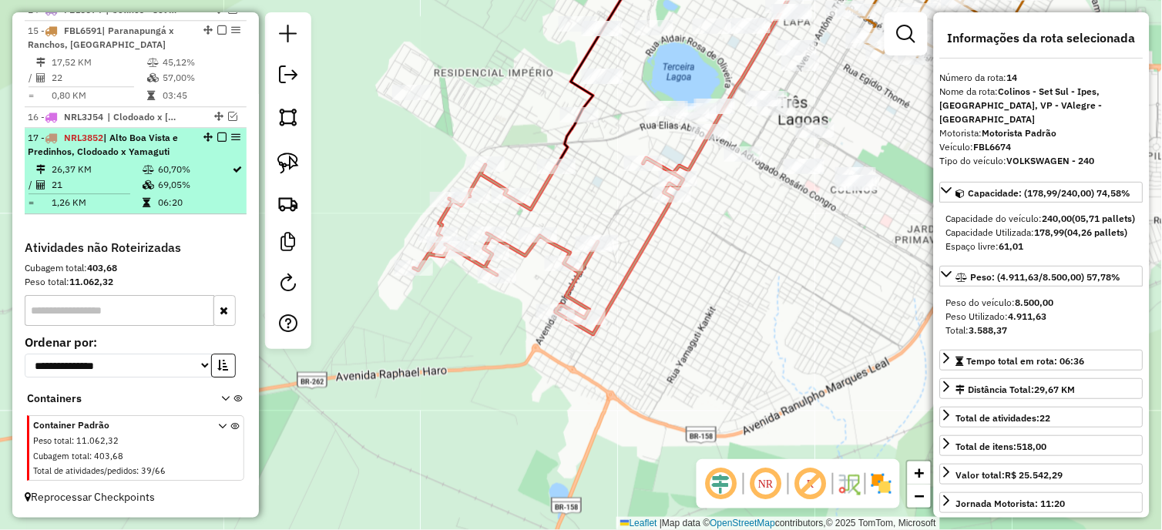
click at [219, 142] on em at bounding box center [221, 136] width 9 height 9
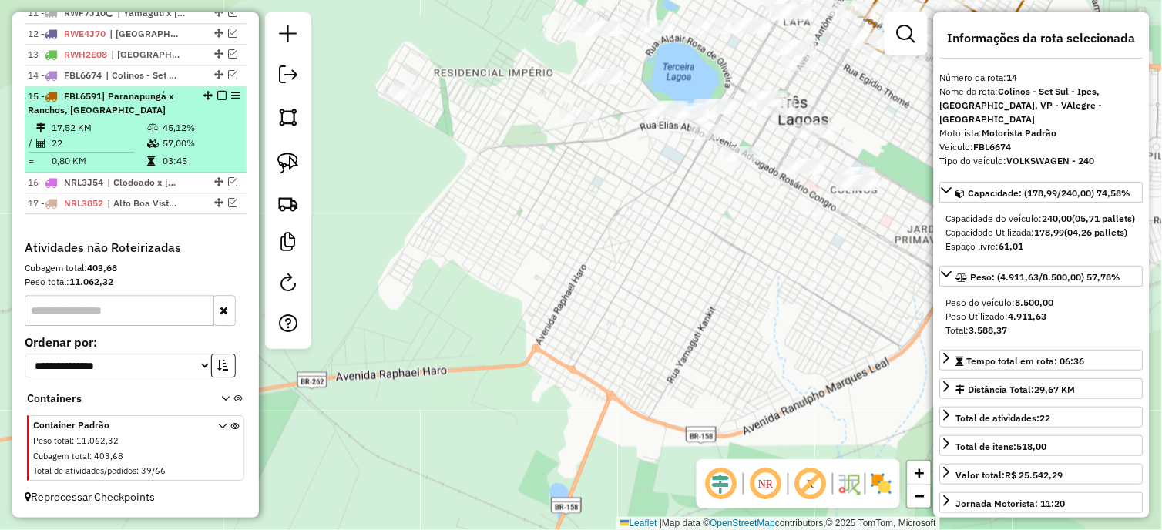
scroll to position [846, 0]
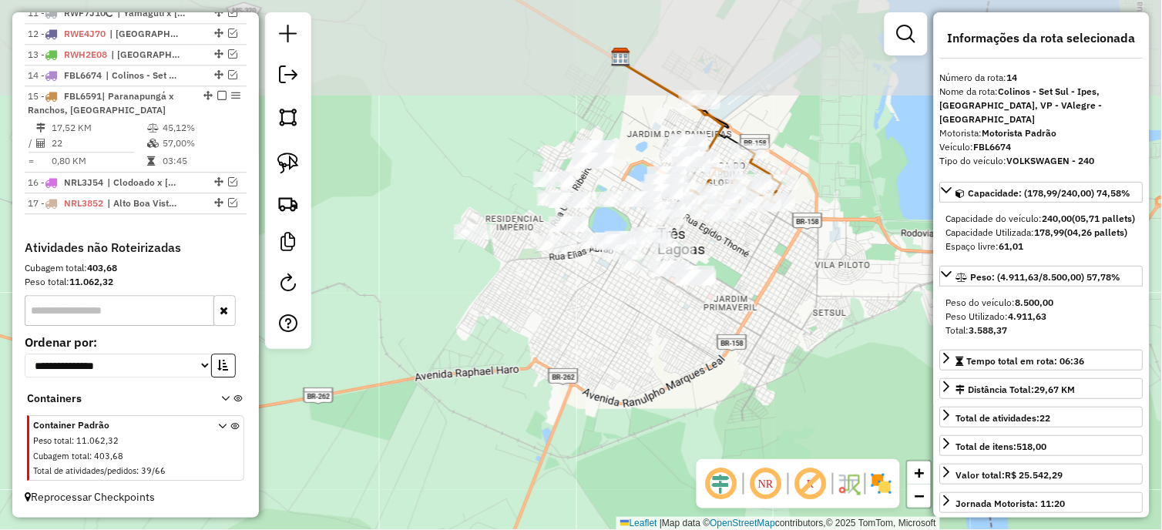
drag, startPoint x: 658, startPoint y: 311, endPoint x: 629, endPoint y: 405, distance: 98.2
click at [629, 404] on div "Janela de atendimento Grade de atendimento Capacidade Transportadoras Veículos …" at bounding box center [581, 265] width 1162 height 530
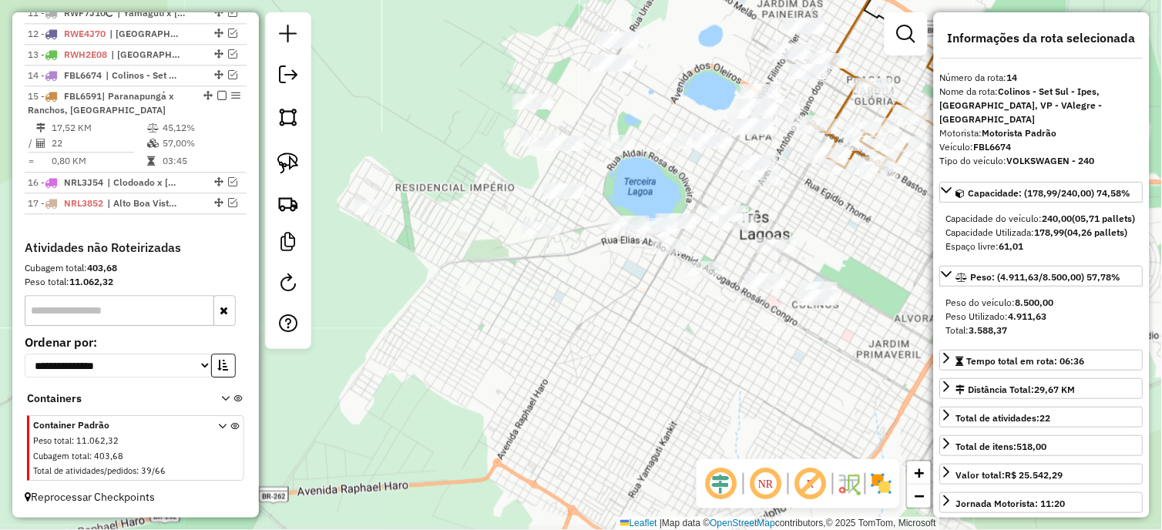
drag, startPoint x: 576, startPoint y: 393, endPoint x: 681, endPoint y: 387, distance: 104.9
click at [681, 387] on div "Janela de atendimento Grade de atendimento Capacidade Transportadoras Veículos …" at bounding box center [581, 265] width 1162 height 530
click at [294, 163] on img at bounding box center [288, 164] width 22 height 22
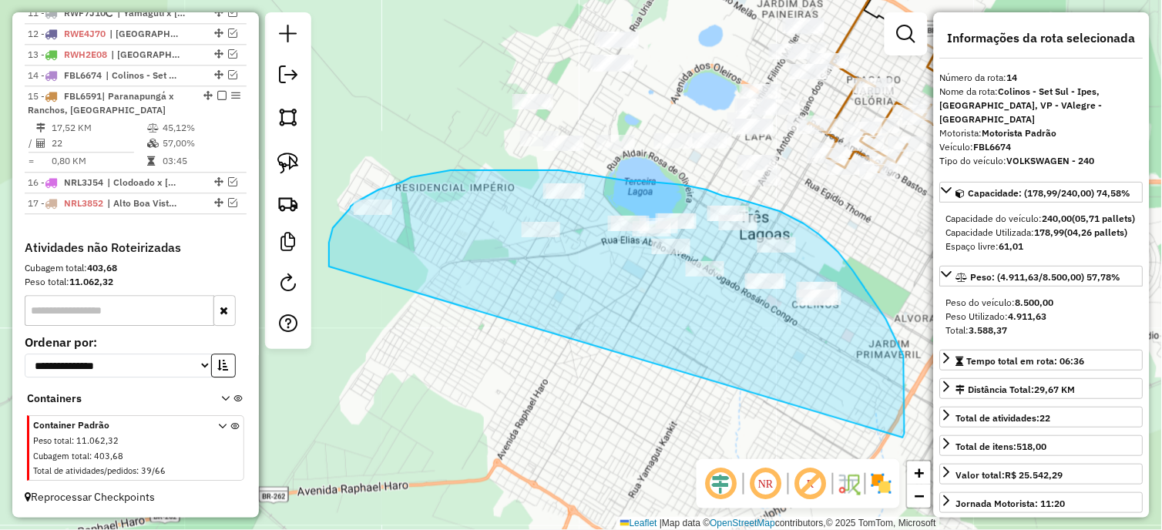
drag, startPoint x: 903, startPoint y: 438, endPoint x: 329, endPoint y: 267, distance: 598.8
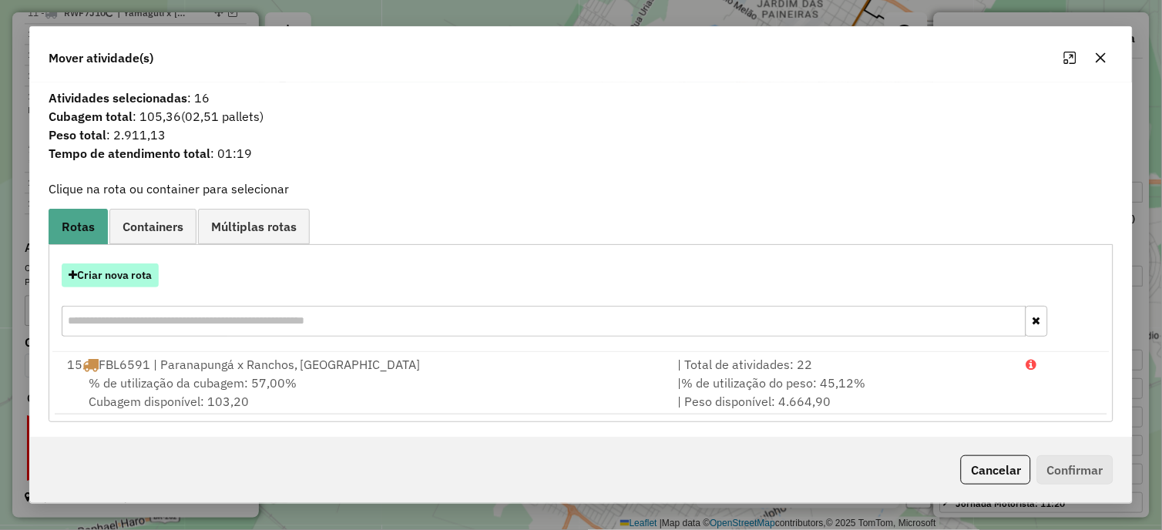
click at [150, 270] on button "Criar nova rota" at bounding box center [110, 275] width 97 height 24
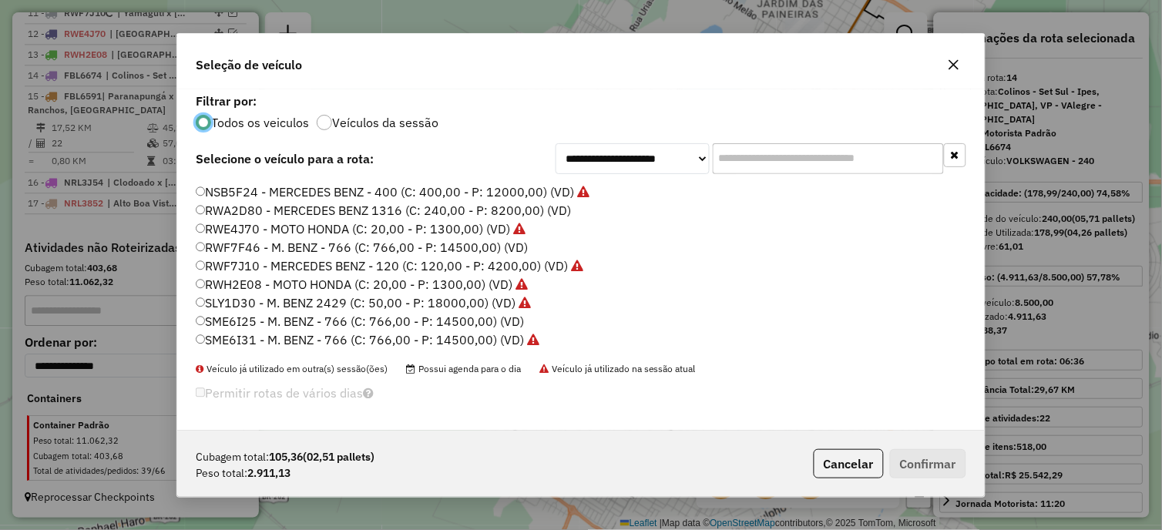
scroll to position [116, 0]
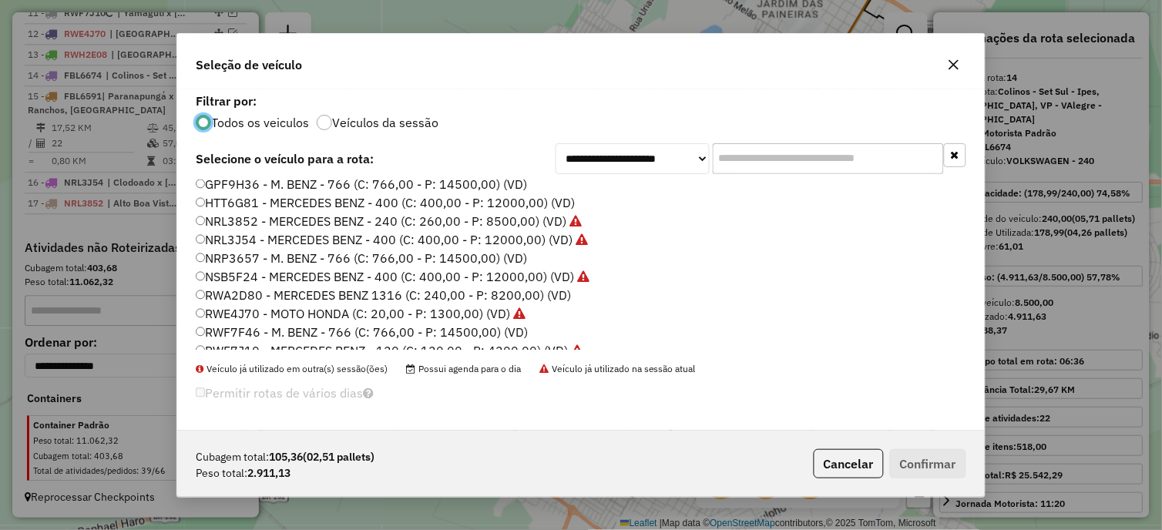
click at [280, 221] on label "NRL3852 - MERCEDES BENZ - 240 (C: 260,00 - P: 8500,00) (VD)" at bounding box center [389, 221] width 386 height 18
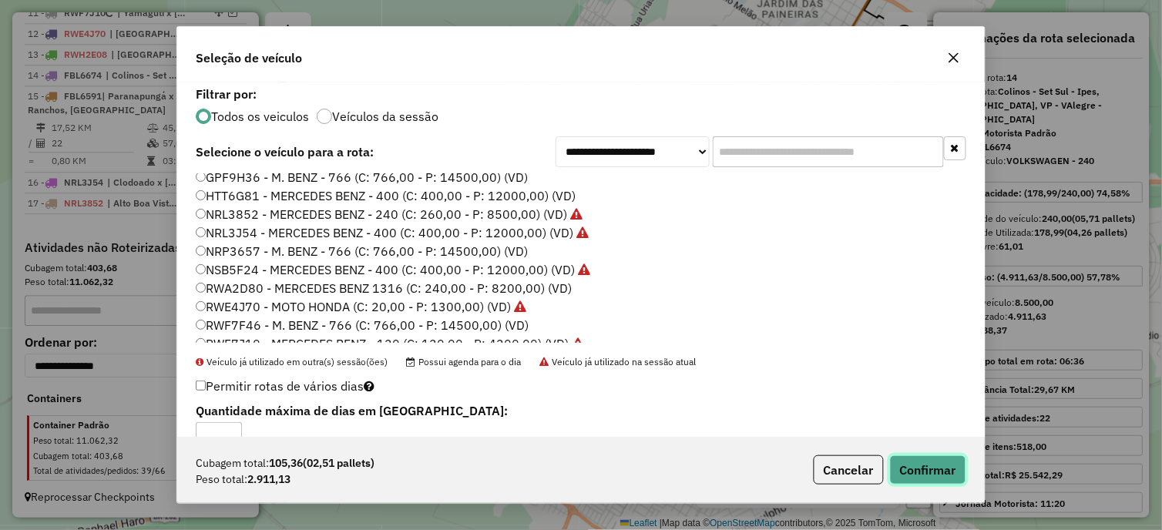
click at [928, 470] on button "Confirmar" at bounding box center [928, 469] width 76 height 29
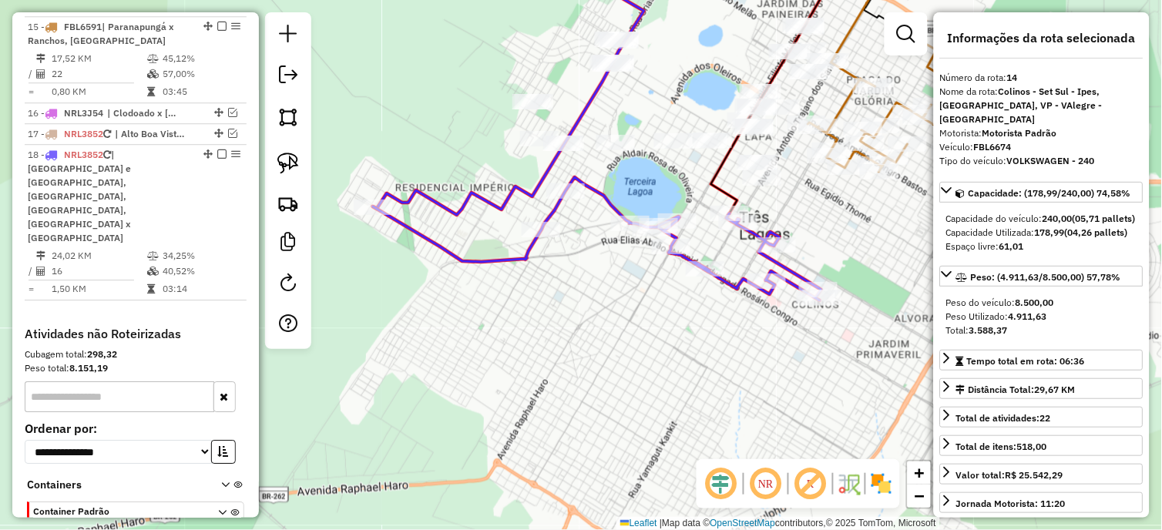
scroll to position [899, 0]
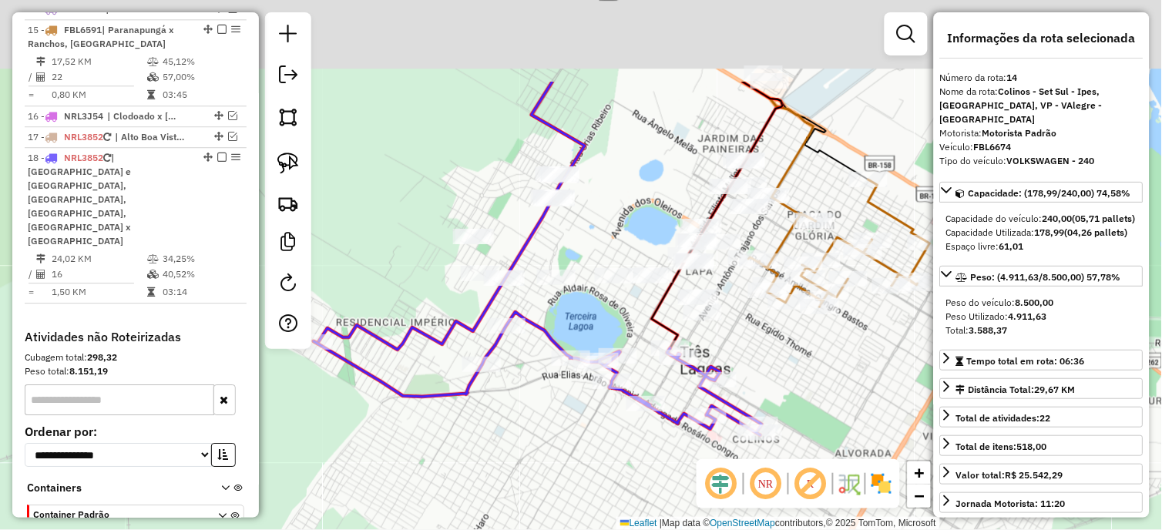
drag, startPoint x: 666, startPoint y: 380, endPoint x: 606, endPoint y: 515, distance: 147.3
click at [606, 515] on div "Janela de atendimento Grade de atendimento Capacidade Transportadoras Veículos …" at bounding box center [581, 265] width 1162 height 530
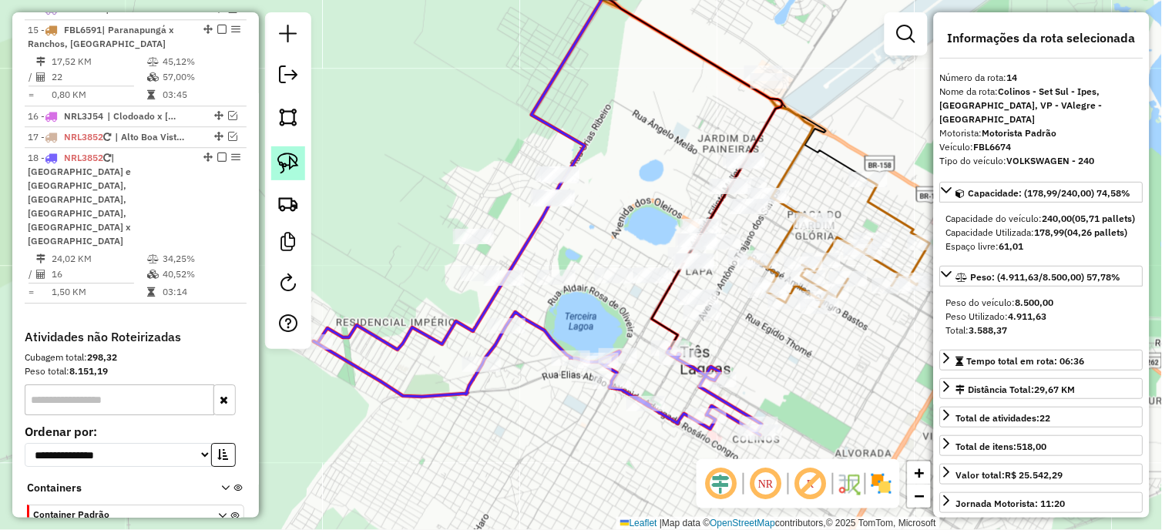
click at [293, 166] on img at bounding box center [288, 164] width 22 height 22
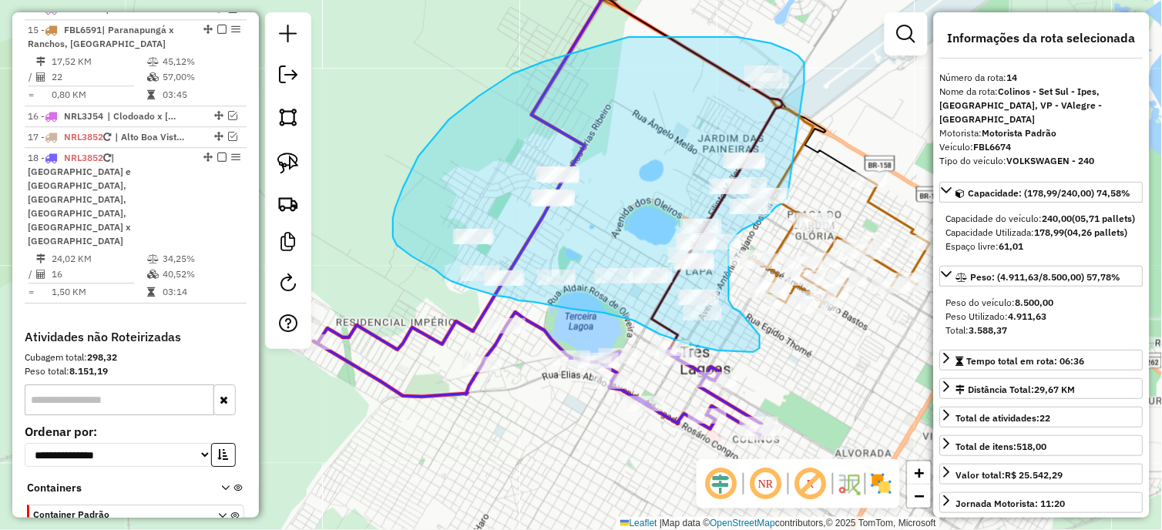
click at [787, 199] on div "Janela de atendimento Grade de atendimento Capacidade Transportadoras Veículos …" at bounding box center [581, 265] width 1162 height 530
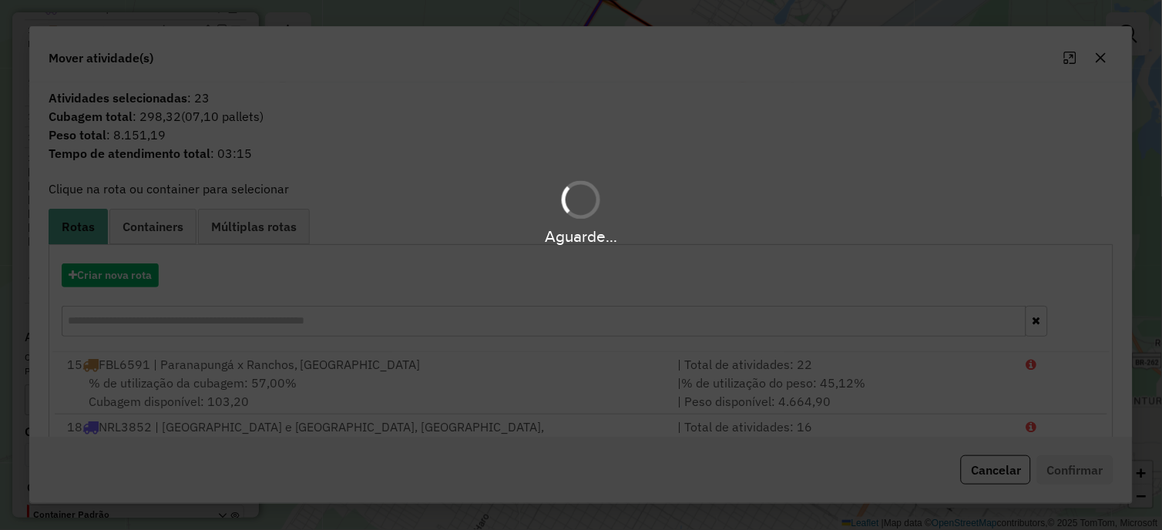
click at [136, 280] on div "Aguarde..." at bounding box center [581, 265] width 1162 height 530
click at [136, 280] on button "Criar nova rota" at bounding box center [110, 275] width 97 height 24
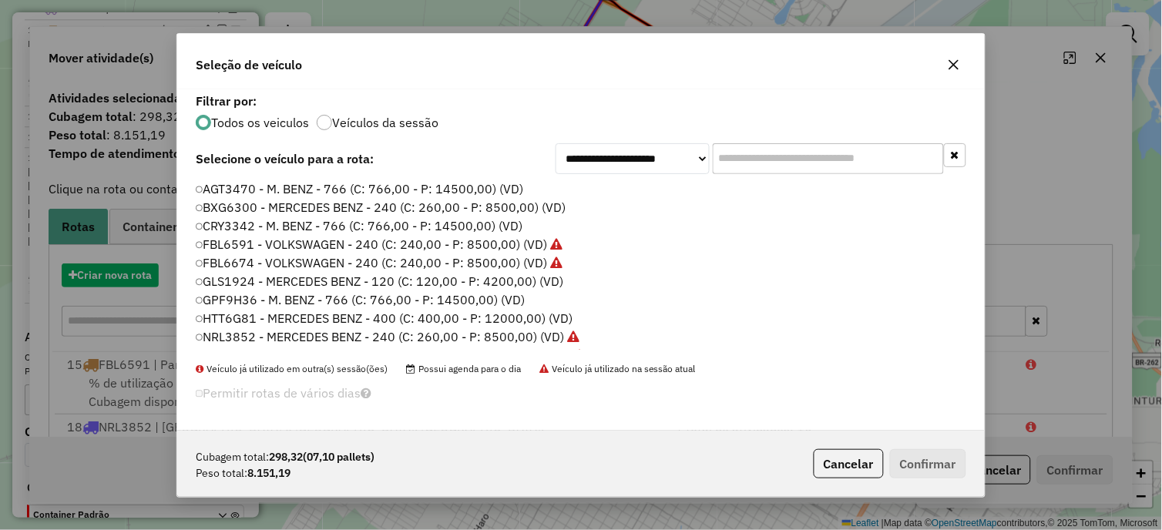
click at [136, 280] on div "**********" at bounding box center [581, 265] width 1162 height 530
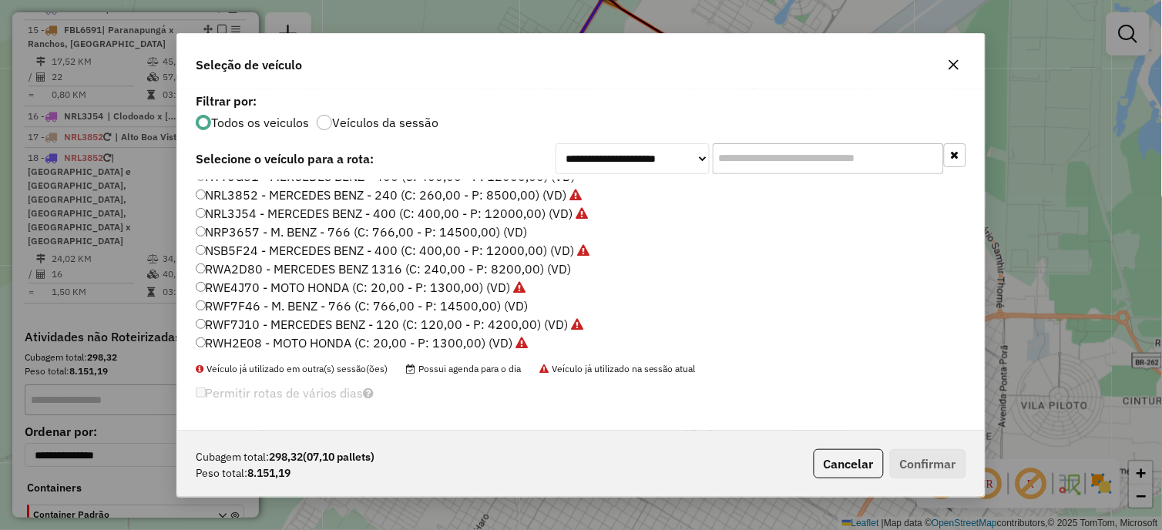
scroll to position [200, 0]
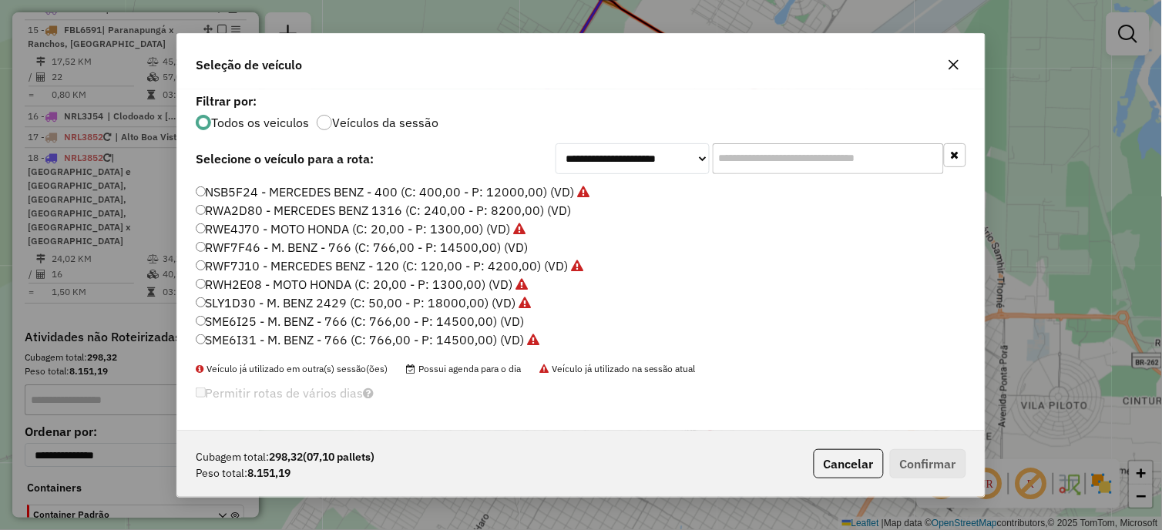
click at [267, 317] on label "SME6I25 - M. BENZ - 766 (C: 766,00 - P: 14500,00) (VD)" at bounding box center [360, 321] width 329 height 18
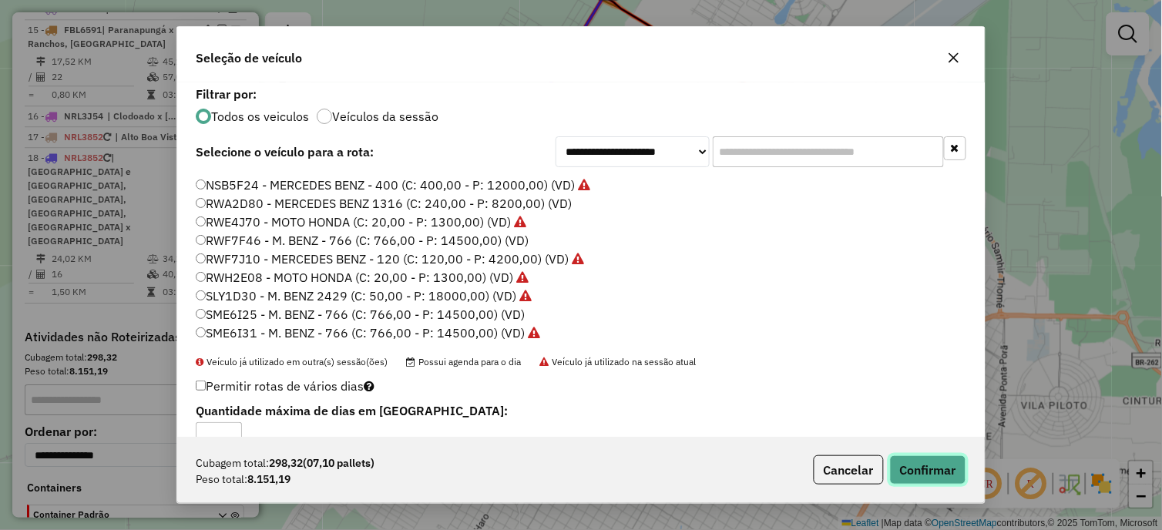
click at [933, 474] on button "Confirmar" at bounding box center [928, 469] width 76 height 29
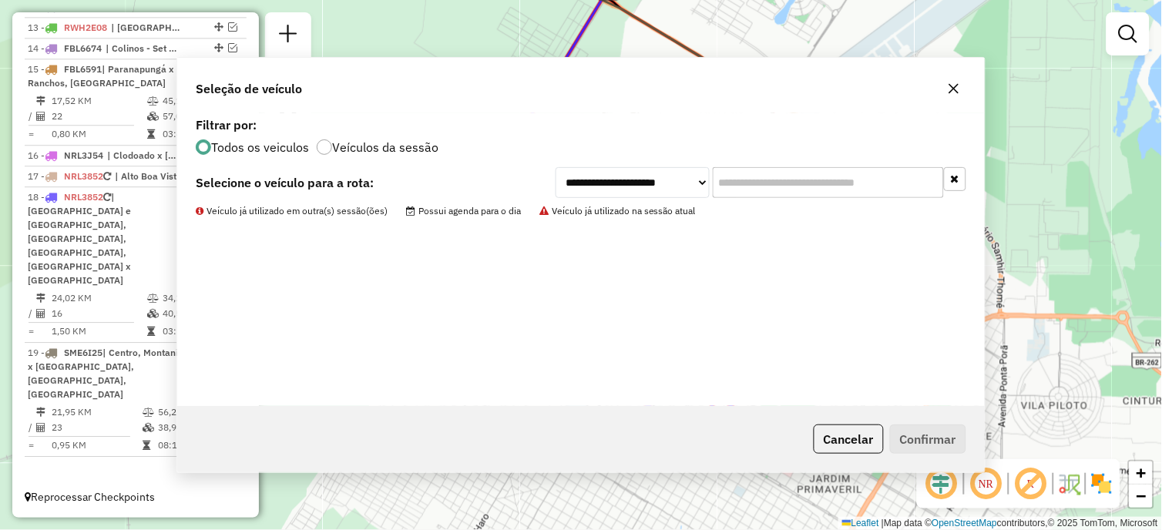
scroll to position [803, 0]
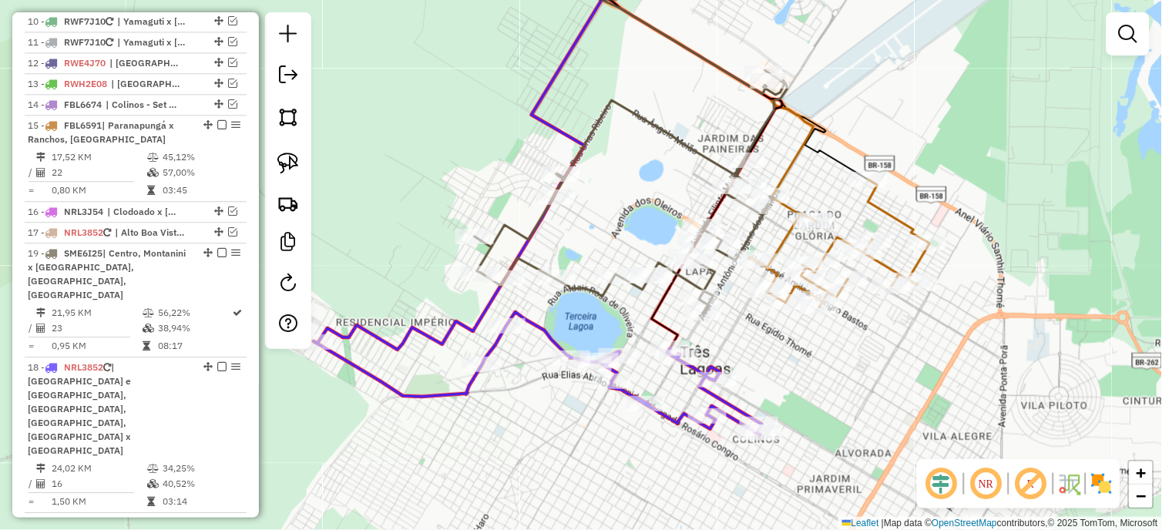
drag, startPoint x: 203, startPoint y: 365, endPoint x: 189, endPoint y: 293, distance: 72.8
select select "*********"
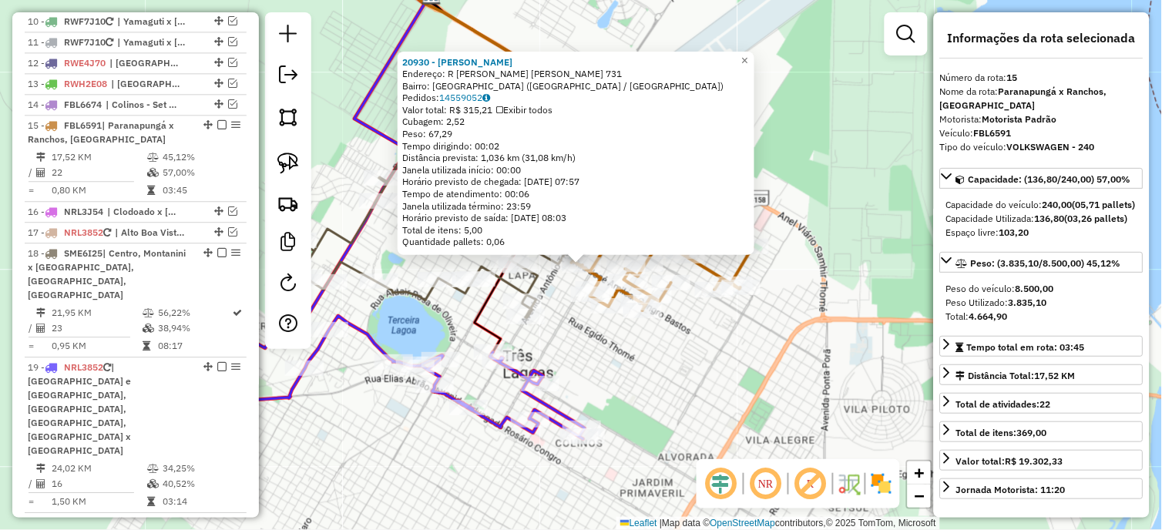
click at [711, 383] on div "20930 - [PERSON_NAME] B FERRE Endereço: R [PERSON_NAME] CONGRO BASTOS 731 Bairr…" at bounding box center [581, 265] width 1162 height 530
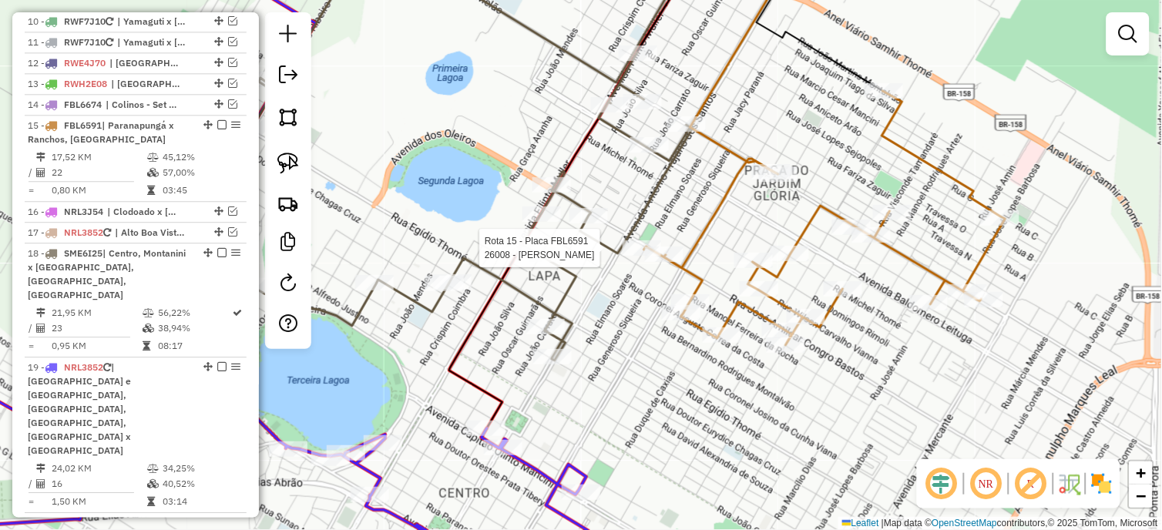
click at [635, 256] on div at bounding box center [641, 247] width 39 height 15
select select "*********"
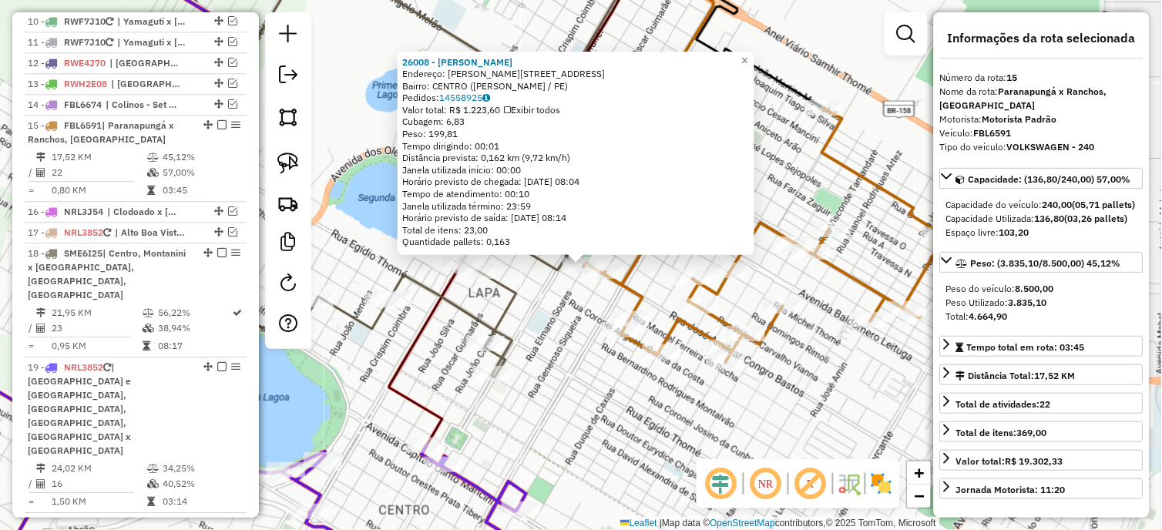
click at [574, 306] on div "Rota 15 - Placa FBL6591 20930 - [PERSON_NAME] B FERRE 26008 - [PERSON_NAME]: [P…" at bounding box center [581, 265] width 1162 height 530
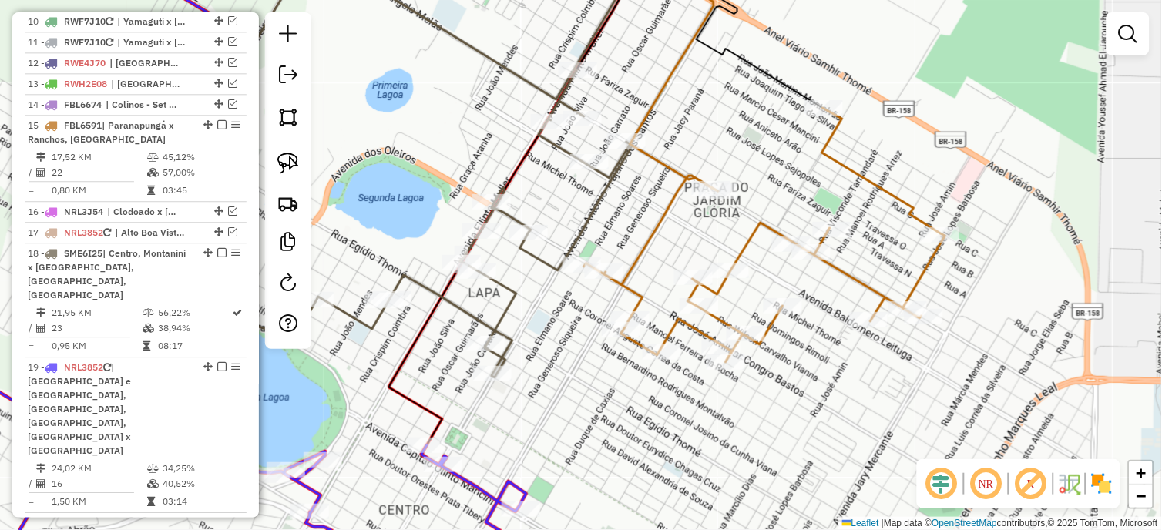
click at [605, 279] on div at bounding box center [604, 270] width 39 height 15
select select "*********"
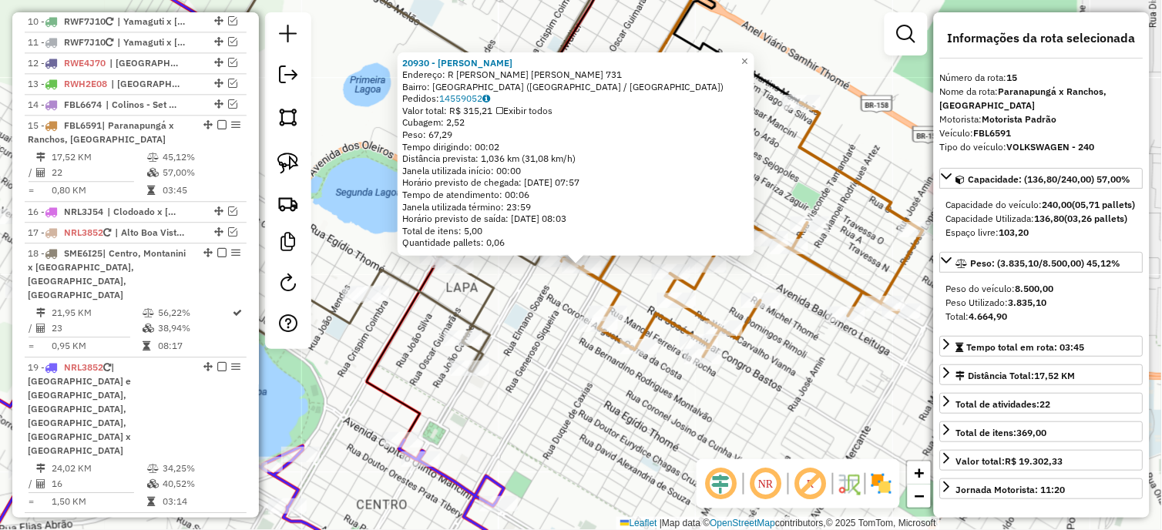
click at [539, 313] on div "20930 - [PERSON_NAME] B FERRE Endereço: R [PERSON_NAME] CONGRO BASTOS 731 Bairr…" at bounding box center [581, 265] width 1162 height 530
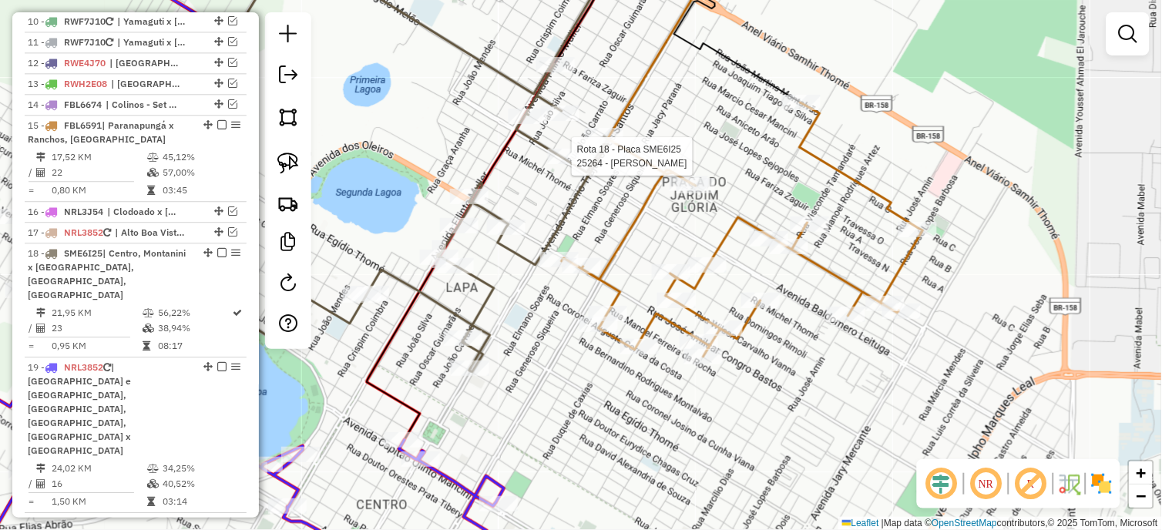
select select "*********"
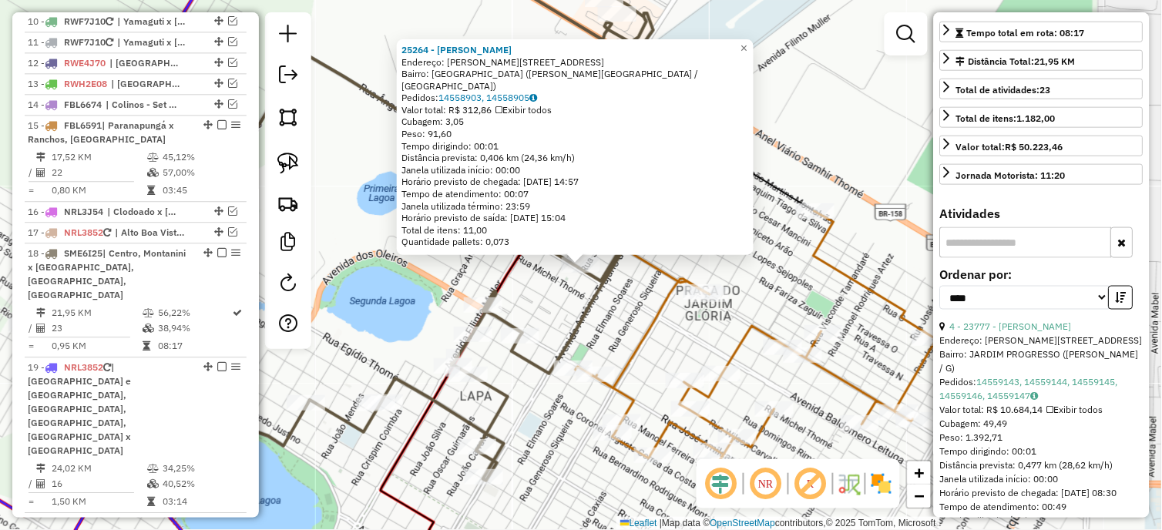
scroll to position [599, 0]
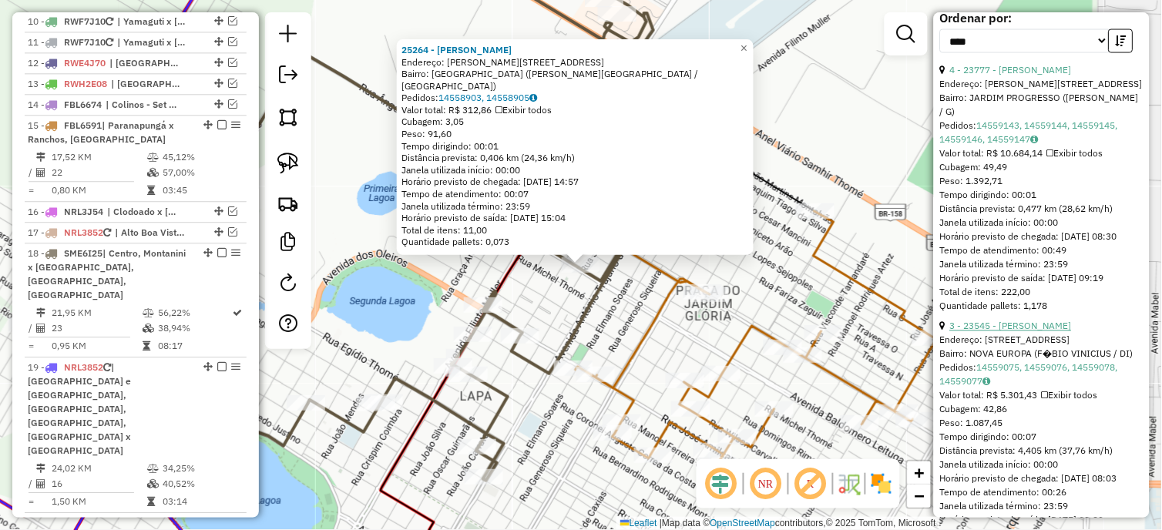
click at [1055, 332] on link "3 - 23545 - [PERSON_NAME]" at bounding box center [1011, 326] width 122 height 12
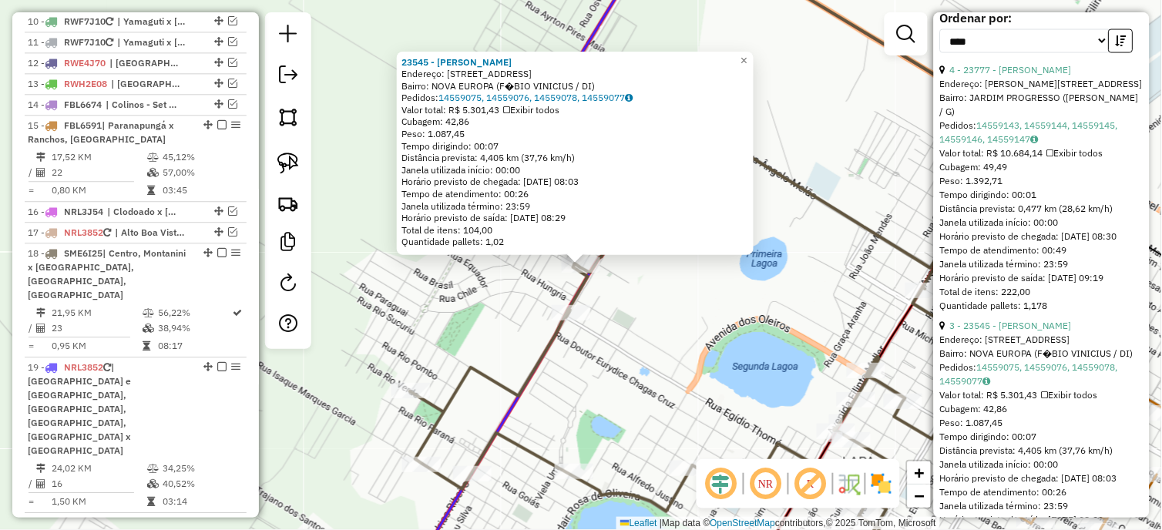
scroll to position [770, 0]
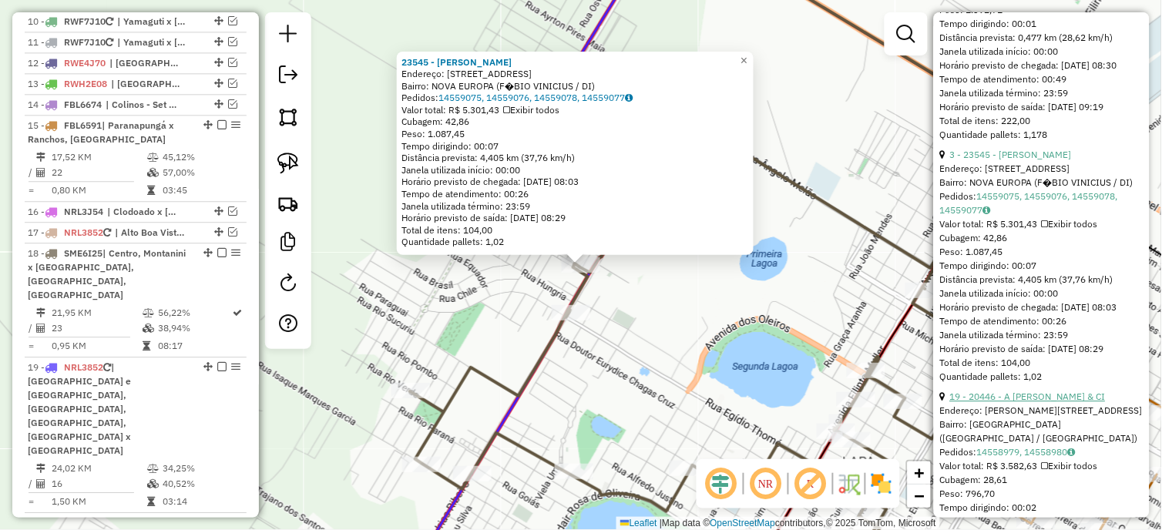
click at [1034, 402] on link "19 - 20446 - A [PERSON_NAME] & CI" at bounding box center [1028, 397] width 156 height 12
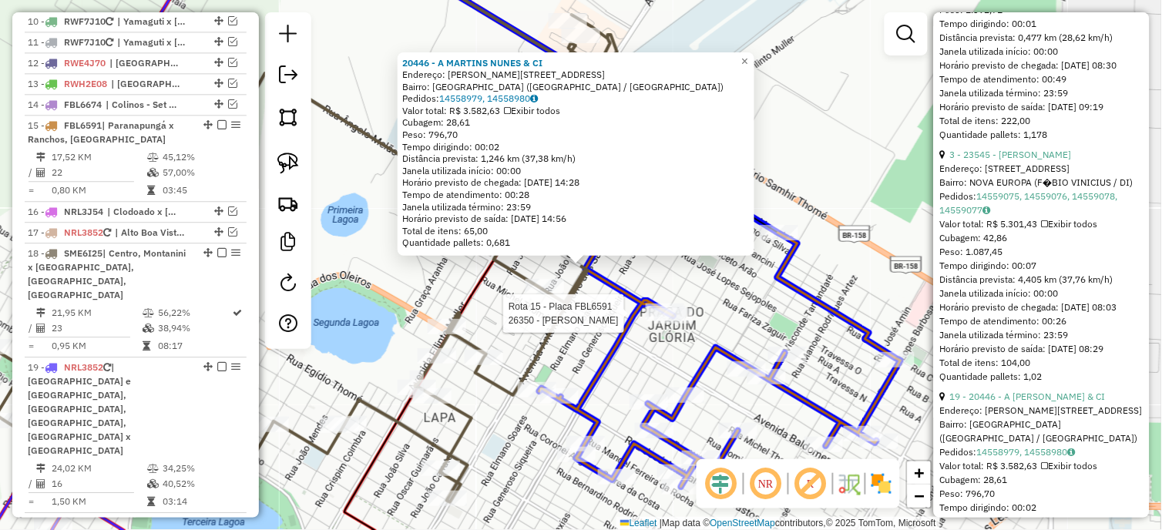
click at [390, 261] on div at bounding box center [390, 261] width 0 height 0
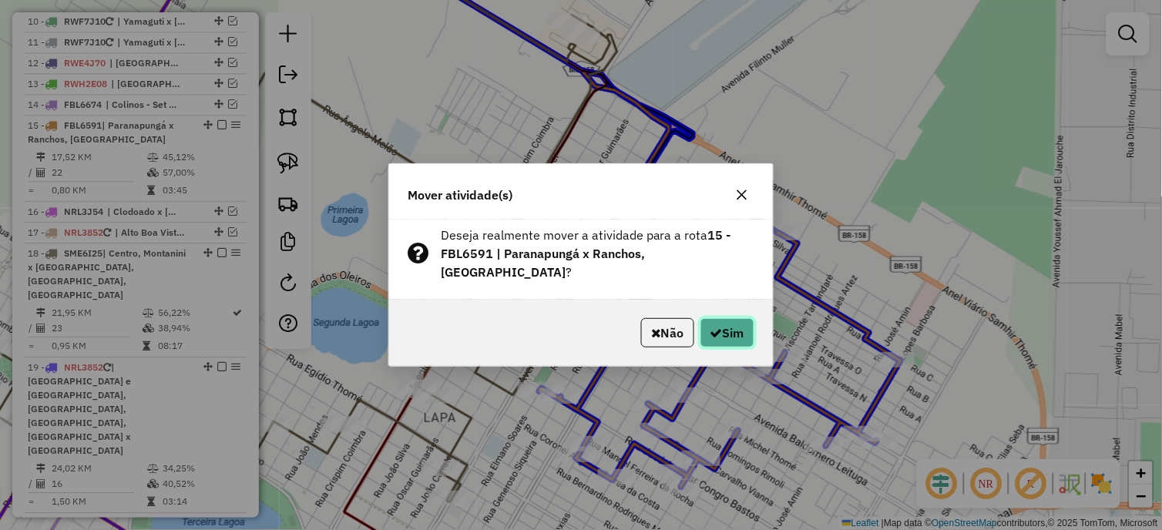
click at [715, 328] on icon "button" at bounding box center [716, 333] width 12 height 12
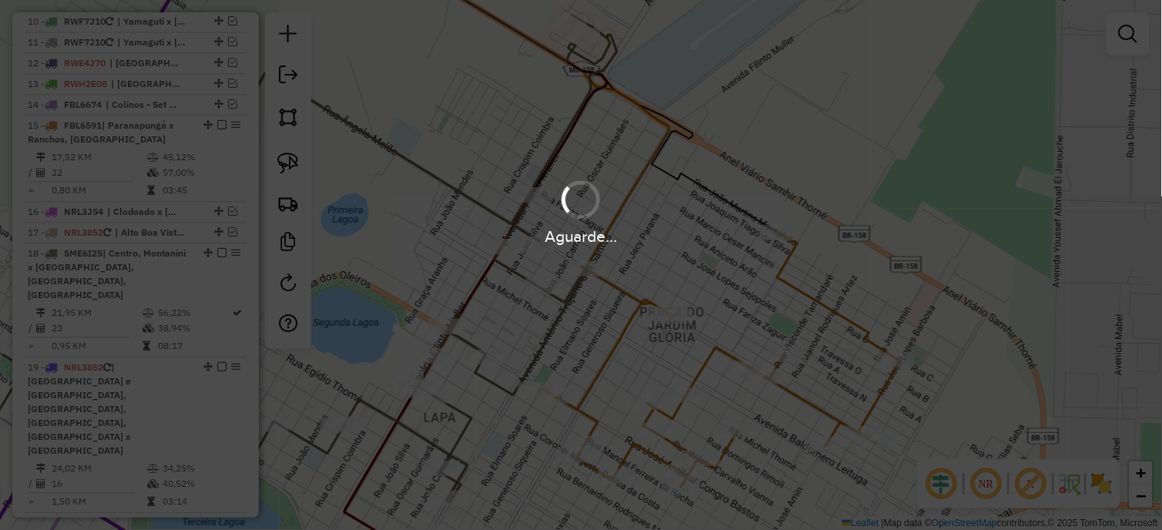
click at [715, 328] on div "Aguarde..." at bounding box center [581, 265] width 1162 height 530
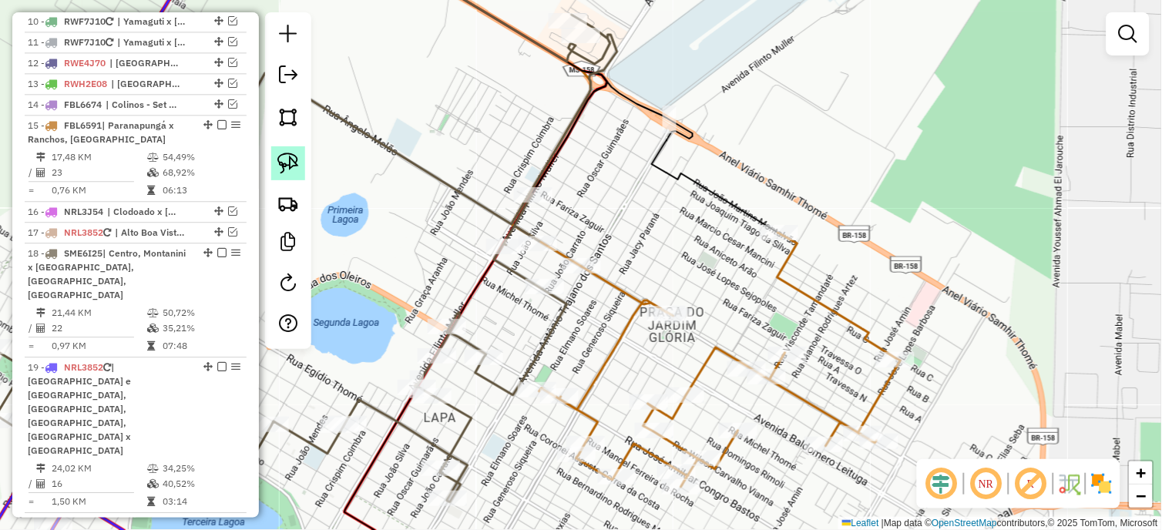
click at [272, 154] on link at bounding box center [288, 163] width 34 height 34
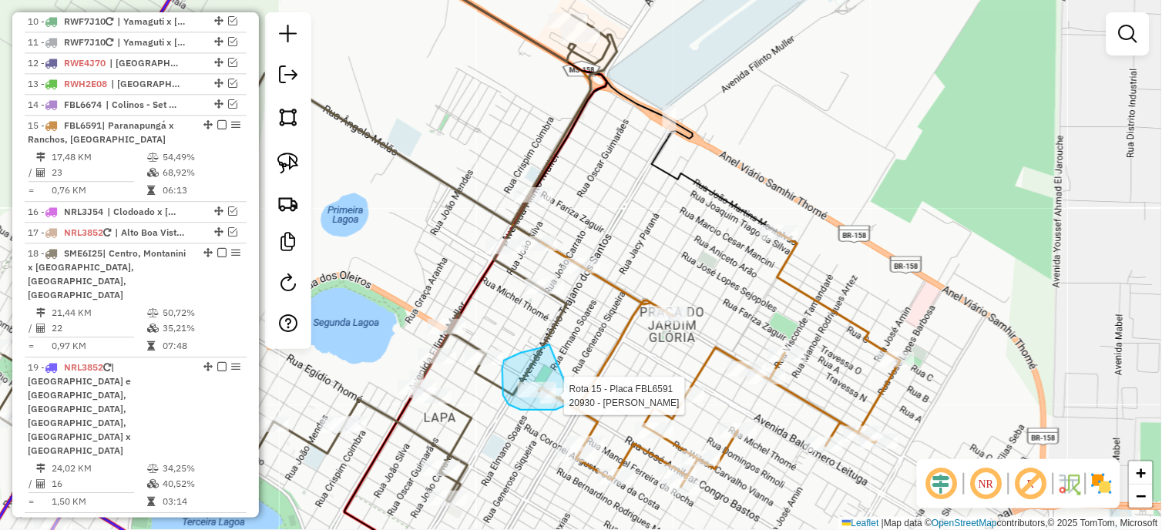
click at [390, 261] on div "Rota 15 - Placa FBL6591 20930 - [PERSON_NAME] SALETE B FERRE" at bounding box center [390, 261] width 0 height 0
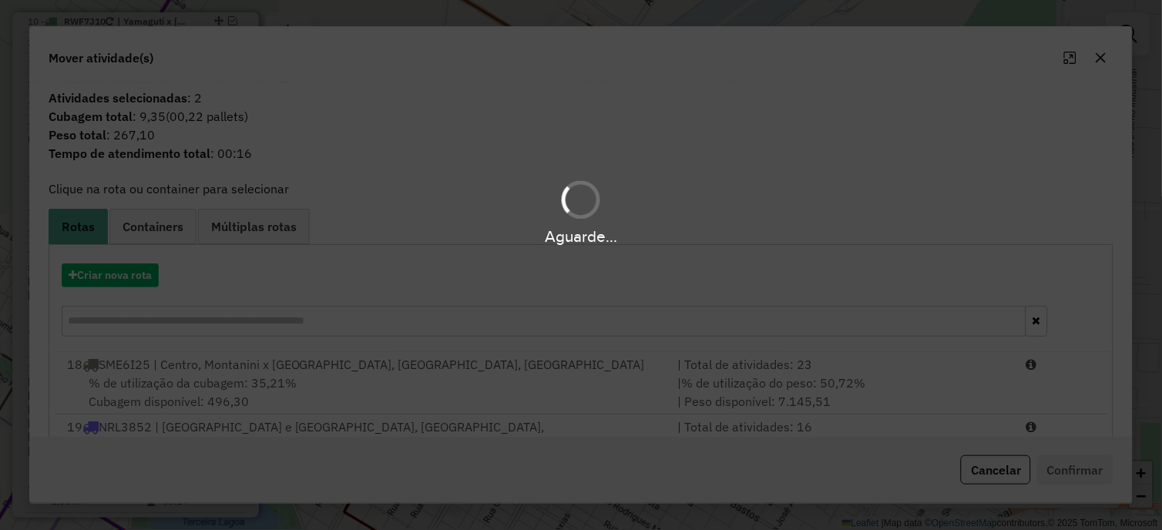
click at [275, 376] on div "Aguarde..." at bounding box center [581, 265] width 1162 height 530
click at [275, 376] on hb-app "Aguarde... Pop-up bloqueado! Seu navegador bloqueou automáticamente a abertura …" at bounding box center [581, 265] width 1162 height 530
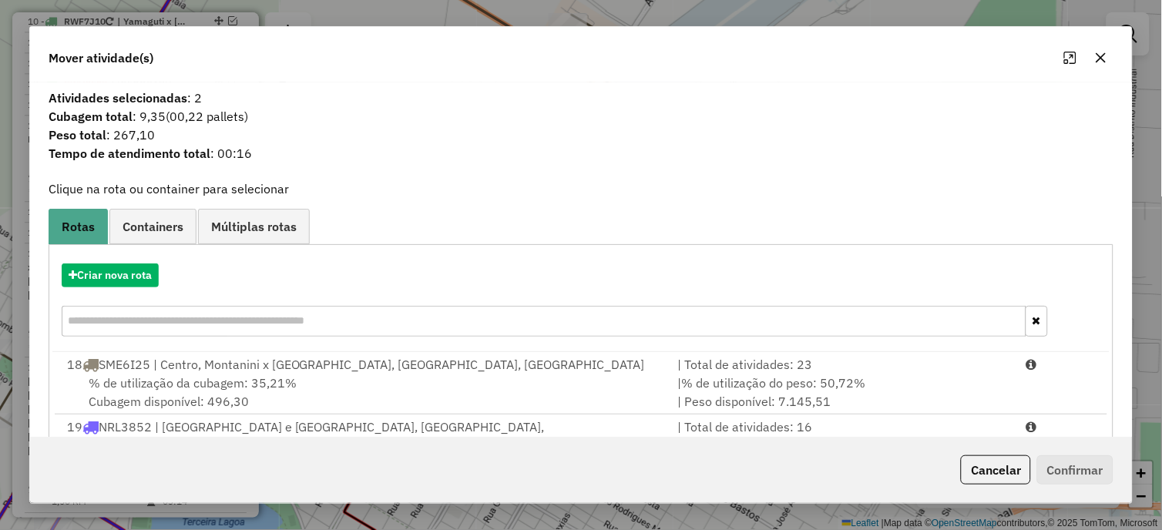
click at [275, 376] on span "% de utilização da cubagem: 35,21%" at bounding box center [193, 382] width 208 height 15
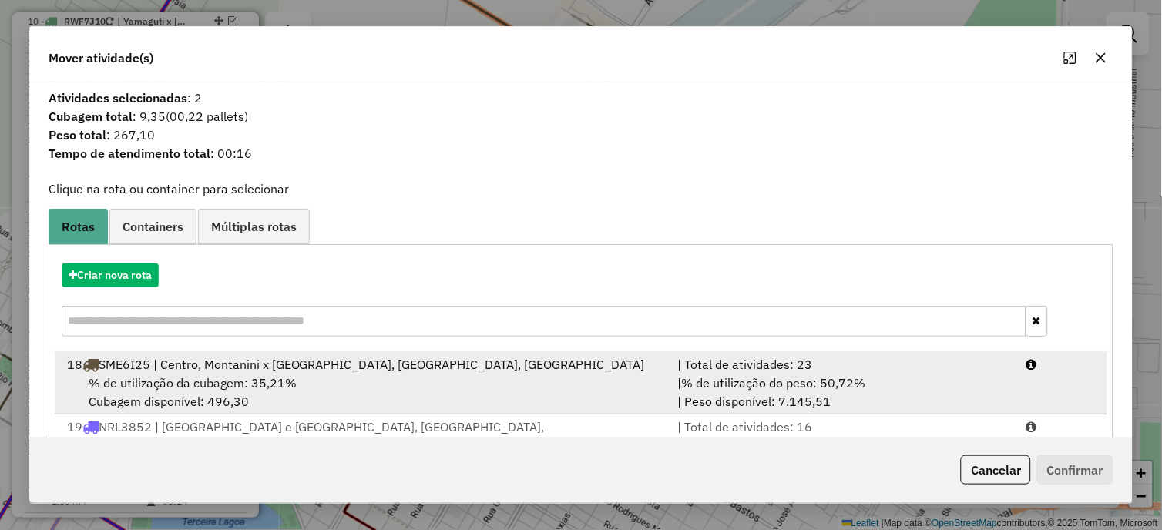
click at [275, 376] on span "% de utilização da cubagem: 35,21%" at bounding box center [193, 382] width 208 height 15
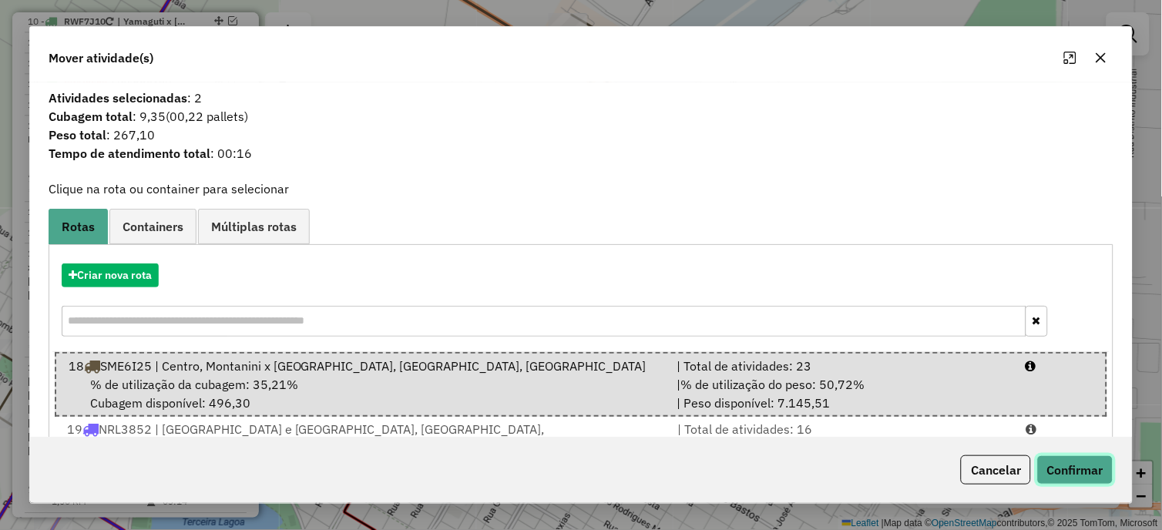
click at [1089, 464] on button "Confirmar" at bounding box center [1075, 469] width 76 height 29
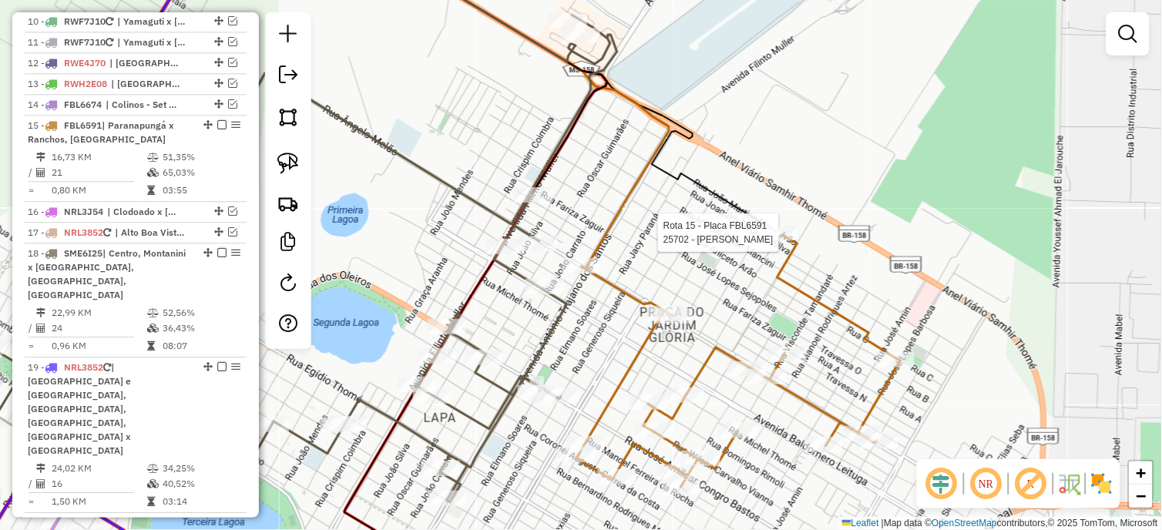
select select "*********"
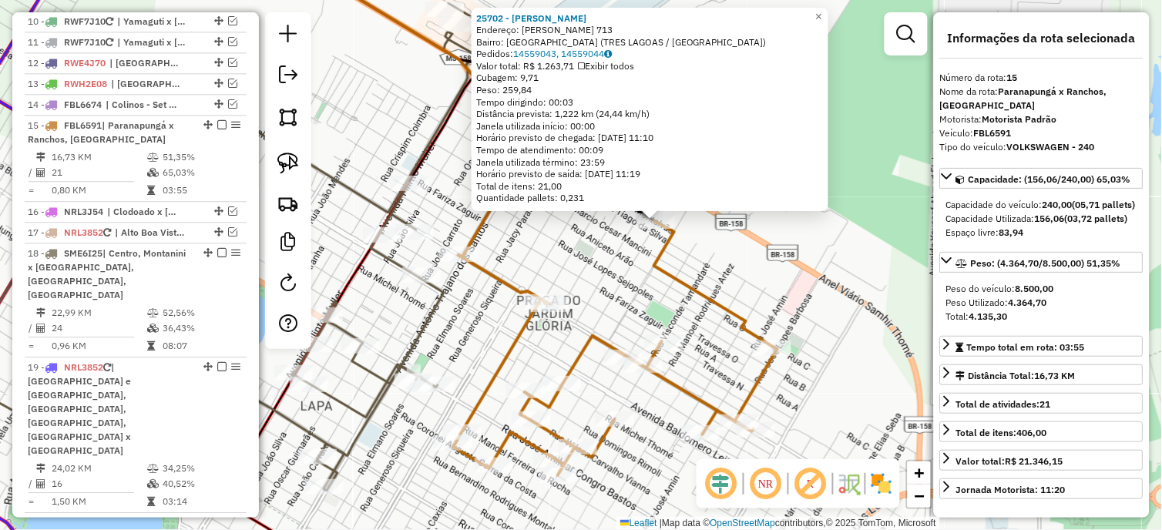
drag, startPoint x: 682, startPoint y: 334, endPoint x: 756, endPoint y: 290, distance: 86.7
click at [756, 290] on div "25702 - [PERSON_NAME]: EVARISTO [PERSON_NAME] 713 Bairro: [GEOGRAPHIC_DATA] ([G…" at bounding box center [581, 265] width 1162 height 530
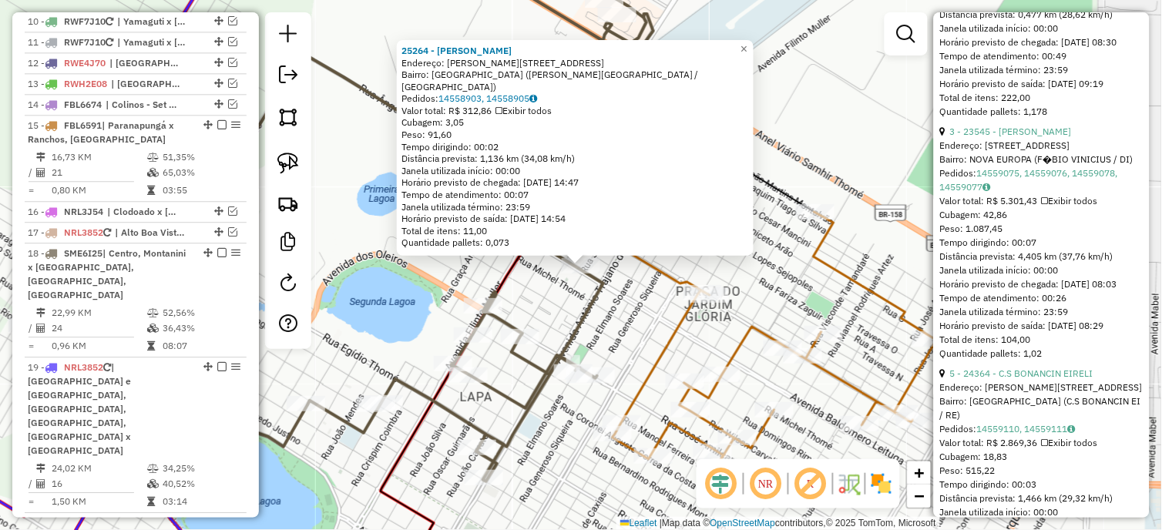
scroll to position [856, 0]
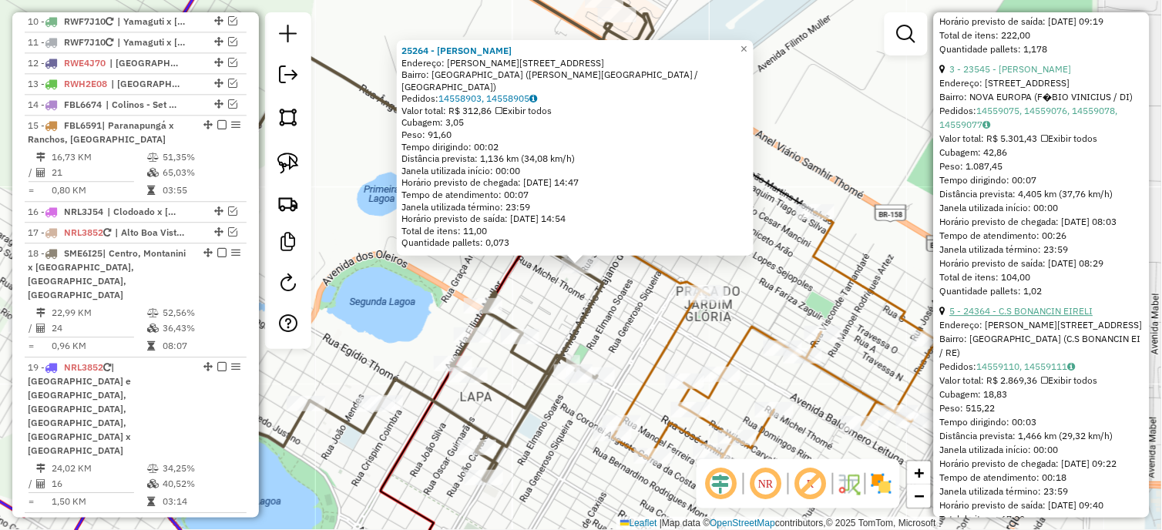
click at [1027, 317] on link "5 - 24364 - C.S BONANCIN EIRELI" at bounding box center [1021, 311] width 143 height 12
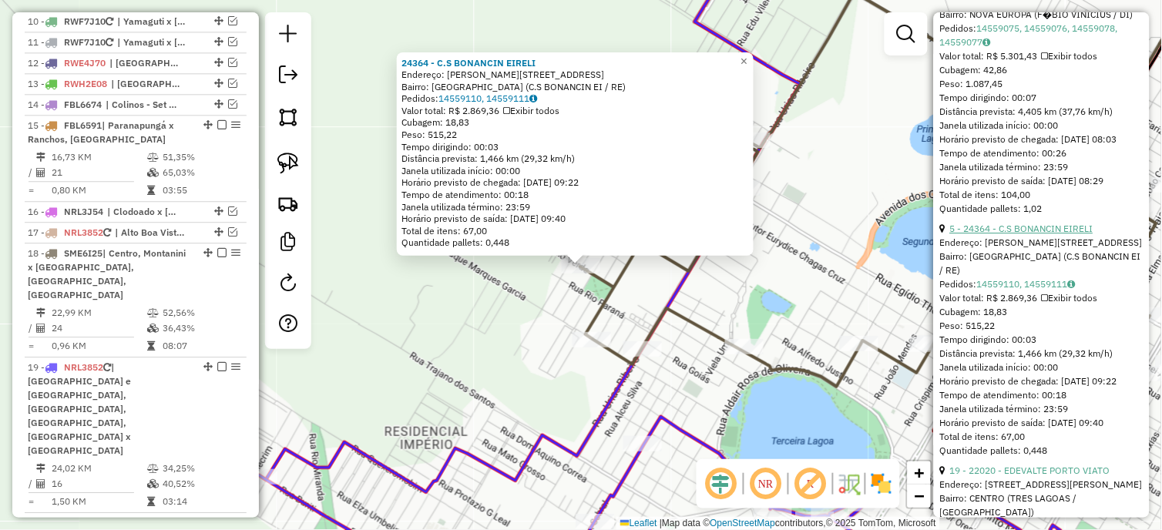
scroll to position [1027, 0]
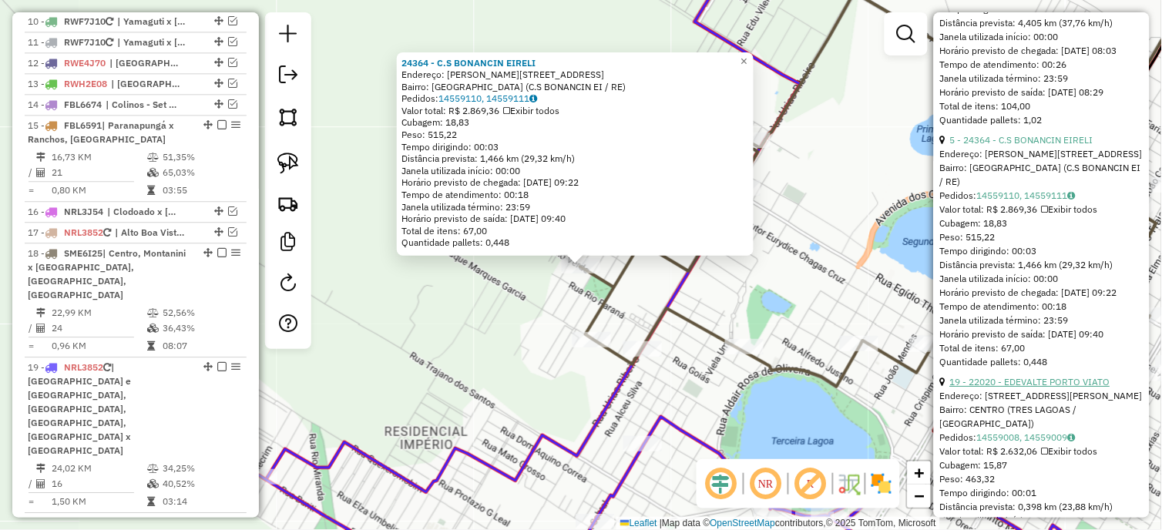
click at [1018, 387] on link "19 - 22020 - EDEVALTE PORTO VIATO" at bounding box center [1030, 382] width 160 height 12
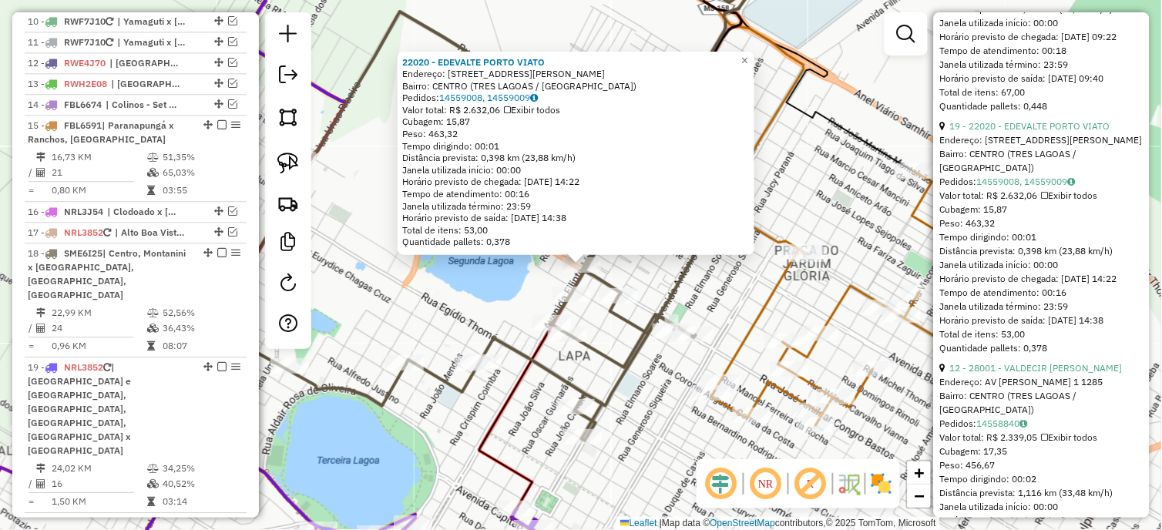
scroll to position [1283, 0]
click at [1036, 373] on link "12 - 28001 - VALDECIR [PERSON_NAME]" at bounding box center [1036, 367] width 173 height 12
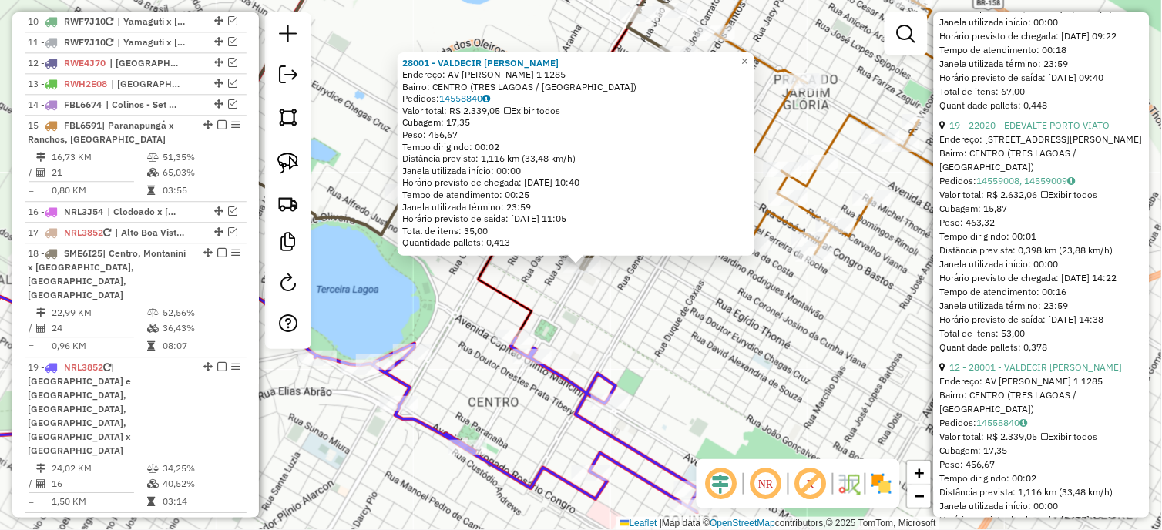
click at [651, 326] on div "28001 - VALDECIR [PERSON_NAME]: [STREET_ADDRESS][PERSON_NAME] Bairro: [GEOGRAPH…" at bounding box center [581, 265] width 1162 height 530
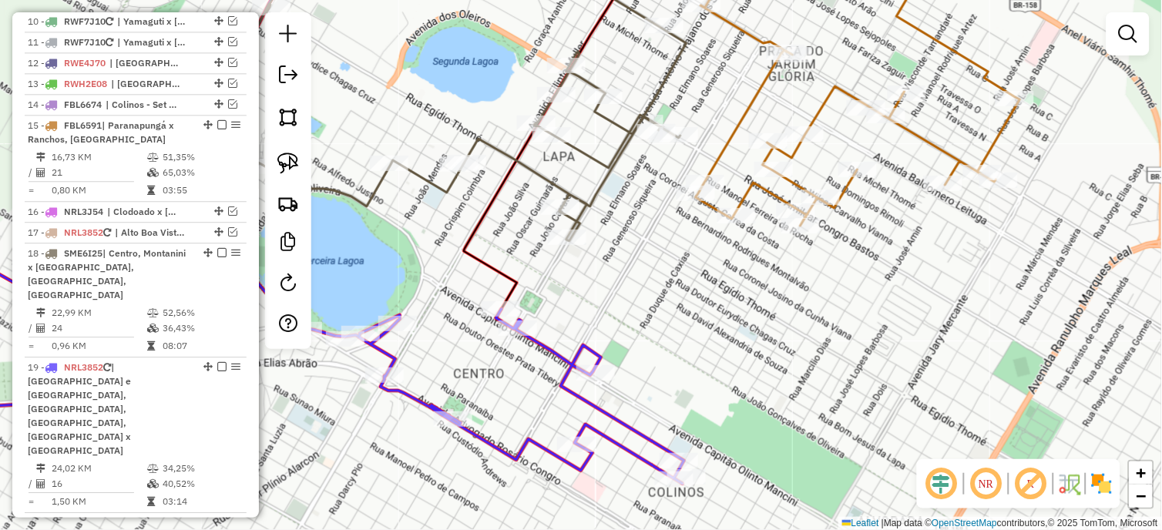
drag, startPoint x: 682, startPoint y: 303, endPoint x: 668, endPoint y: 275, distance: 32.0
click at [668, 275] on div "Janela de atendimento Grade de atendimento Capacidade Transportadoras Veículos …" at bounding box center [581, 265] width 1162 height 530
select select "*********"
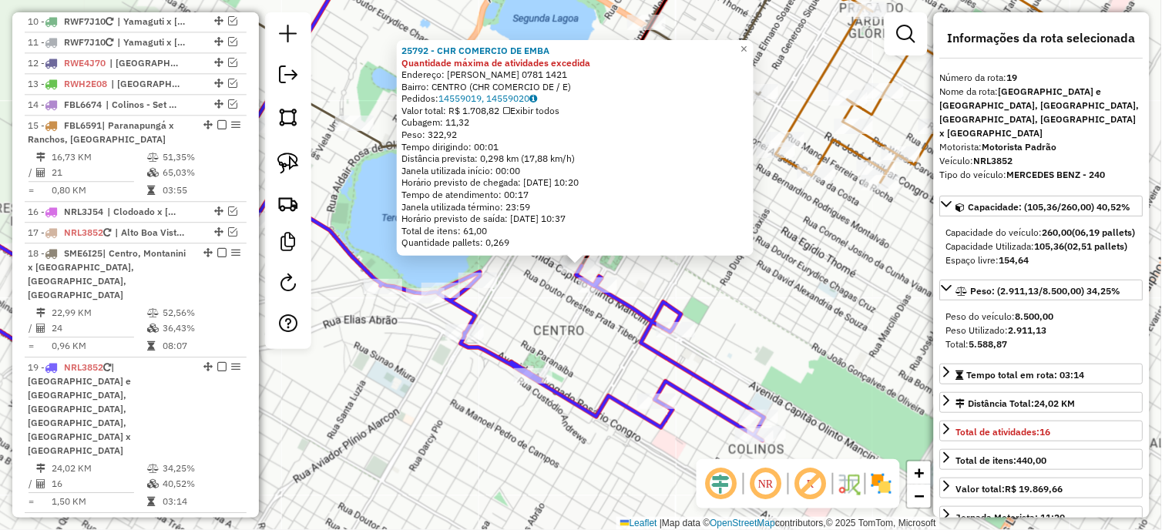
click at [788, 314] on div "25792 - CHR COMERCIO DE EMBA Quantidade máxima de atividades excedida Endereço:…" at bounding box center [581, 265] width 1162 height 530
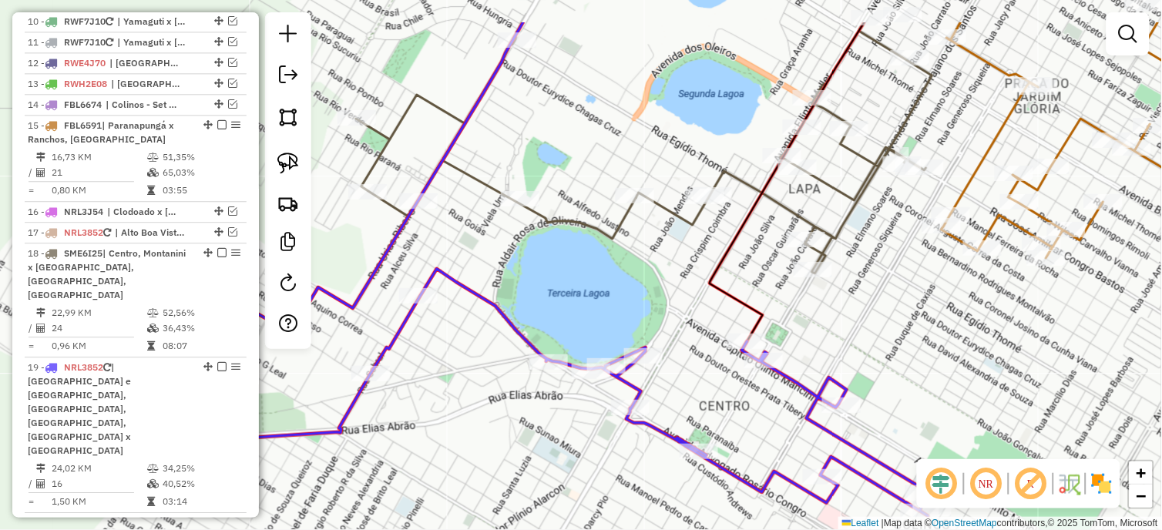
drag, startPoint x: 434, startPoint y: 193, endPoint x: 583, endPoint y: 262, distance: 164.4
click at [583, 262] on div "Janela de atendimento Grade de atendimento Capacidade Transportadoras Veículos …" at bounding box center [581, 265] width 1162 height 530
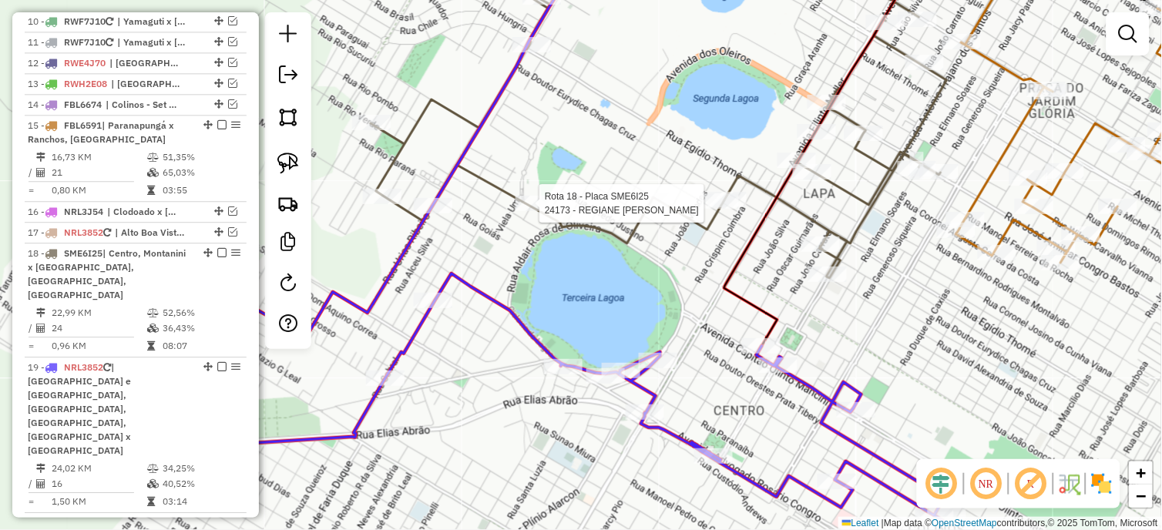
select select "*********"
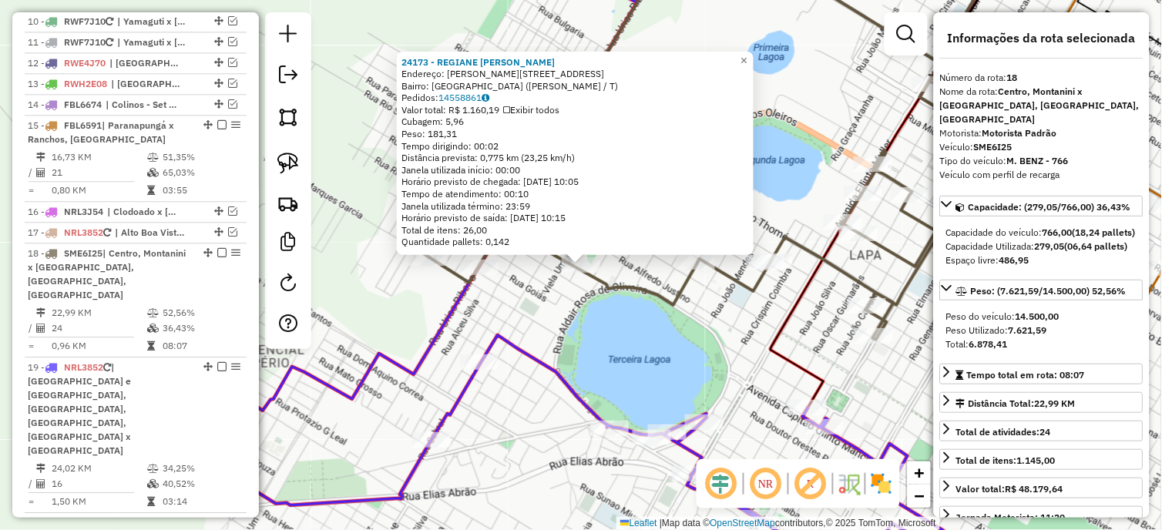
click at [517, 272] on div "24173 - REGIANE DA [PERSON_NAME]: [STREET_ADDRESS][PERSON_NAME] Bairro: [GEOGRA…" at bounding box center [581, 265] width 1162 height 530
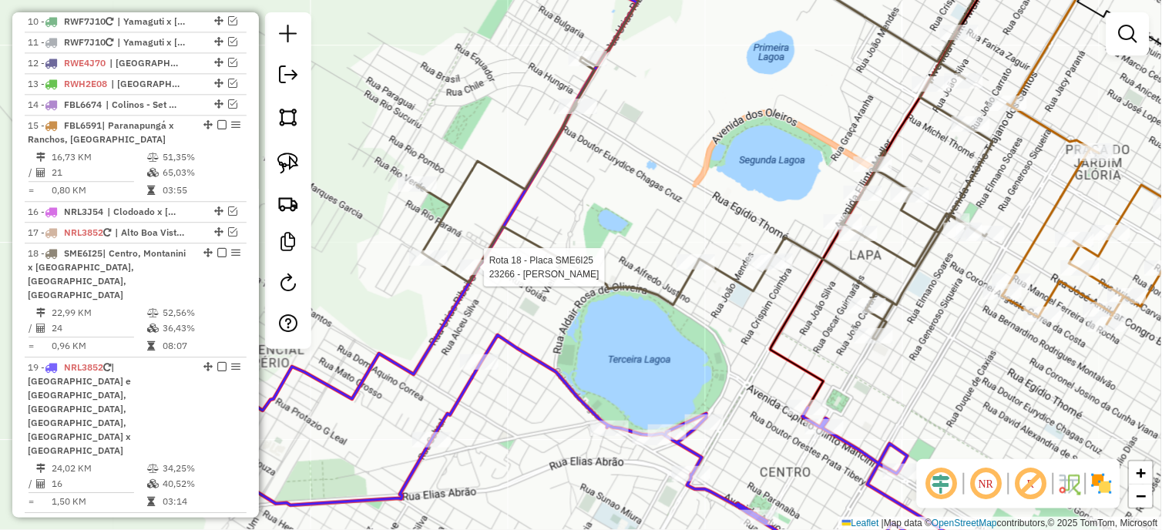
select select "*********"
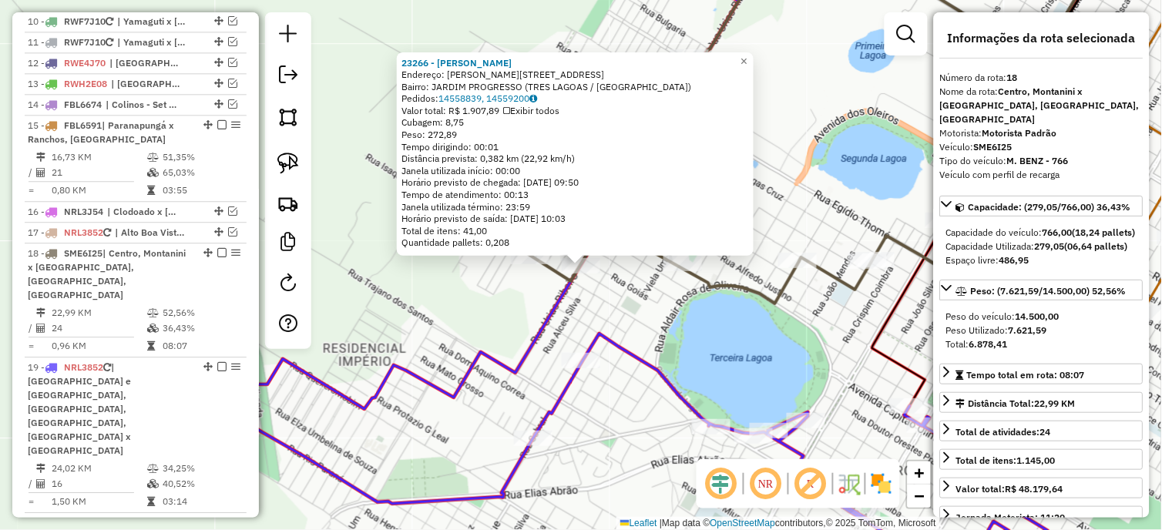
click at [496, 286] on div "23266 - [PERSON_NAME]: [PERSON_NAME] 1326 Bairro: [GEOGRAPHIC_DATA] (TRES LAGOA…" at bounding box center [581, 265] width 1162 height 530
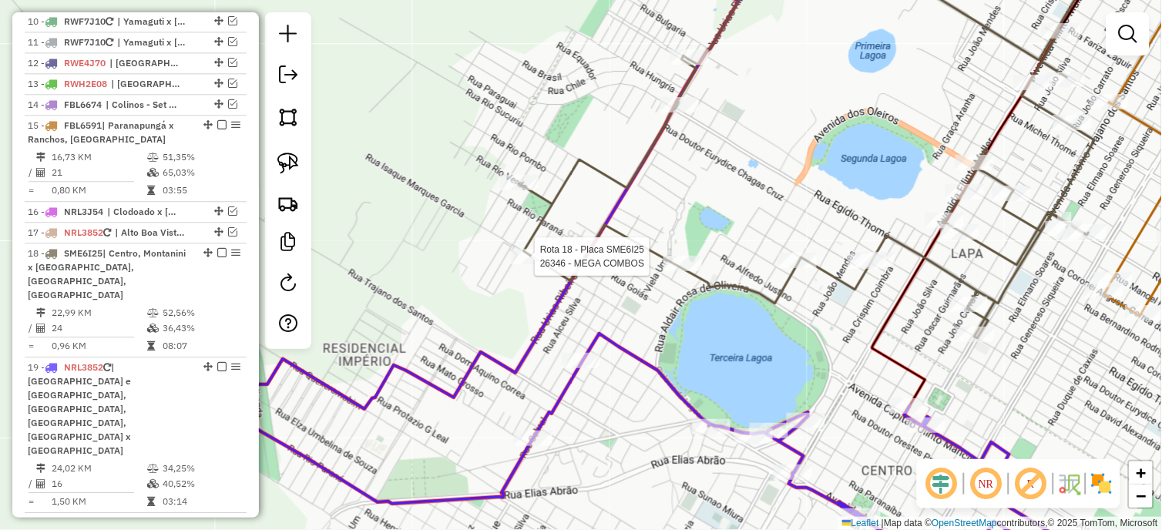
click at [518, 264] on div at bounding box center [530, 256] width 39 height 15
select select "*********"
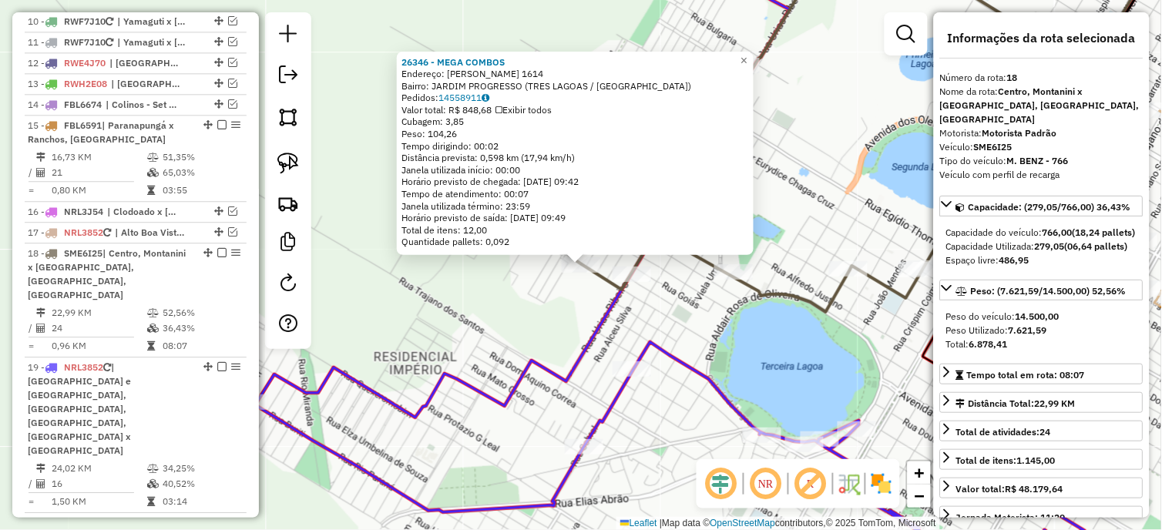
click at [505, 301] on div "26346 - MEGA COMBOS Endereço: [PERSON_NAME] 1614 Bairro: JARDIM PROGRESSO (TRES…" at bounding box center [581, 265] width 1162 height 530
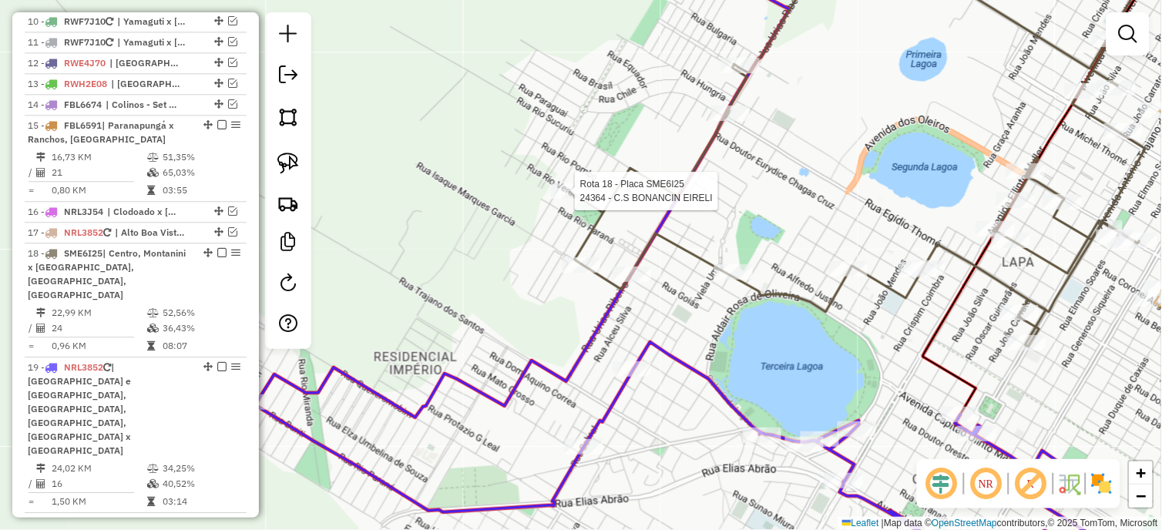
select select "*********"
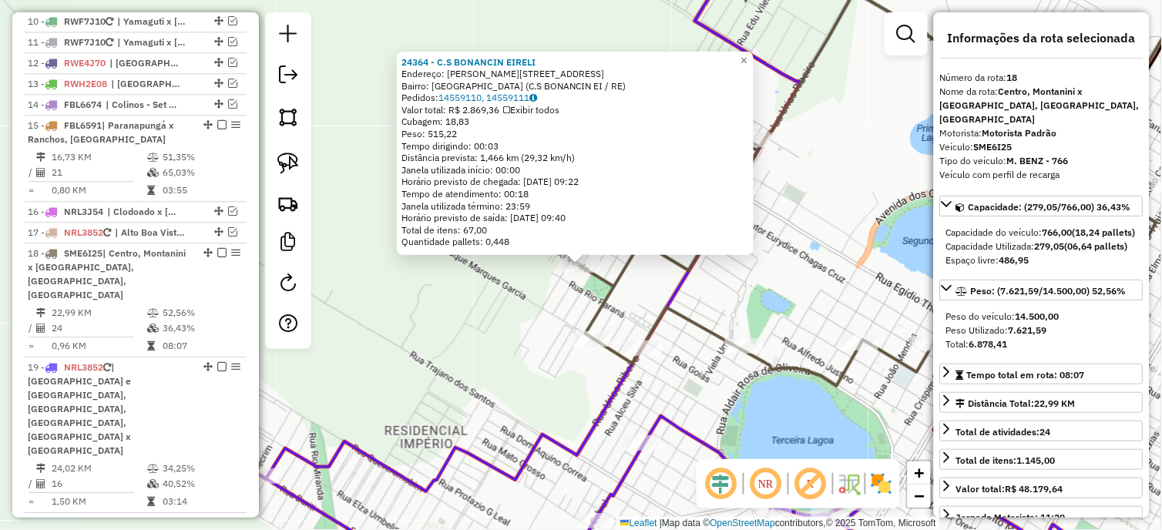
click at [503, 274] on div "24364 - C.S BONANCIN EIRELI Endereço: [STREET_ADDRESS]: [GEOGRAPHIC_DATA] (C.S …" at bounding box center [581, 265] width 1162 height 530
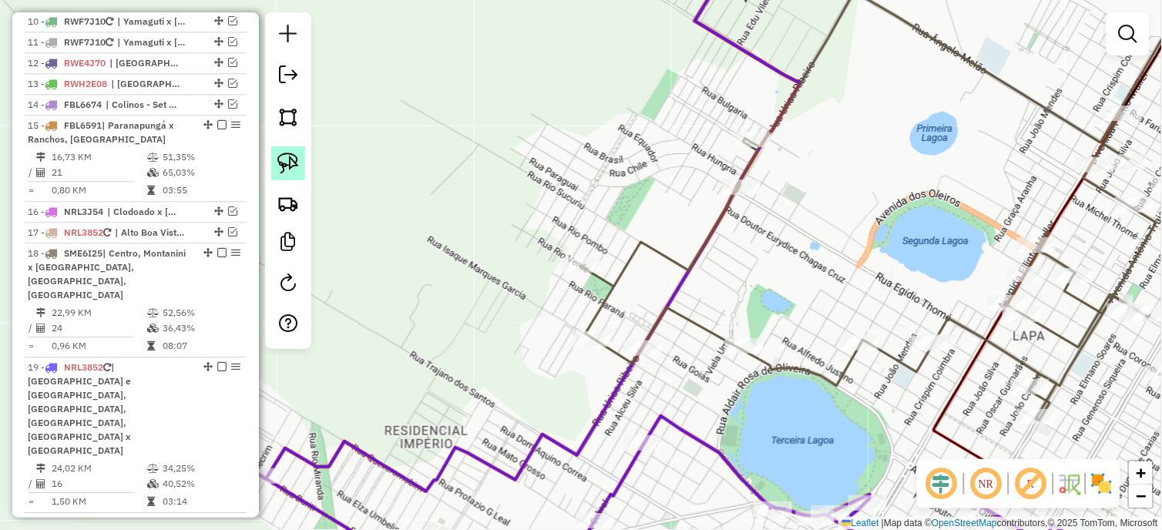
click at [299, 166] on link at bounding box center [288, 163] width 34 height 34
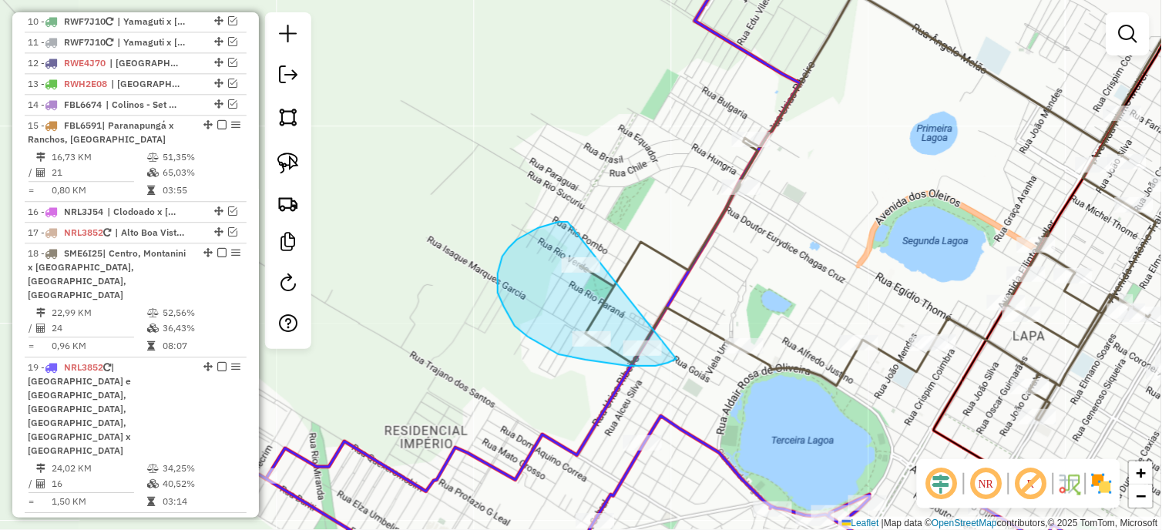
drag, startPoint x: 538, startPoint y: 228, endPoint x: 676, endPoint y: 359, distance: 190.7
click at [676, 359] on div "Janela de atendimento Grade de atendimento Capacidade Transportadoras Veículos …" at bounding box center [581, 265] width 1162 height 530
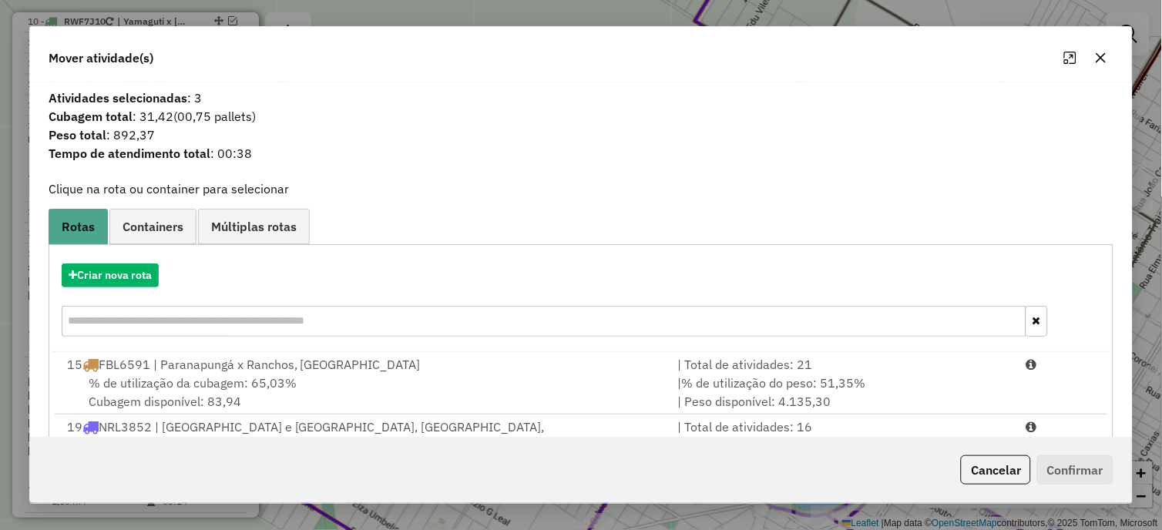
scroll to position [65, 0]
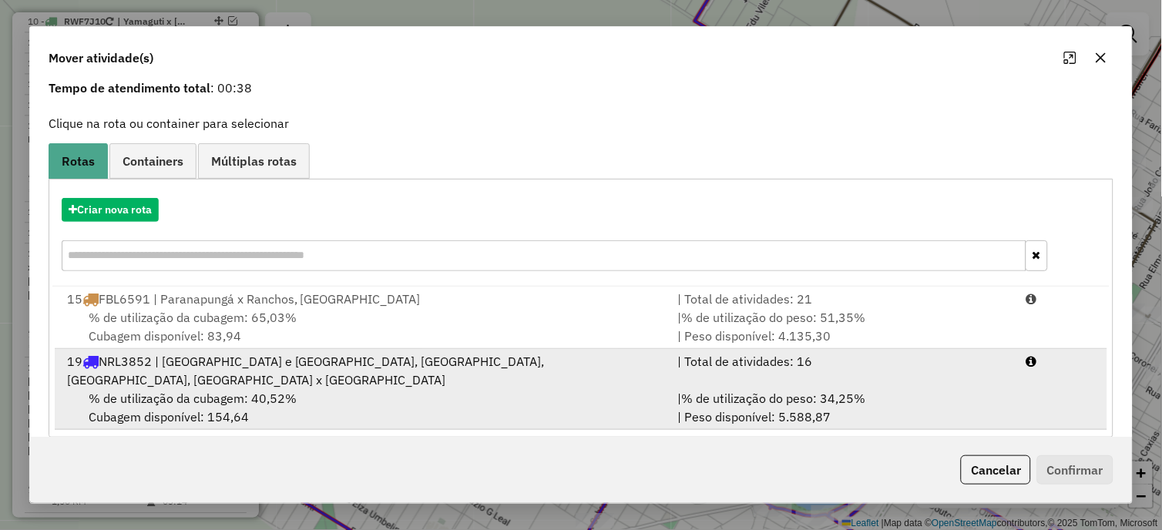
click at [562, 396] on div "% de utilização da cubagem: 40,52% Cubagem disponível: 154,64" at bounding box center [363, 407] width 611 height 37
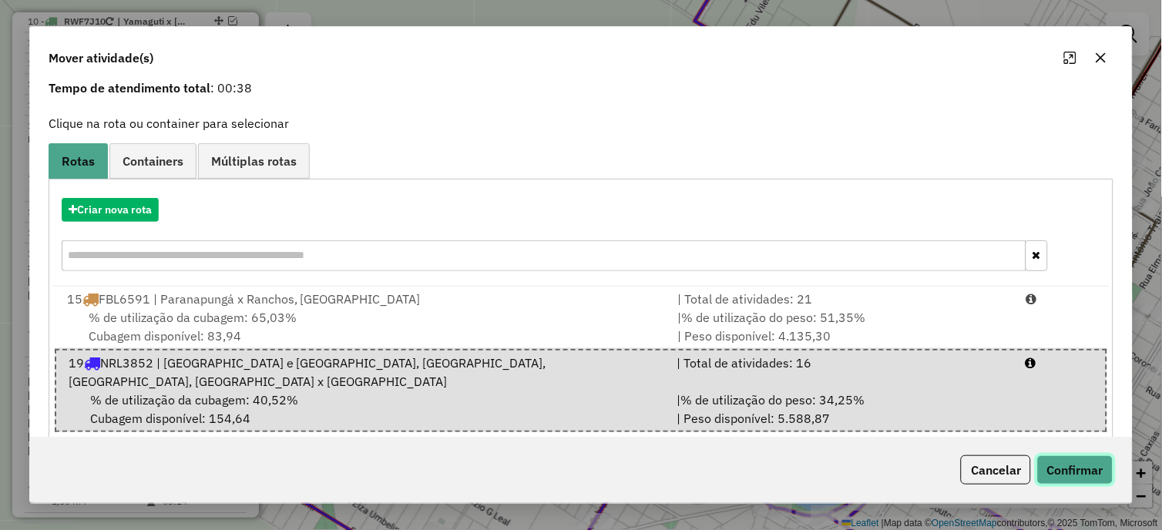
click at [1094, 479] on button "Confirmar" at bounding box center [1075, 469] width 76 height 29
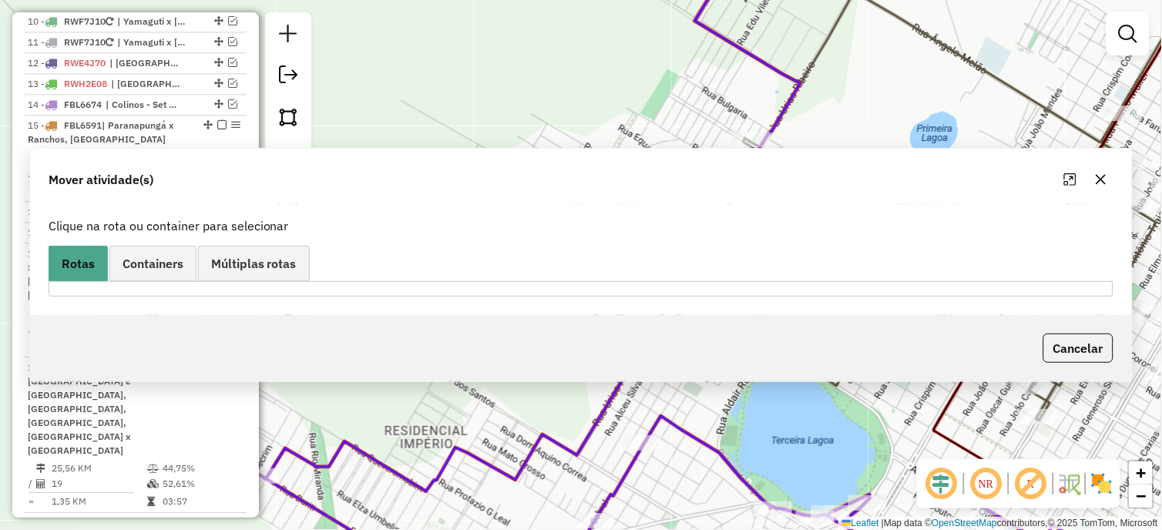
scroll to position [0, 0]
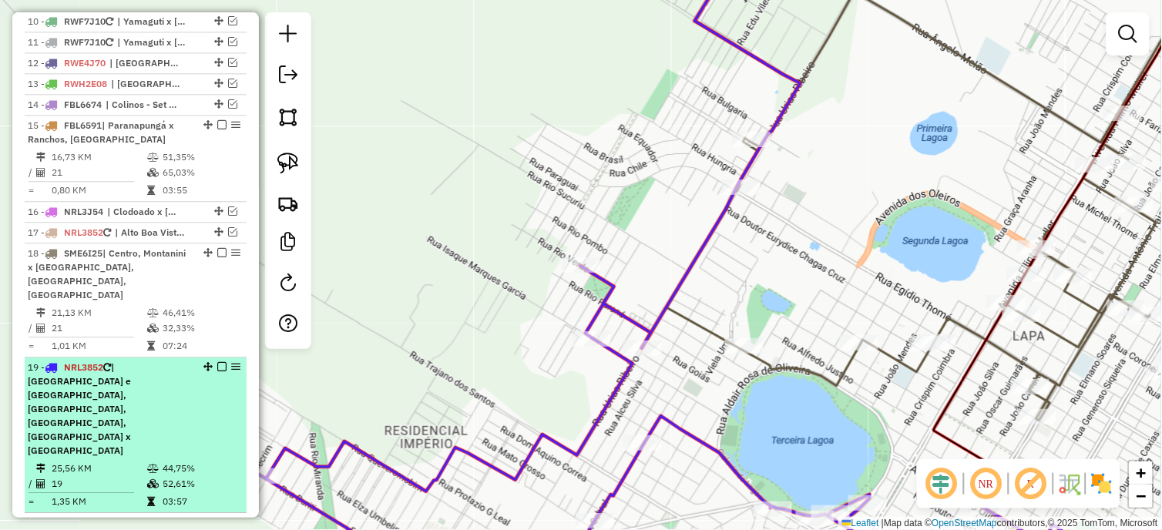
click at [117, 388] on span "| [GEOGRAPHIC_DATA] e [GEOGRAPHIC_DATA], [GEOGRAPHIC_DATA], [GEOGRAPHIC_DATA], …" at bounding box center [79, 408] width 103 height 95
select select "*********"
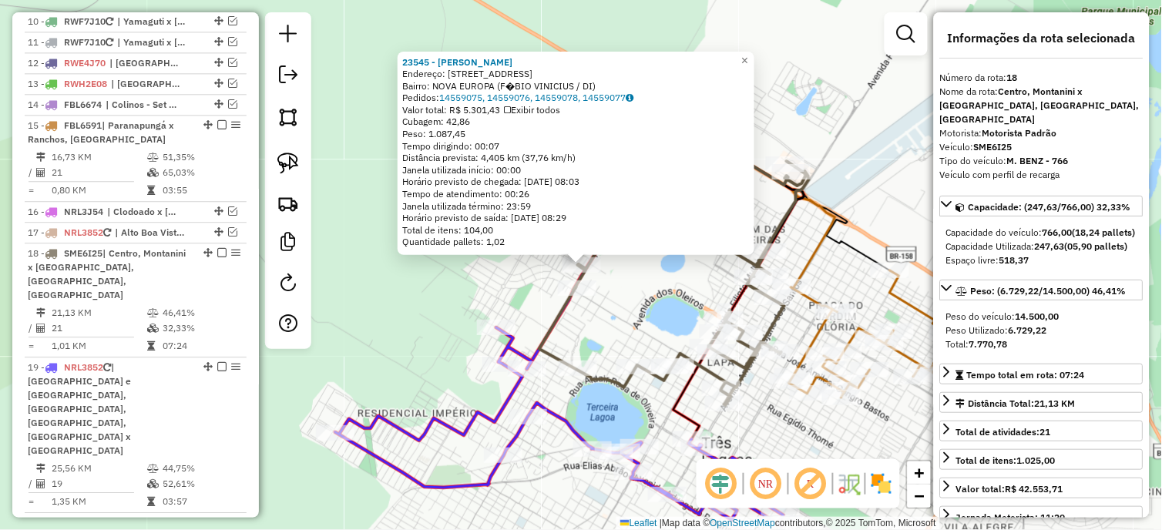
click at [572, 278] on icon at bounding box center [674, 283] width 270 height 244
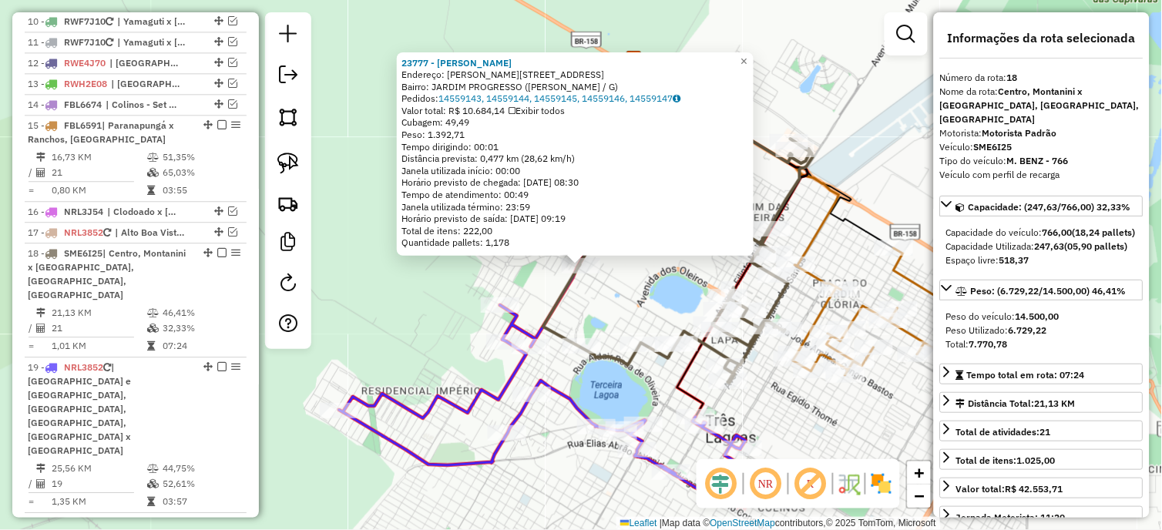
click at [590, 291] on div "23777 - [PERSON_NAME]: [PERSON_NAME][STREET_ADDRESS] ([PERSON_NAME] / G) Pedido…" at bounding box center [581, 265] width 1162 height 530
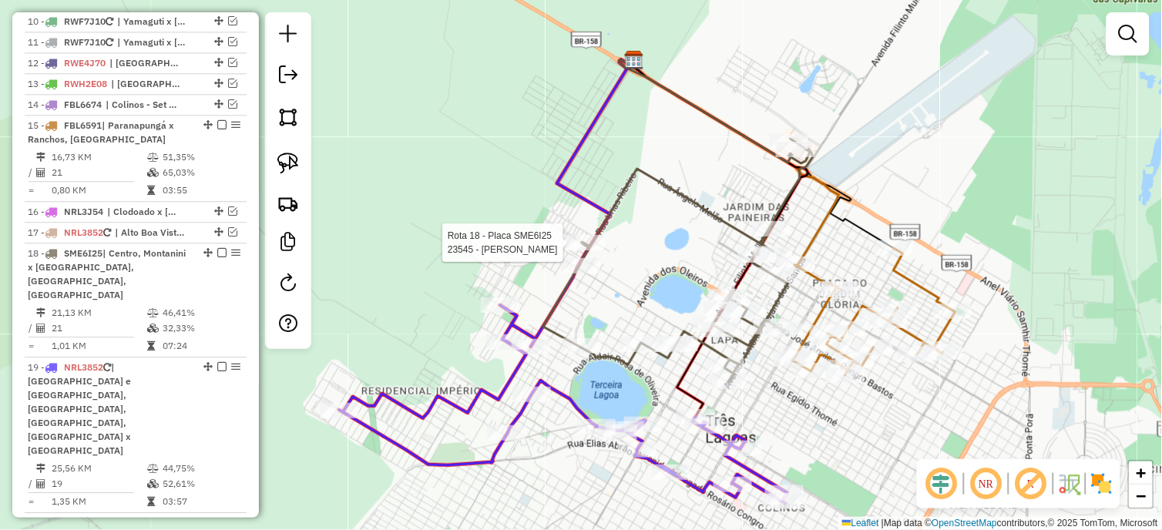
select select "*********"
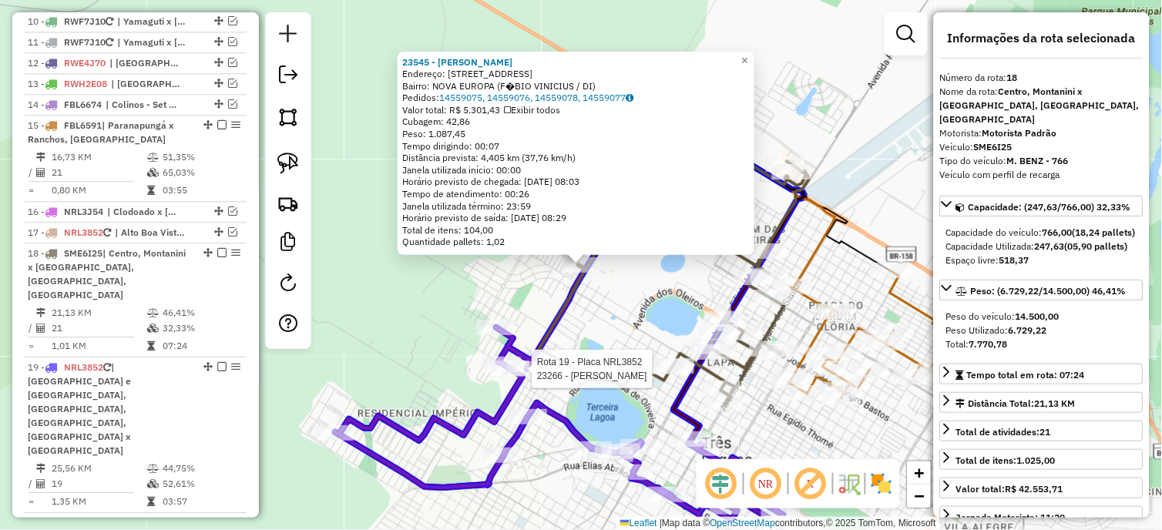
click at [967, 218] on div at bounding box center [967, 218] width 0 height 0
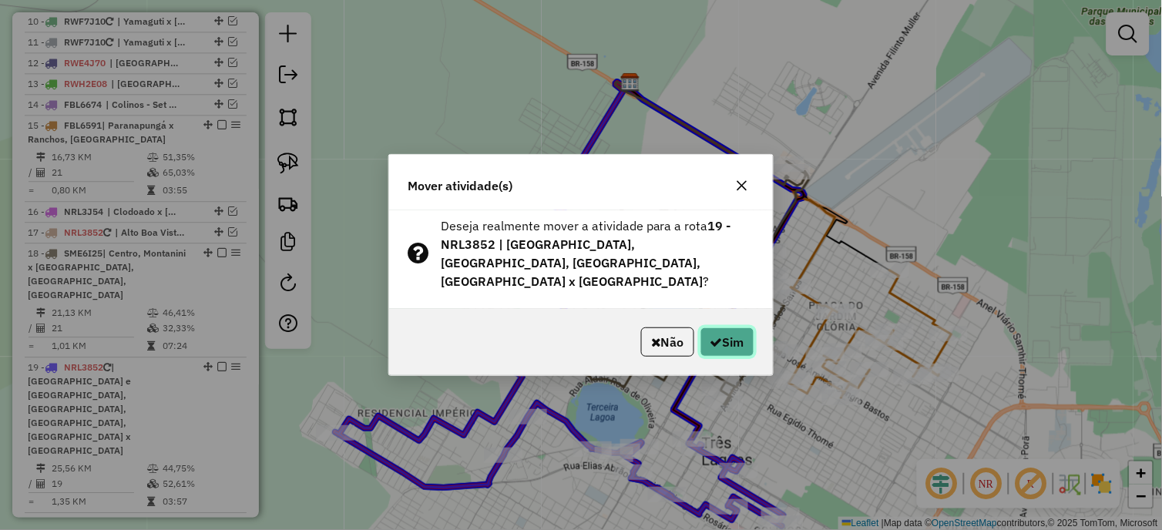
click at [726, 327] on button "Sim" at bounding box center [727, 341] width 54 height 29
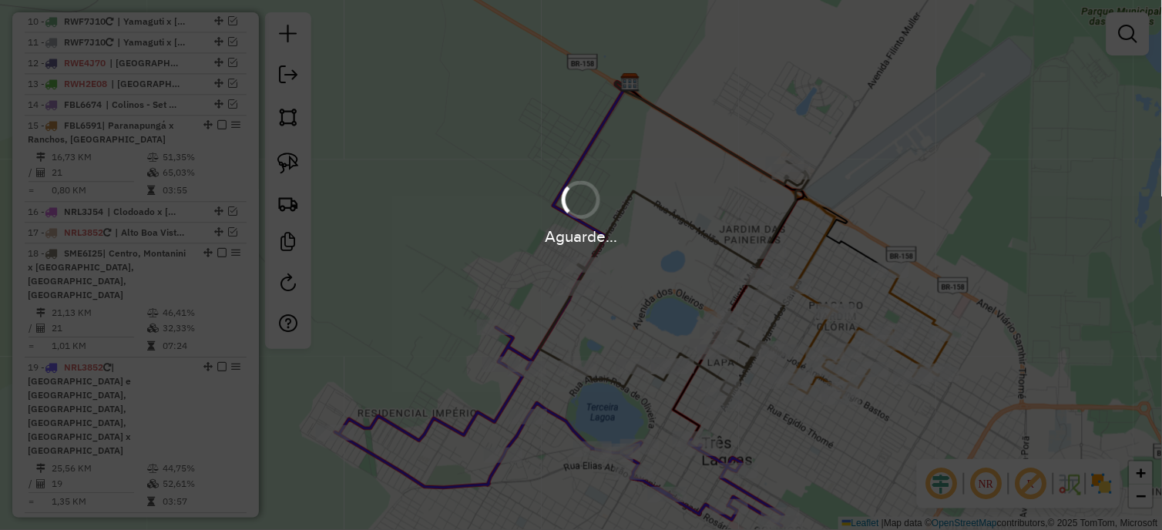
click at [726, 326] on div "Aguarde..." at bounding box center [581, 265] width 1162 height 530
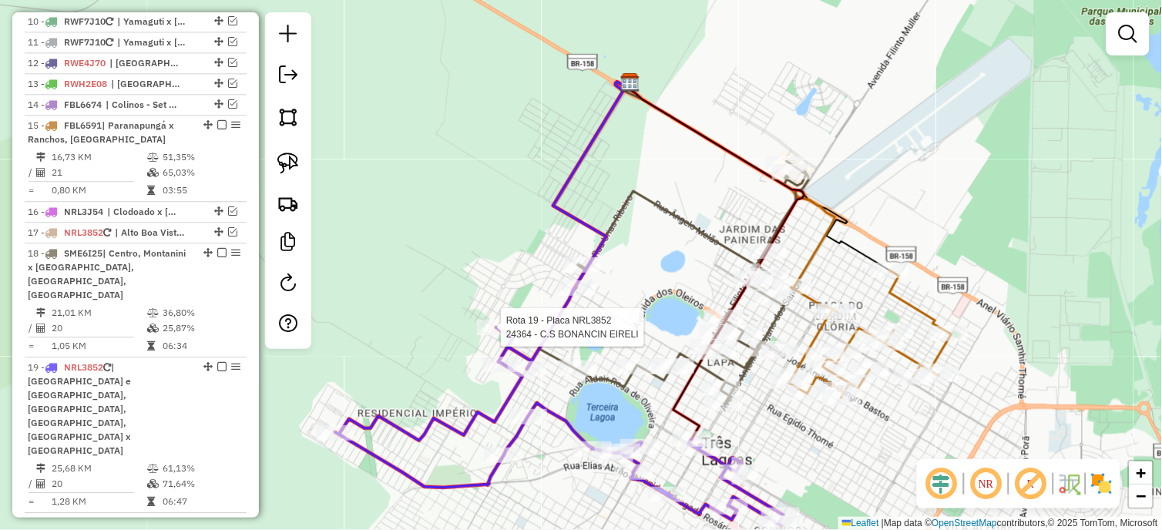
select select "*********"
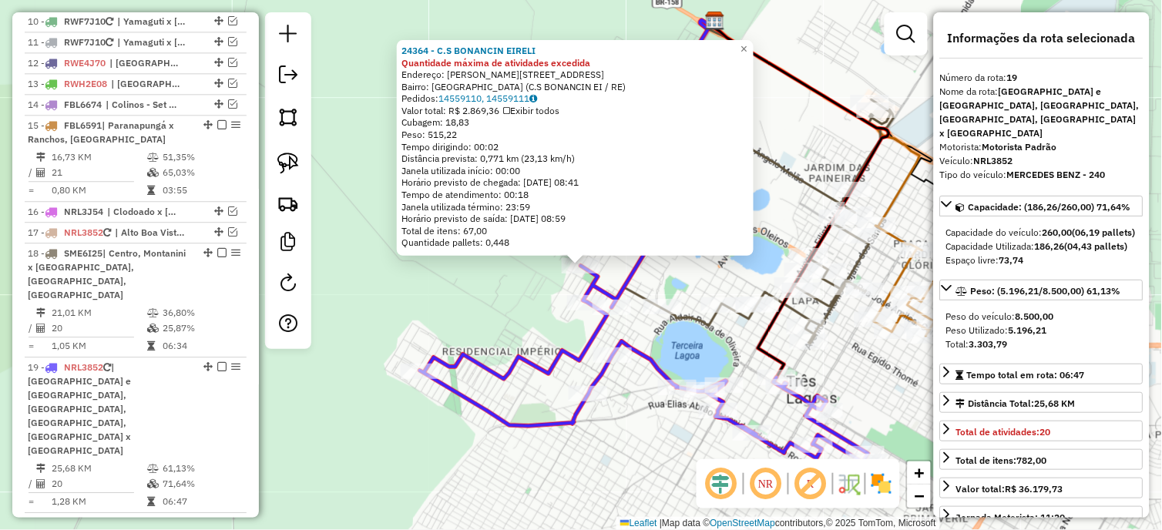
click at [709, 341] on div "24364 - C.S BONANCIN EIRELI Quantidade máxima de atividades excedida Endereço: …" at bounding box center [581, 265] width 1162 height 530
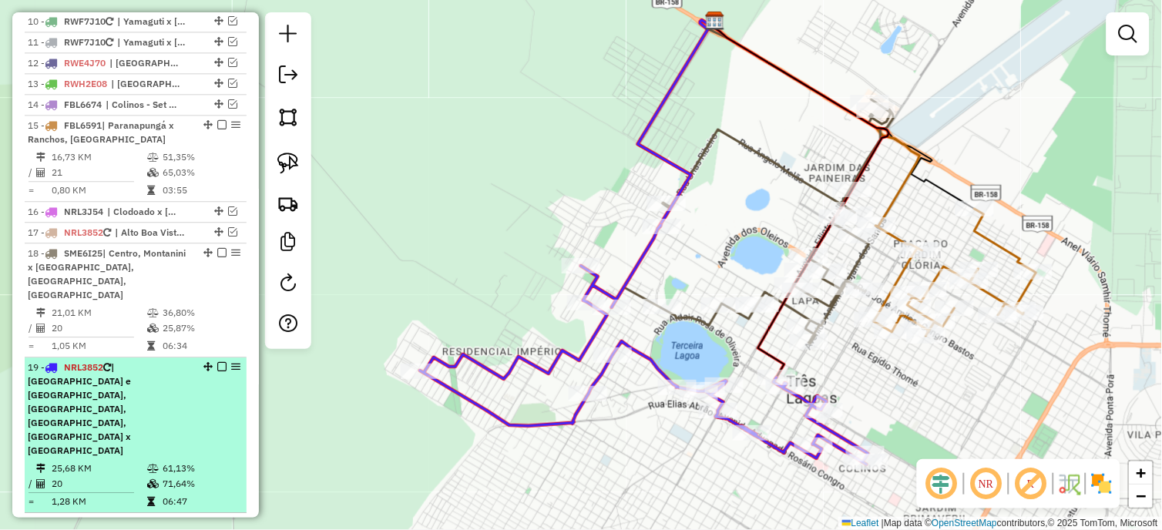
click at [217, 367] on em at bounding box center [221, 366] width 9 height 9
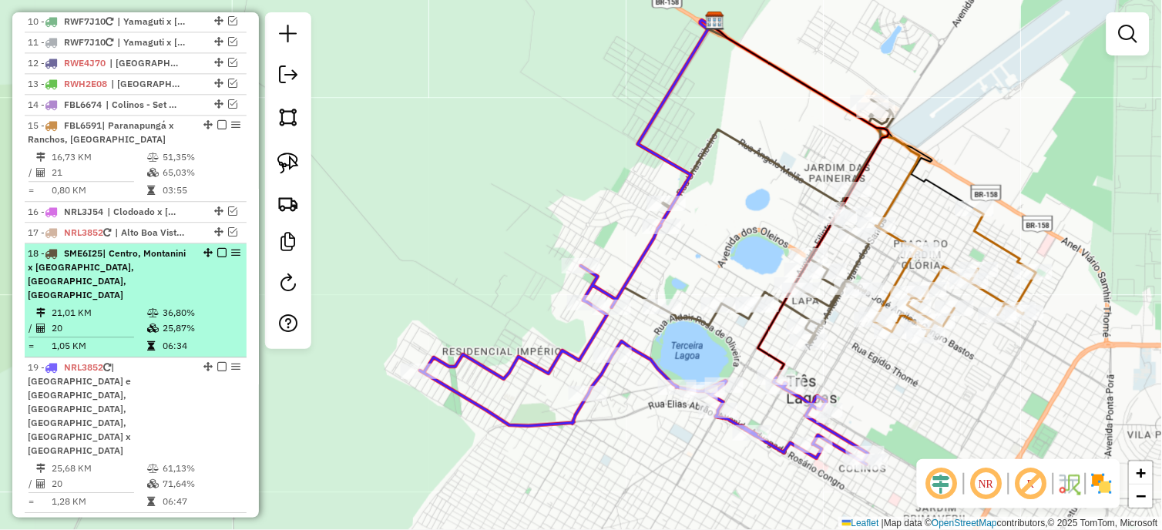
scroll to position [725, 0]
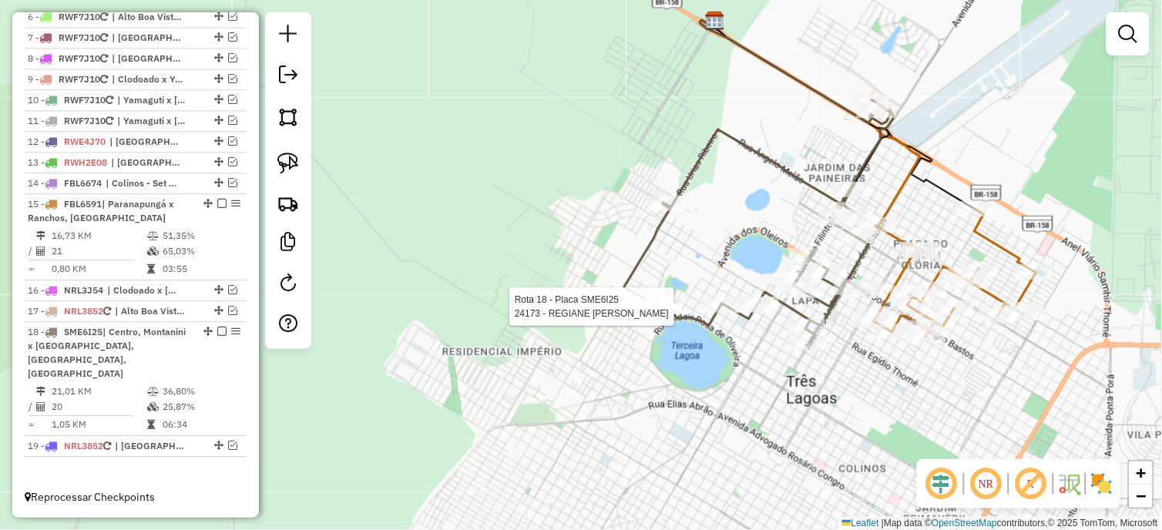
click at [672, 314] on div at bounding box center [662, 306] width 39 height 15
select select "*********"
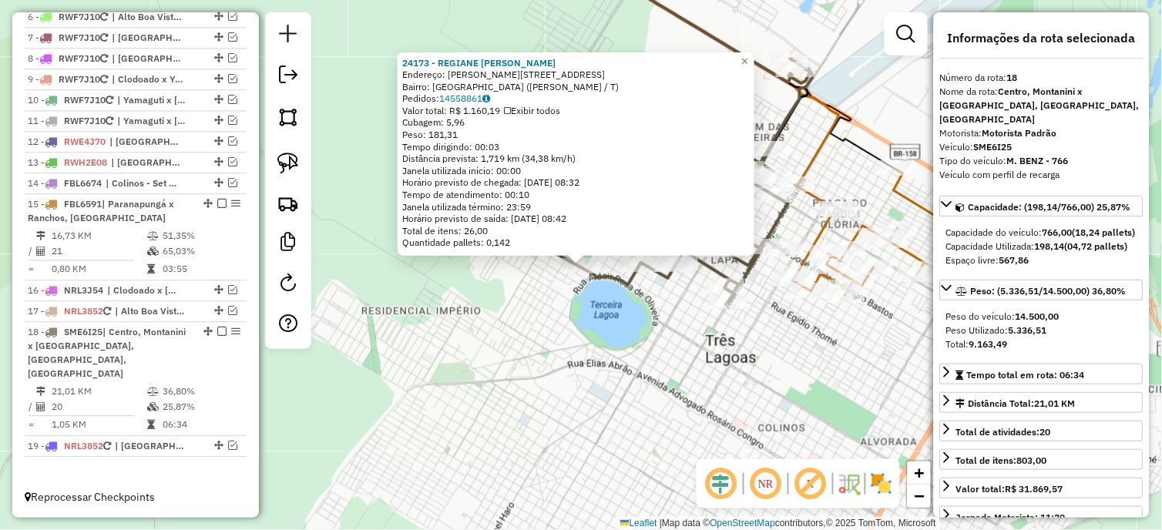
click at [656, 342] on div "24173 - REGIANE DA [PERSON_NAME]: [STREET_ADDRESS][PERSON_NAME] Bairro: [GEOGRA…" at bounding box center [581, 265] width 1162 height 530
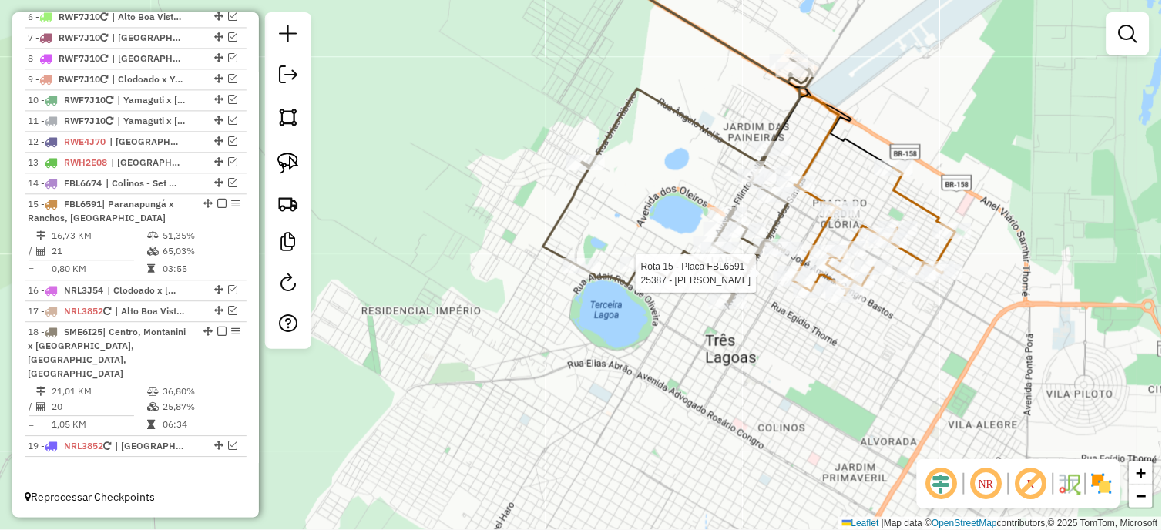
select select "*********"
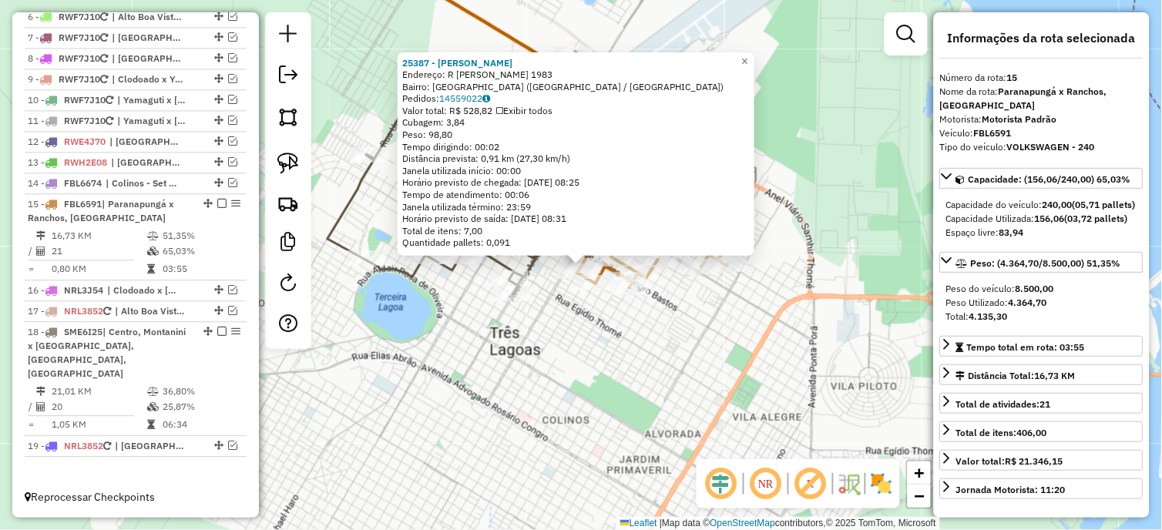
click at [732, 388] on div "25387 - [PERSON_NAME]: R [PERSON_NAME] 1983 Bairro: [GEOGRAPHIC_DATA] (TRES LAG…" at bounding box center [581, 265] width 1162 height 530
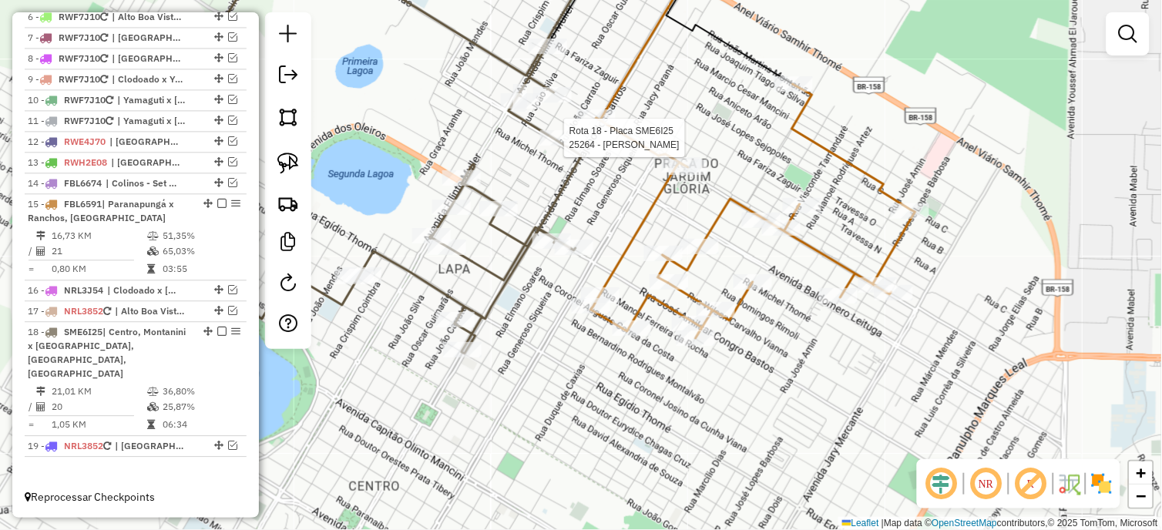
select select "*********"
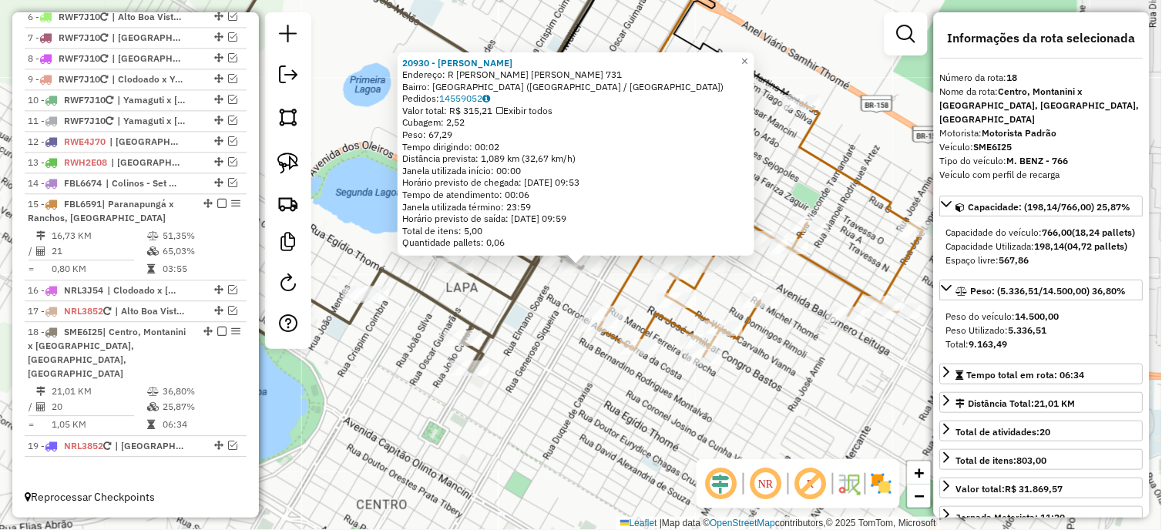
click at [516, 381] on div "20930 - [PERSON_NAME] B FERRE Endereço: R [PERSON_NAME] CONGRO BASTOS 731 Bairr…" at bounding box center [581, 265] width 1162 height 530
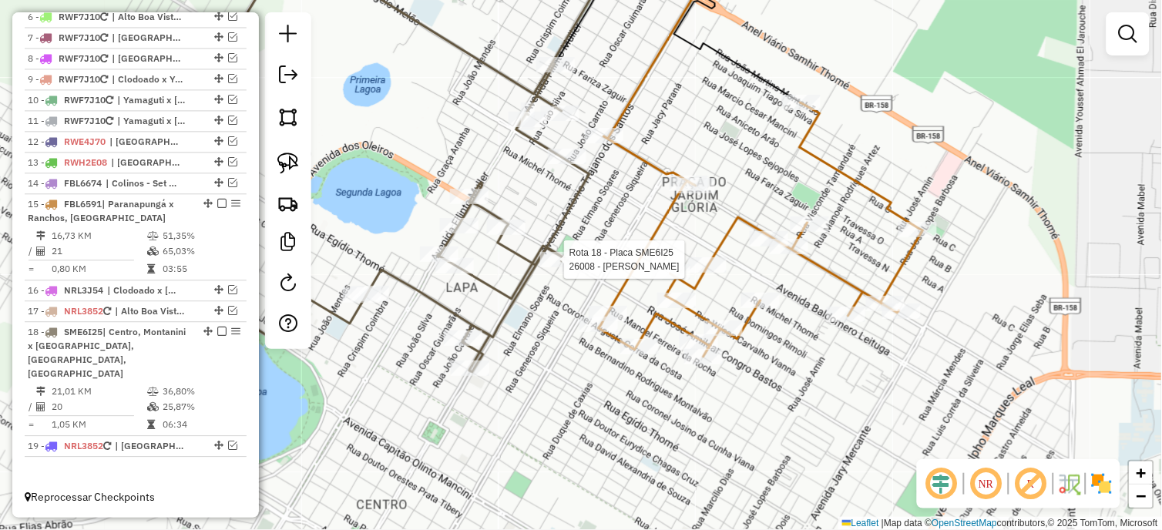
select select "*********"
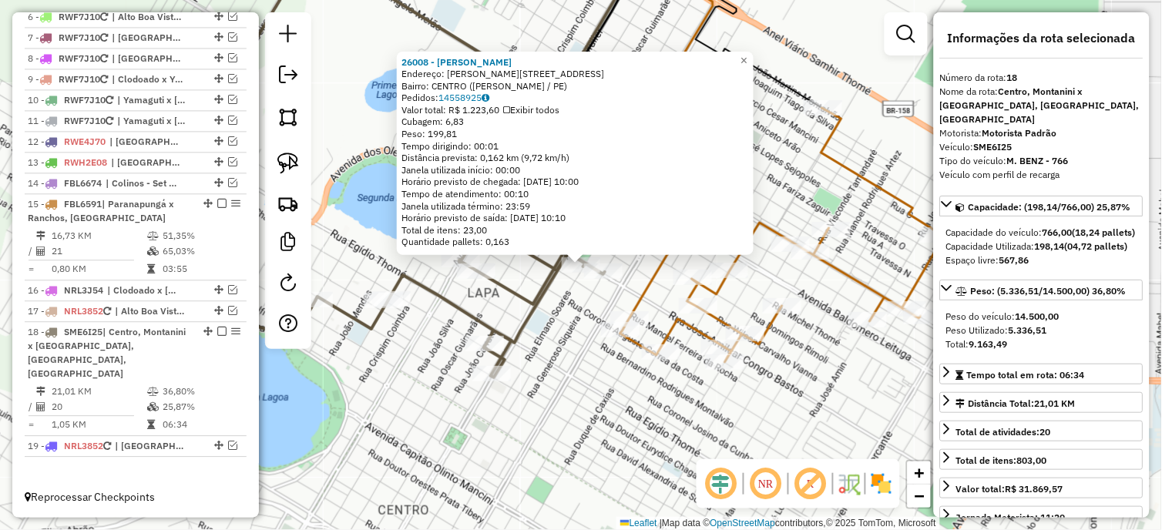
click at [558, 367] on div "26008 - [PERSON_NAME]: [PERSON_NAME][STREET_ADDRESS] Bairro: CENTRO ([PERSON_NA…" at bounding box center [581, 265] width 1162 height 530
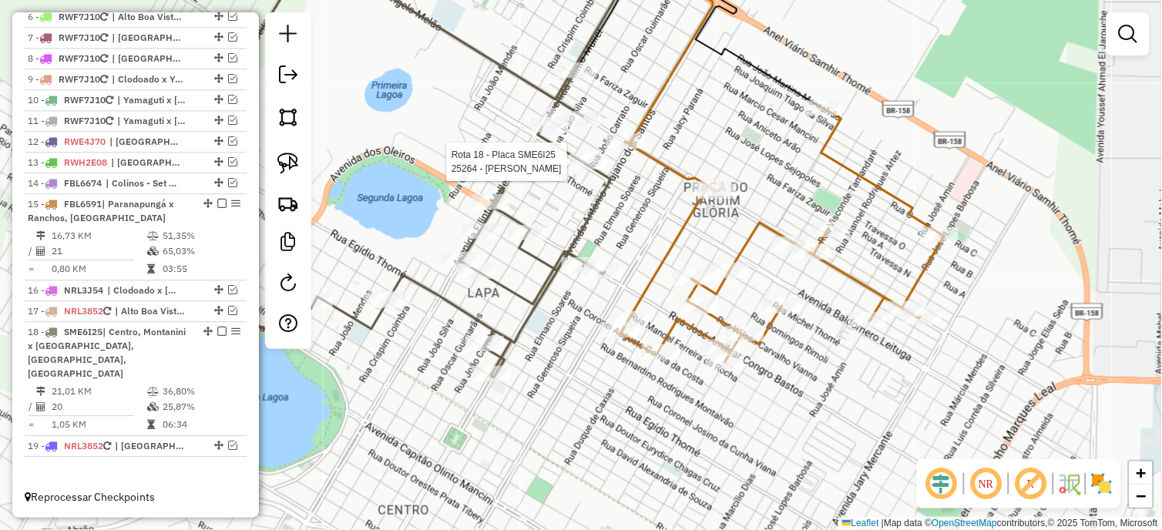
select select "*********"
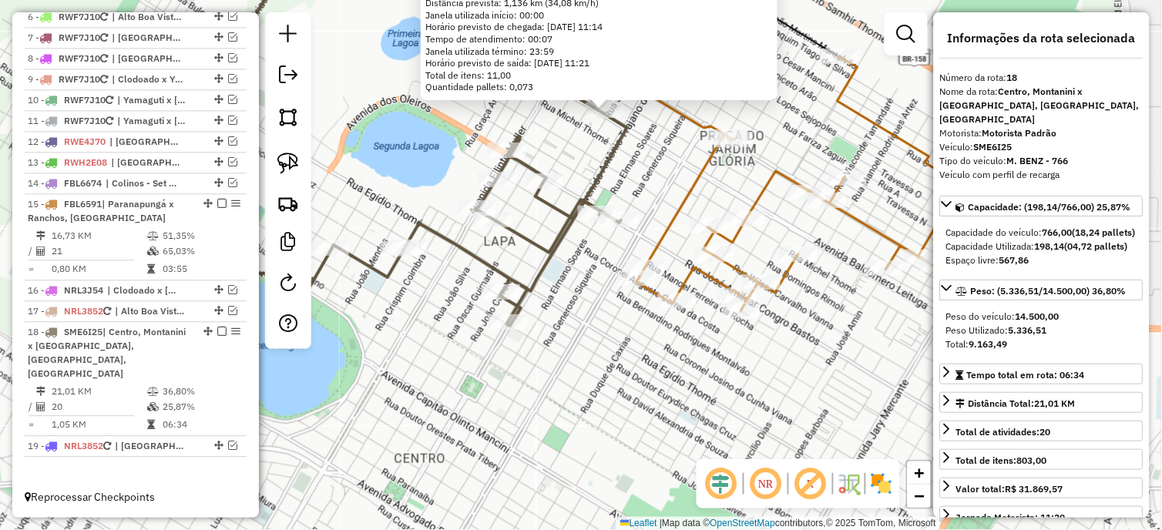
drag, startPoint x: 599, startPoint y: 330, endPoint x: 622, endPoint y: 175, distance: 156.5
click at [622, 175] on div "25264 - [PERSON_NAME]: [STREET_ADDRESS][PERSON_NAME] Bairro: [GEOGRAPHIC_DATA] …" at bounding box center [581, 265] width 1162 height 530
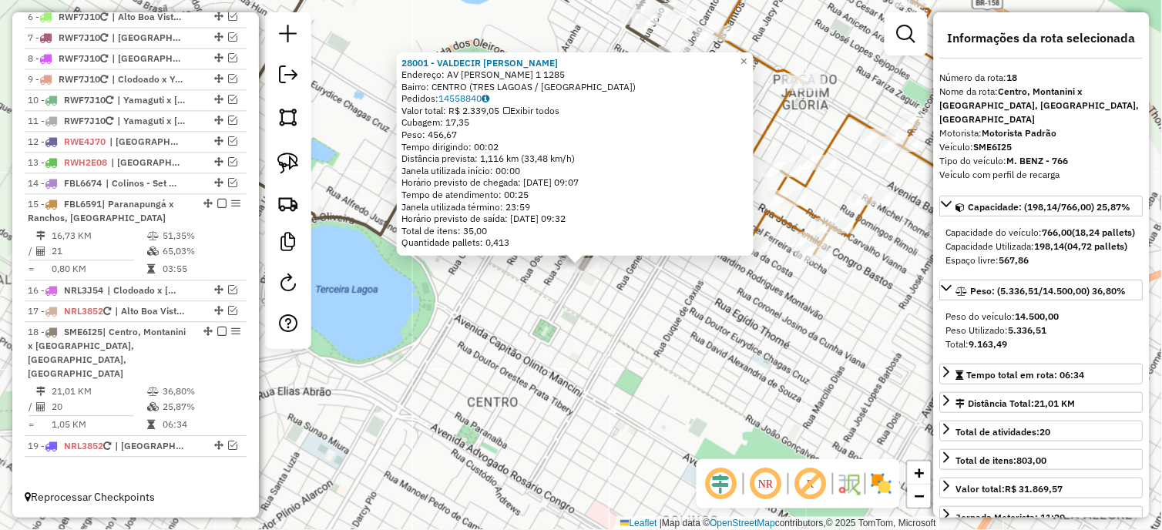
click at [604, 325] on div "28001 - VALDECIR [PERSON_NAME]: [STREET_ADDRESS][PERSON_NAME] Bairro: [GEOGRAPH…" at bounding box center [581, 265] width 1162 height 530
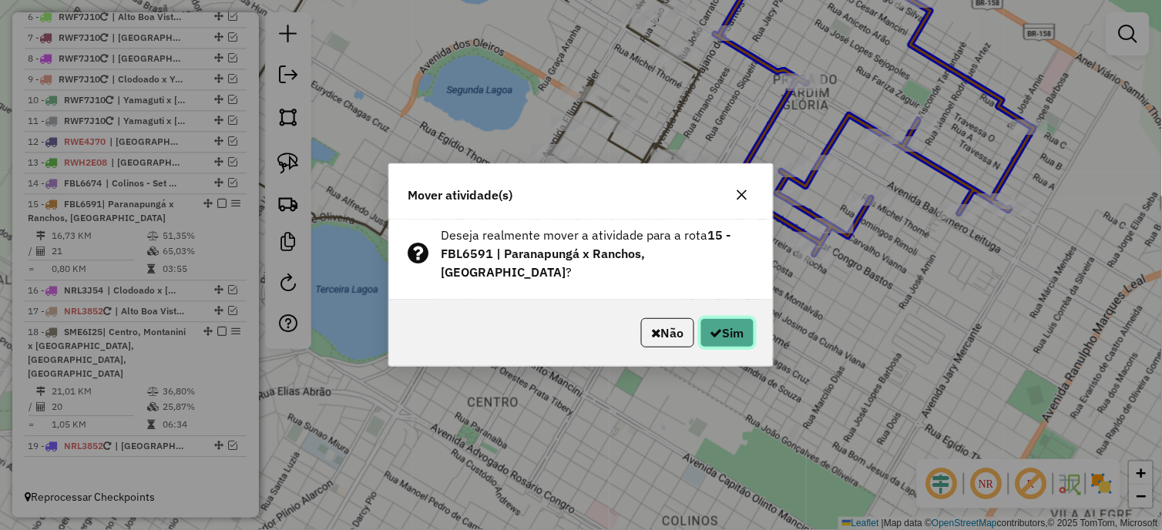
click at [700, 322] on button "Sim" at bounding box center [727, 332] width 54 height 29
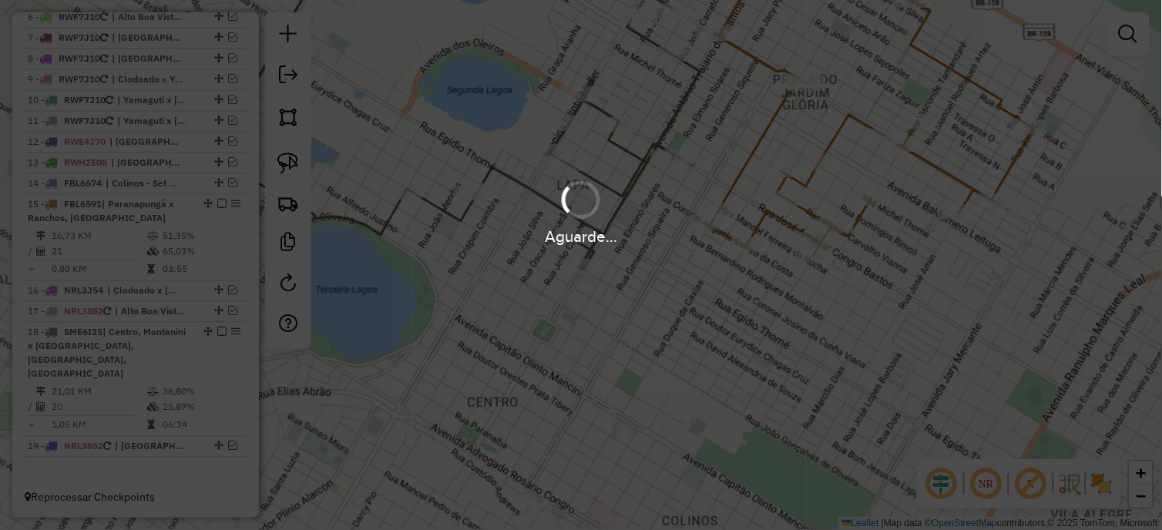
click at [697, 322] on div "Aguarde..." at bounding box center [581, 265] width 1162 height 530
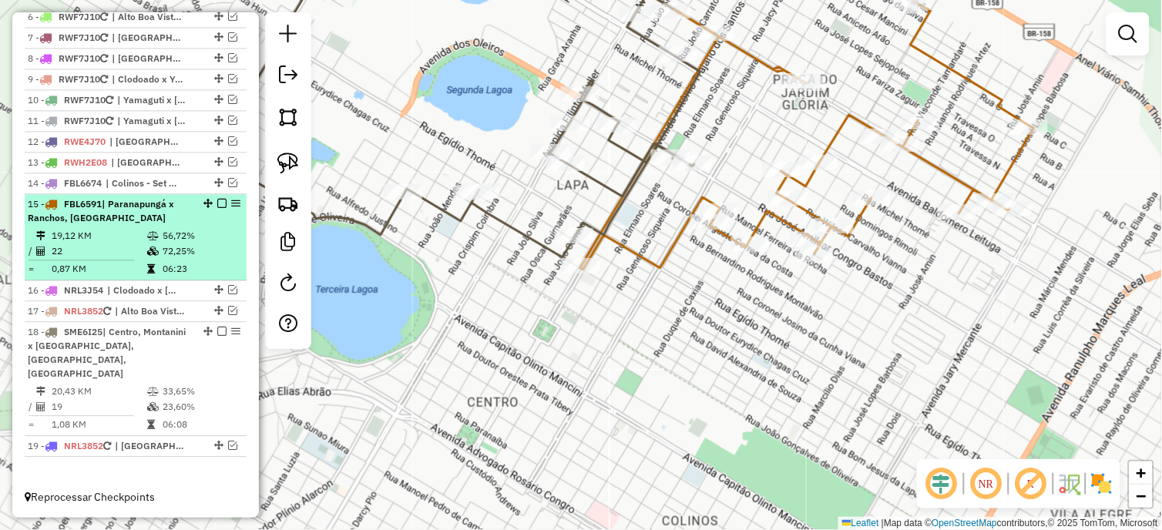
click at [119, 243] on td "19,12 KM" at bounding box center [99, 235] width 96 height 15
select select "*********"
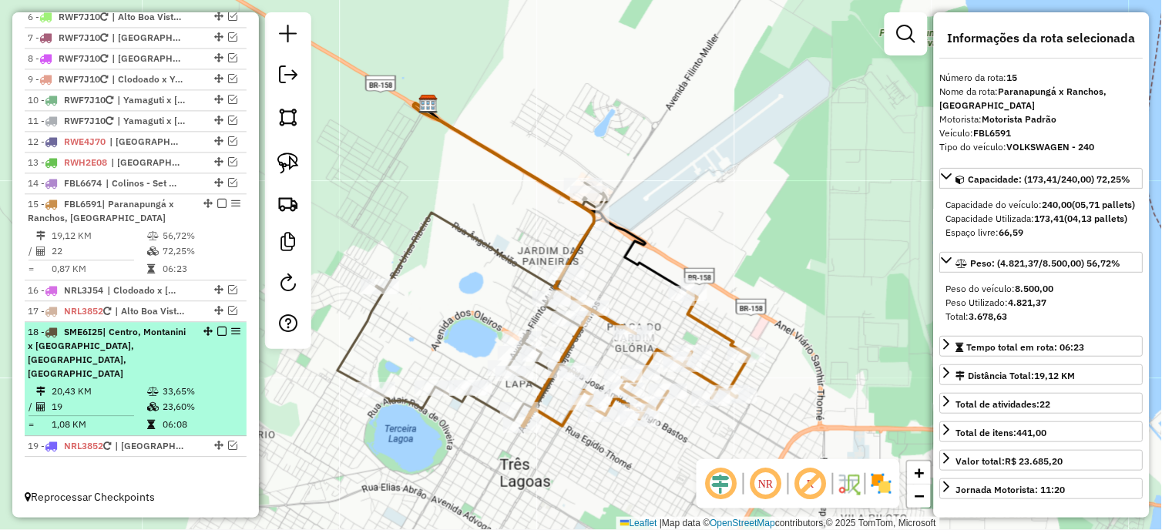
click at [136, 394] on td "20,43 KM" at bounding box center [99, 391] width 96 height 15
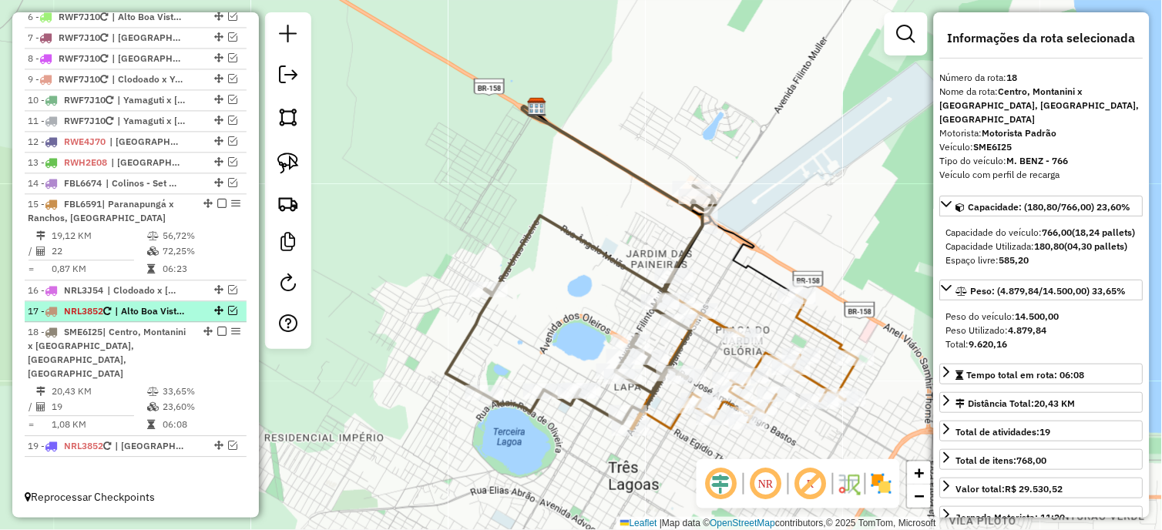
click at [230, 315] on em at bounding box center [232, 310] width 9 height 9
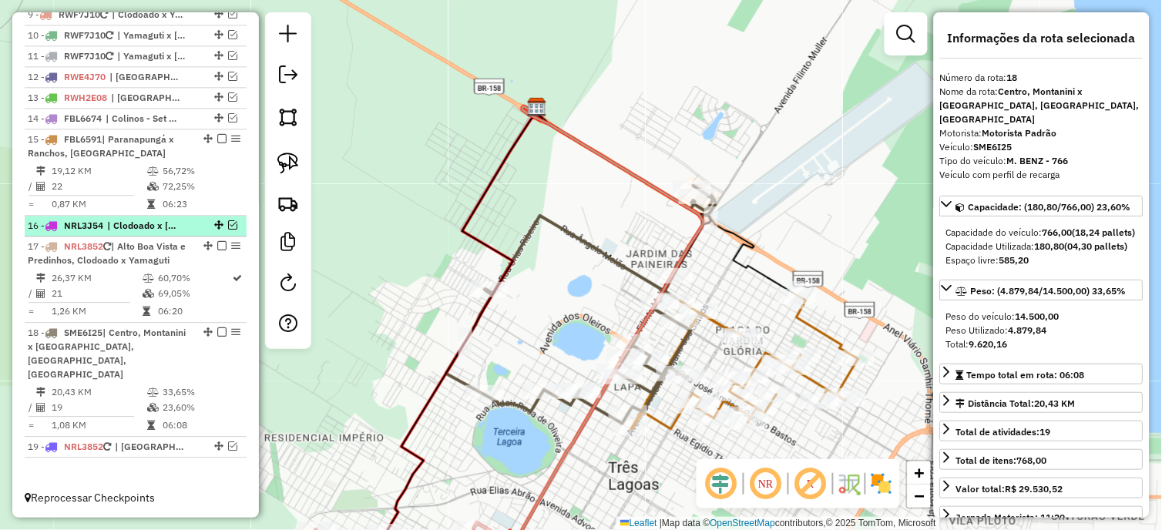
click at [229, 230] on em at bounding box center [232, 224] width 9 height 9
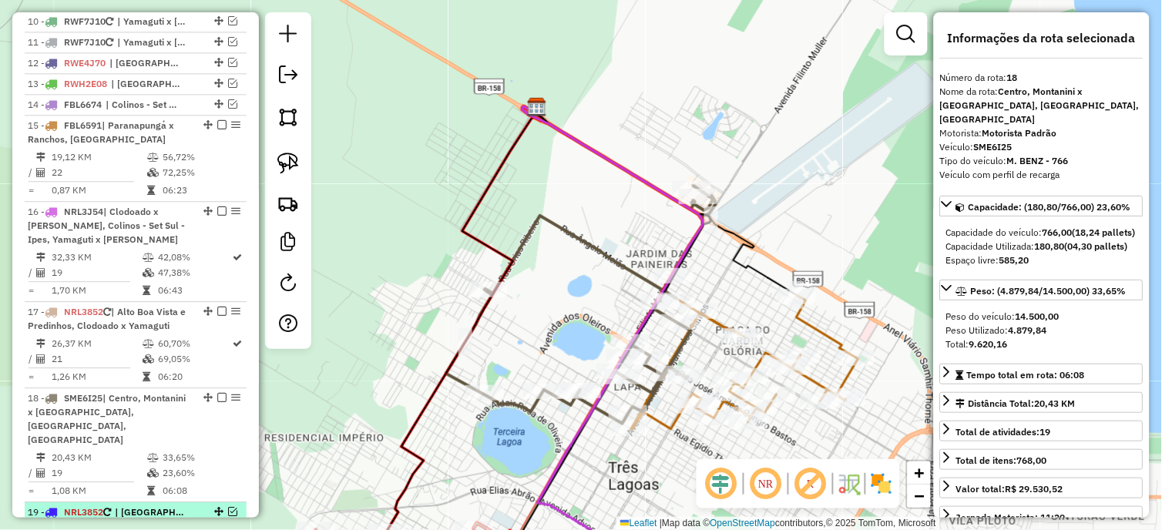
click at [228, 510] on em at bounding box center [232, 511] width 9 height 9
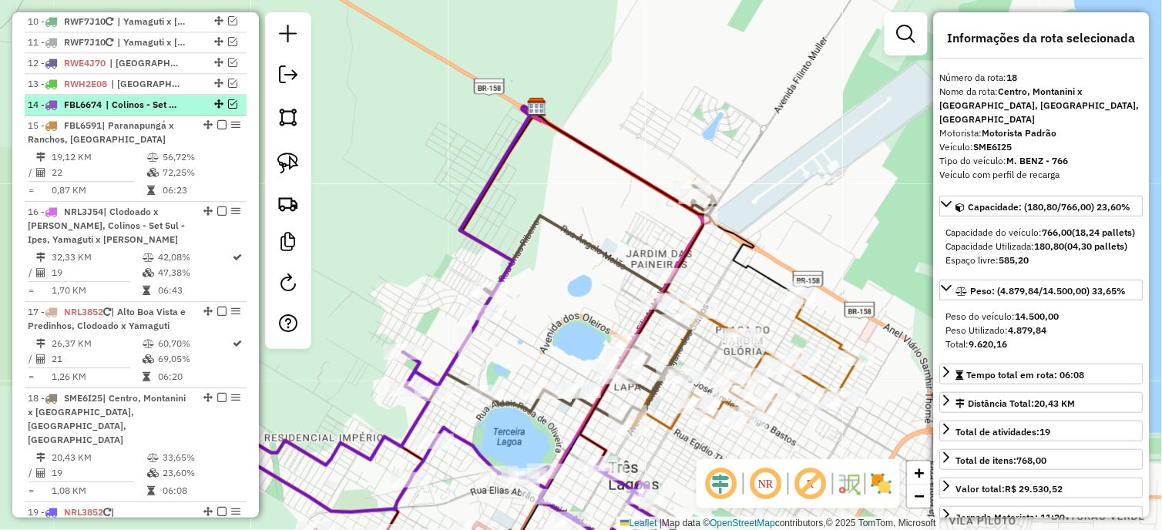
click at [230, 109] on em at bounding box center [232, 103] width 9 height 9
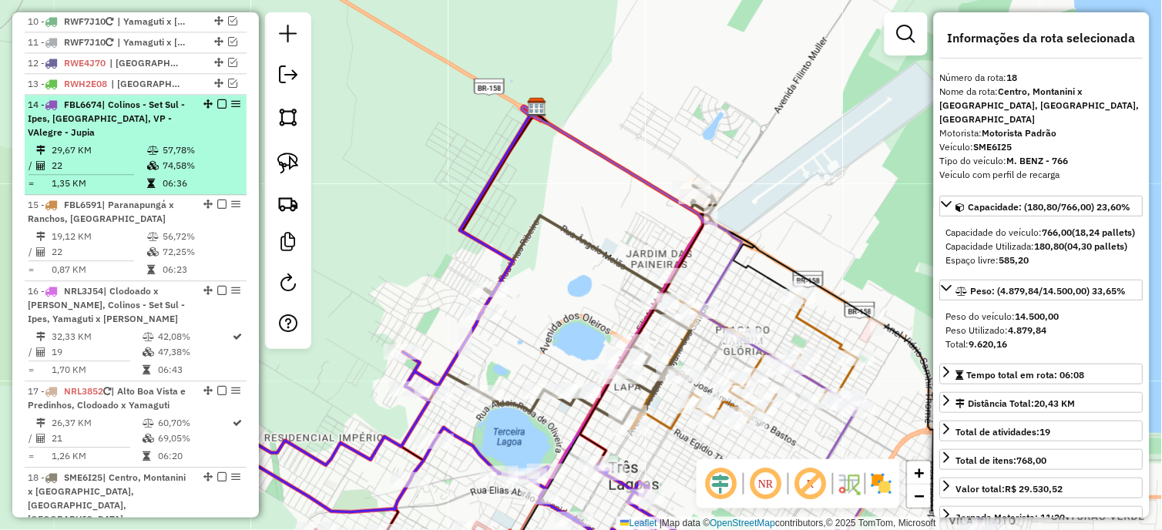
click at [85, 154] on li "14 - FBL6674 | Colinos - Set Sul - Ipes, [GEOGRAPHIC_DATA], VP - VAlegre - Jupi…" at bounding box center [136, 145] width 222 height 100
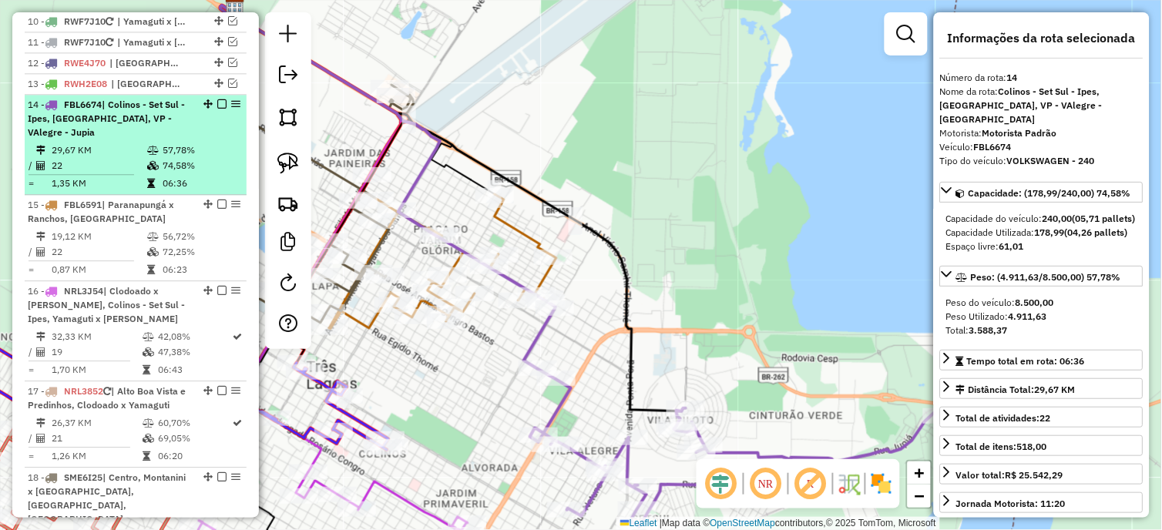
click at [218, 109] on em at bounding box center [221, 103] width 9 height 9
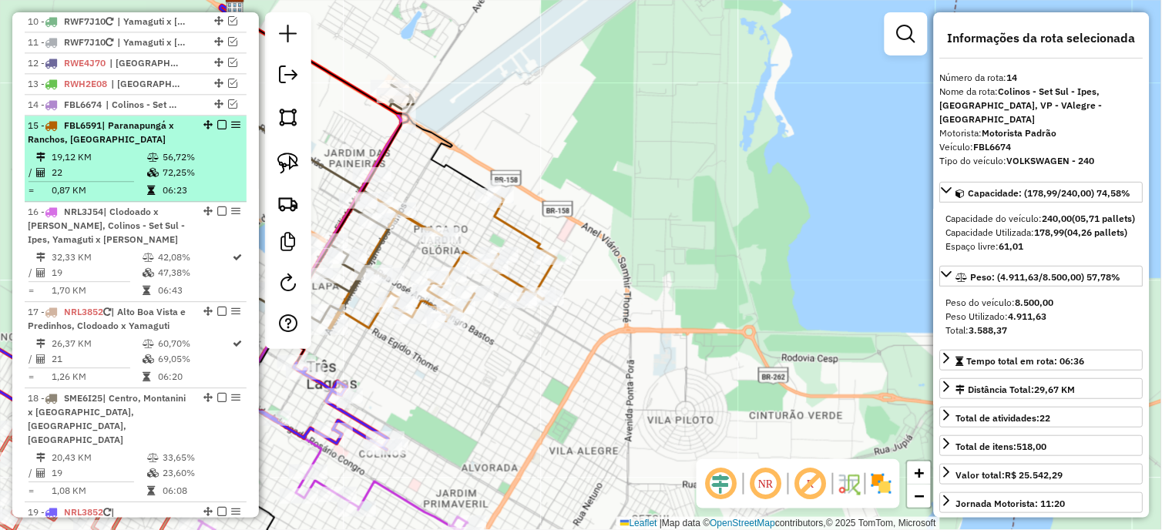
click at [165, 163] on td "56,72%" at bounding box center [201, 156] width 78 height 15
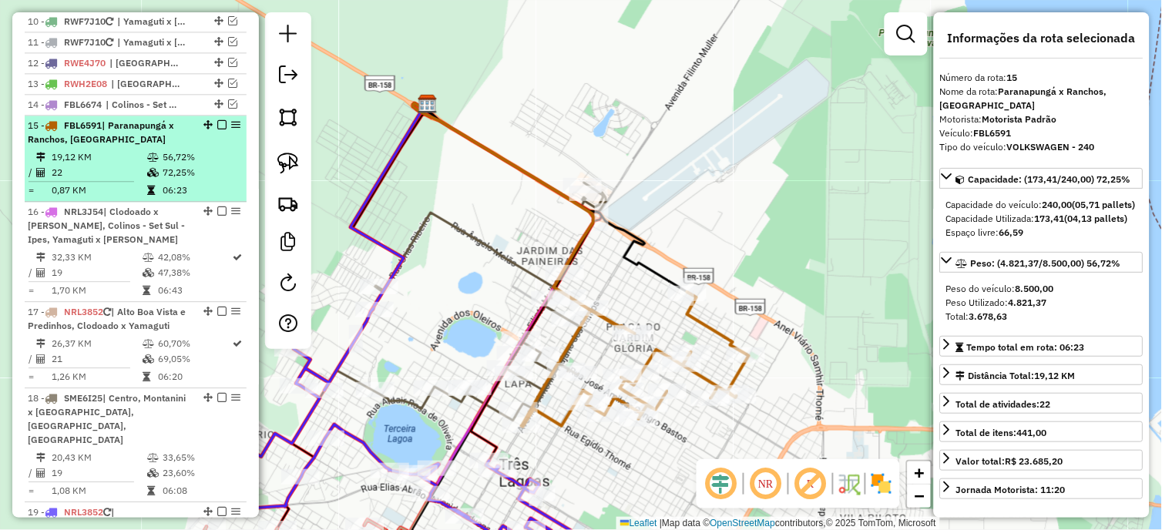
click at [217, 129] on em at bounding box center [221, 124] width 9 height 9
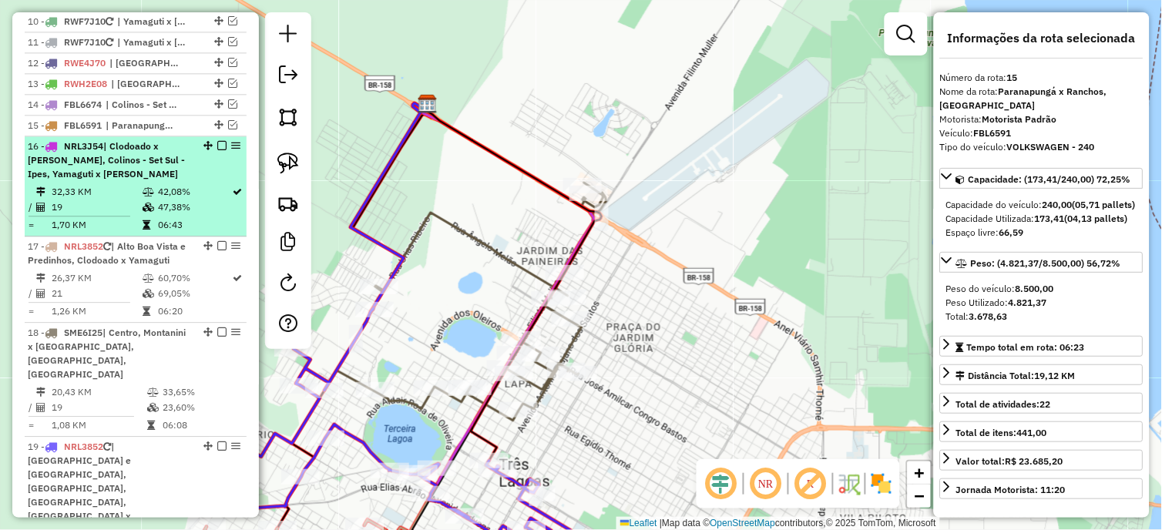
click at [160, 181] on div "16 - NRL3J54 | Clodoado x Yamaguti, Colinos - Set Sul - Ipes, Yamaguti x Ranulp…" at bounding box center [109, 160] width 163 height 42
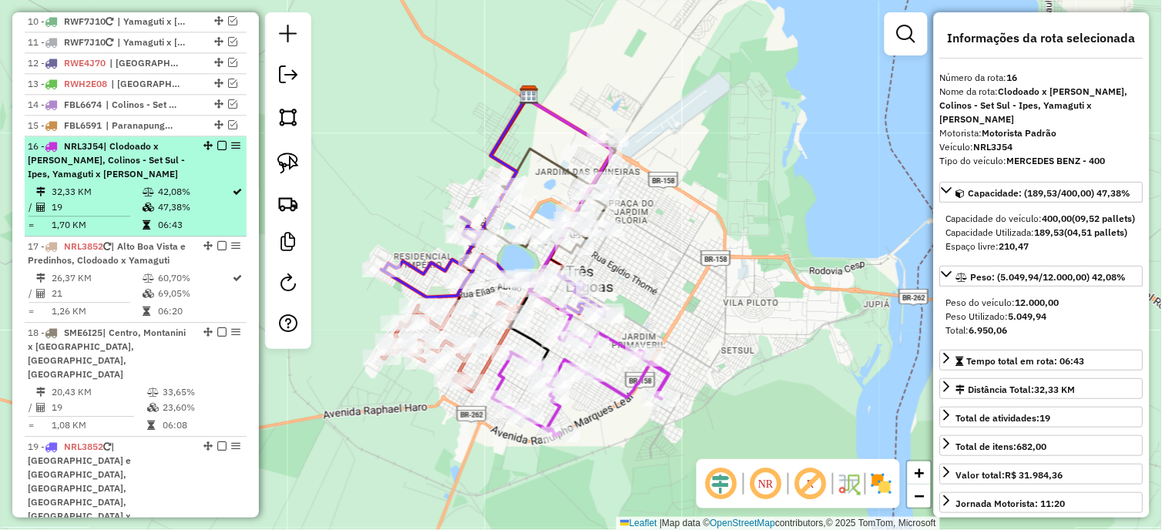
click at [218, 150] on em at bounding box center [221, 145] width 9 height 9
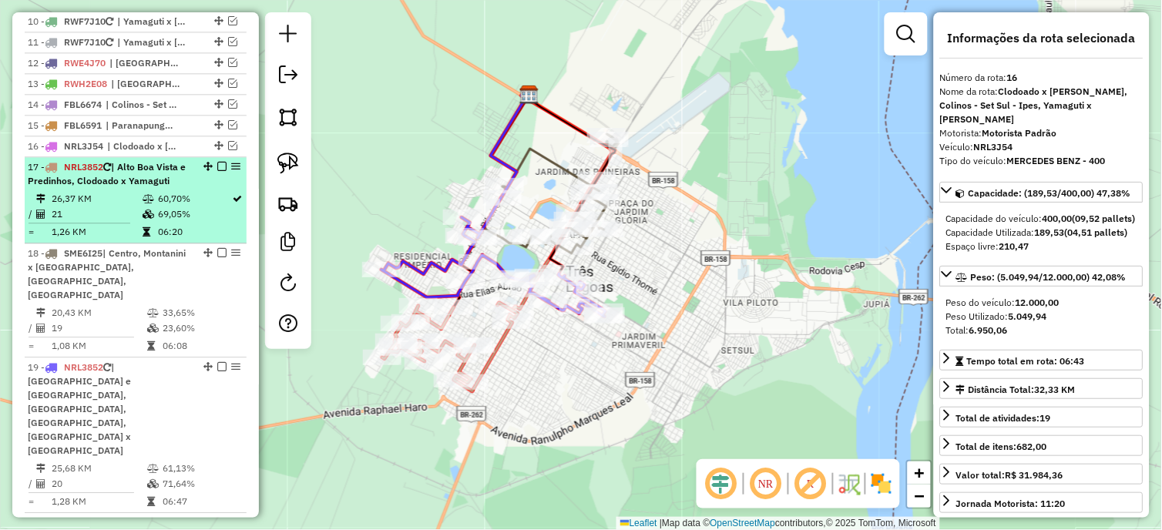
click at [187, 188] on div "17 - NRL3852 | [GEOGRAPHIC_DATA] e Predinhos, Clodoado x Yamaguti" at bounding box center [136, 174] width 216 height 28
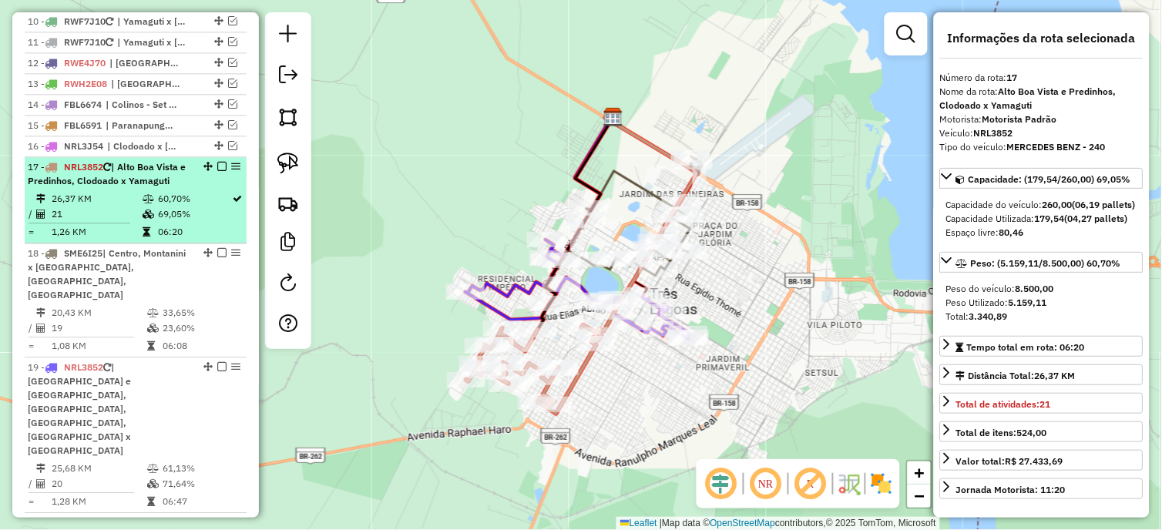
click at [217, 171] on em at bounding box center [221, 166] width 9 height 9
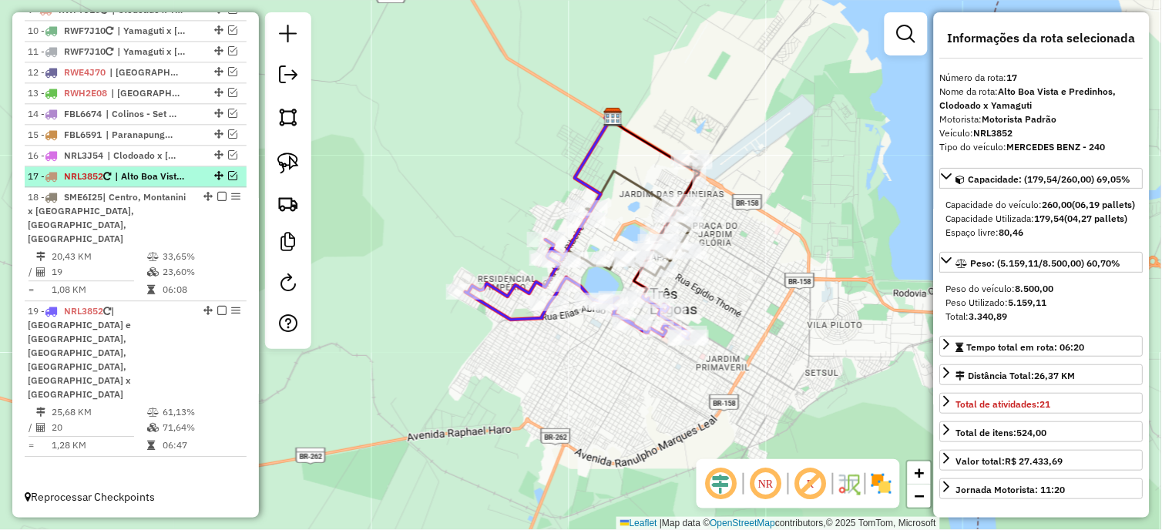
scroll to position [738, 0]
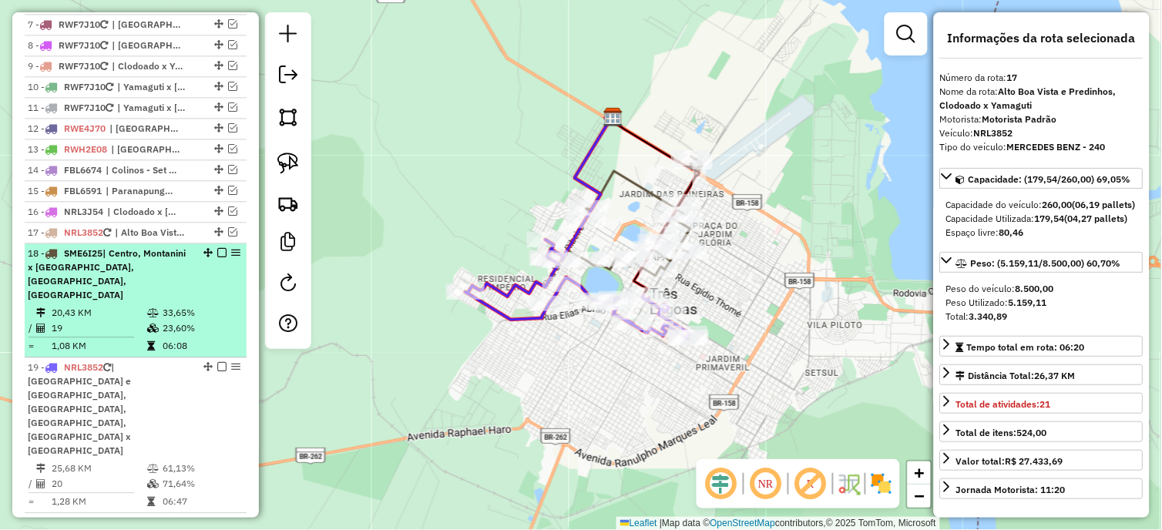
click at [169, 286] on div "18 - SME6I25 | [GEOGRAPHIC_DATA], Montanini x [GEOGRAPHIC_DATA], [GEOGRAPHIC_DA…" at bounding box center [109, 273] width 163 height 55
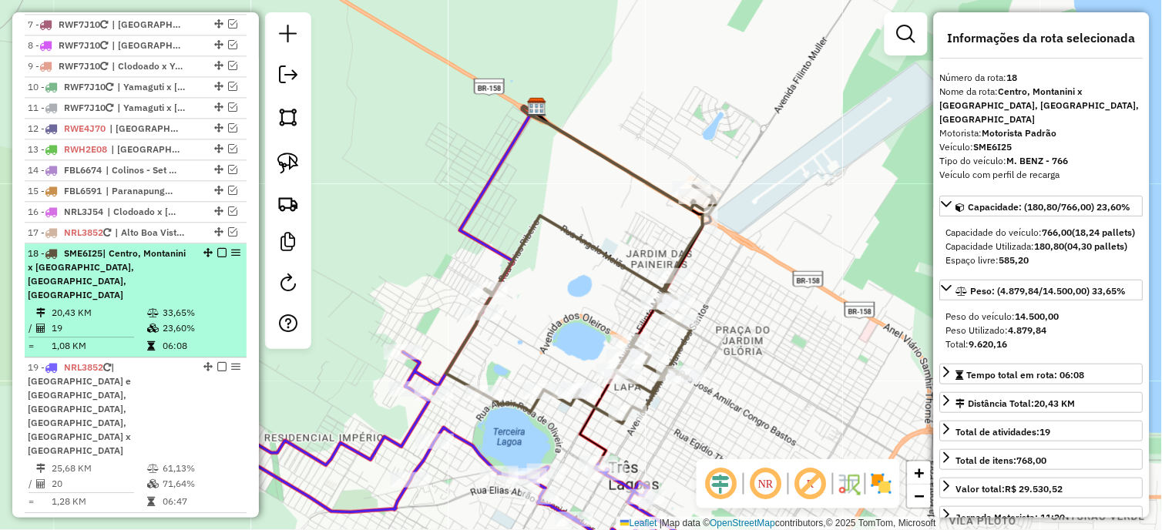
click at [219, 257] on em at bounding box center [221, 252] width 9 height 9
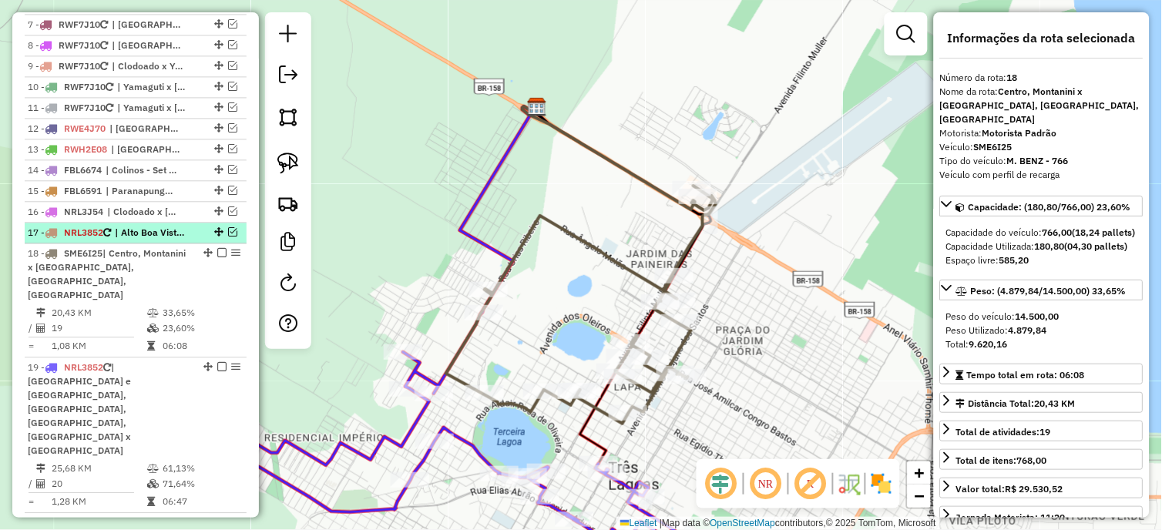
scroll to position [659, 0]
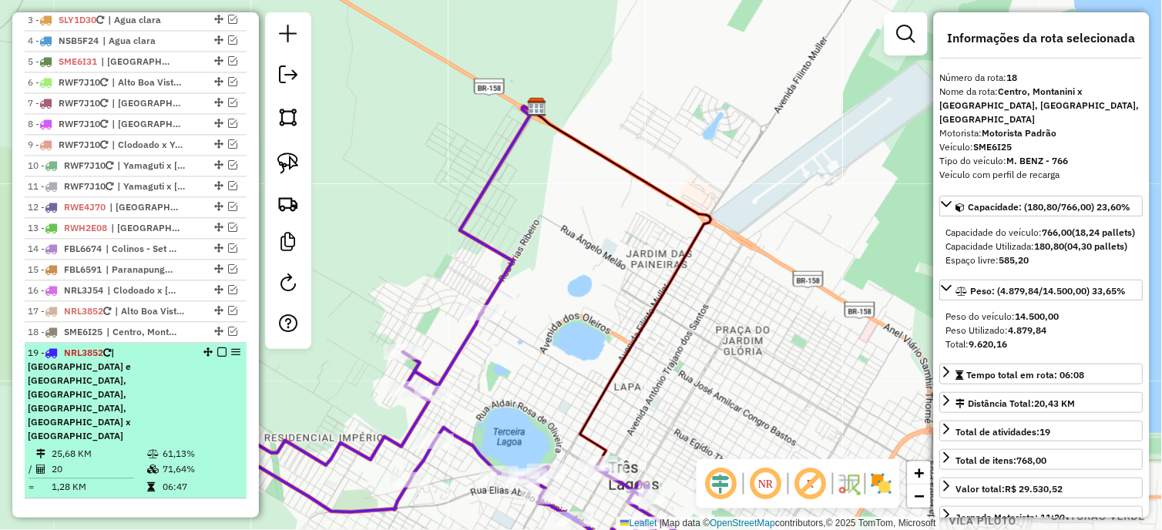
click at [131, 397] on span "| [GEOGRAPHIC_DATA] e [GEOGRAPHIC_DATA], [GEOGRAPHIC_DATA], [GEOGRAPHIC_DATA], …" at bounding box center [79, 394] width 103 height 95
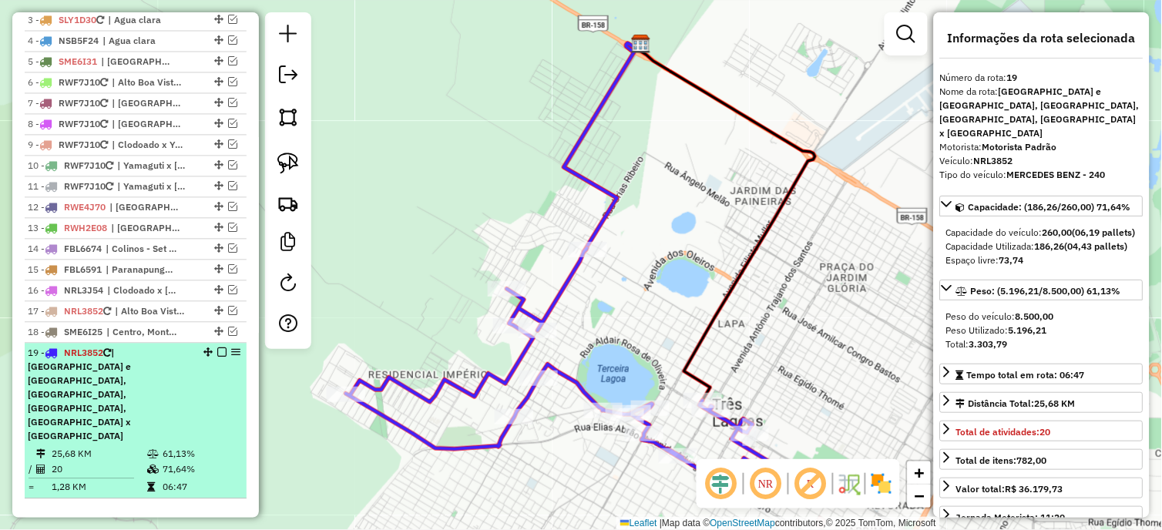
click at [217, 357] on em at bounding box center [221, 352] width 9 height 9
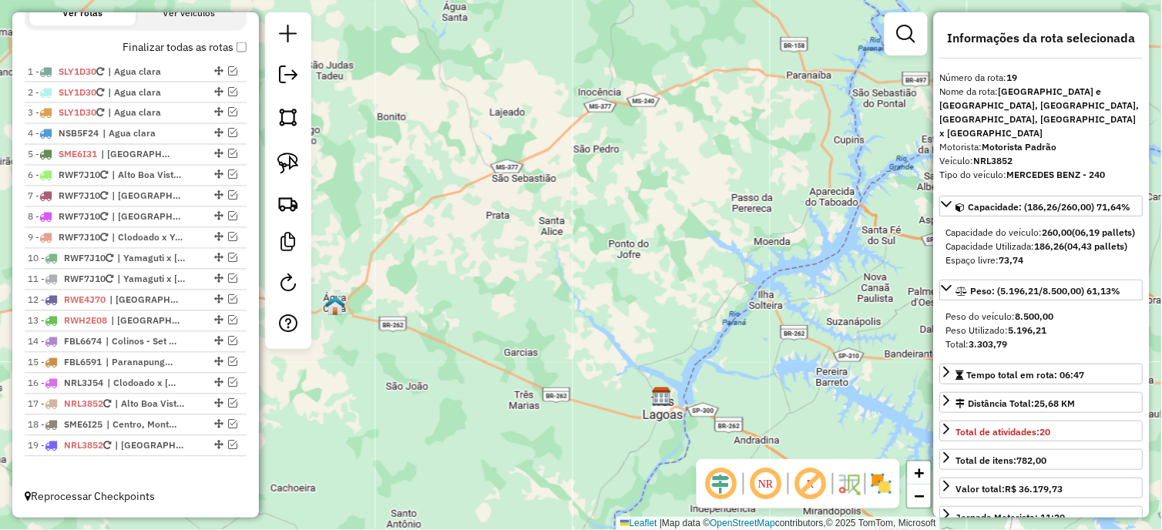
click at [764, 482] on em at bounding box center [765, 483] width 37 height 37
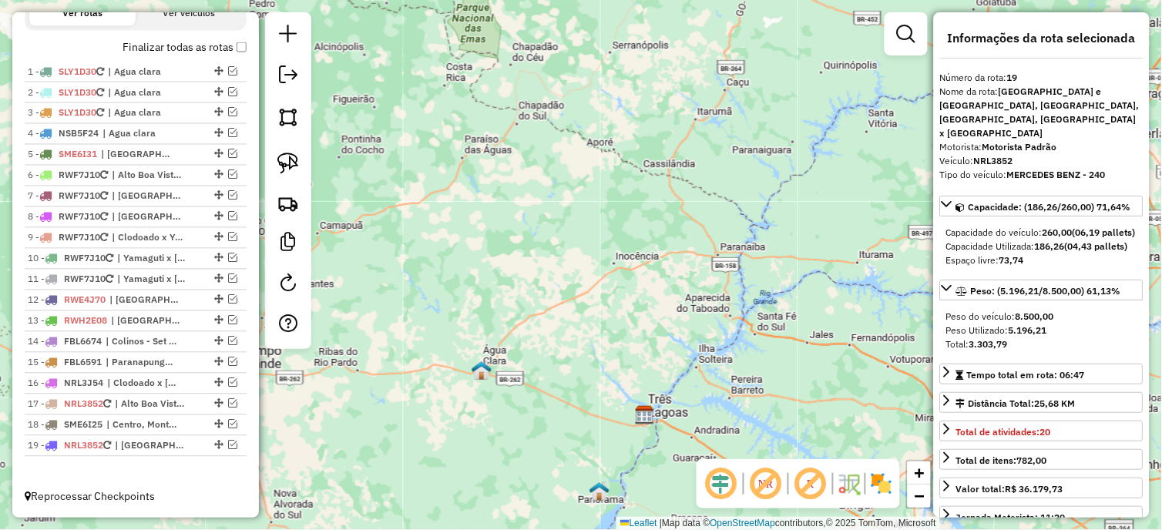
click at [756, 482] on em at bounding box center [765, 483] width 37 height 37
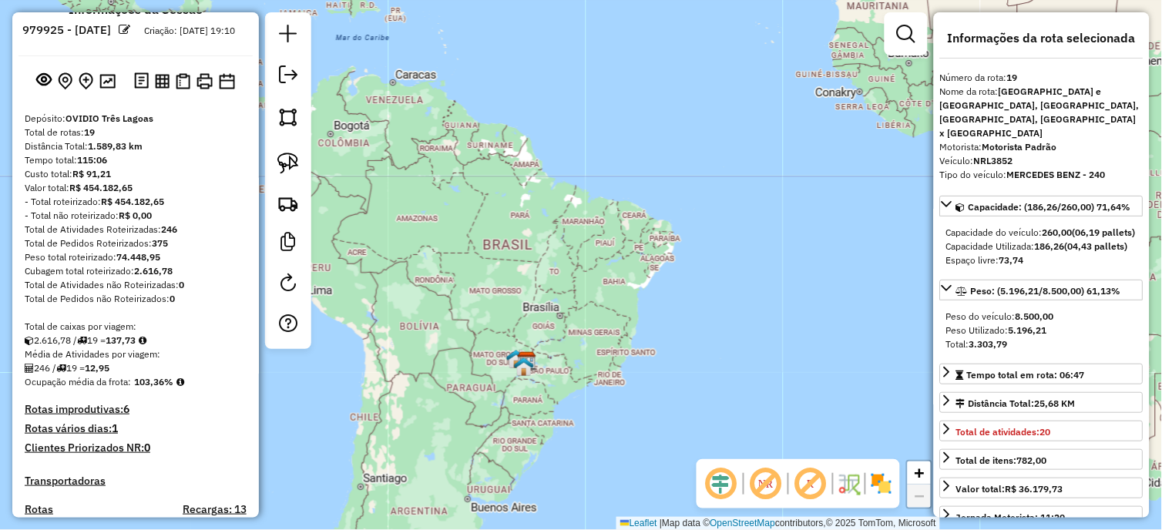
scroll to position [0, 0]
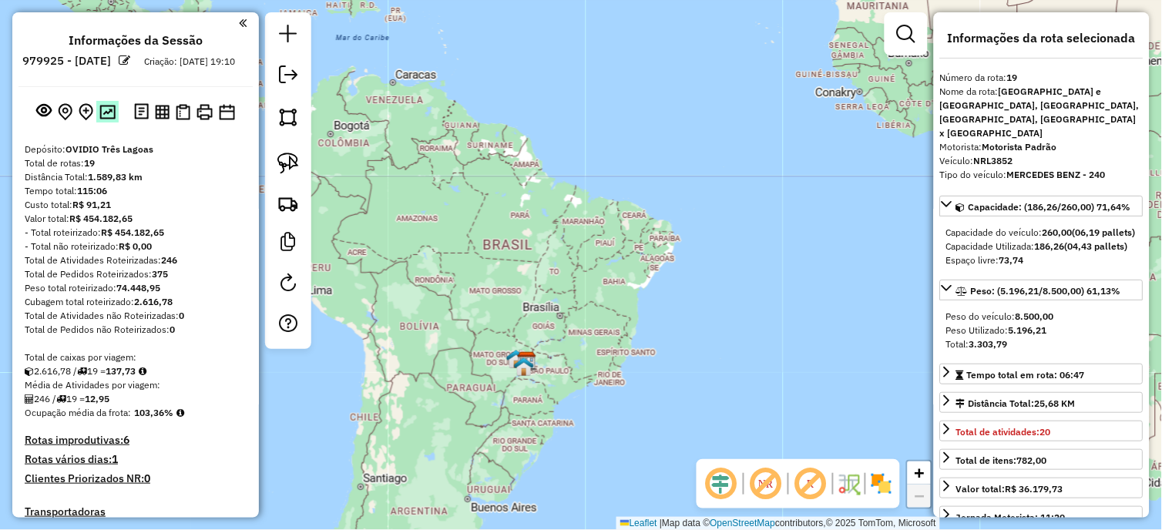
click at [102, 119] on img at bounding box center [107, 112] width 16 height 15
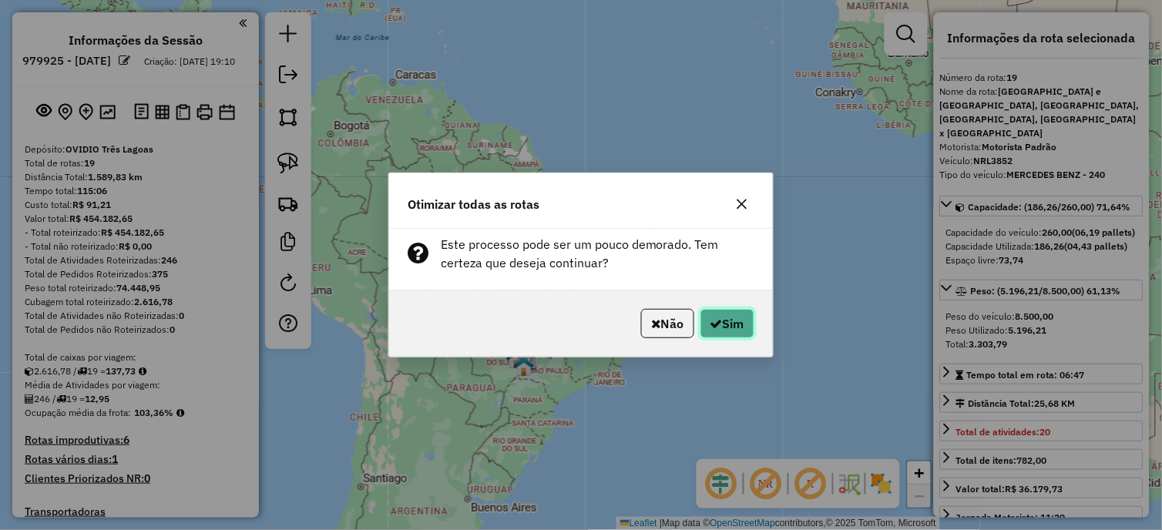
click at [713, 320] on icon "button" at bounding box center [716, 323] width 12 height 12
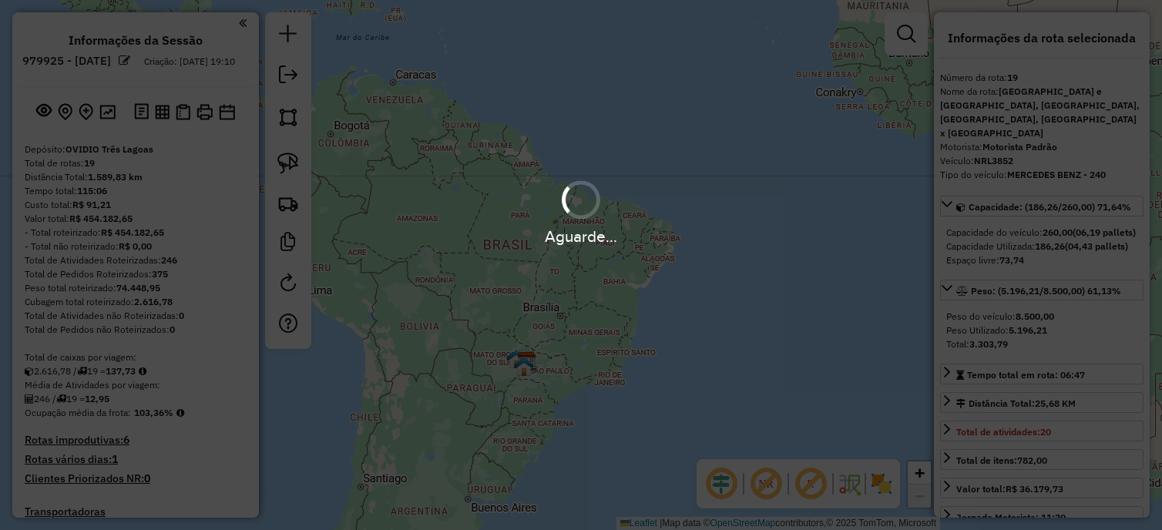
select select "*********"
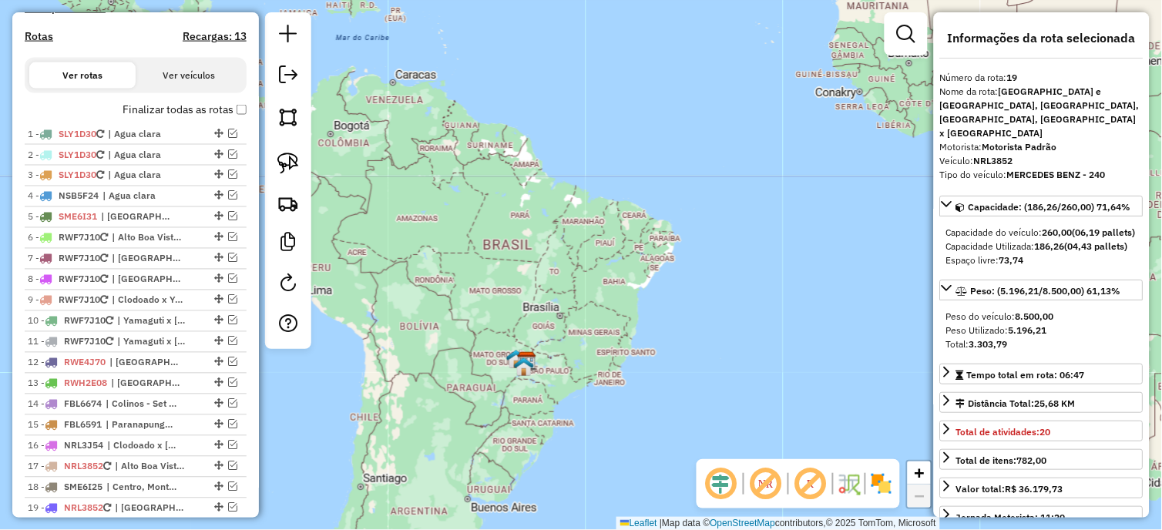
scroll to position [580, 0]
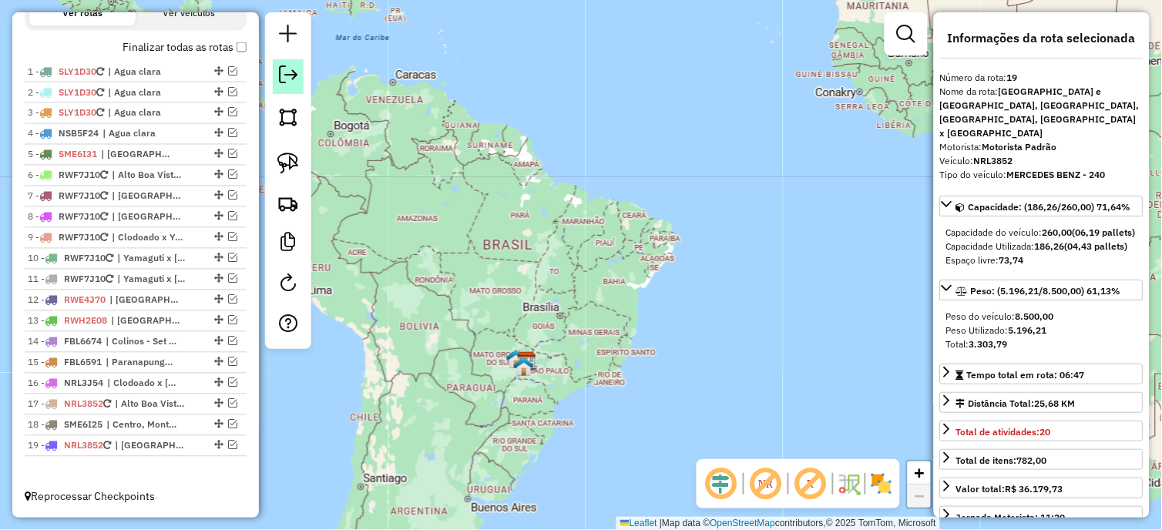
click at [283, 70] on em at bounding box center [288, 74] width 18 height 18
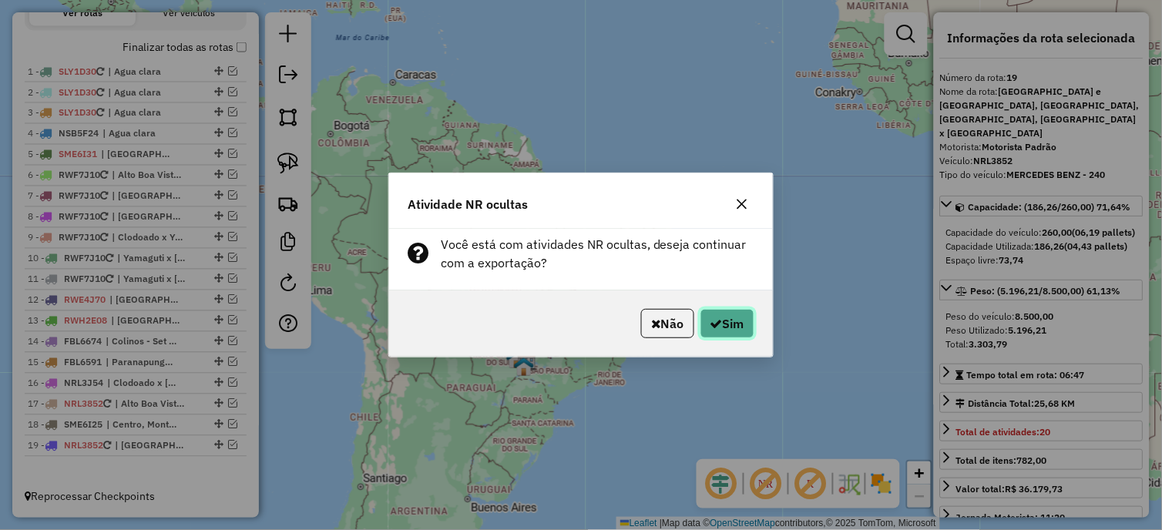
click at [732, 317] on button "Sim" at bounding box center [727, 323] width 54 height 29
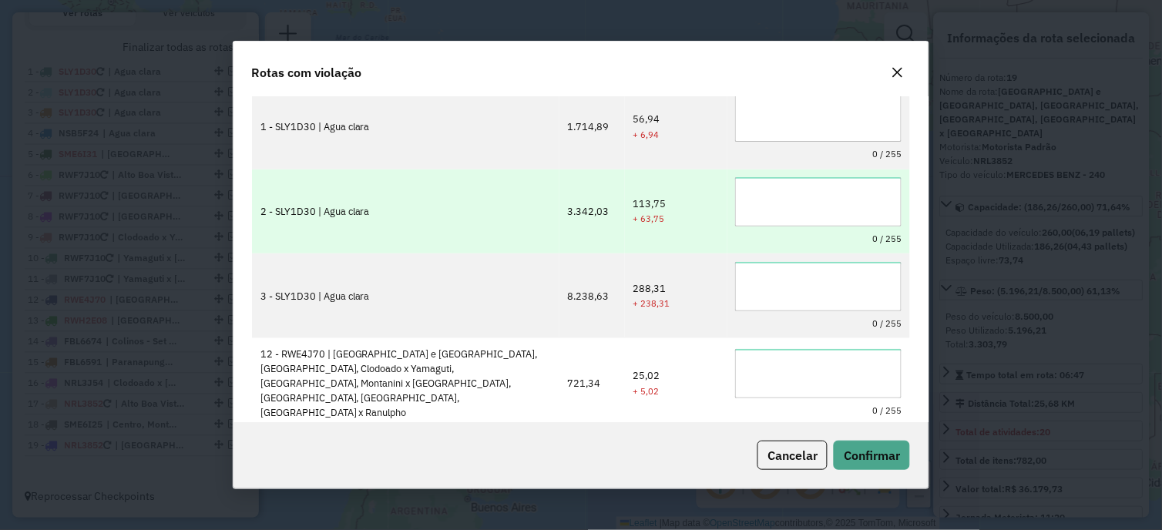
scroll to position [0, 0]
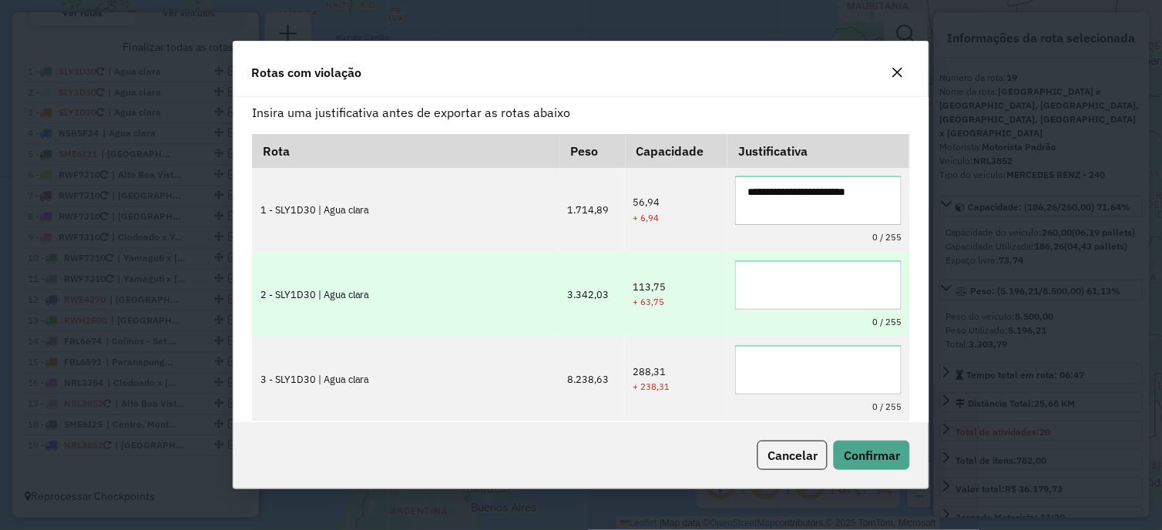
type textarea "**********"
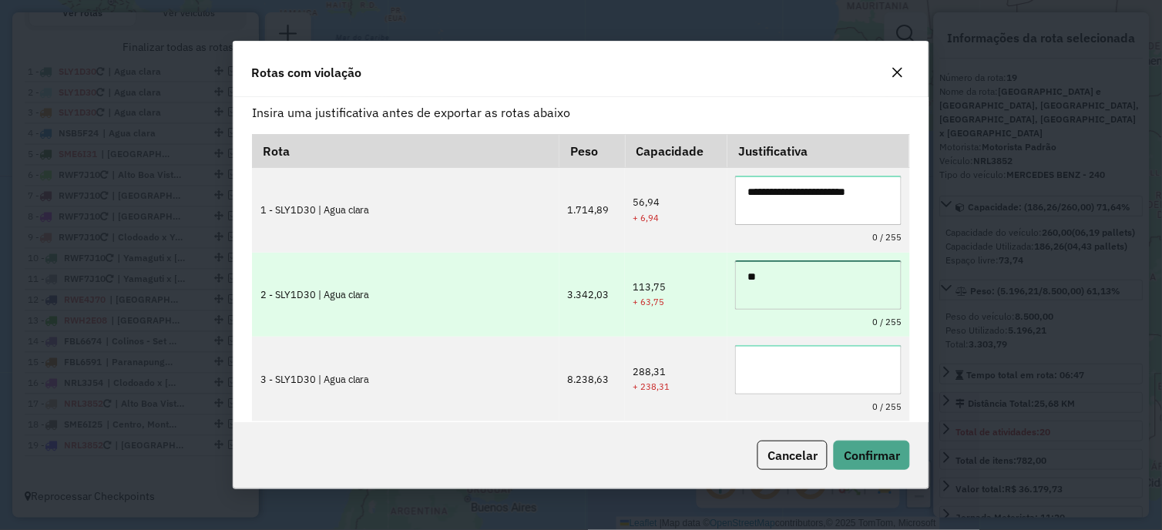
click at [809, 280] on textarea "**" at bounding box center [818, 284] width 166 height 49
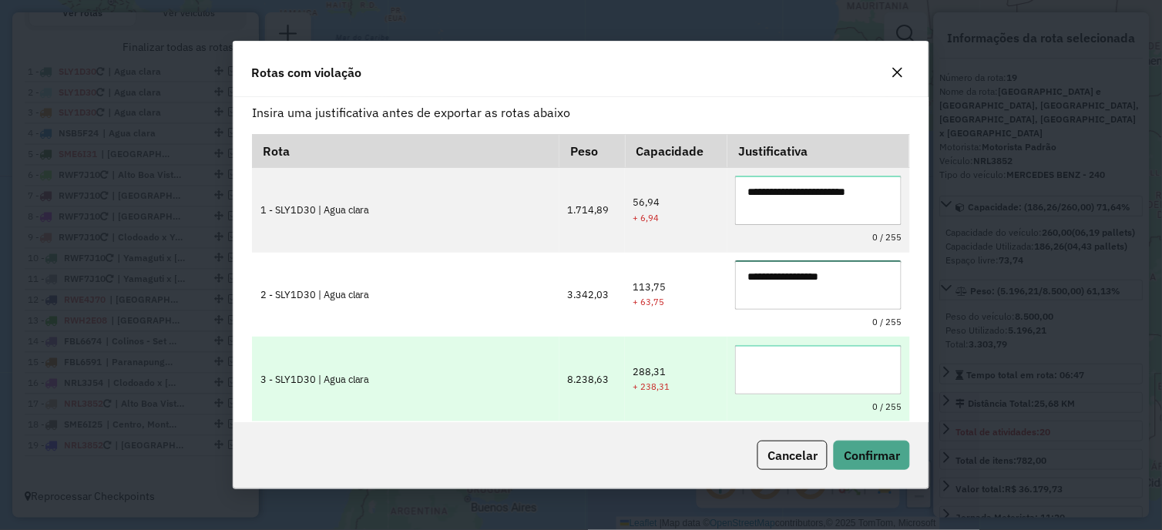
type textarea "**********"
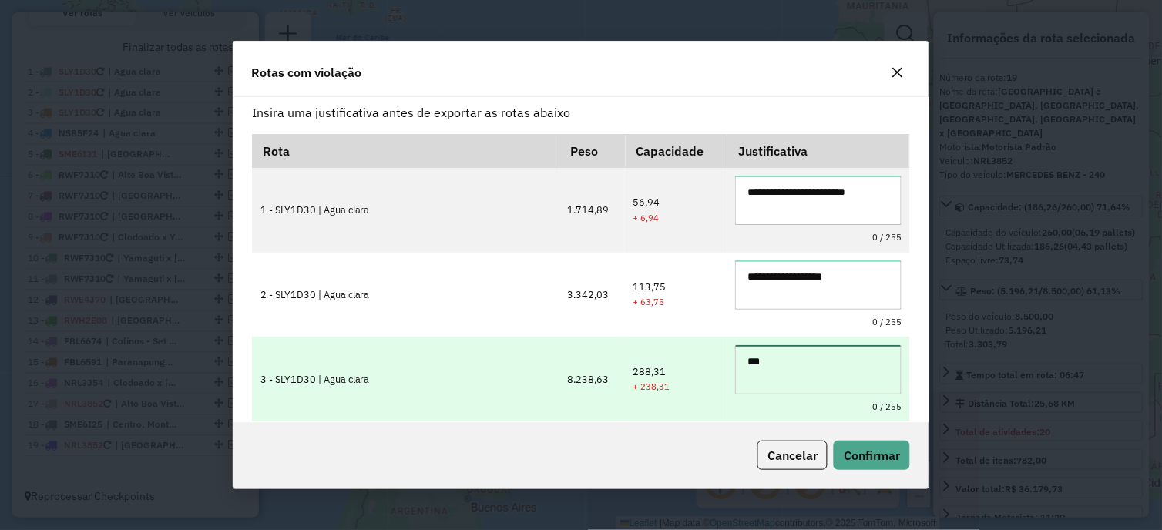
click at [813, 367] on textarea "***" at bounding box center [818, 369] width 166 height 49
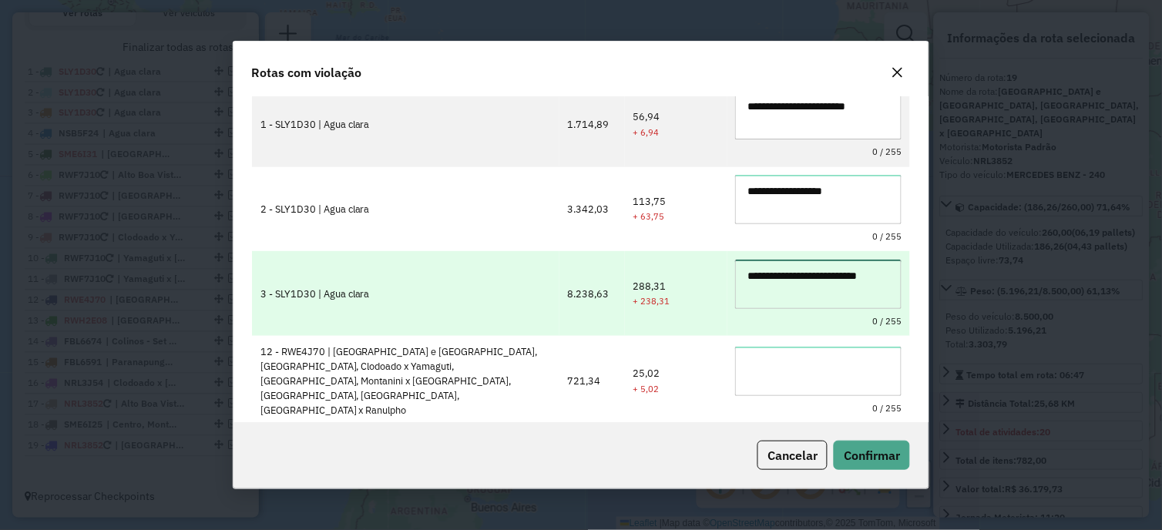
type textarea "**********"
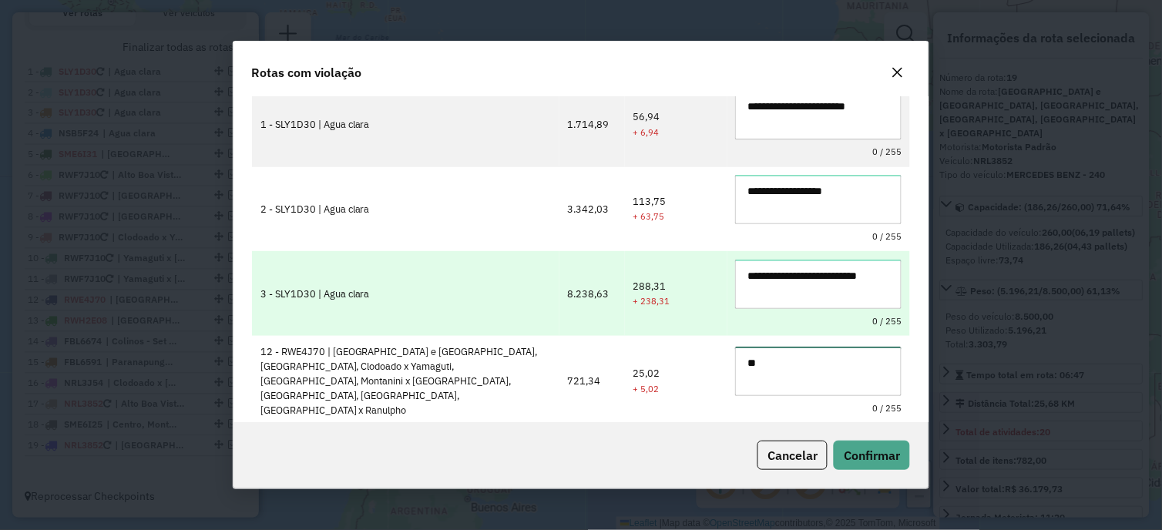
click at [813, 367] on textarea "**" at bounding box center [818, 371] width 166 height 49
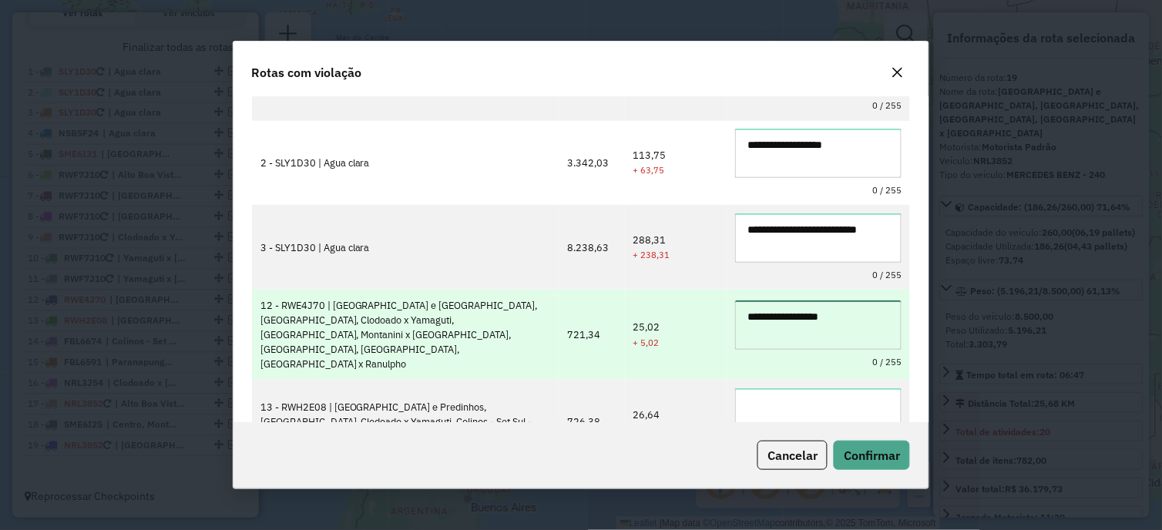
scroll to position [169, 0]
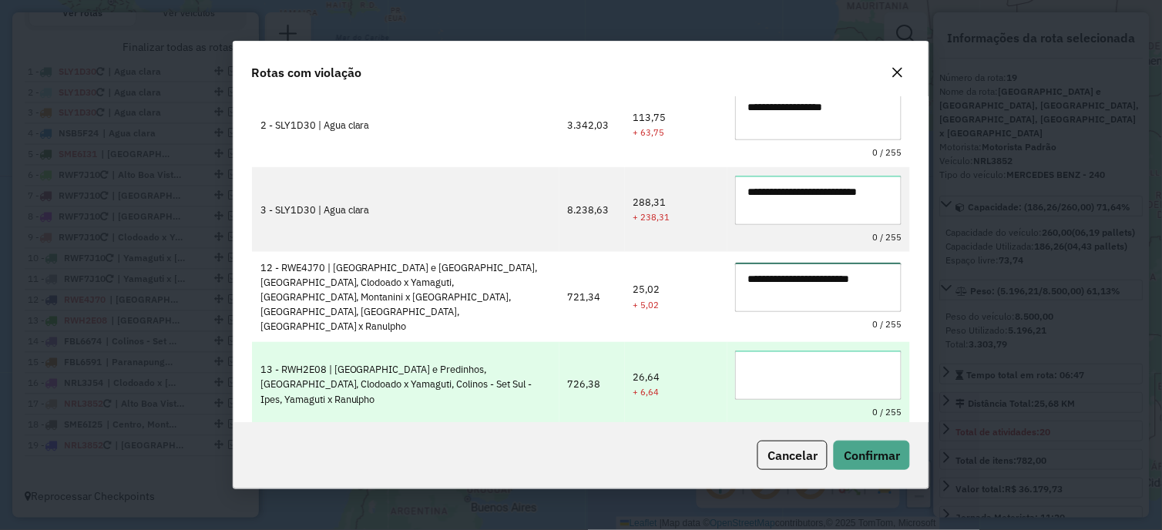
type textarea "**********"
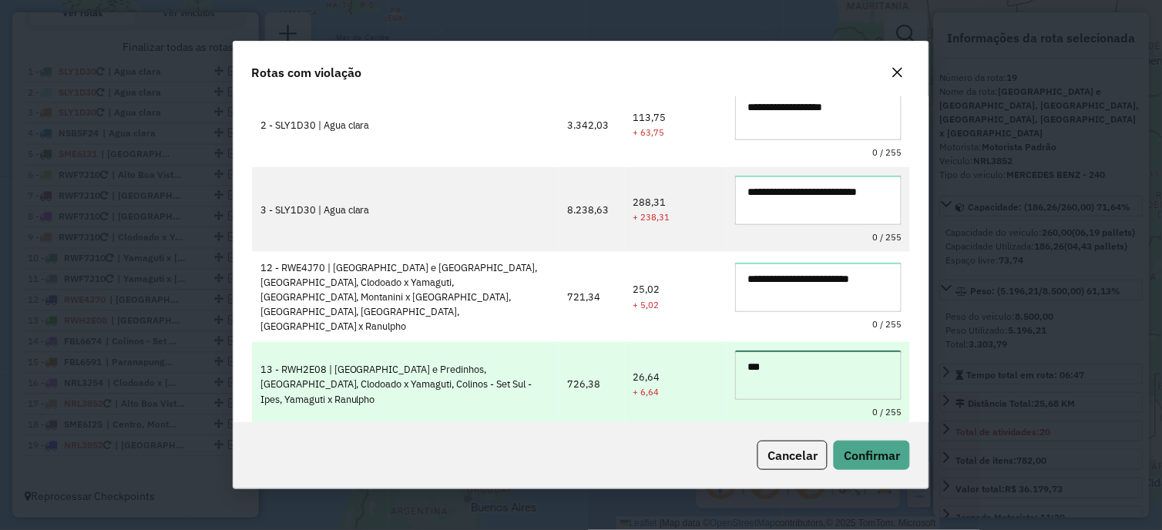
click at [814, 368] on textarea "***" at bounding box center [818, 374] width 166 height 49
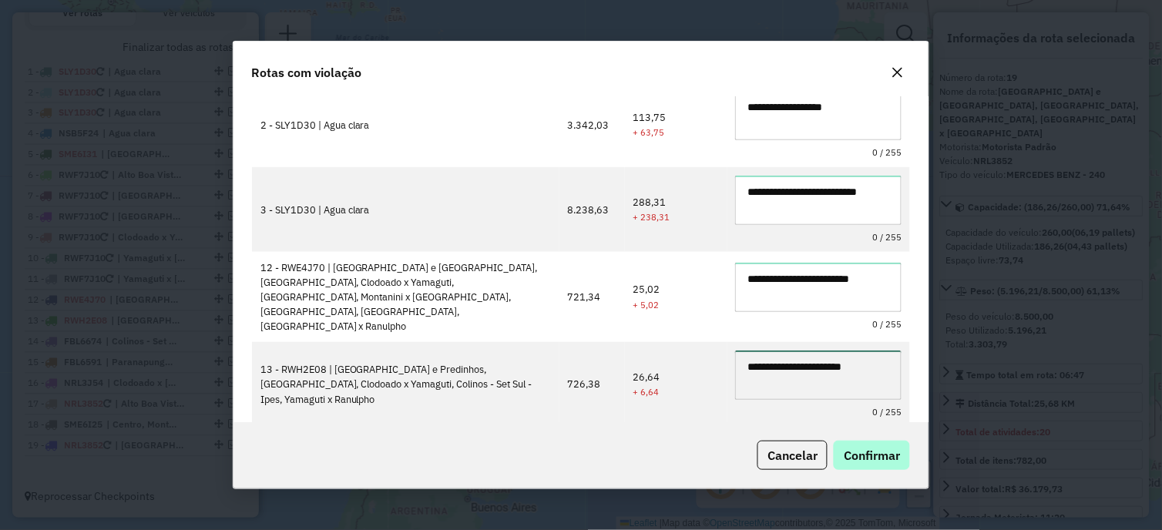
type textarea "**********"
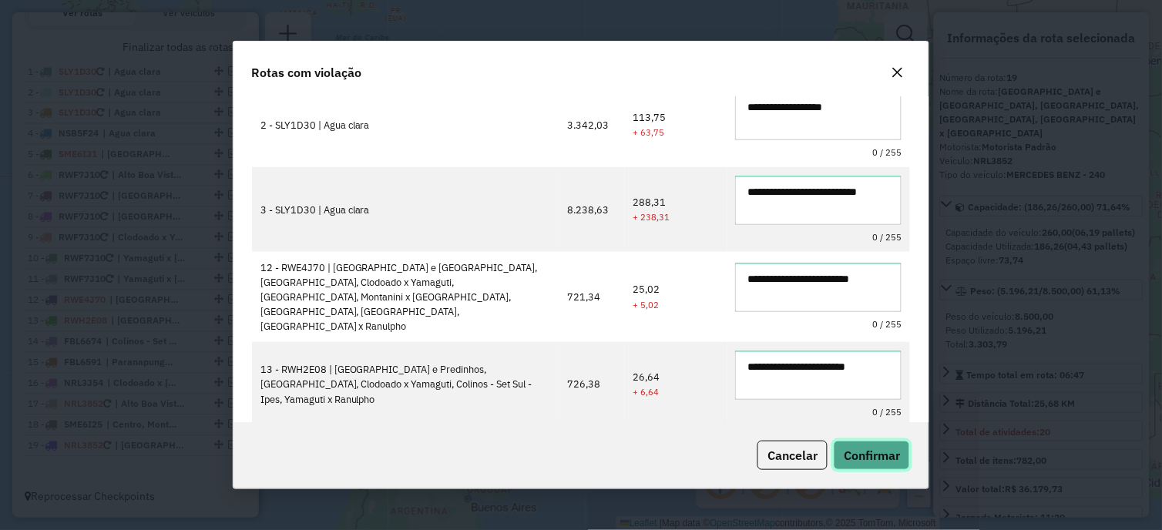
click at [857, 455] on span "Confirmar" at bounding box center [871, 455] width 56 height 15
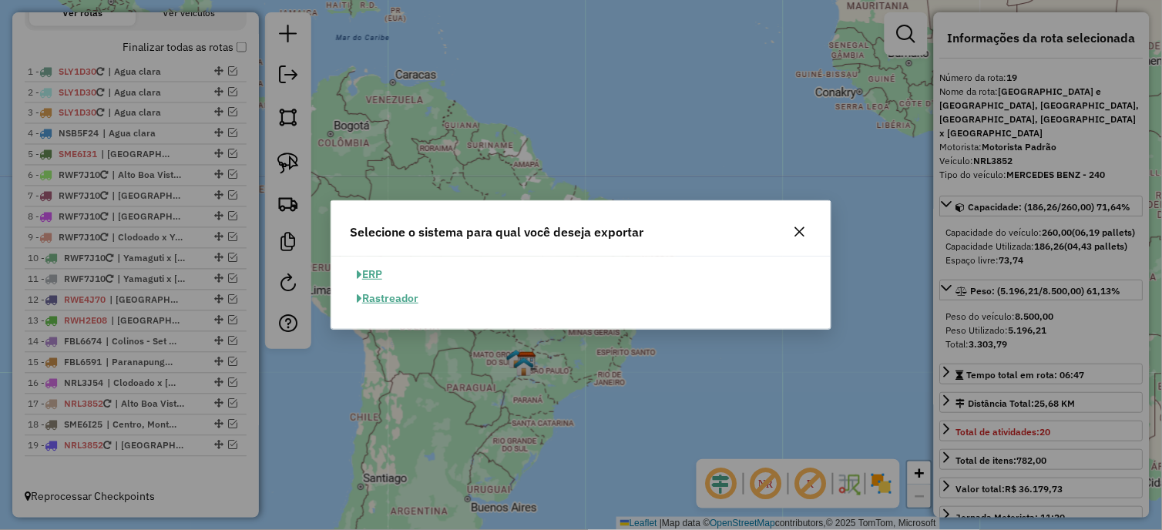
click at [376, 273] on button "ERP" at bounding box center [369, 275] width 39 height 24
select select "**"
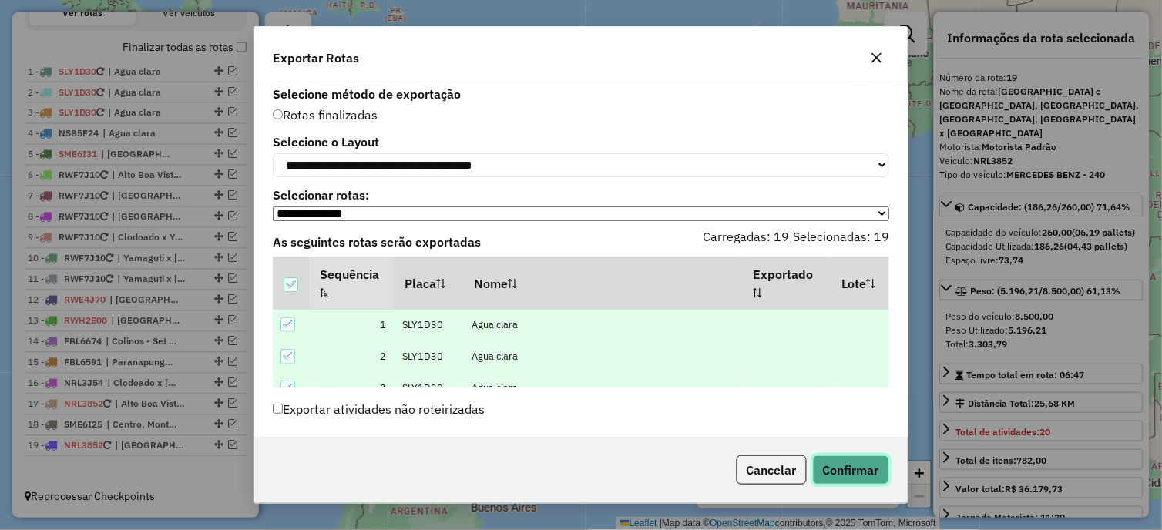
click at [855, 466] on button "Confirmar" at bounding box center [851, 469] width 76 height 29
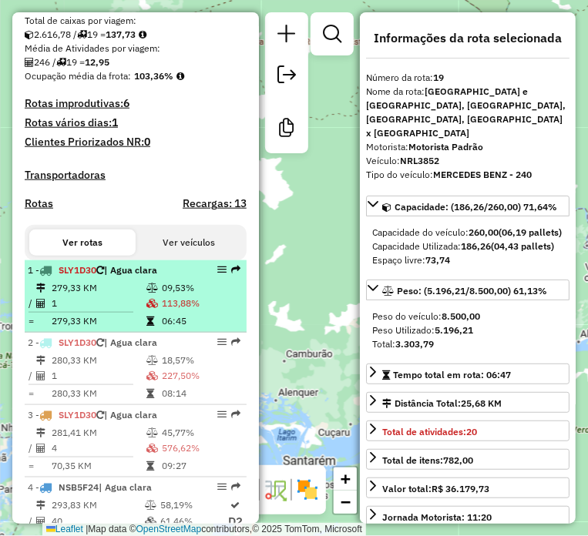
scroll to position [410, 0]
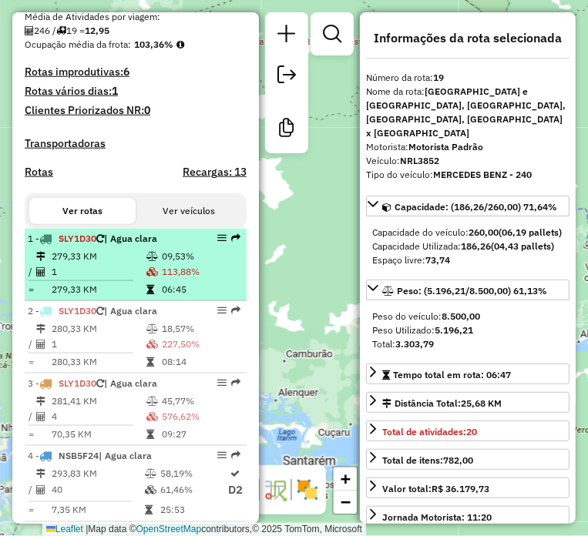
click at [139, 264] on td "279,33 KM" at bounding box center [98, 256] width 95 height 15
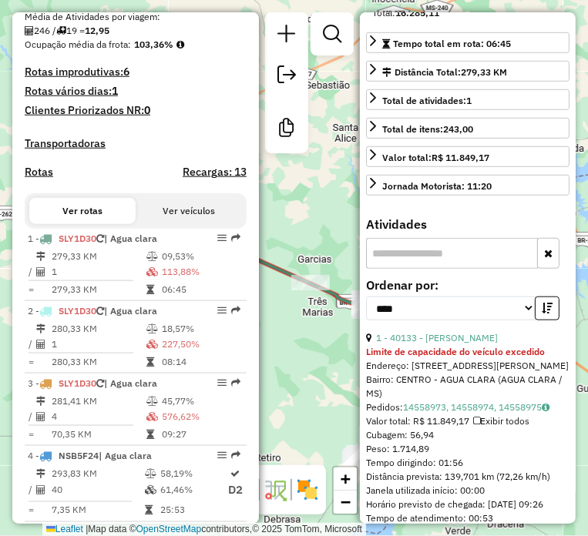
scroll to position [342, 0]
